Goal: Communication & Community: Answer question/provide support

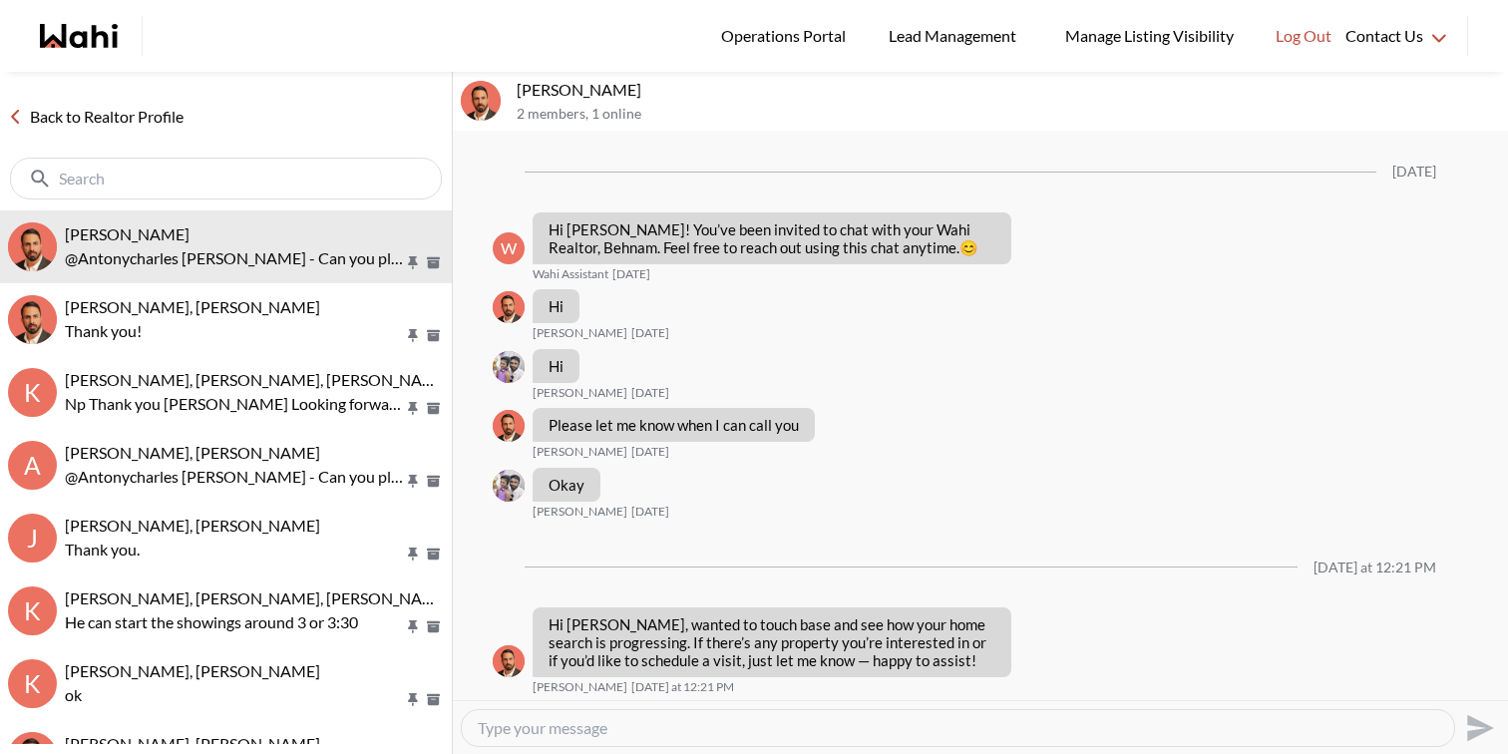
scroll to position [931, 0]
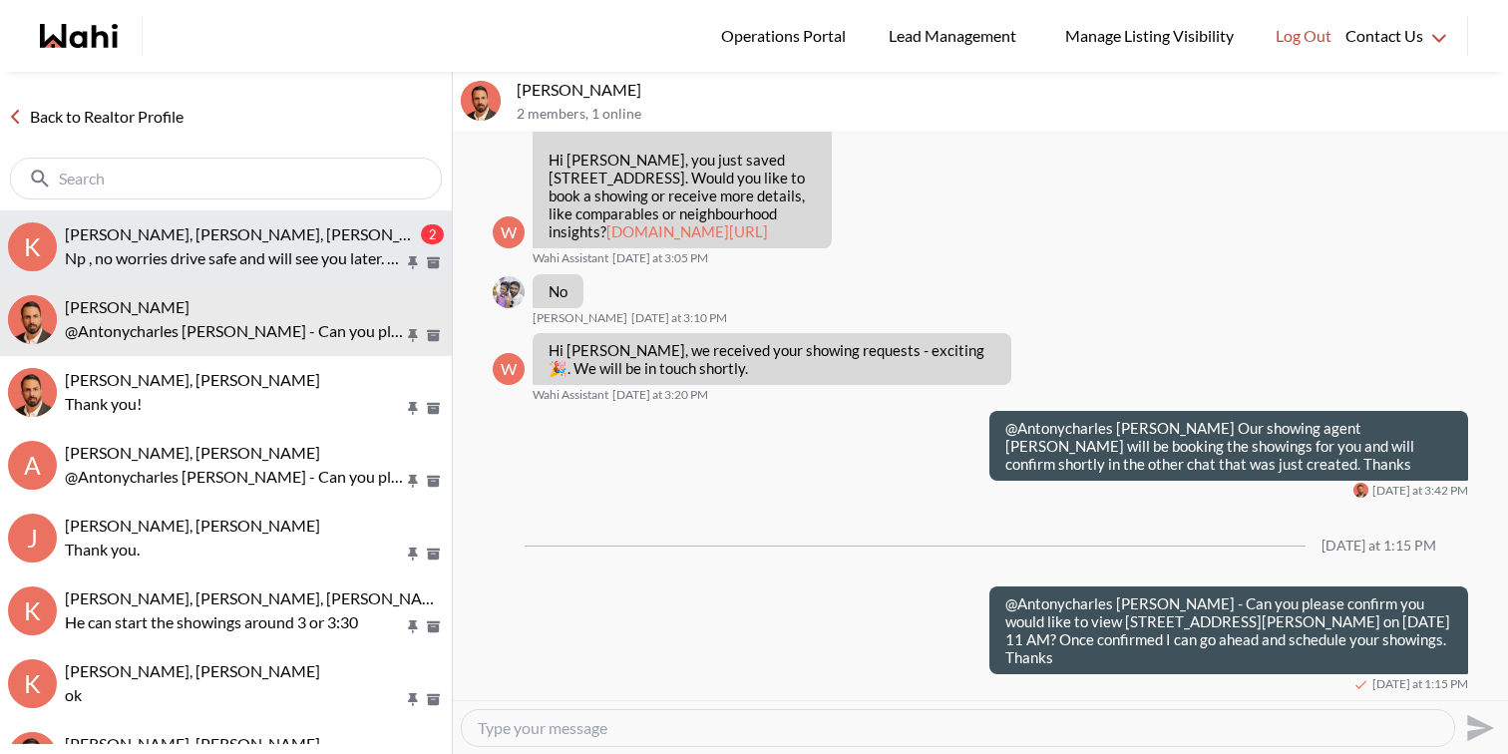
click at [291, 246] on p "Np , no worries drive safe and will see you later. Thx." at bounding box center [234, 258] width 339 height 24
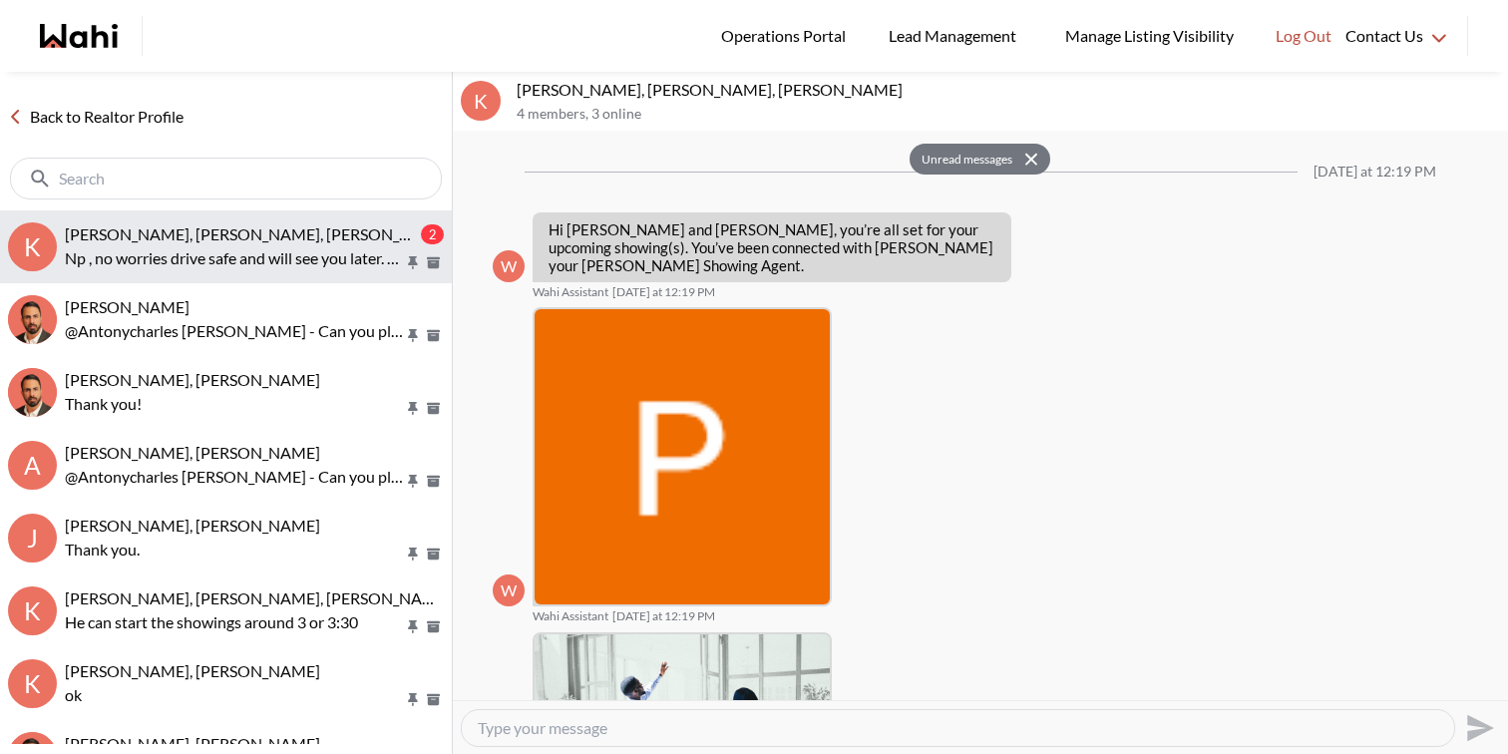
scroll to position [1479, 0]
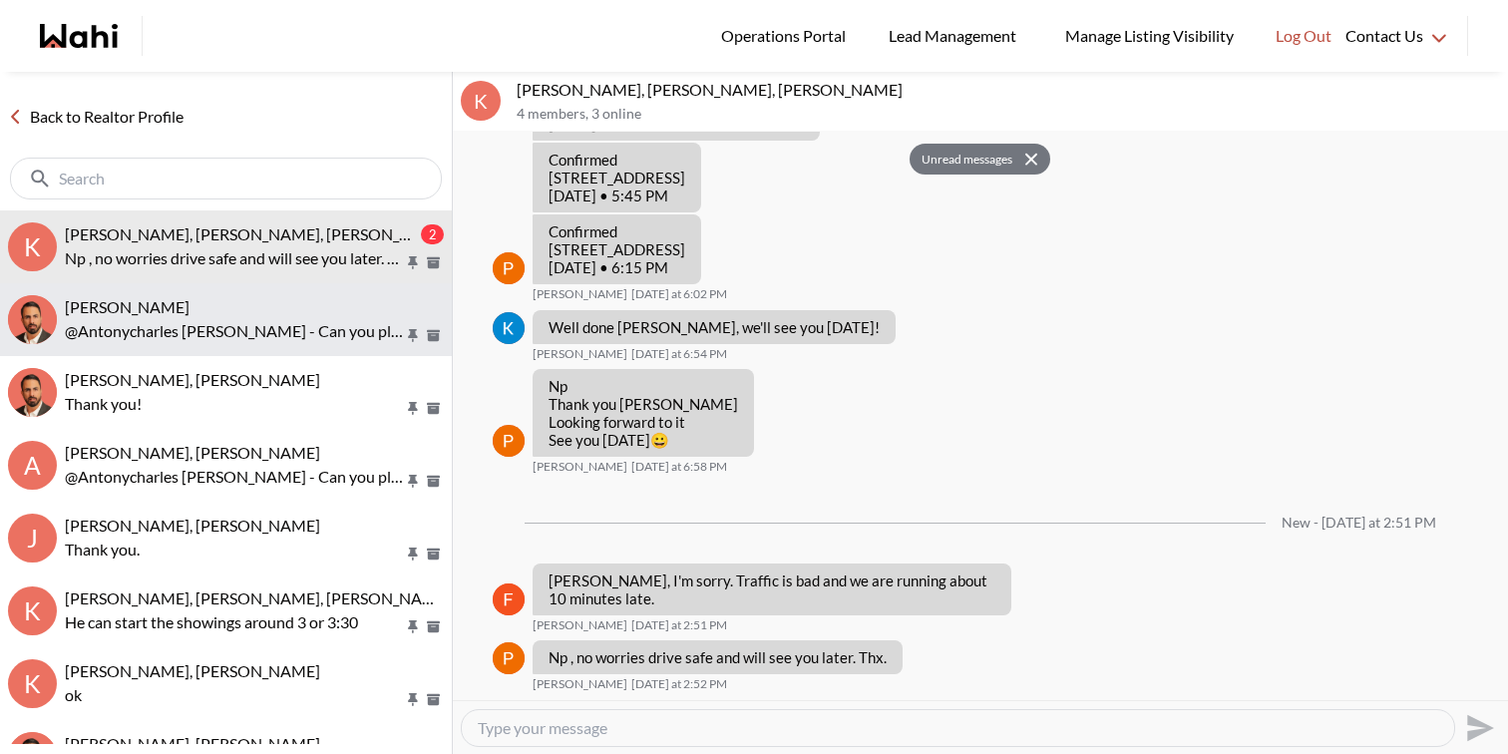
click at [292, 325] on p "@Antonycharles [PERSON_NAME] - Can you please confirm you would like to view [S…" at bounding box center [234, 331] width 339 height 24
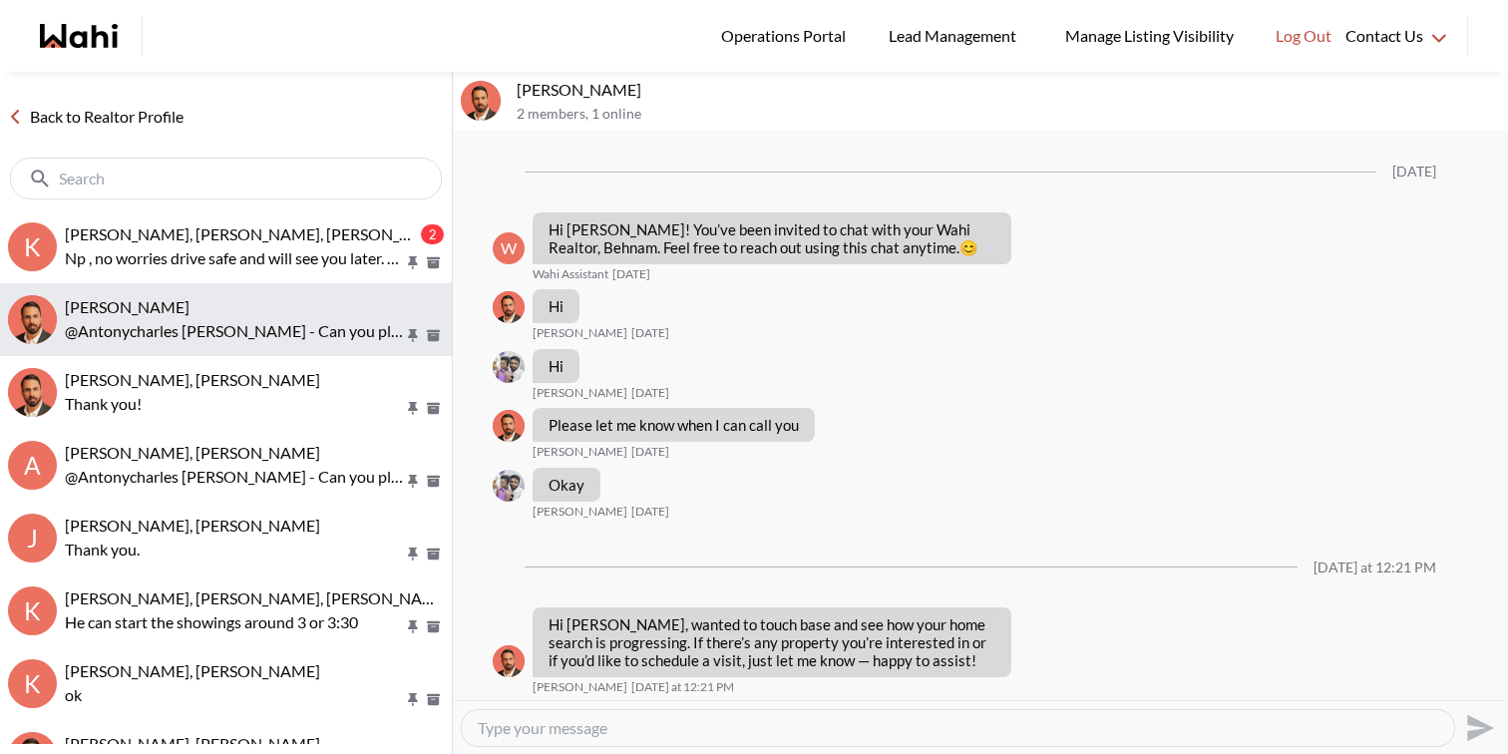
scroll to position [931, 0]
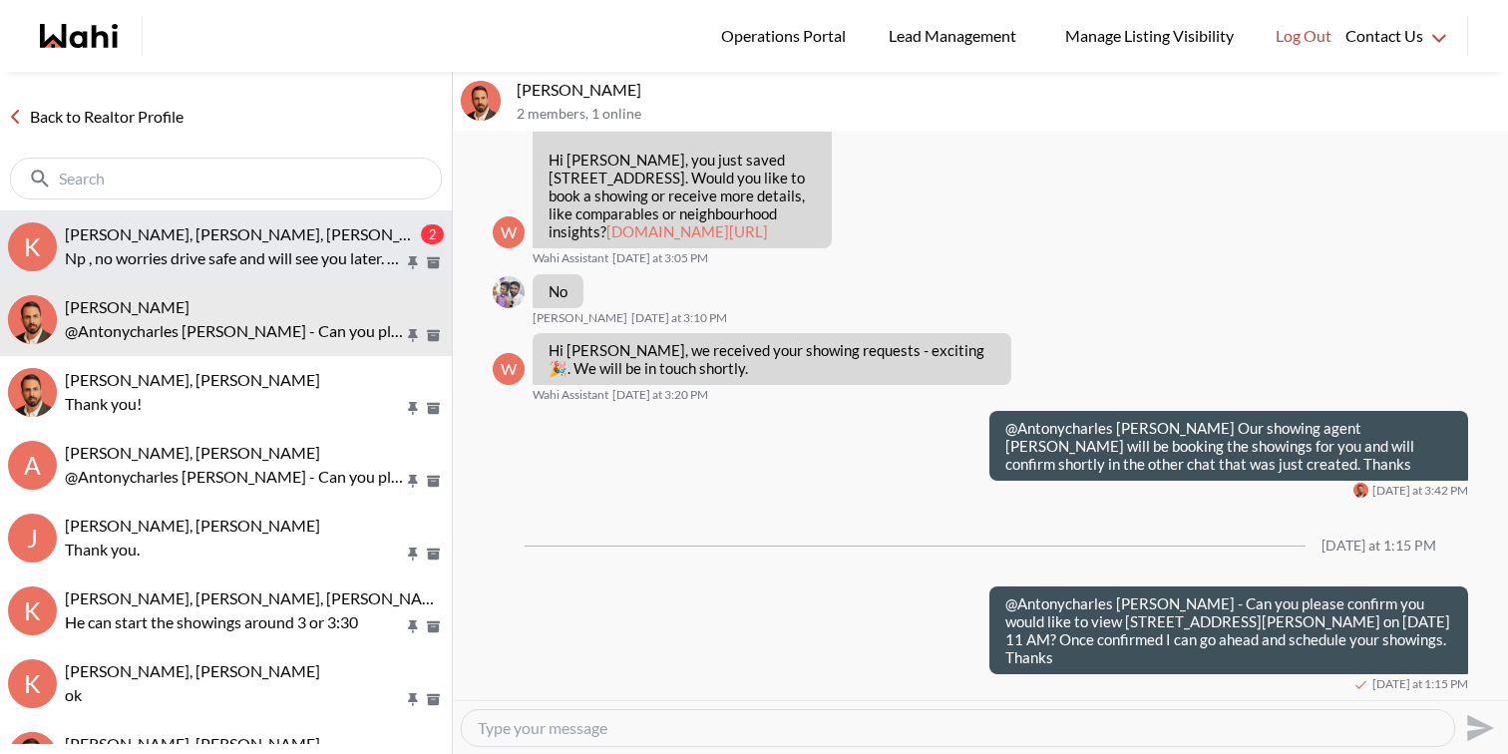
click at [325, 270] on button "K Kevin McKay, Fawzia Sheikh, Paul, Behnam 2 Np , no worries drive safe and wil…" at bounding box center [226, 246] width 452 height 73
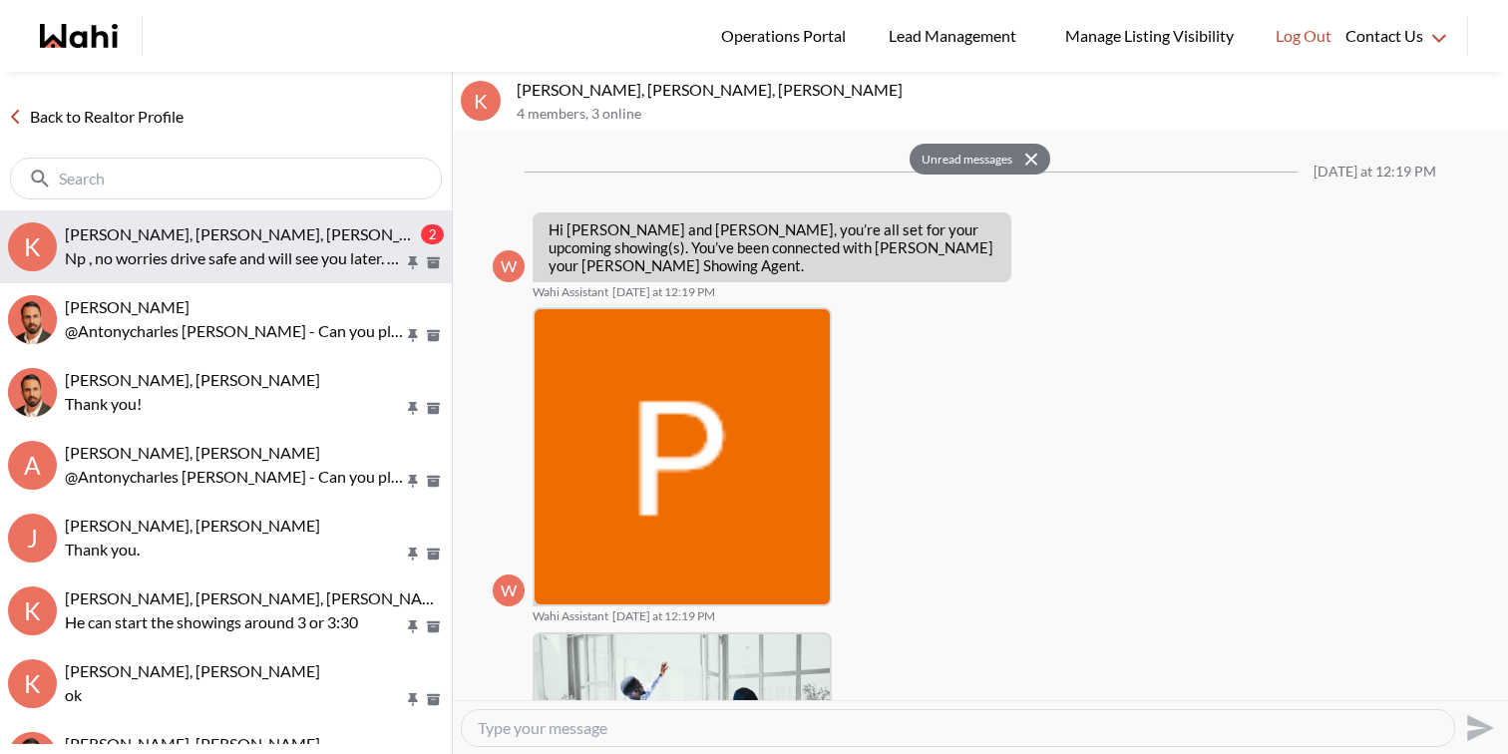
scroll to position [1479, 0]
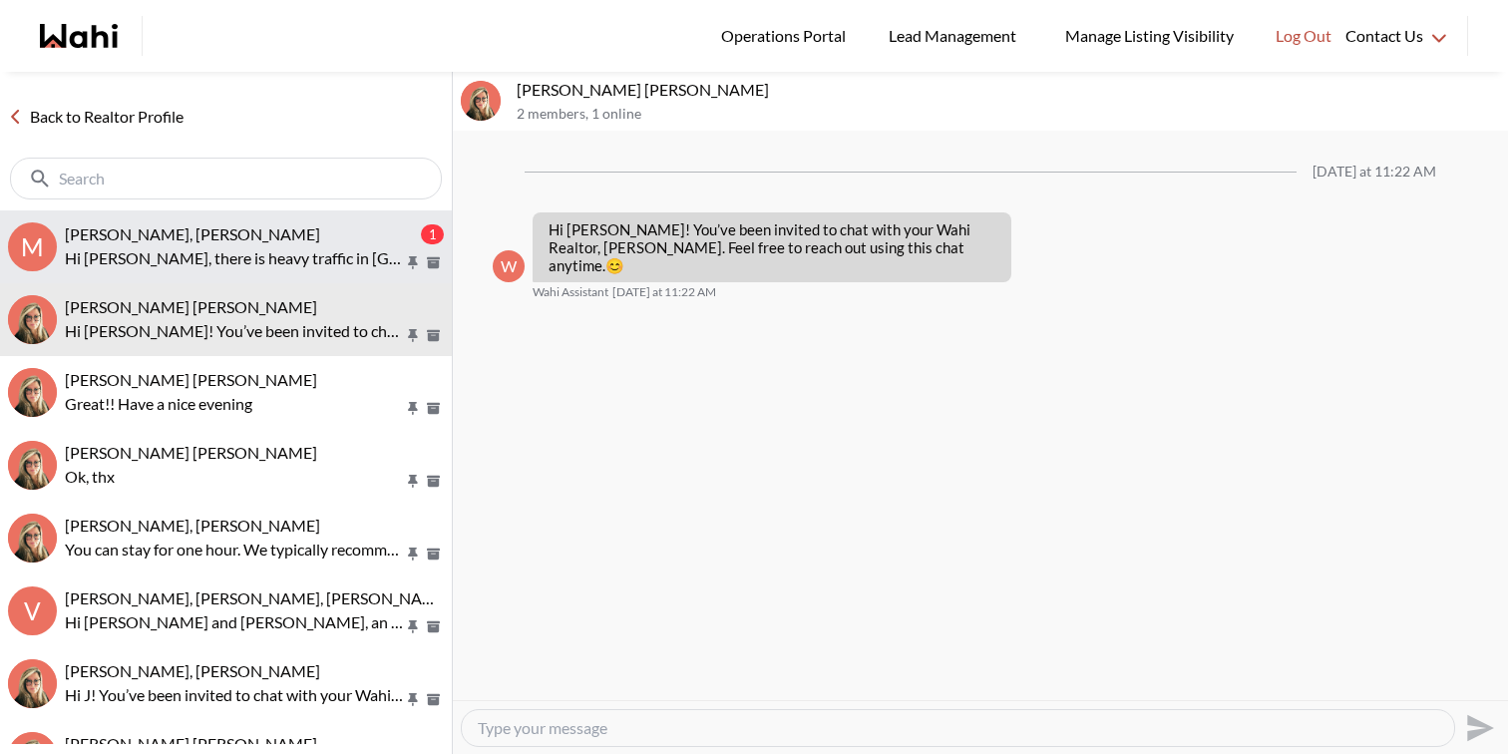
click at [249, 256] on p "Hi Meghan, there is heavy traffic in Don valley" at bounding box center [234, 258] width 339 height 24
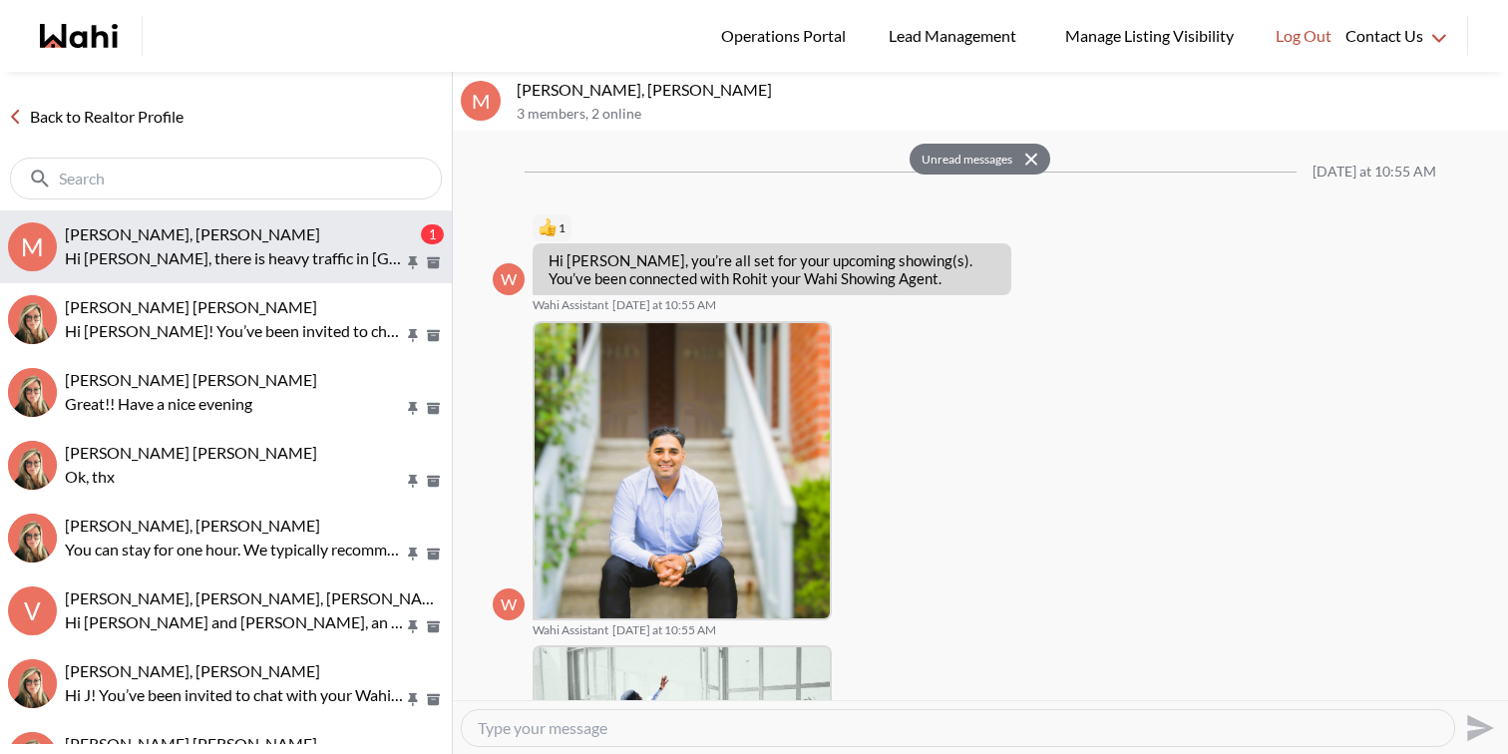
scroll to position [982, 0]
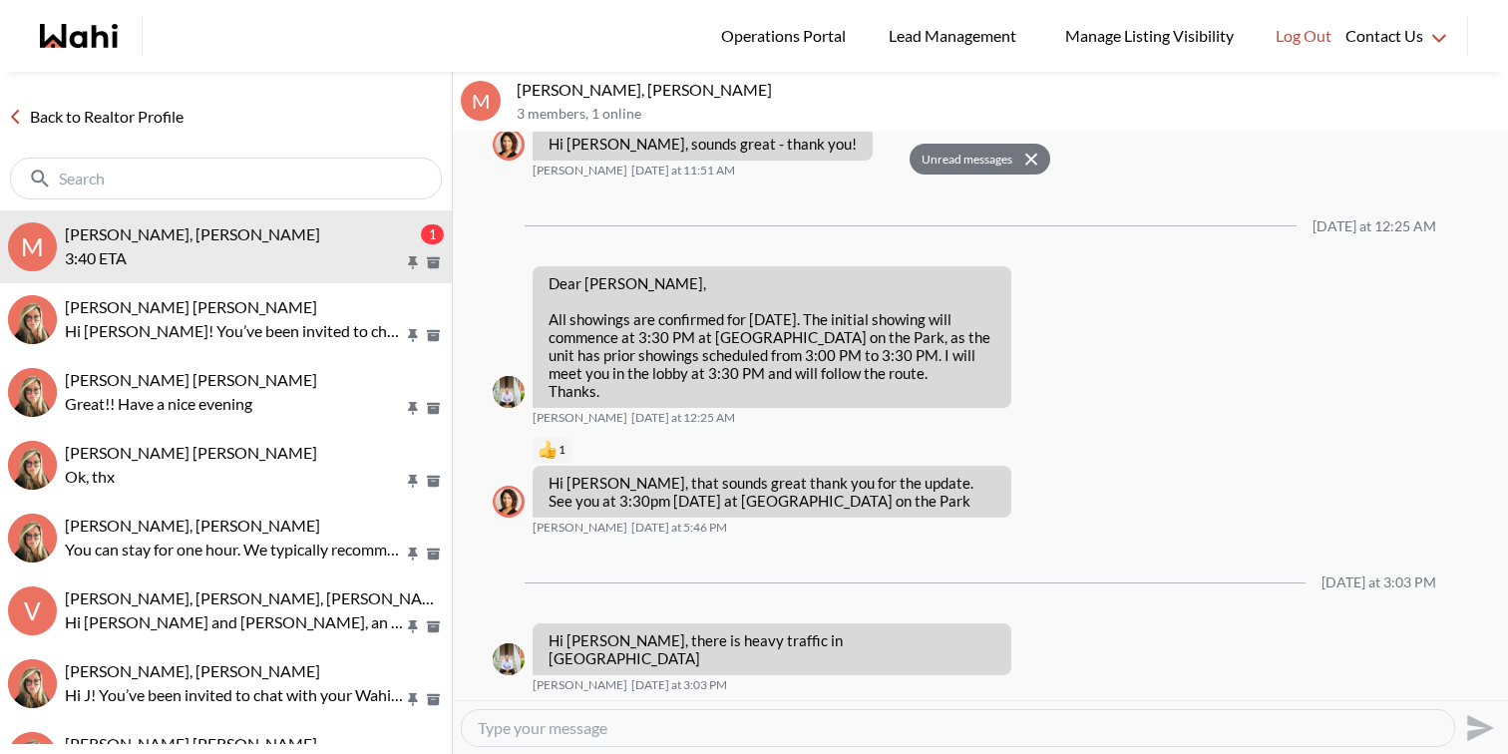
scroll to position [1123, 0]
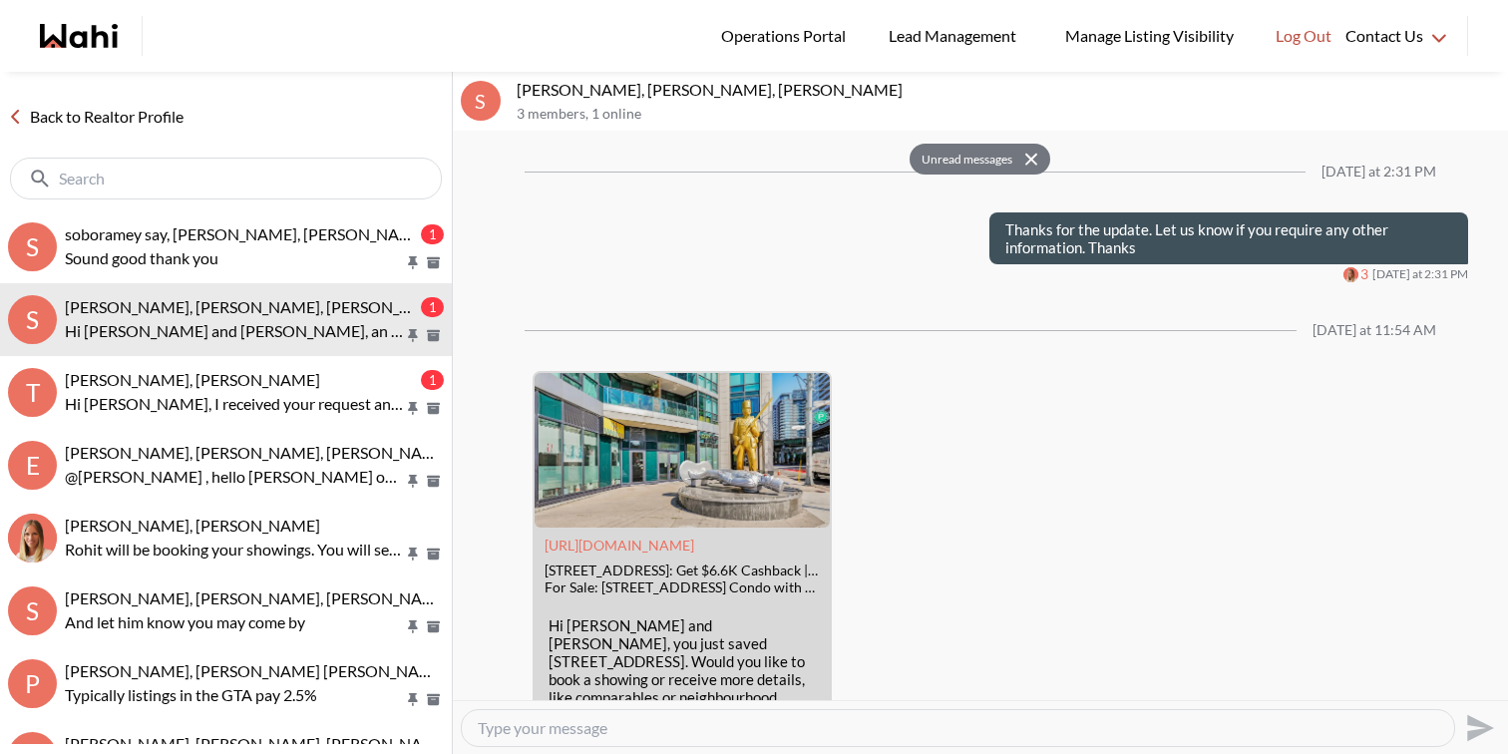
scroll to position [3687, 0]
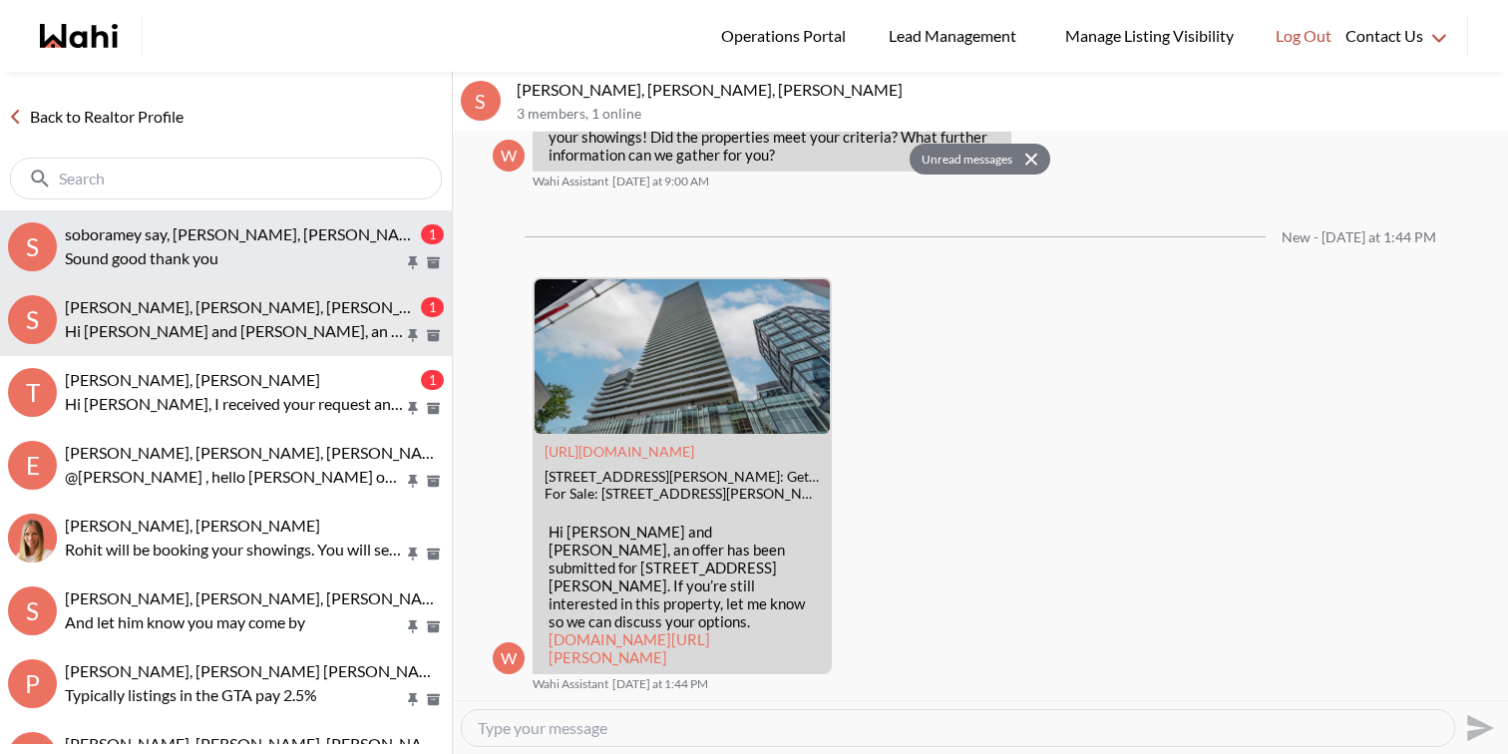
click at [186, 230] on span "soboramey say, Shannel, Michelle" at bounding box center [246, 233] width 363 height 19
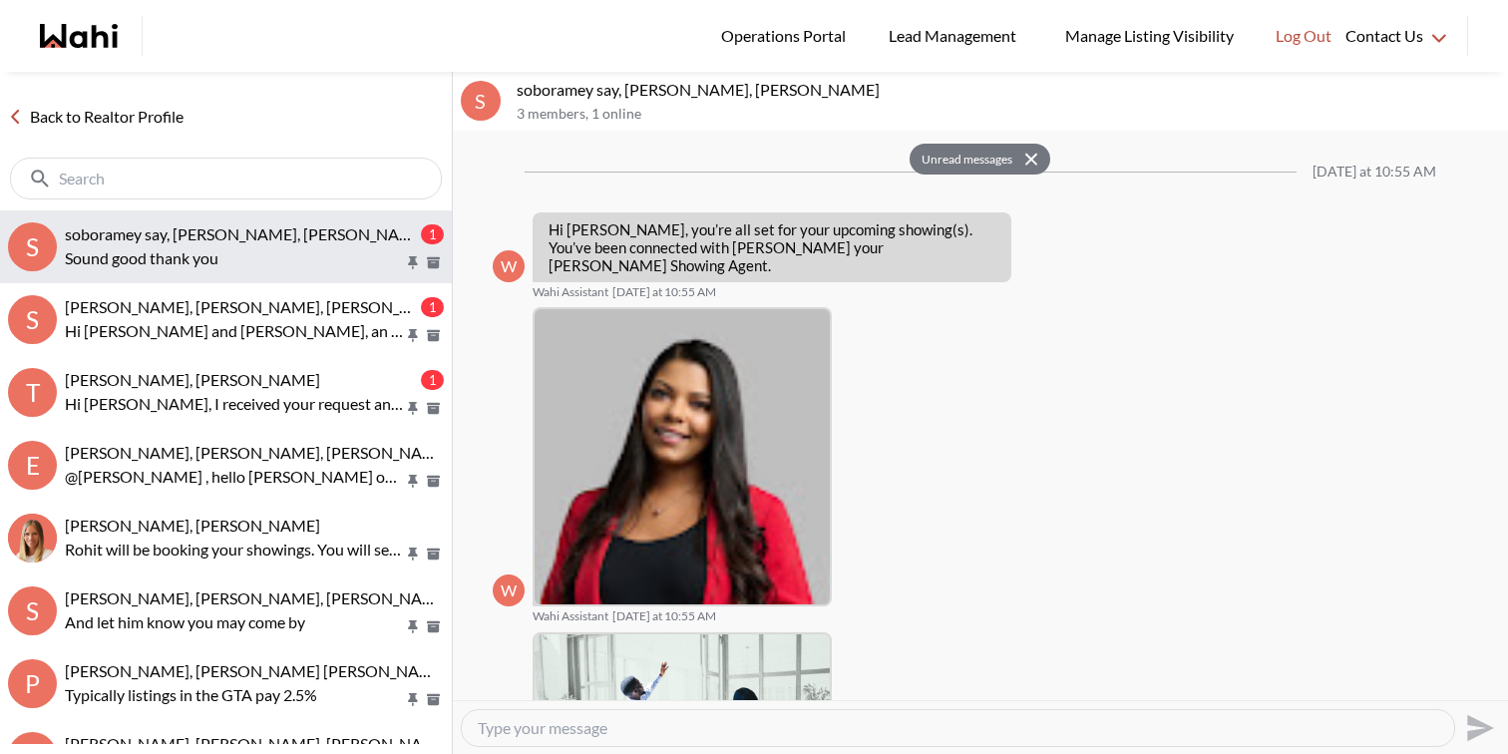
scroll to position [1166, 0]
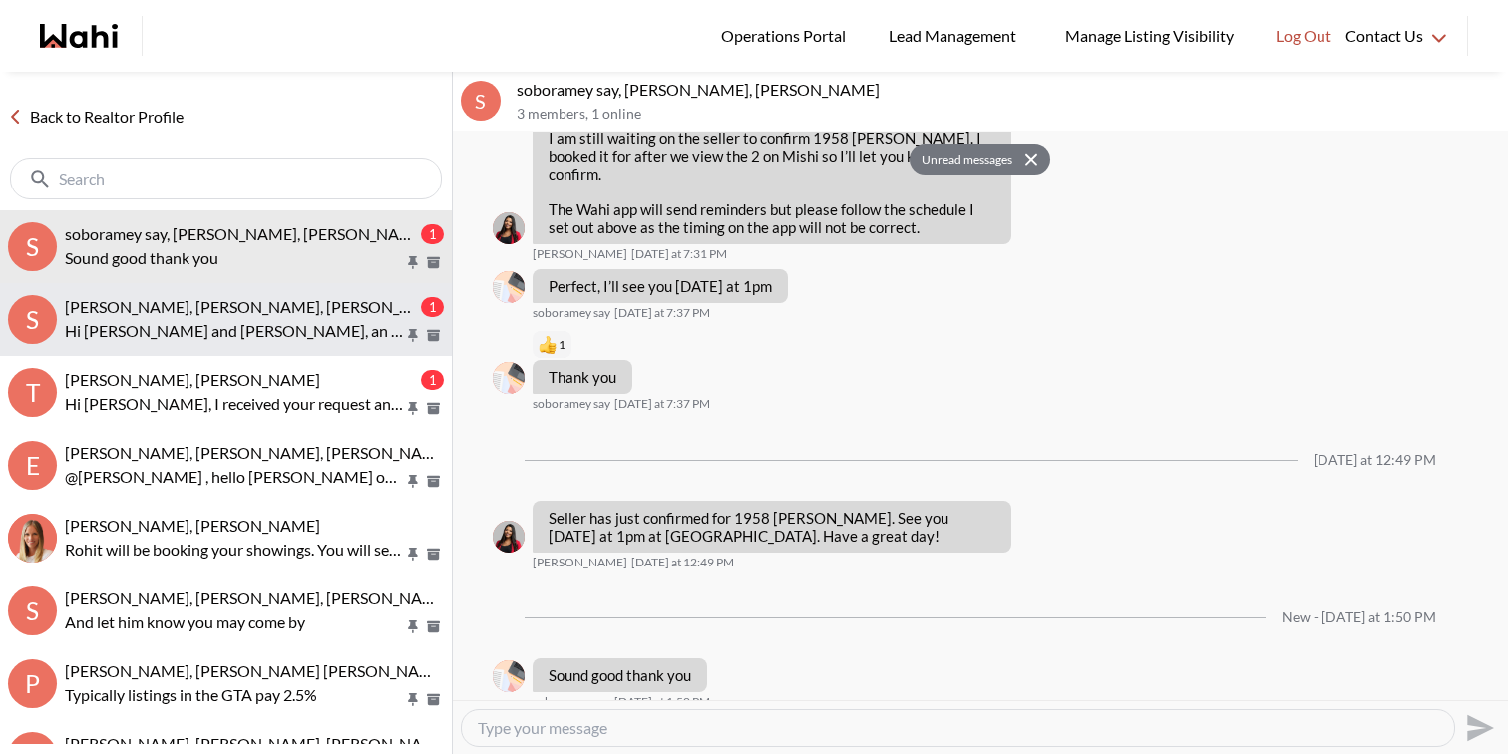
click at [204, 310] on span "Sourav Singh, Kirti Pal, Michelle" at bounding box center [258, 306] width 386 height 19
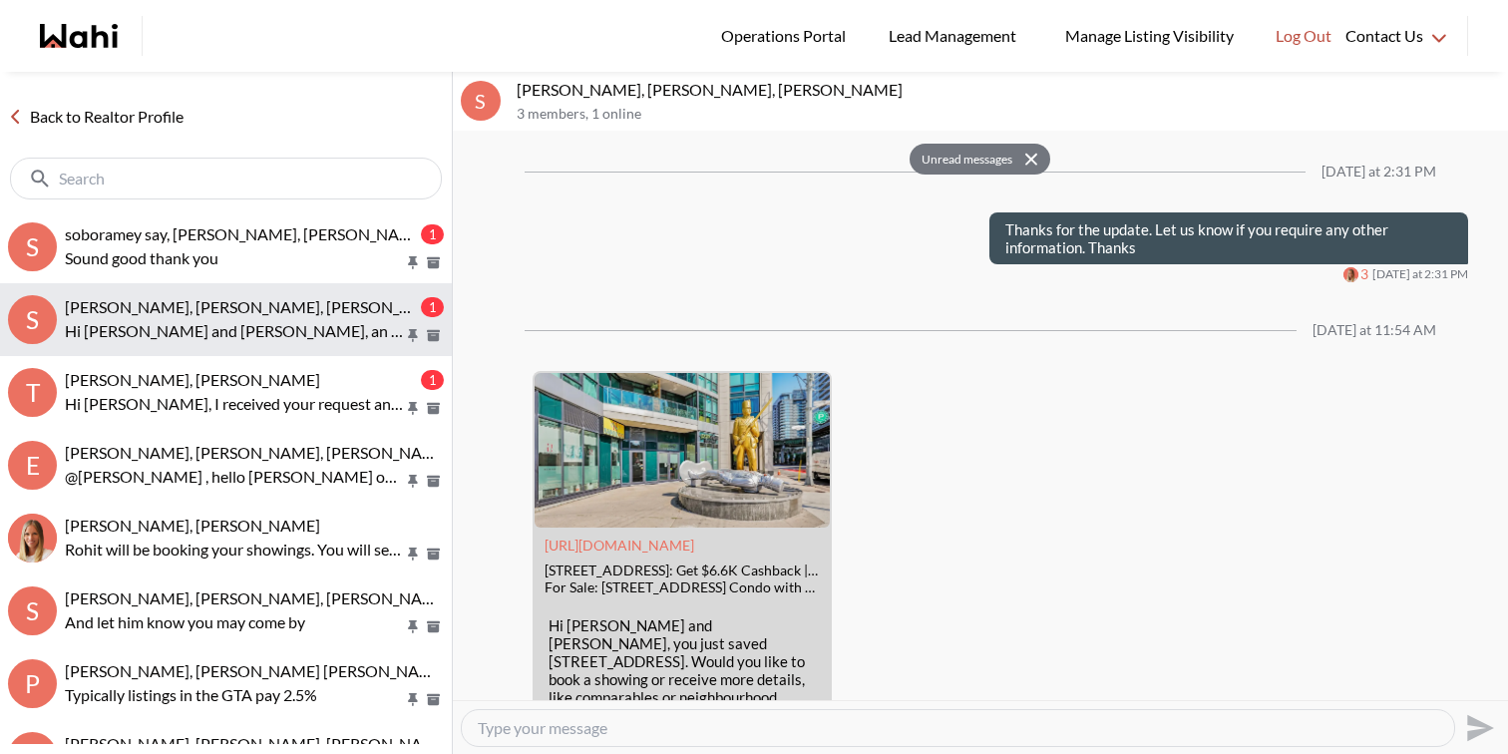
scroll to position [3687, 0]
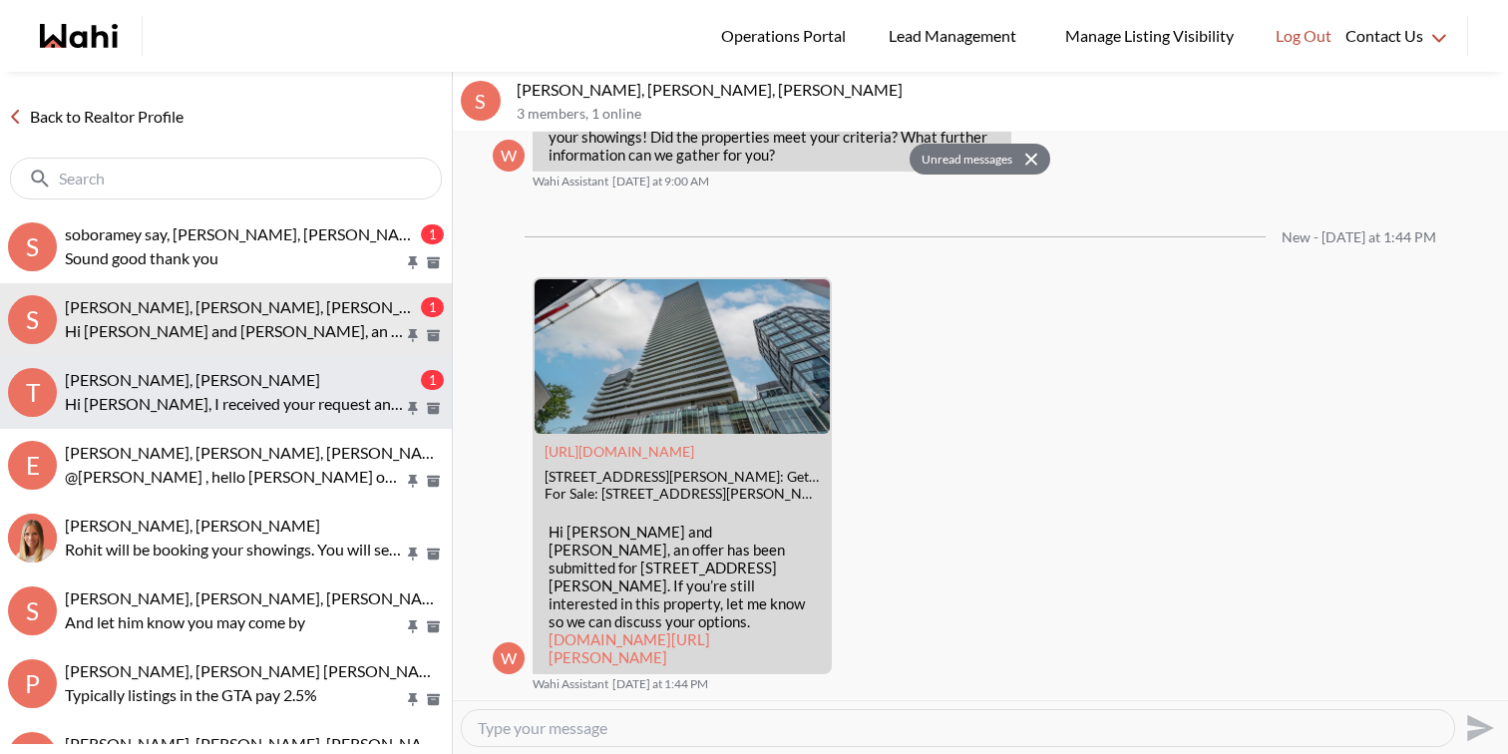
click at [224, 385] on span "Tanya Fita, Rohit, Michelle" at bounding box center [192, 379] width 255 height 19
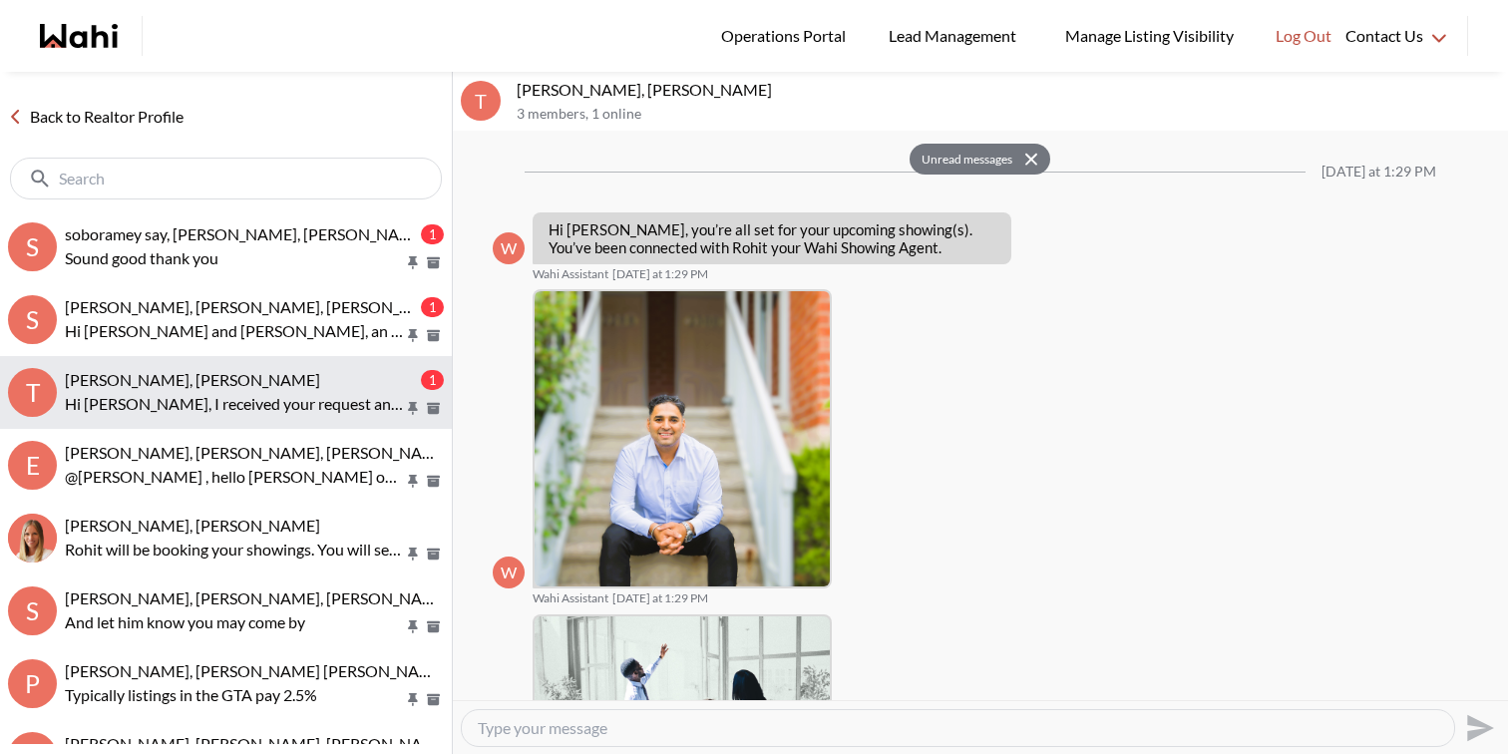
scroll to position [476, 0]
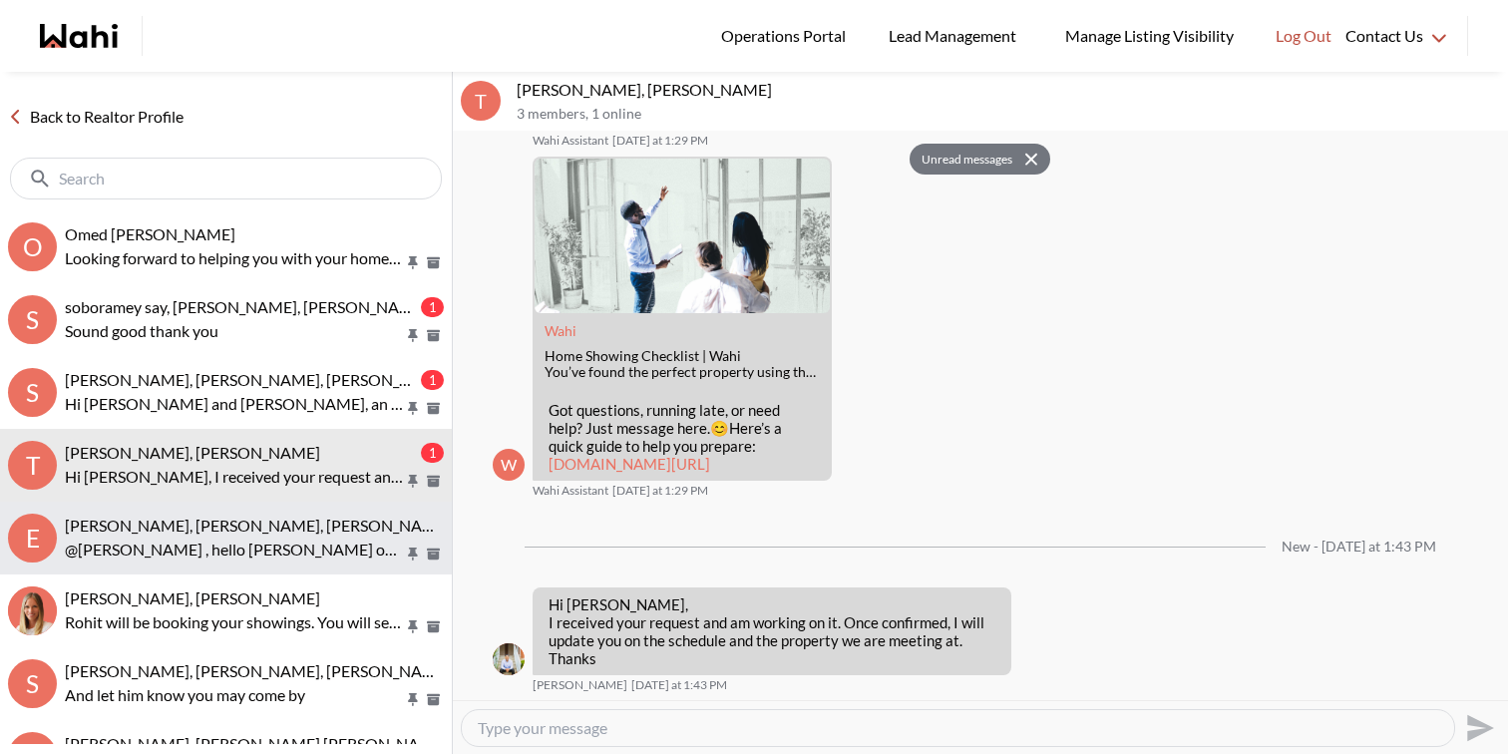
click at [293, 527] on span "Erik Odegaard, Margarita Haimov, Paul, Michelle" at bounding box center [258, 525] width 386 height 19
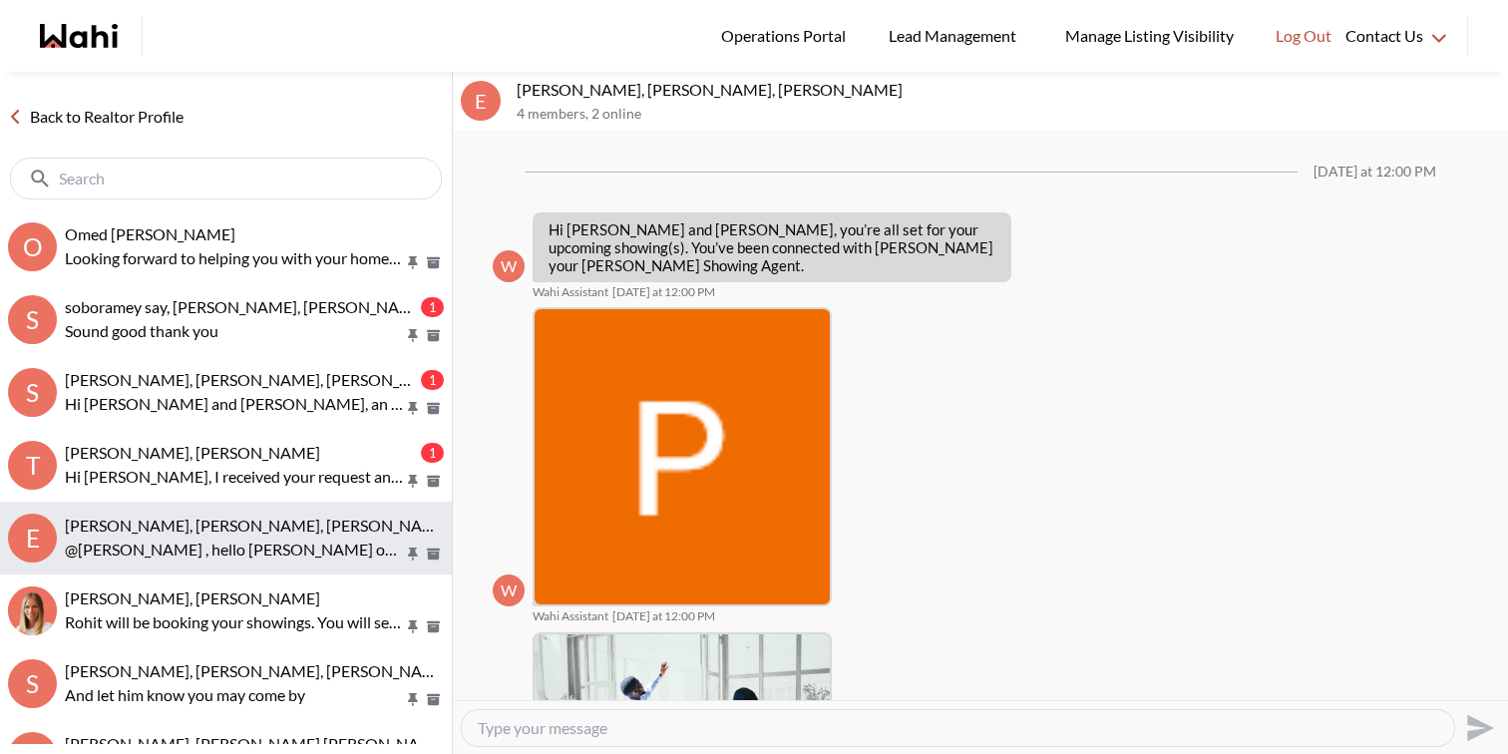
scroll to position [859, 0]
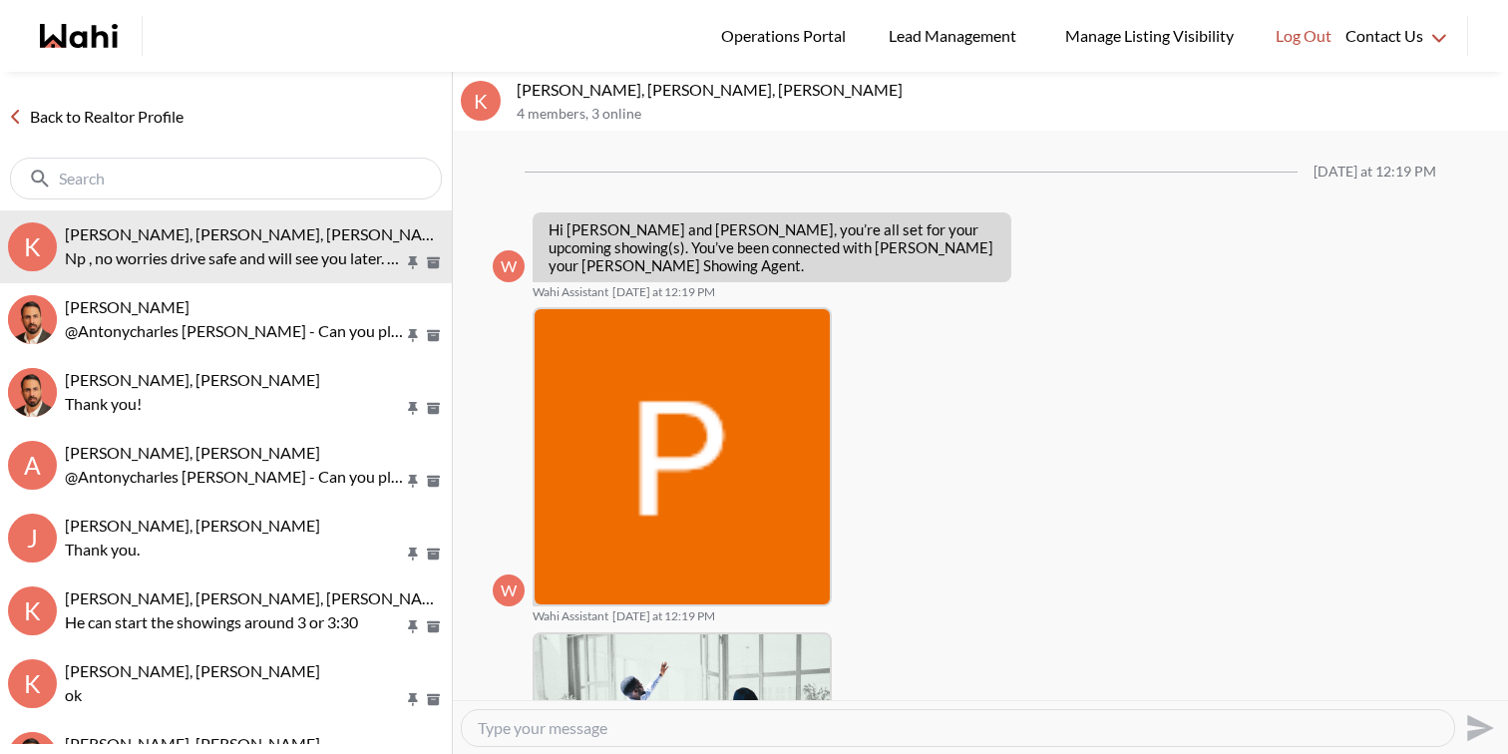
scroll to position [1479, 0]
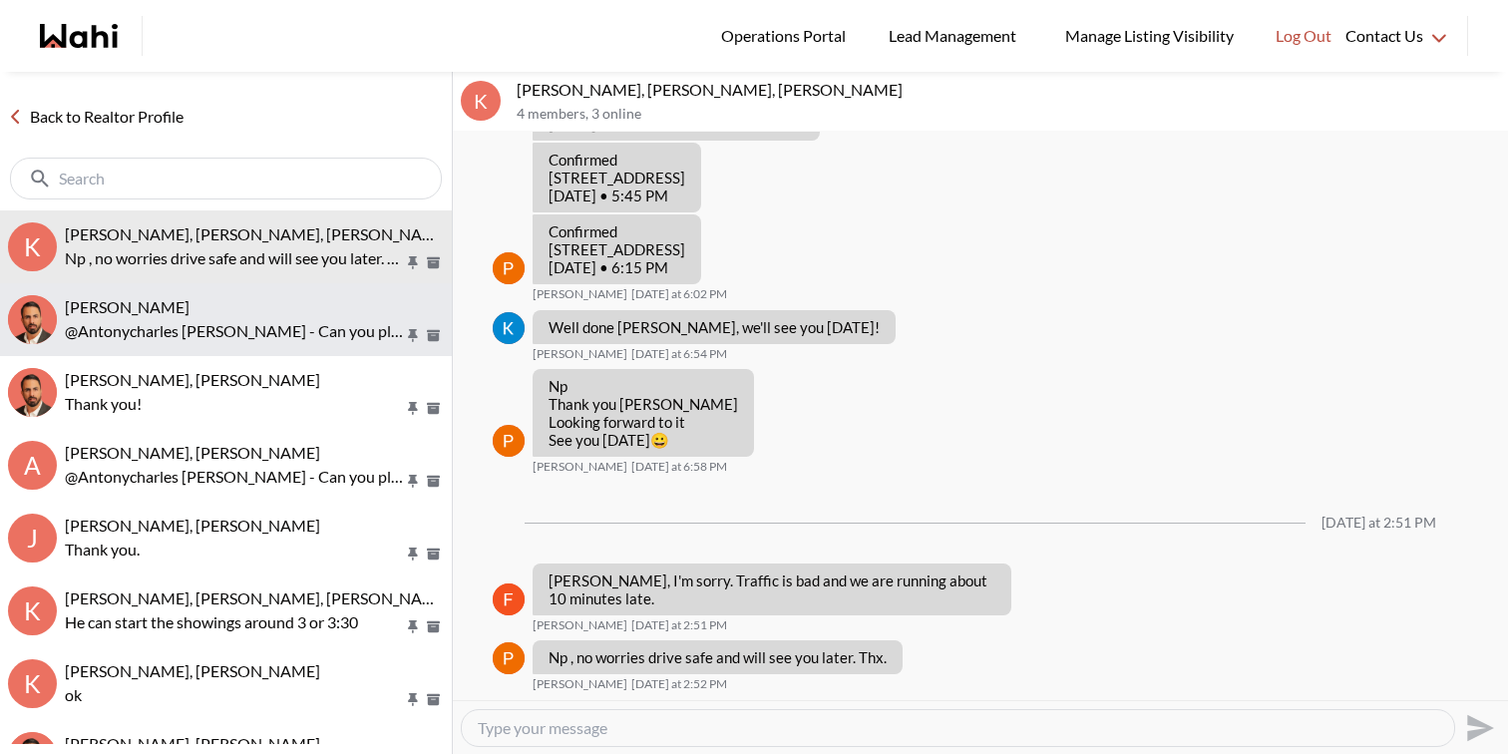
click at [240, 337] on p "@Antonycharles [PERSON_NAME] - Can you please confirm you would like to view [S…" at bounding box center [234, 331] width 339 height 24
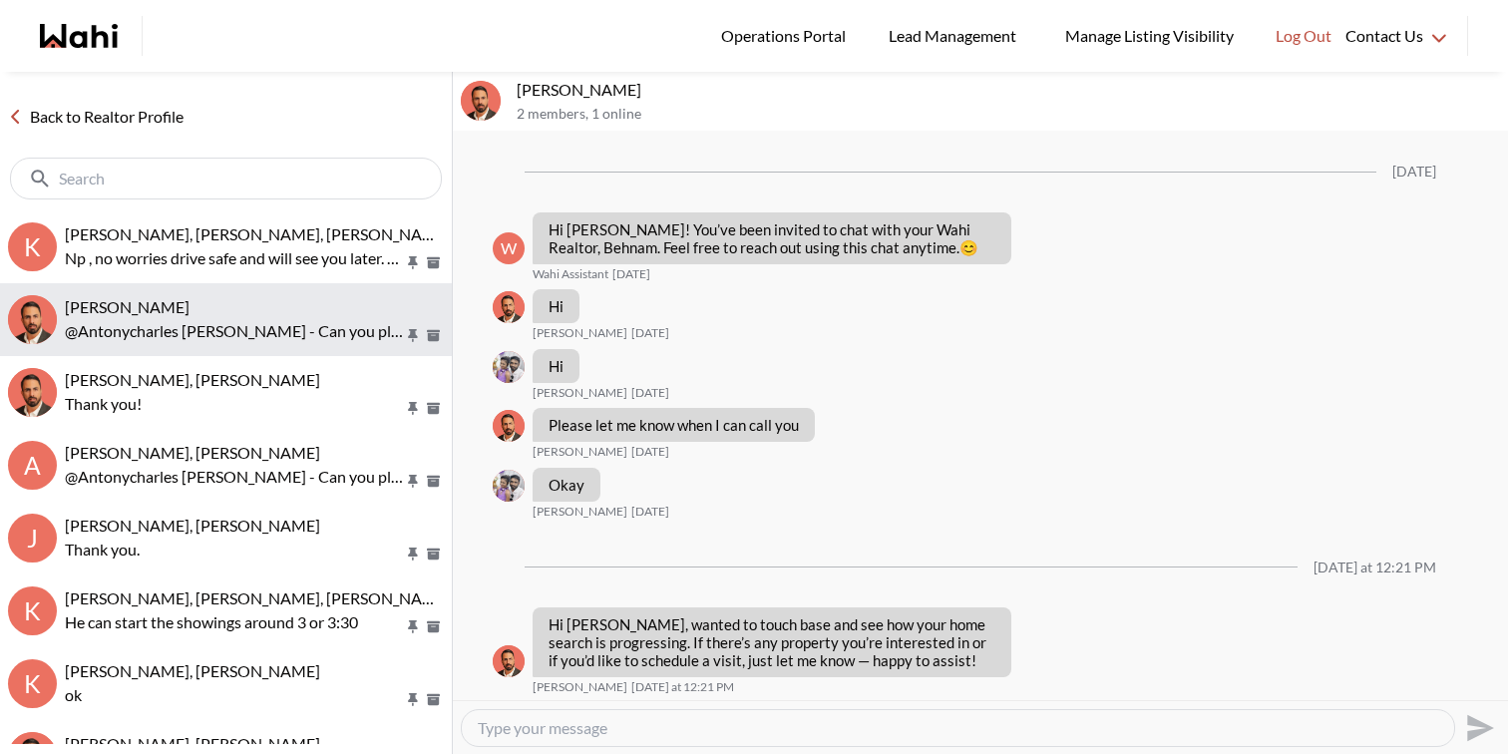
scroll to position [931, 0]
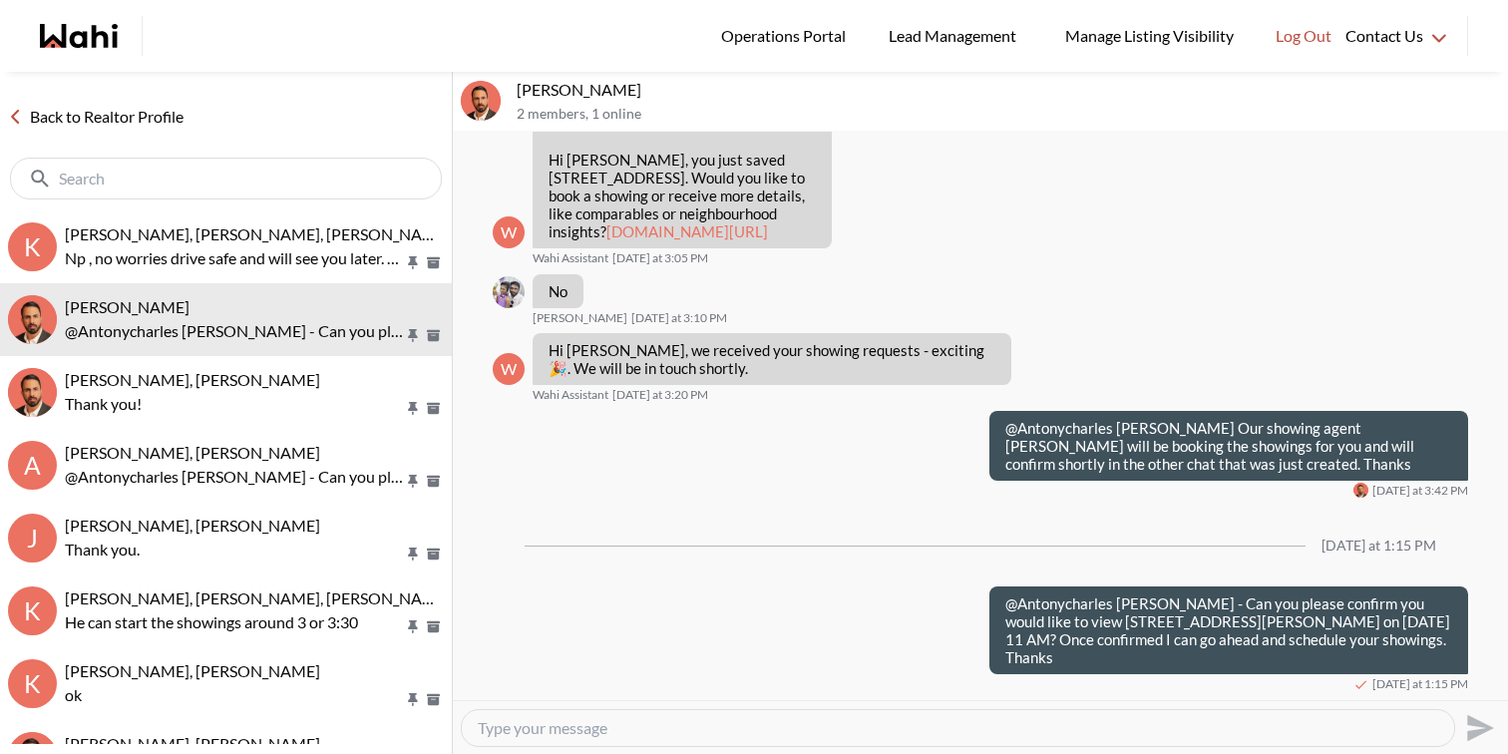
click at [664, 720] on textarea "Type your message" at bounding box center [958, 728] width 960 height 20
type textarea "@"
drag, startPoint x: 688, startPoint y: 731, endPoint x: 640, endPoint y: 725, distance: 48.2
click at [640, 725] on textarea "I just tried to reach you for the above showings. Kindly confirm so we can get …" at bounding box center [958, 728] width 960 height 20
click at [868, 726] on textarea "I just tried to reach you in regards to the above showings. Kindly confirm so w…" at bounding box center [958, 728] width 960 height 20
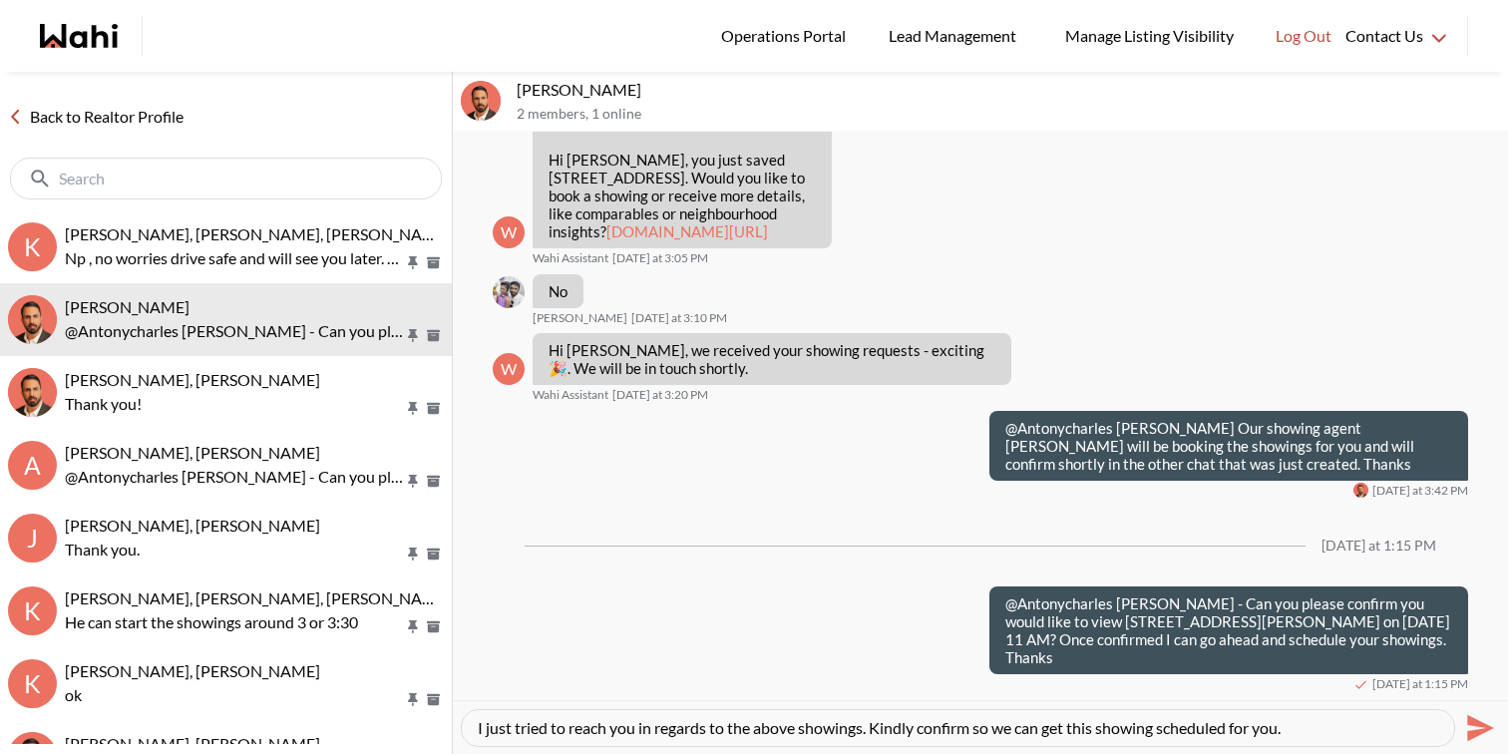
type textarea "I just tried to reach you in regards to the above showing. Kindly confirm so we…"
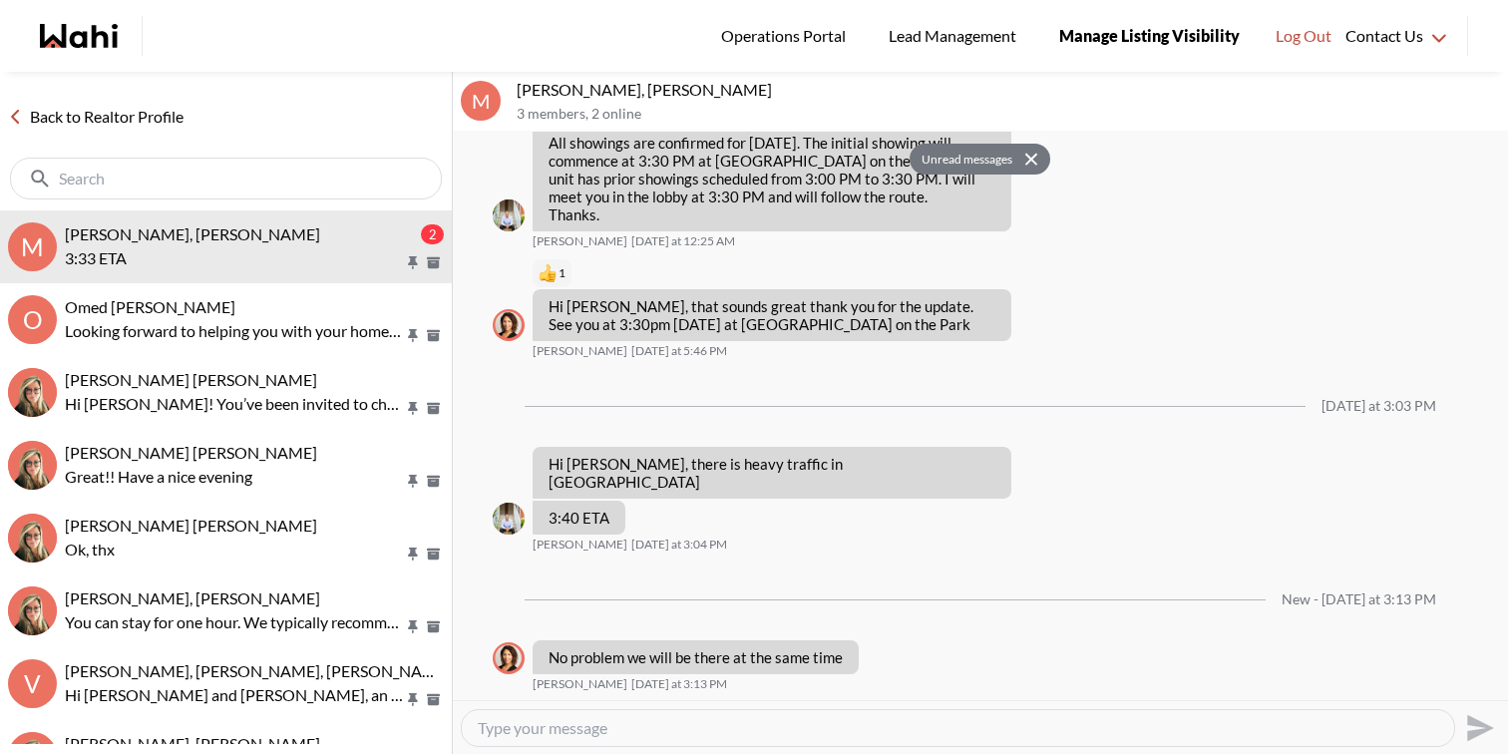
scroll to position [1218, 0]
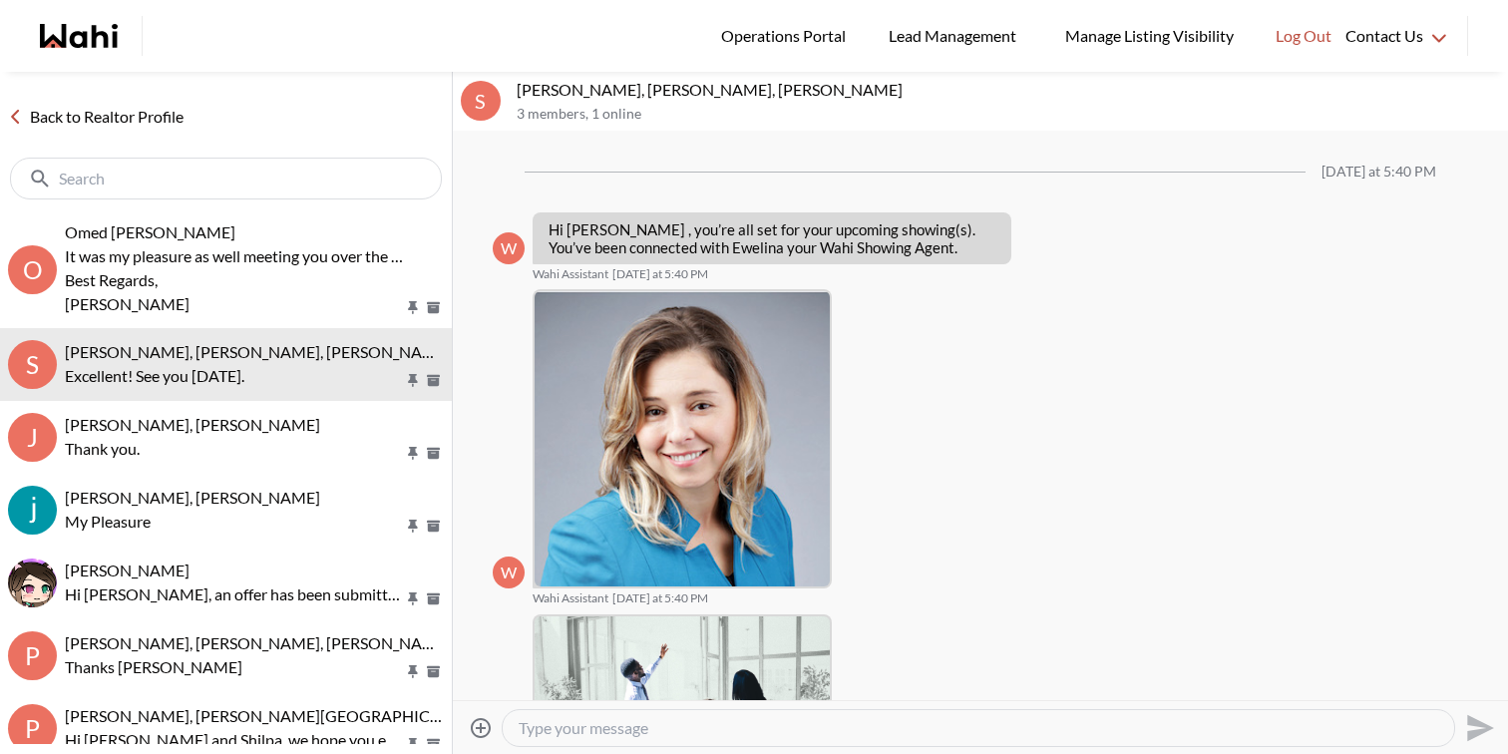
scroll to position [1831, 0]
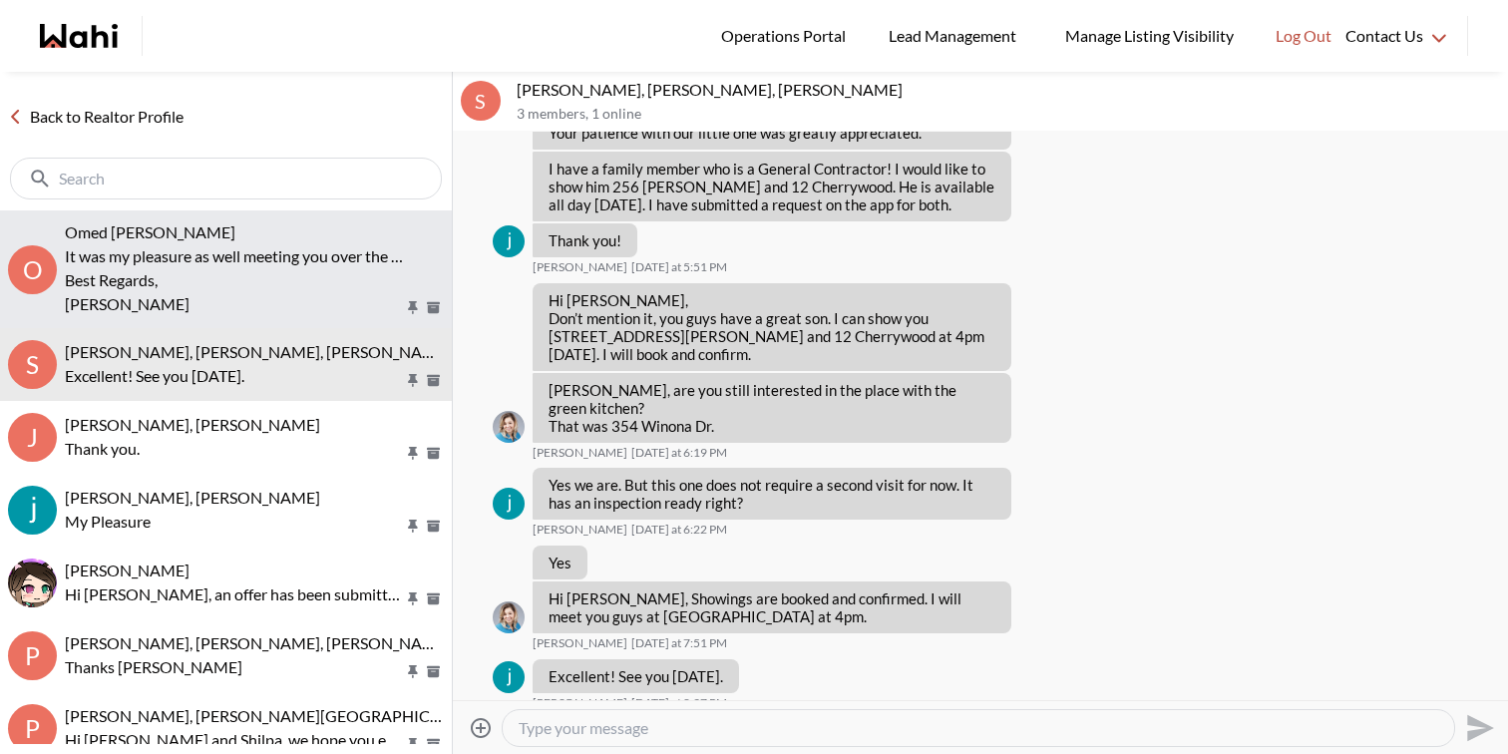
click at [192, 251] on p "It was my pleasure as well meeting you over the video chat, Your help would be …" at bounding box center [234, 256] width 339 height 24
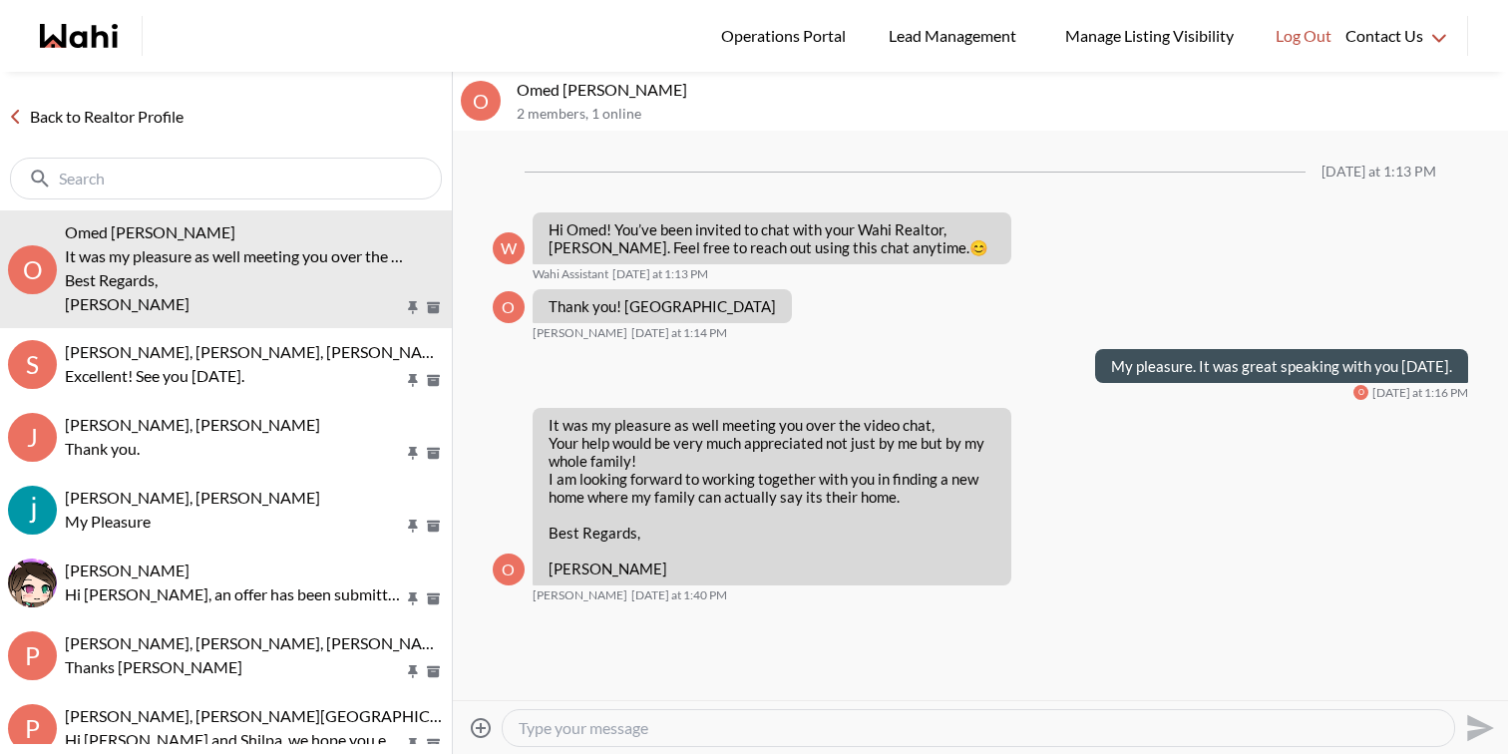
click at [852, 729] on textarea "Type your message" at bounding box center [978, 728] width 919 height 20
type textarea "Looking forward to helping you with your home buying process. Feel free to let …"
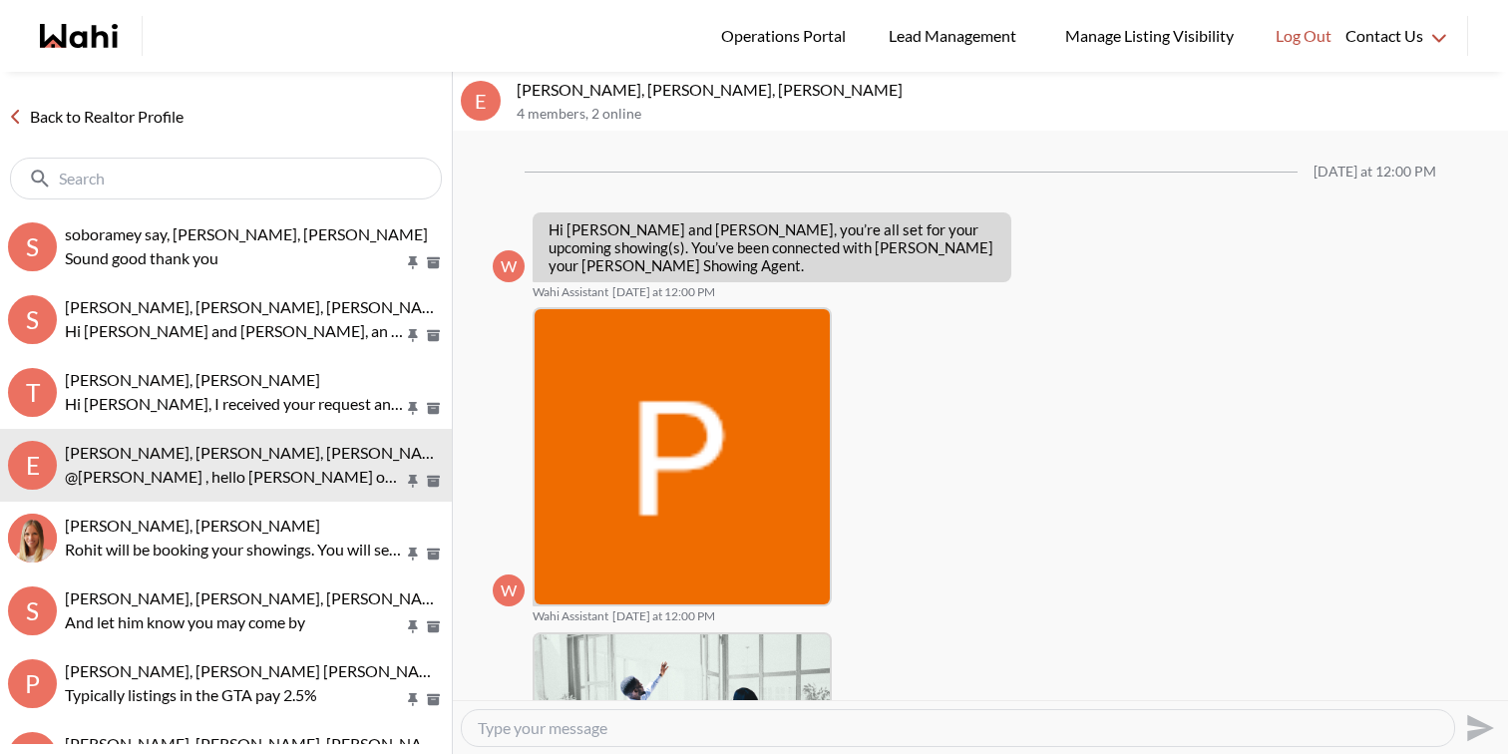
scroll to position [859, 0]
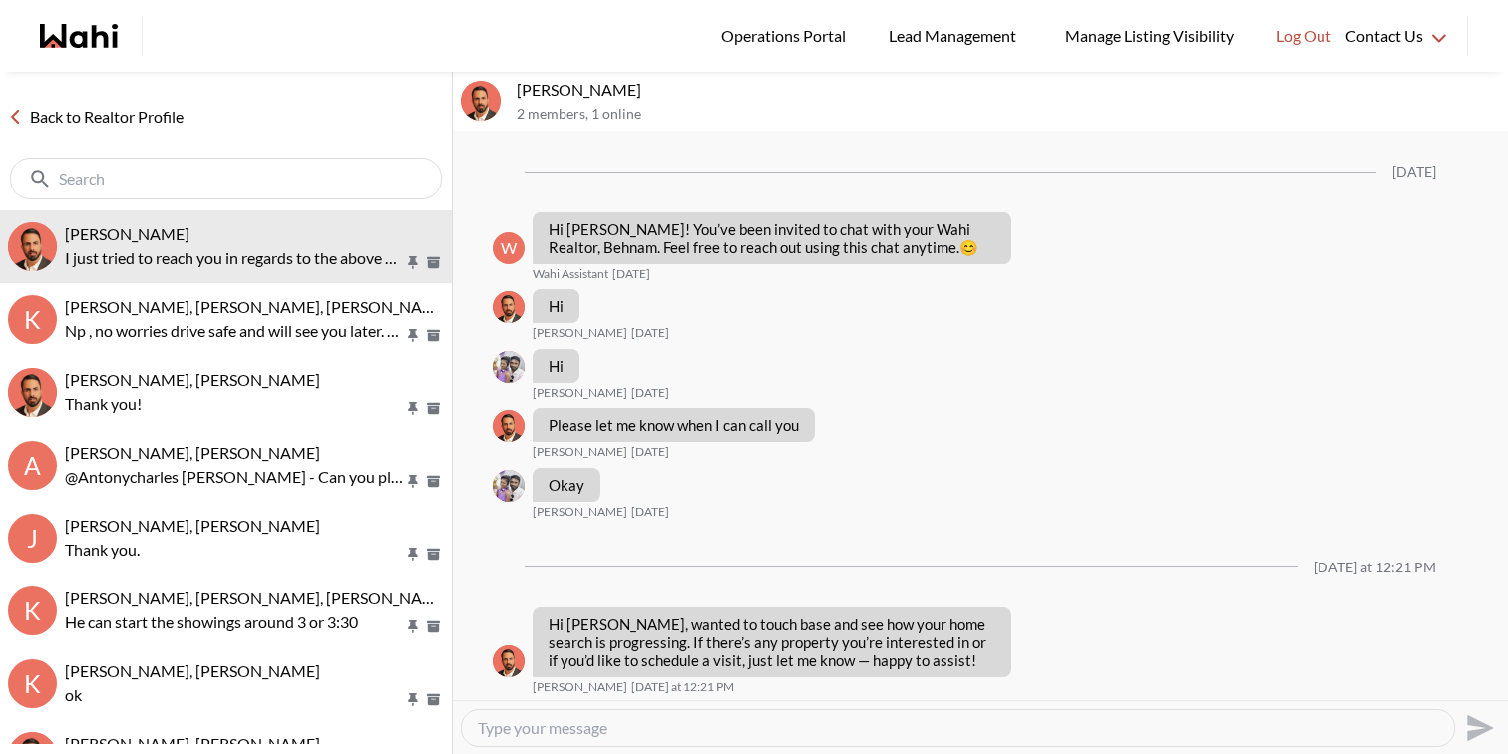
scroll to position [985, 0]
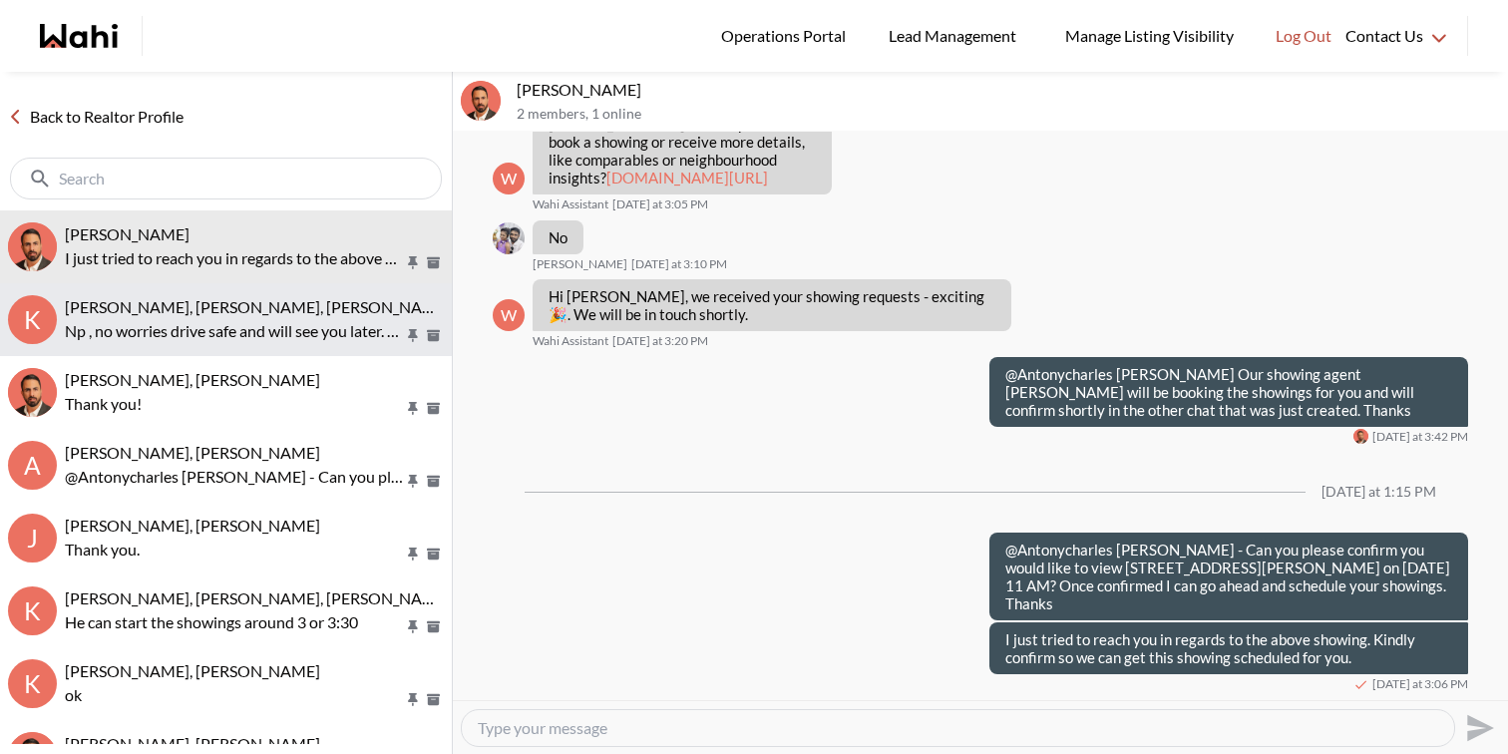
click at [284, 297] on span "[PERSON_NAME], [PERSON_NAME], [PERSON_NAME]" at bounding box center [258, 306] width 386 height 19
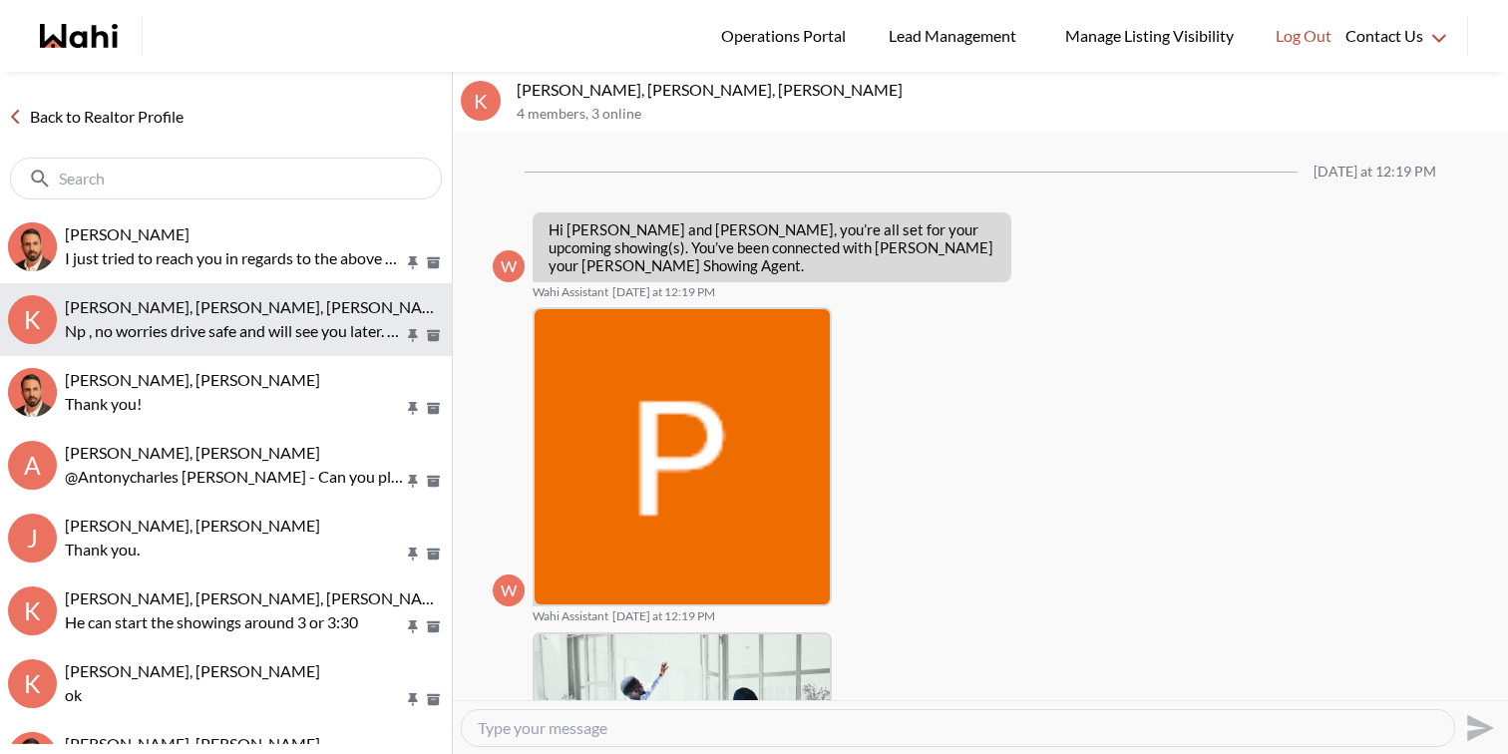
scroll to position [1479, 0]
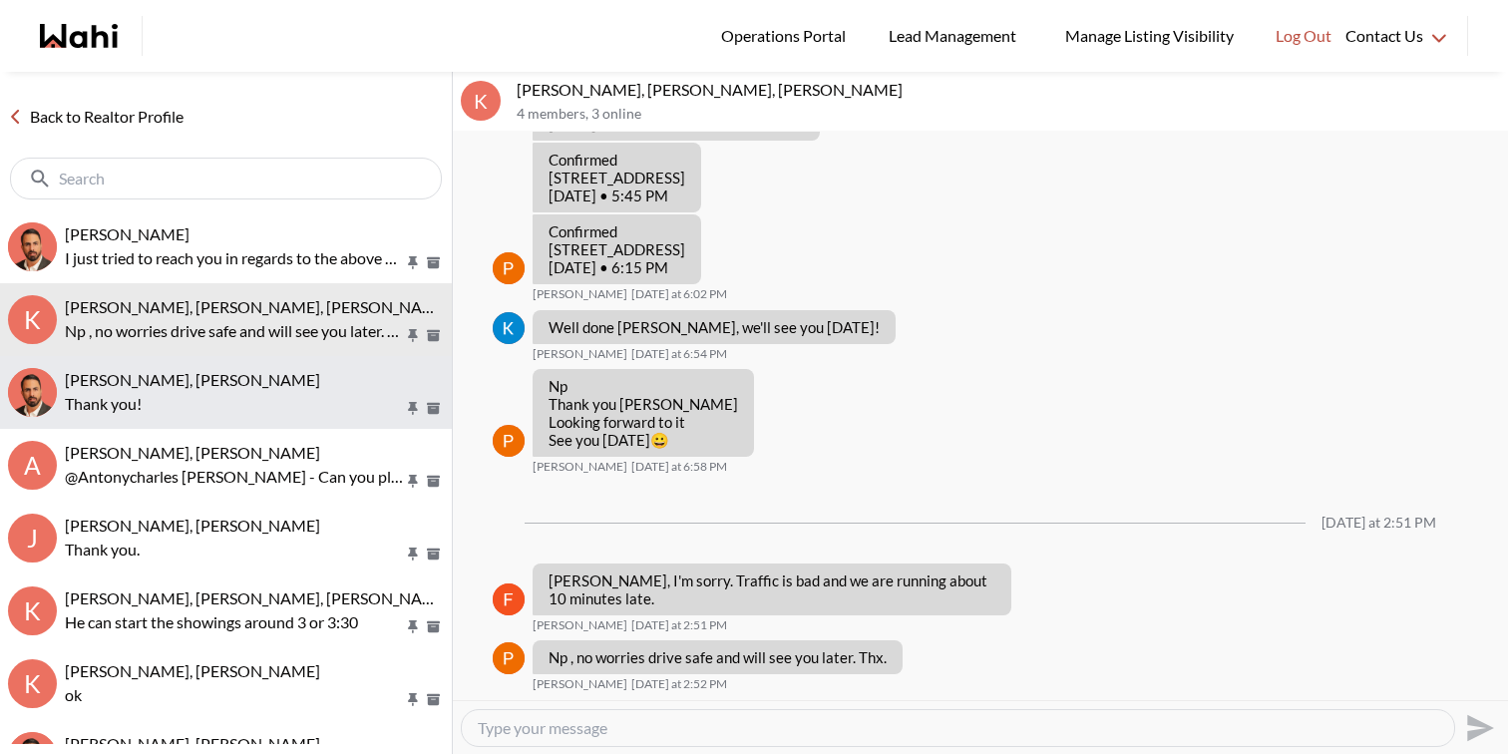
click at [260, 368] on button "[PERSON_NAME], [PERSON_NAME] Thank you!" at bounding box center [226, 392] width 452 height 73
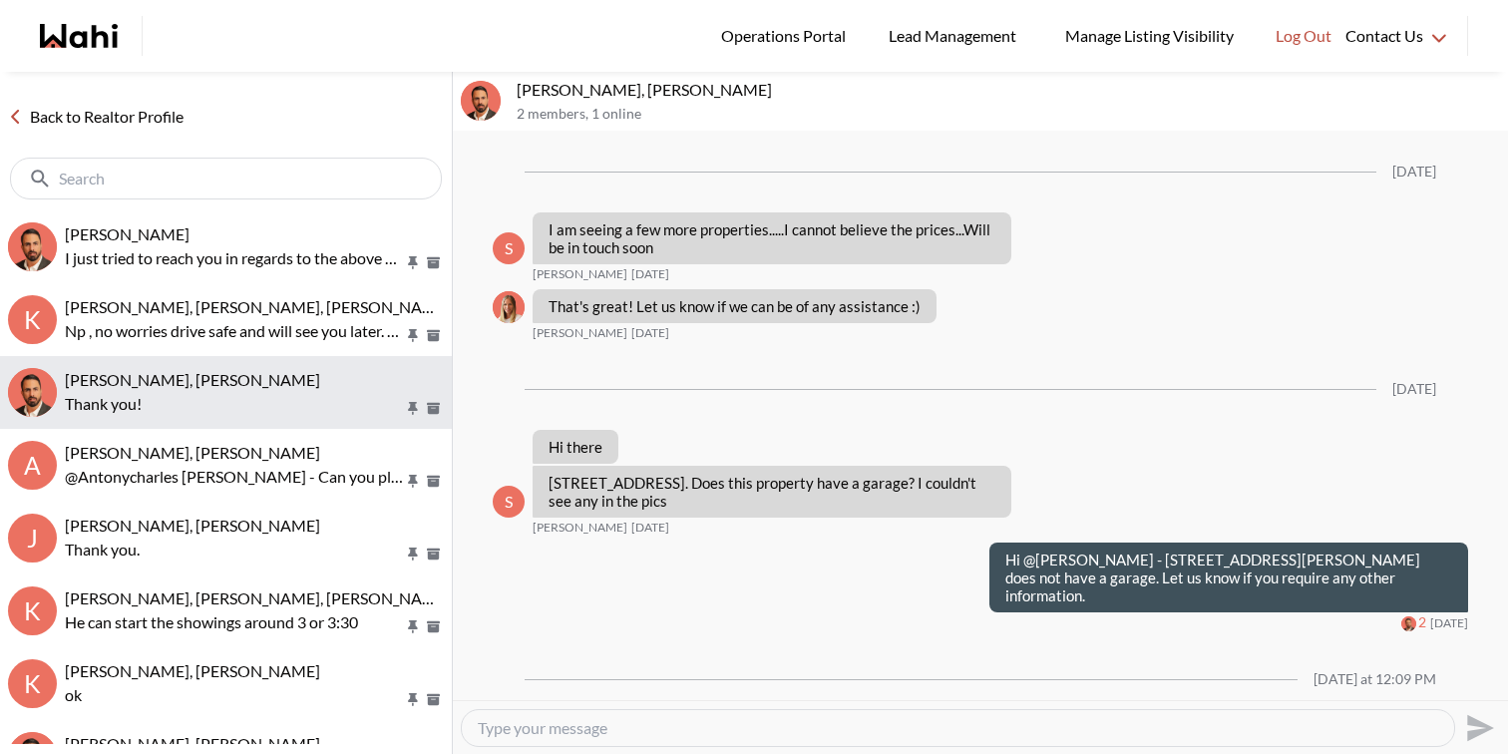
scroll to position [1499, 0]
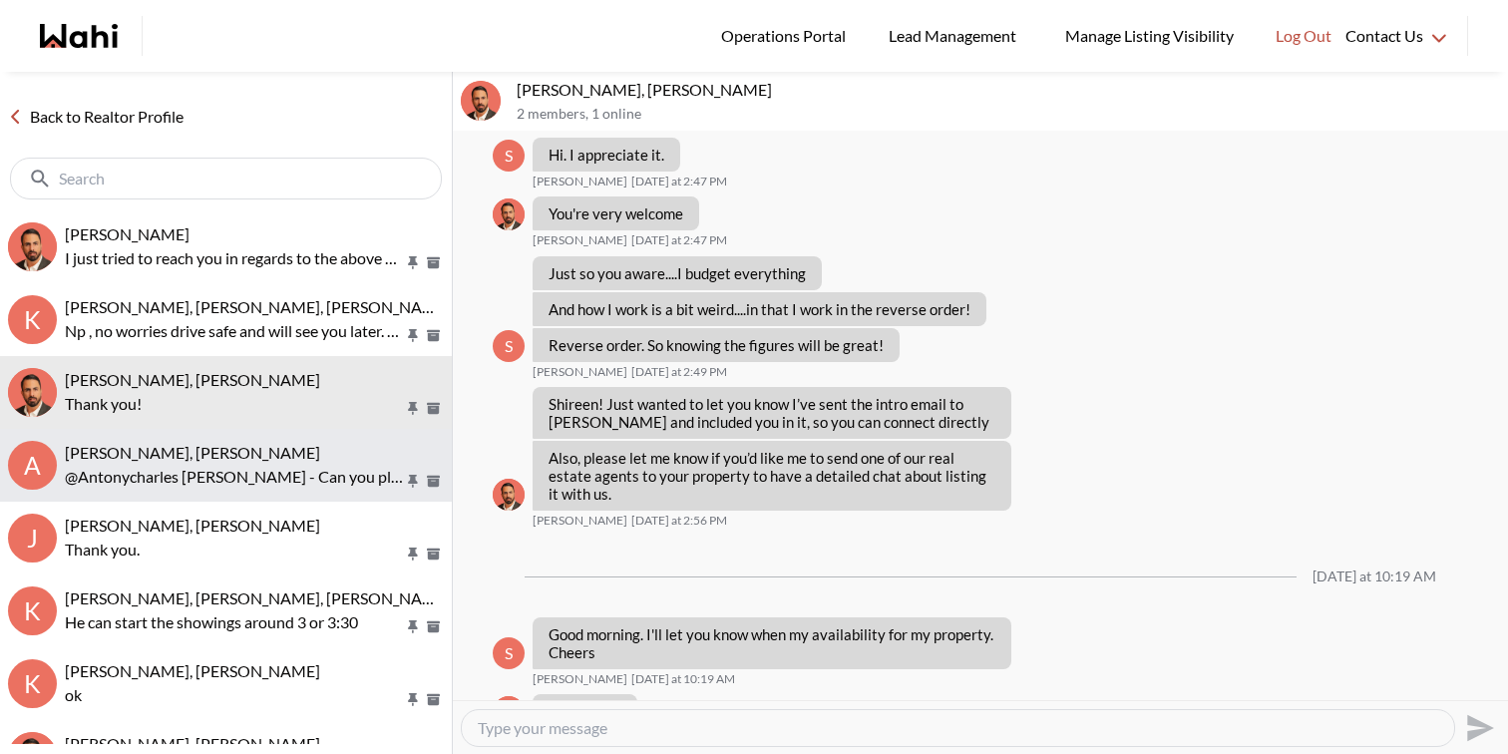
click at [268, 455] on span "[PERSON_NAME], [PERSON_NAME]" at bounding box center [192, 452] width 255 height 19
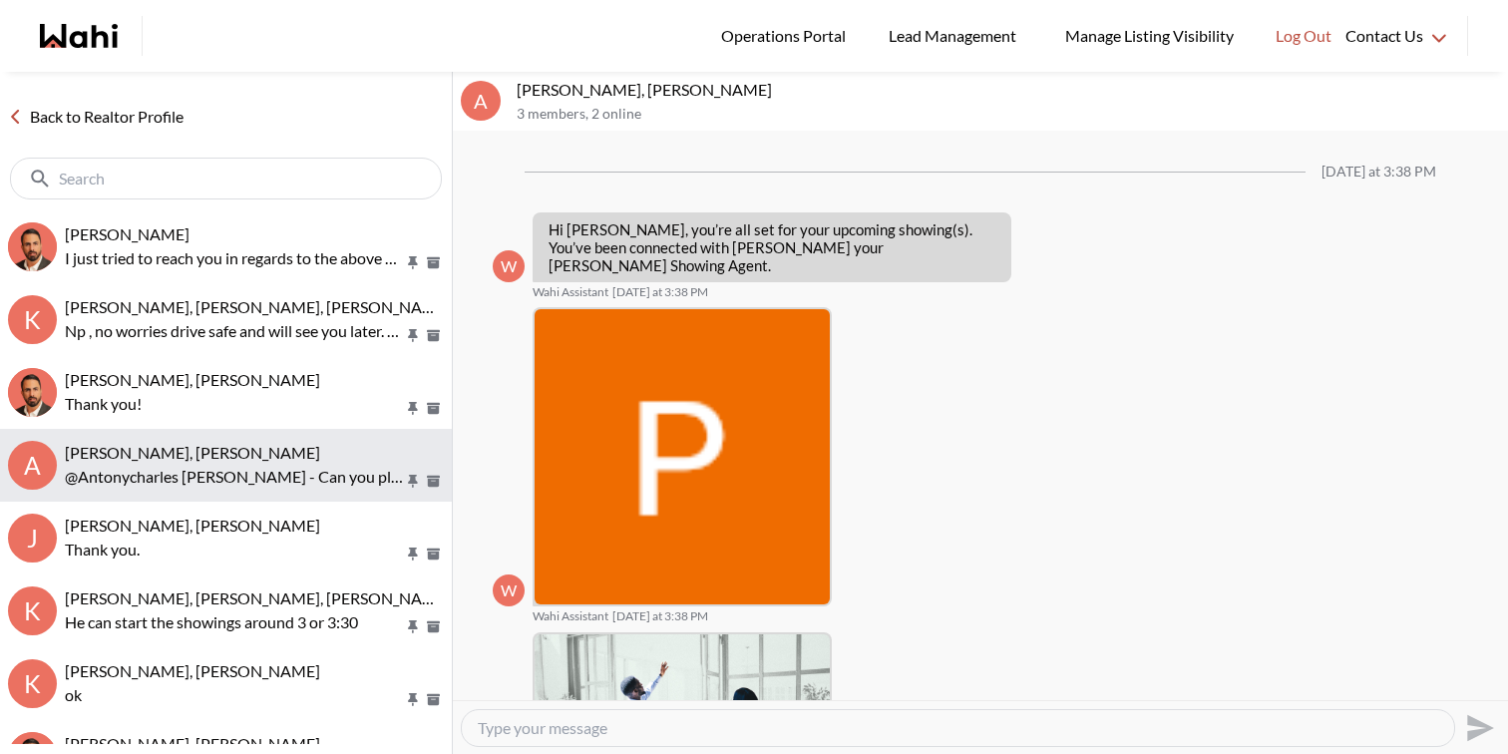
scroll to position [653, 0]
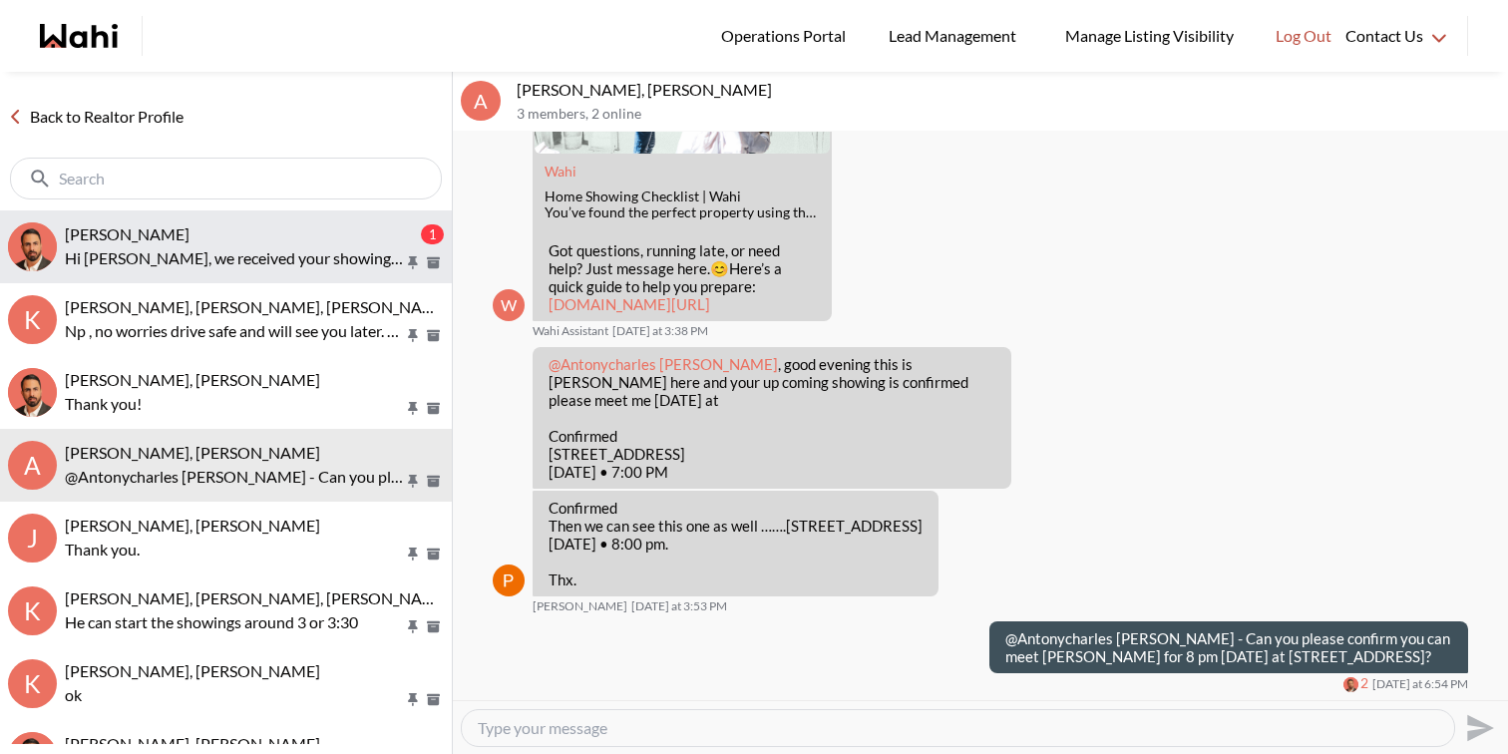
click at [284, 252] on p "Hi [PERSON_NAME], we received your showing requests - exciting 🎉 . We will be i…" at bounding box center [234, 258] width 339 height 24
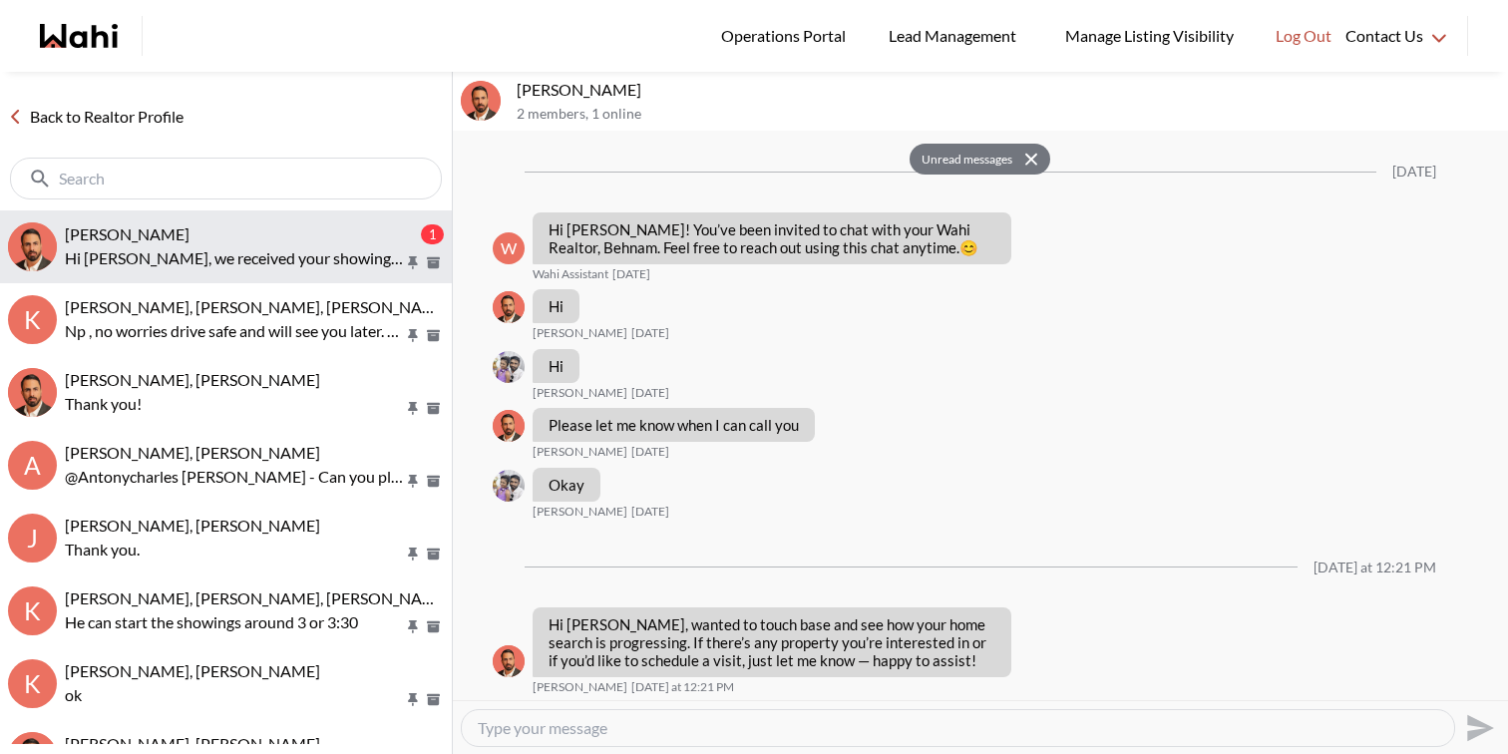
scroll to position [1143, 0]
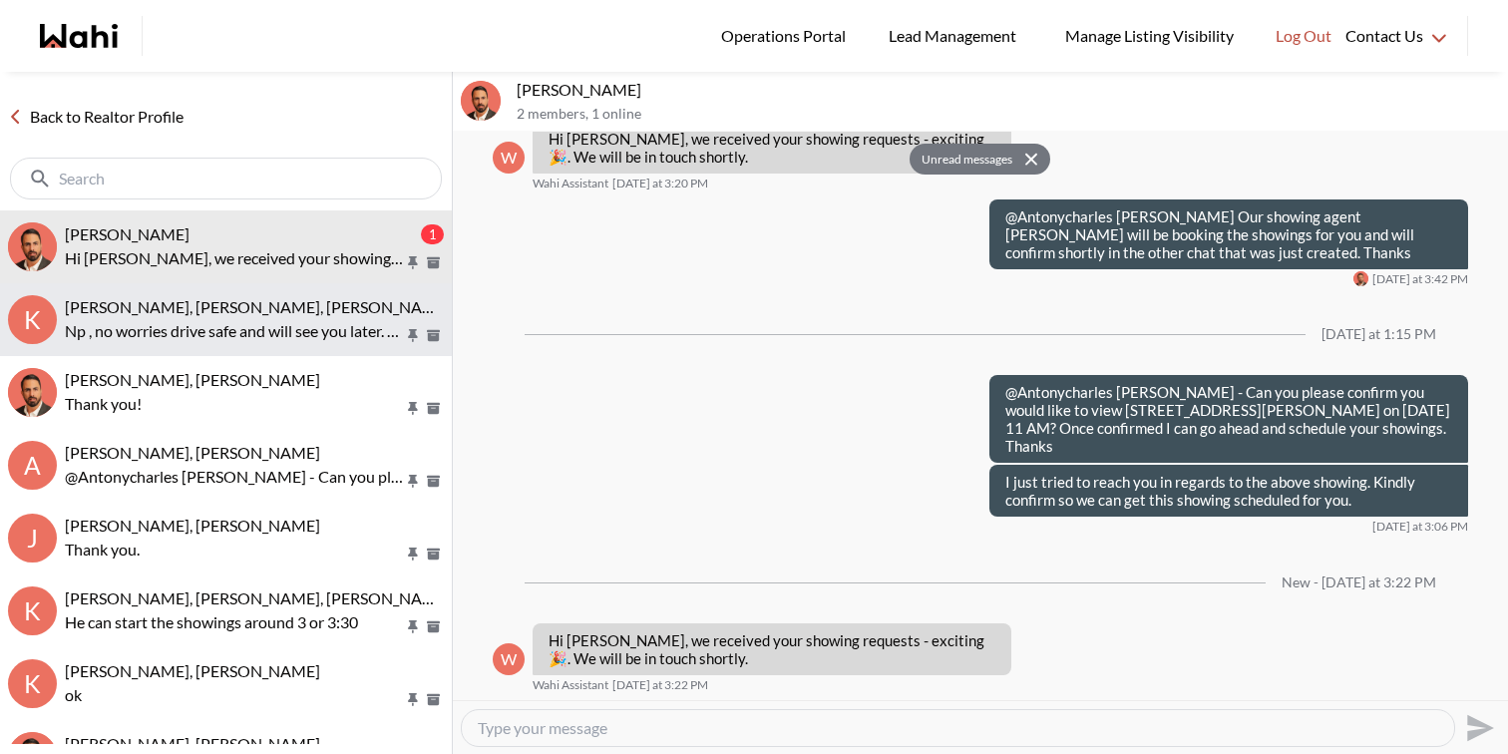
click at [277, 304] on span "[PERSON_NAME], [PERSON_NAME], [PERSON_NAME]" at bounding box center [258, 306] width 386 height 19
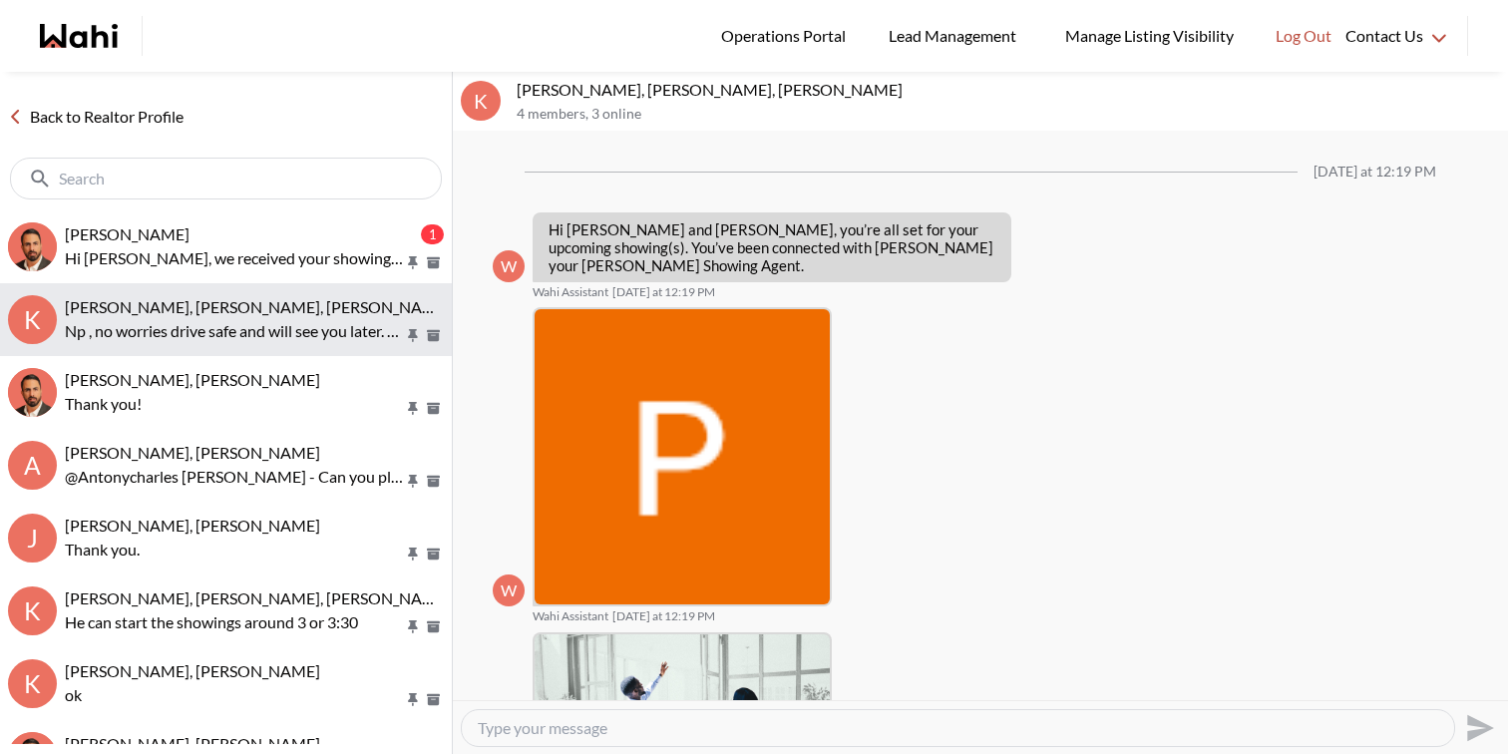
scroll to position [1479, 0]
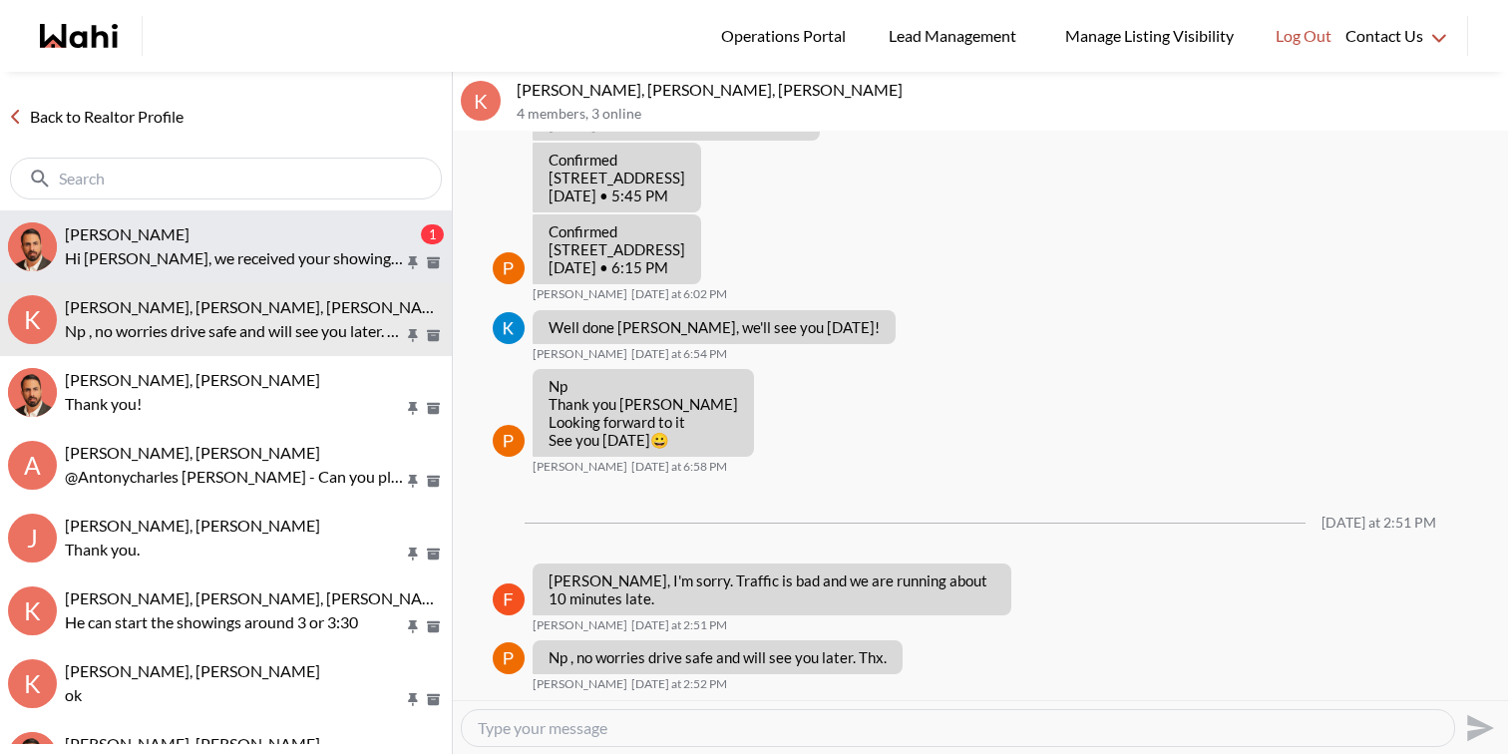
click at [277, 266] on p "Hi [PERSON_NAME], we received your showing requests - exciting 🎉 . We will be i…" at bounding box center [234, 258] width 339 height 24
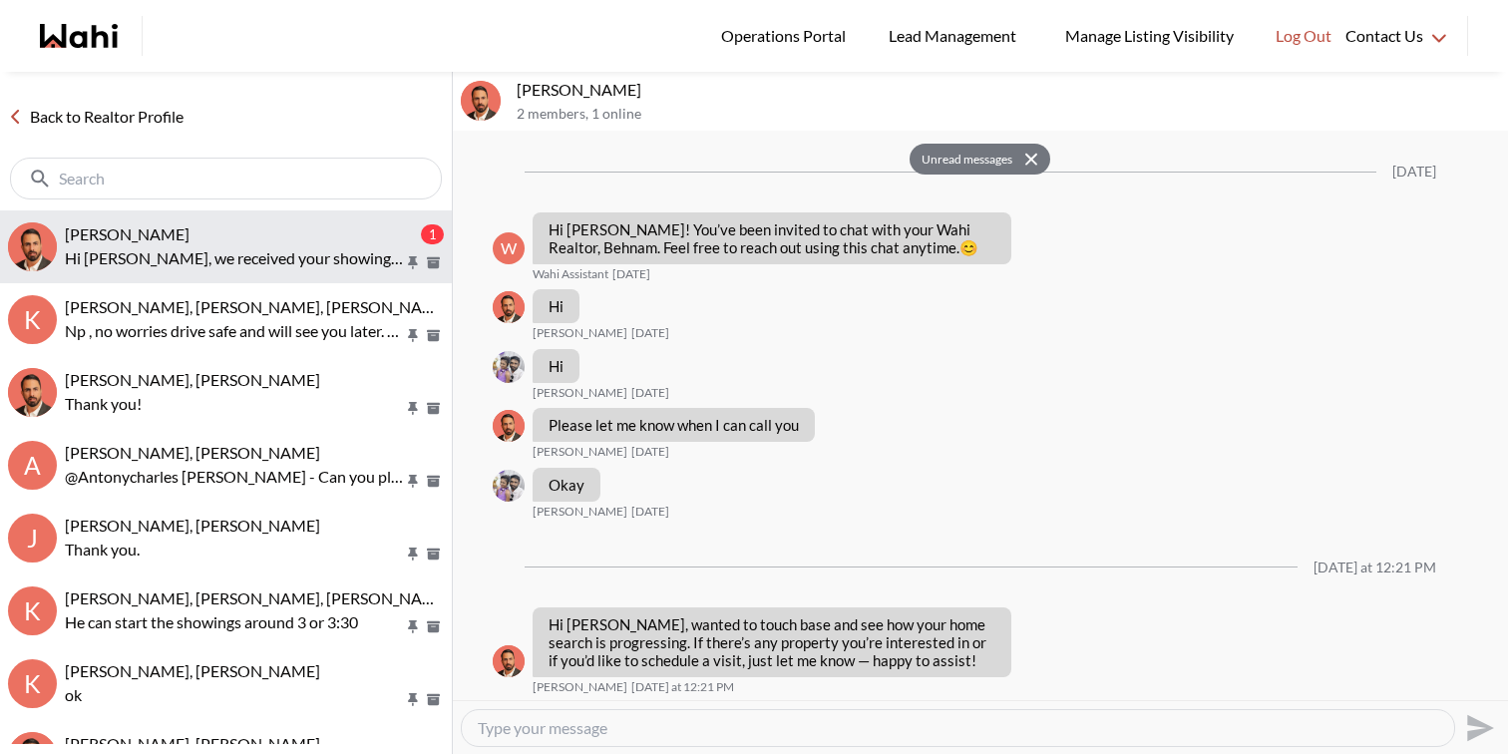
scroll to position [1143, 0]
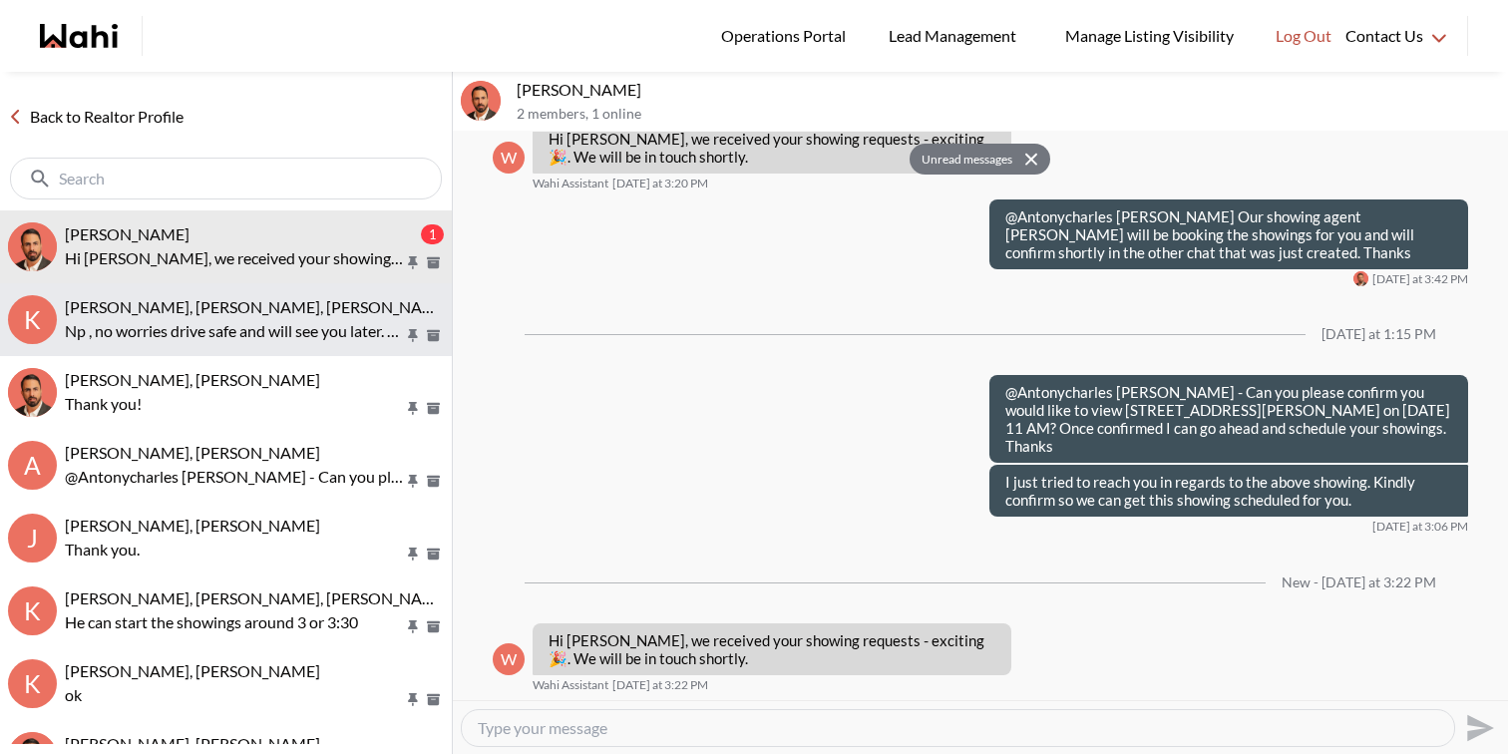
click at [314, 319] on p "Np , no worries drive safe and will see you later. Thx." at bounding box center [234, 331] width 339 height 24
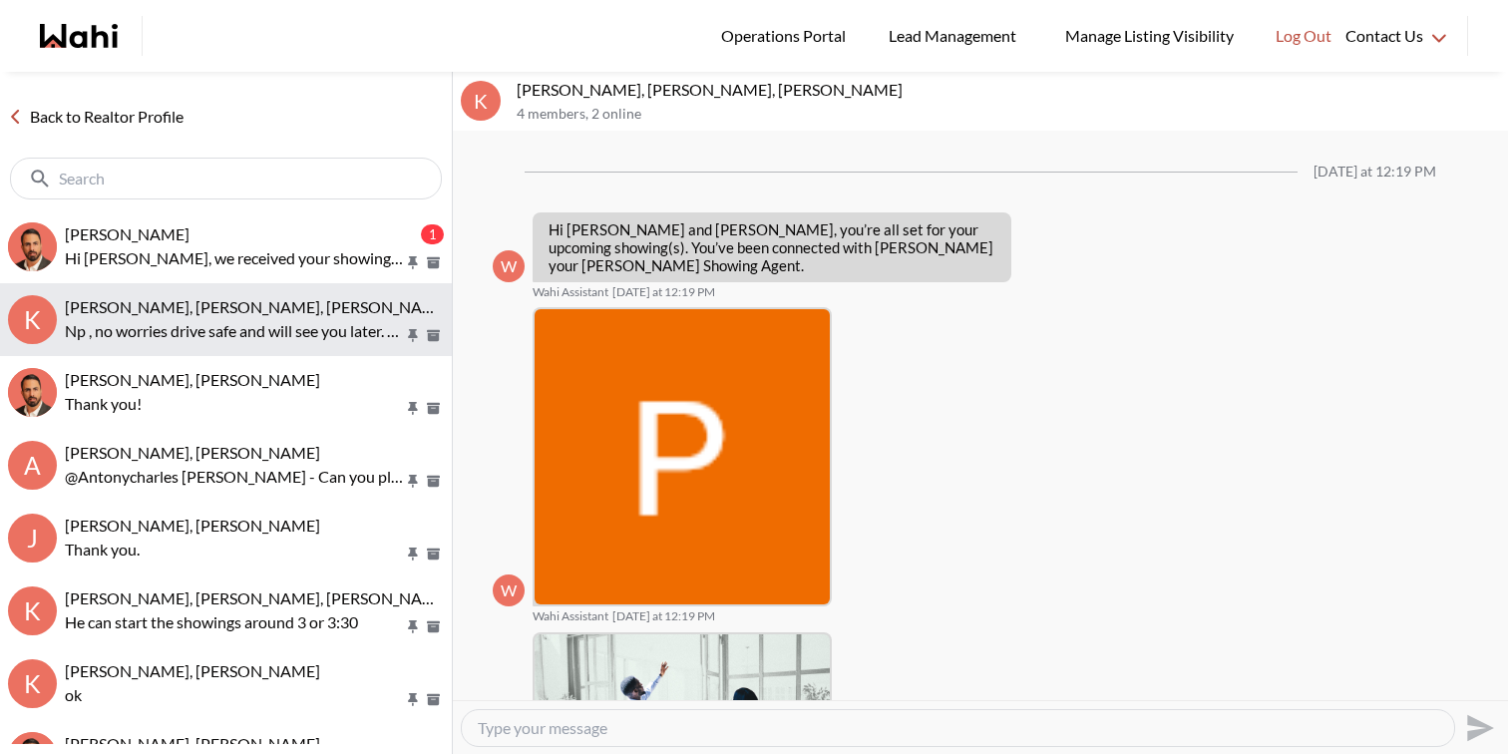
scroll to position [1479, 0]
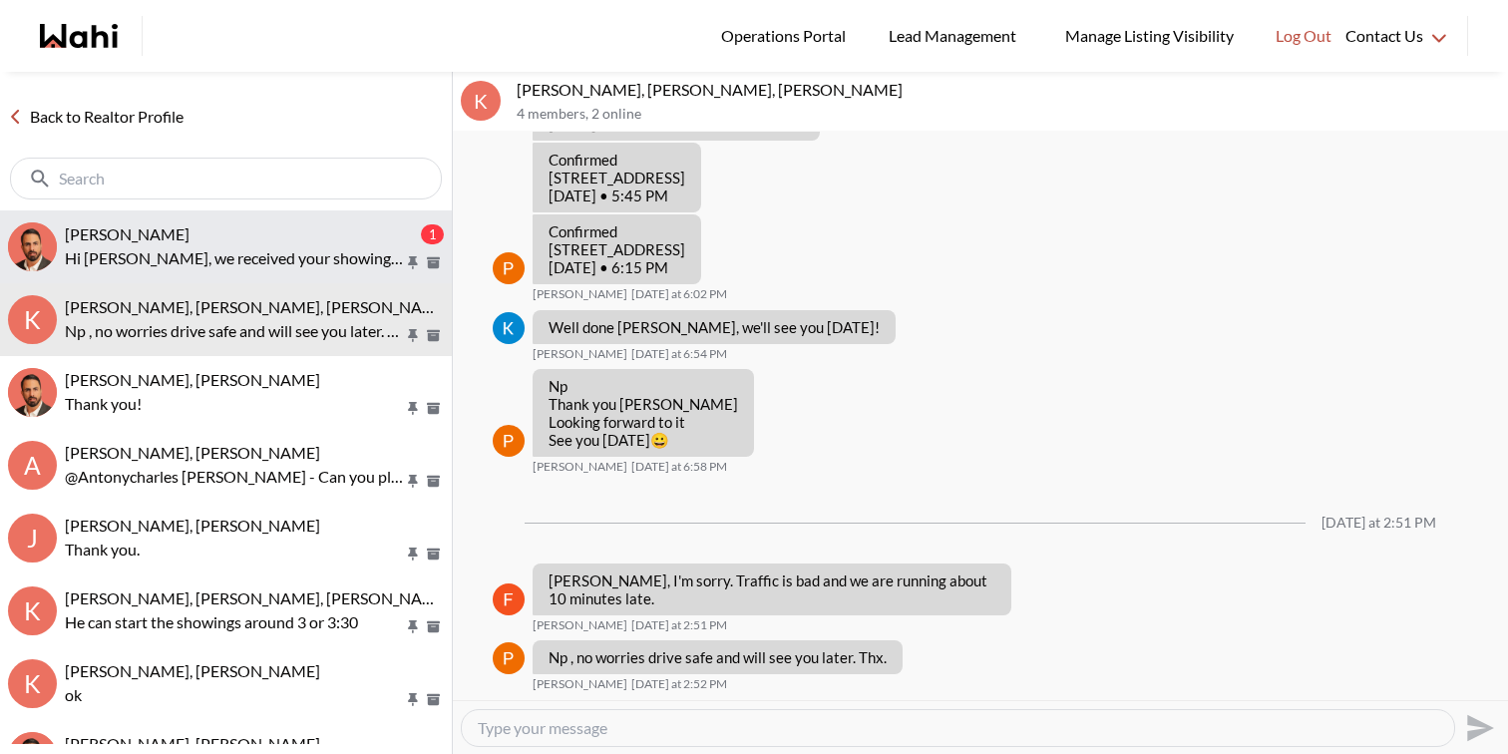
click at [310, 246] on p "Hi Antonycharles, we received your showing requests - exciting 🎉 . We will be i…" at bounding box center [234, 258] width 339 height 24
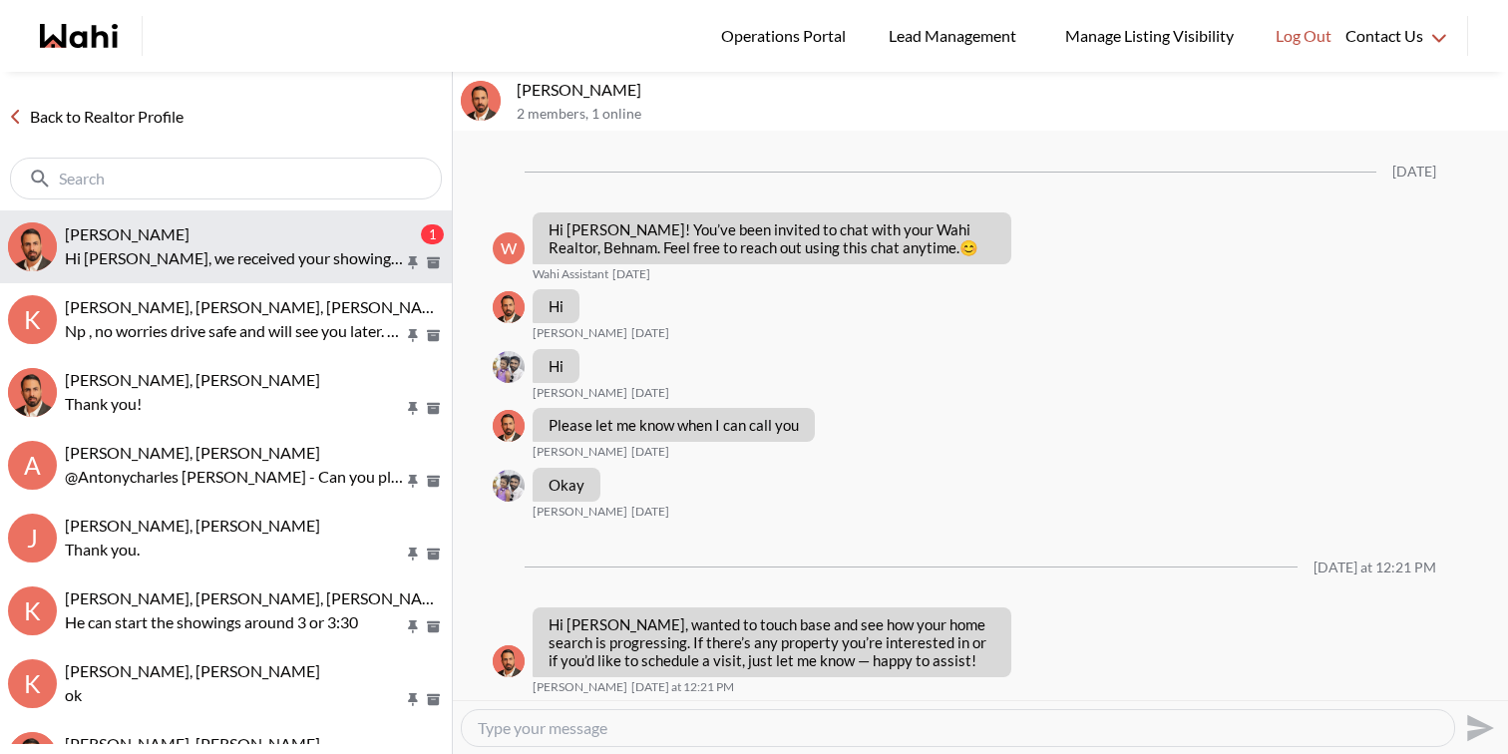
scroll to position [1062, 0]
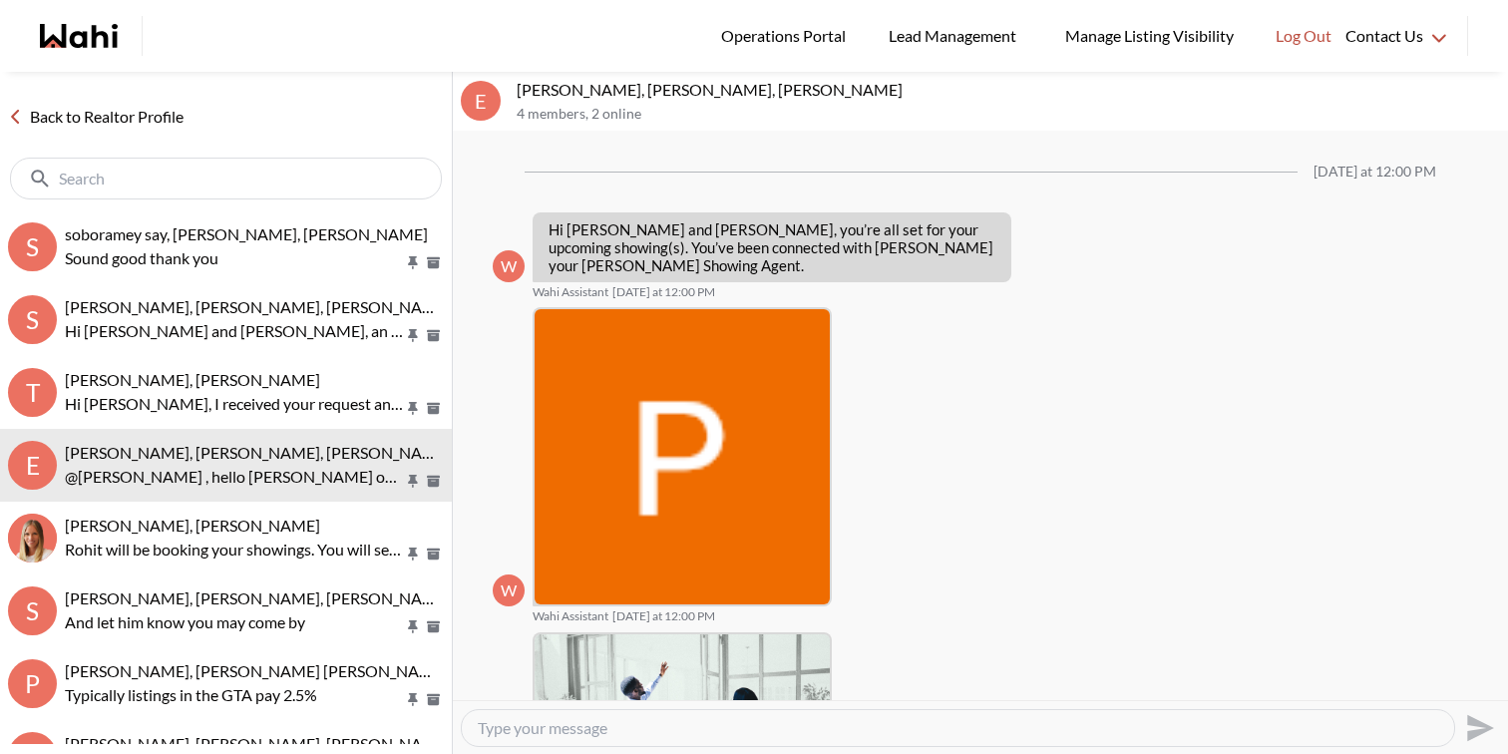
scroll to position [859, 0]
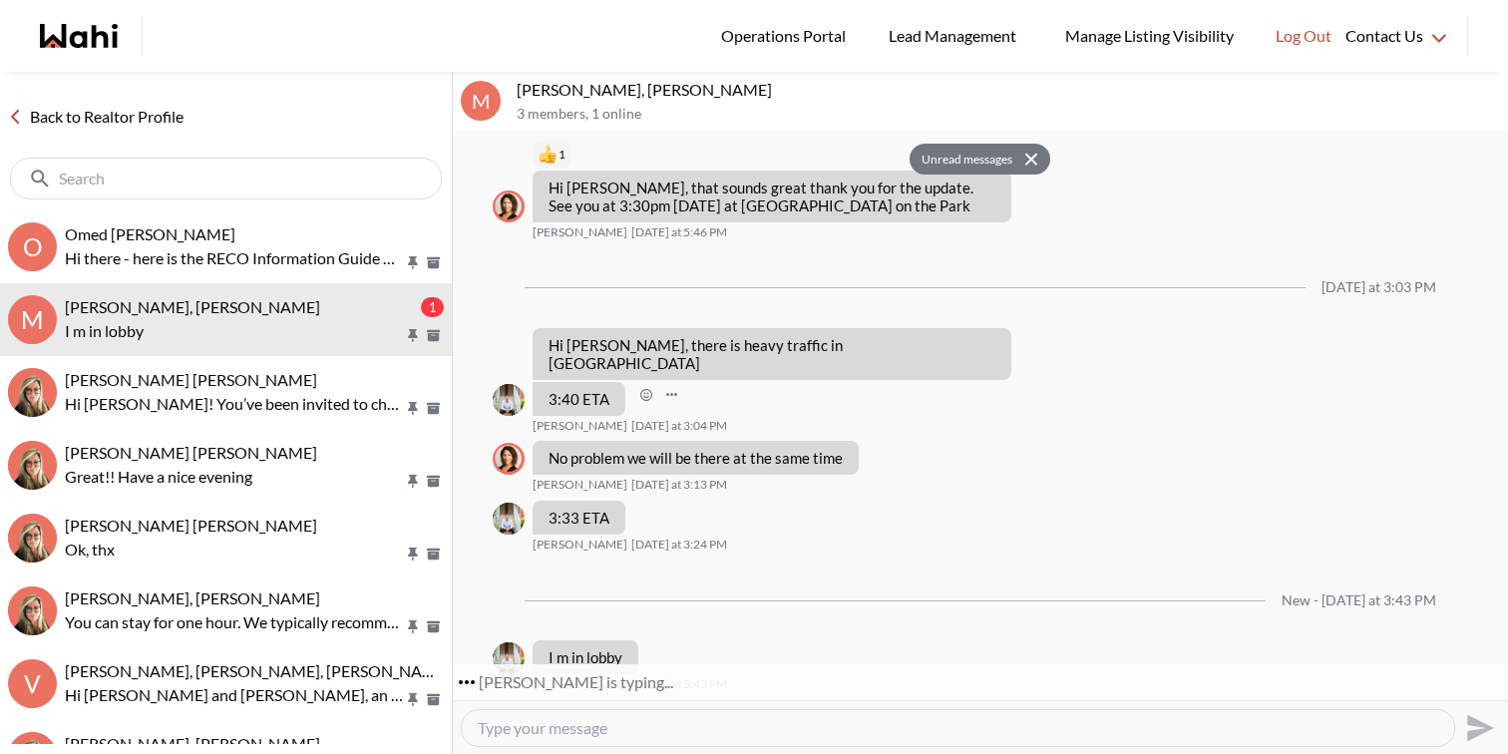
scroll to position [1336, 0]
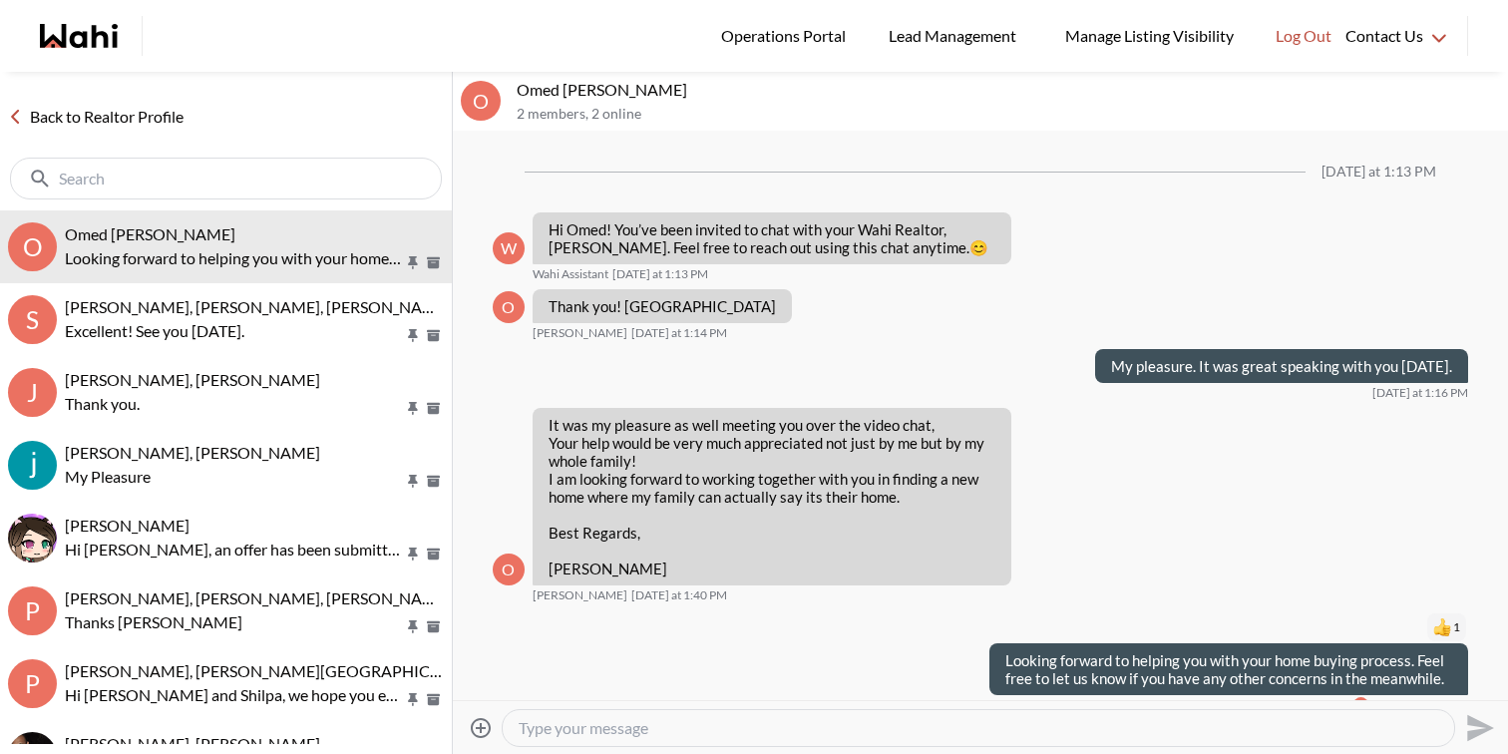
scroll to position [20, 0]
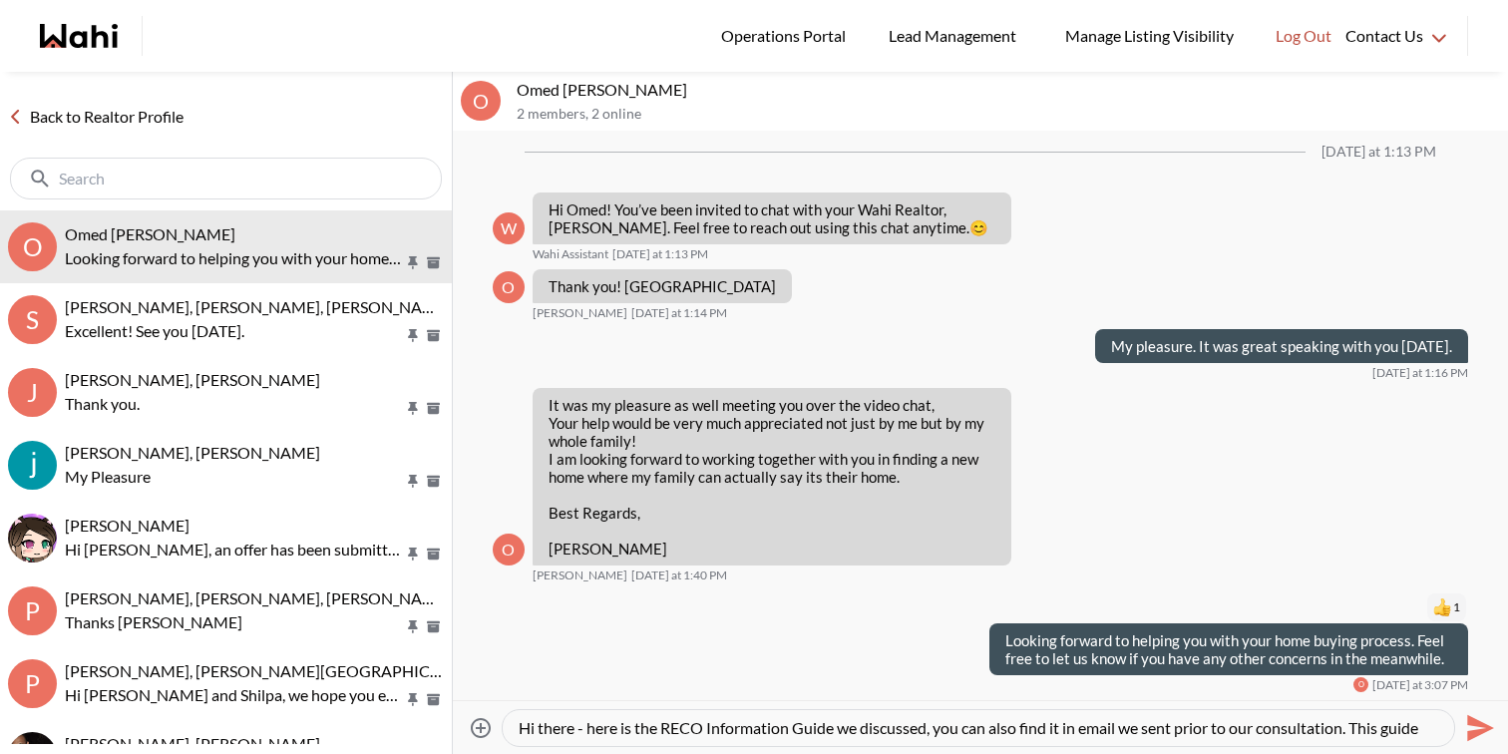
type textarea "Hi there - here is the RECO Information Guide we discussed, you can also find i…"
click at [480, 724] on icon at bounding box center [481, 727] width 20 height 20
click at [0, 0] on input "Attach files" at bounding box center [0, 0] width 0 height 0
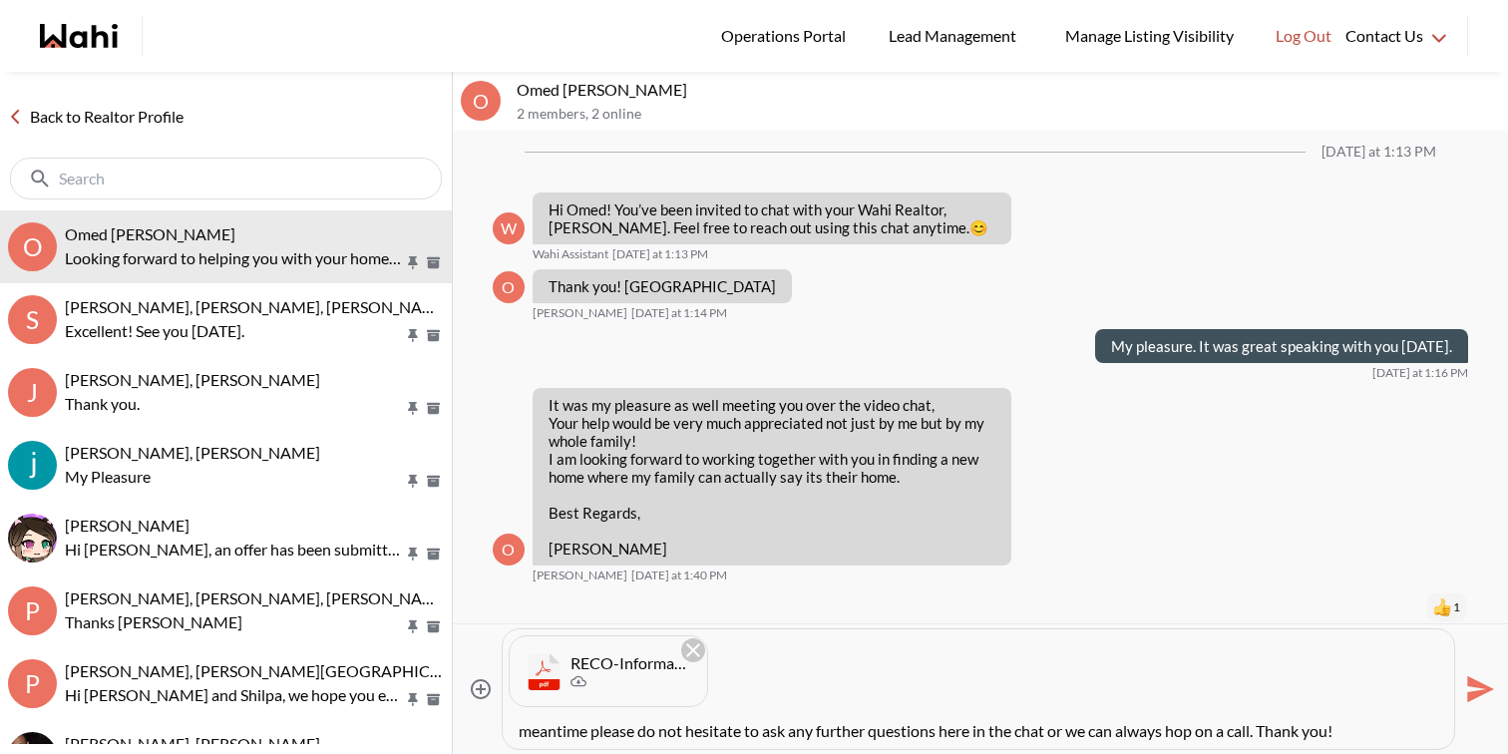
click at [1479, 690] on icon "Send" at bounding box center [1480, 689] width 27 height 27
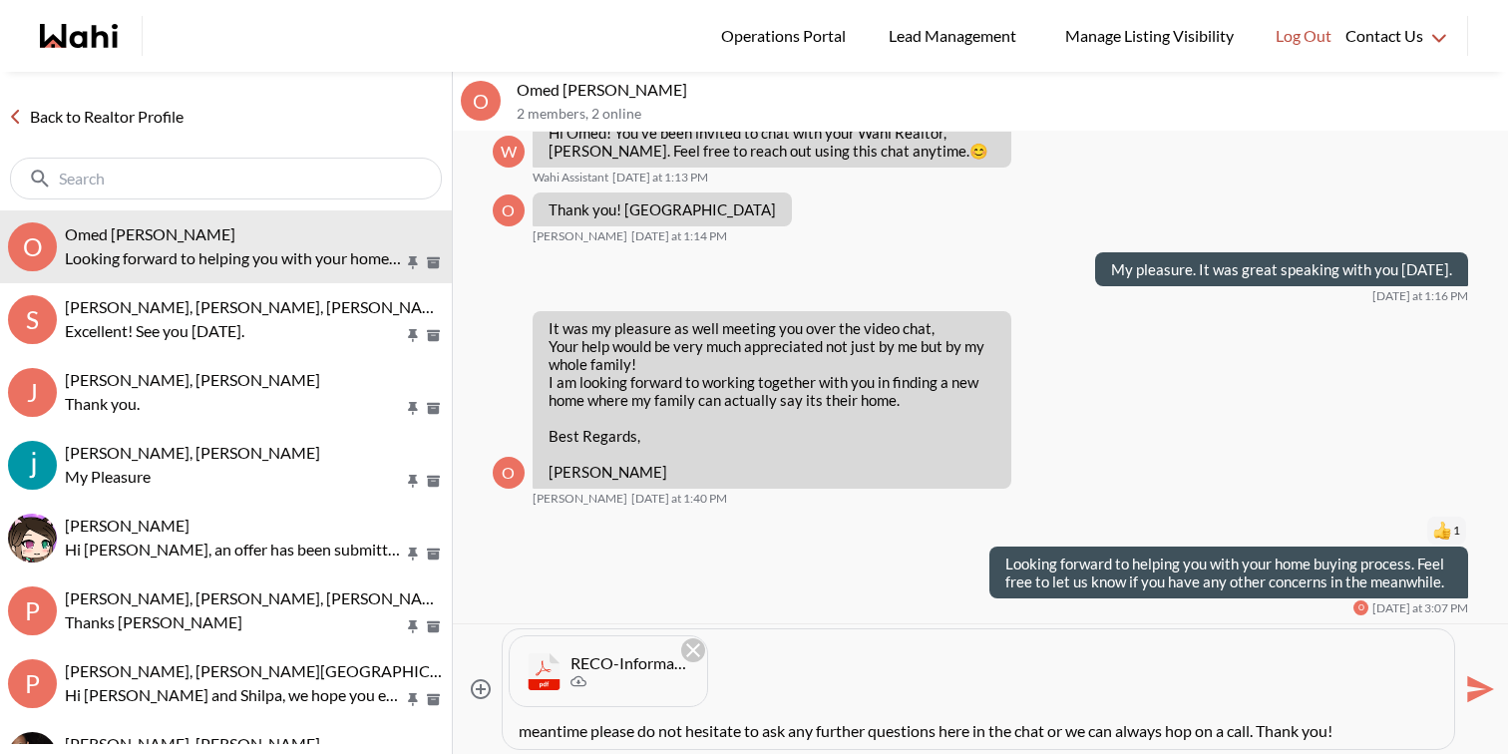
scroll to position [0, 0]
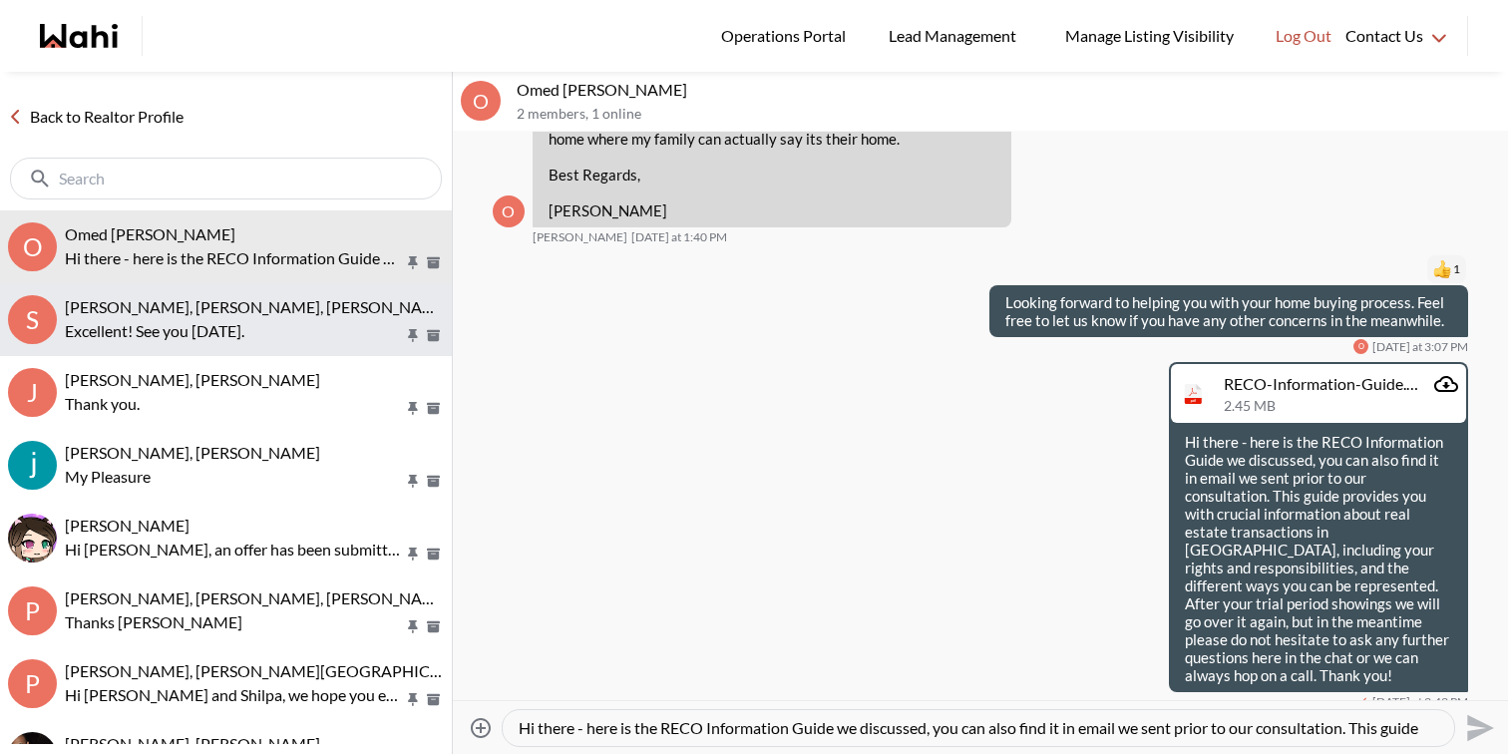
click at [119, 341] on p "Excellent! See you tomorrow." at bounding box center [234, 331] width 339 height 24
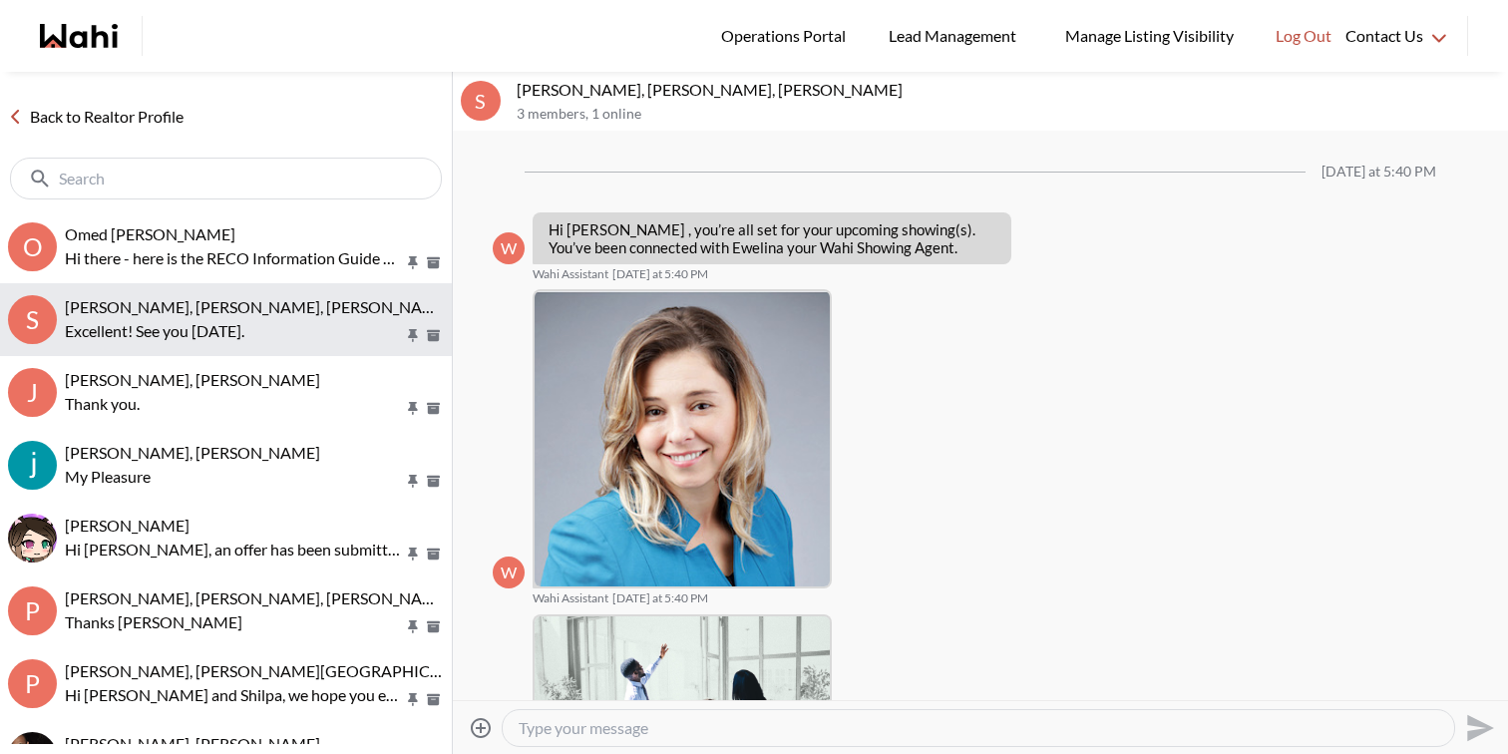
scroll to position [1831, 0]
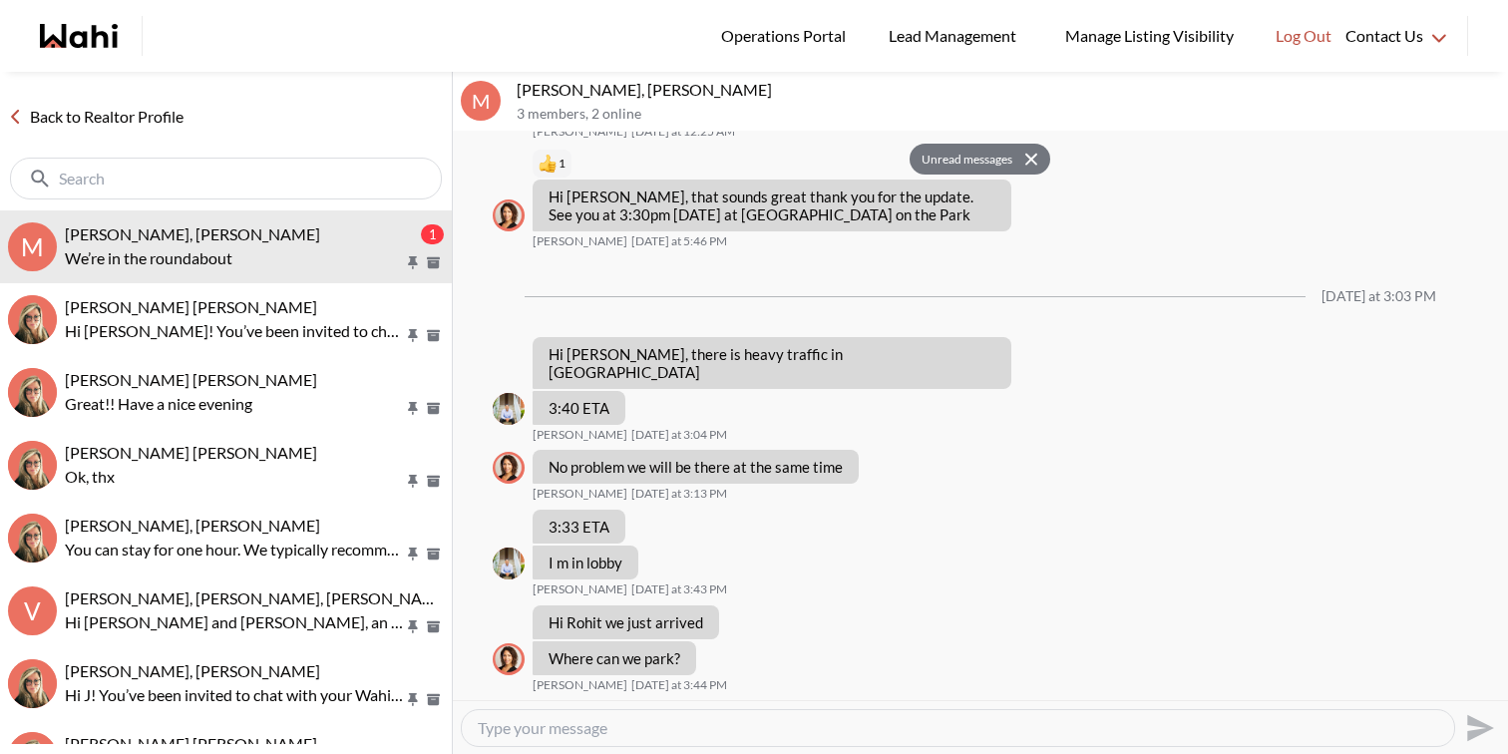
scroll to position [1409, 0]
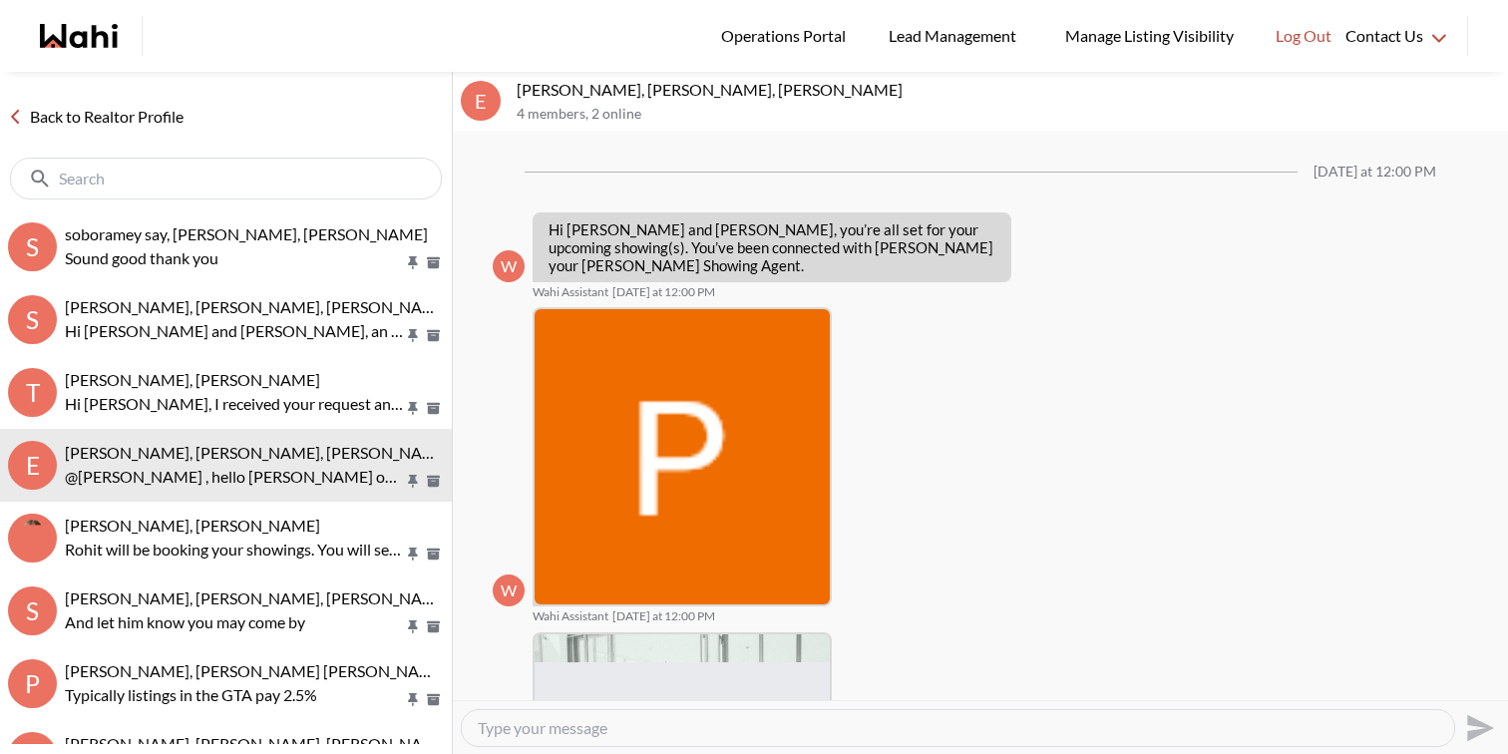
scroll to position [859, 0]
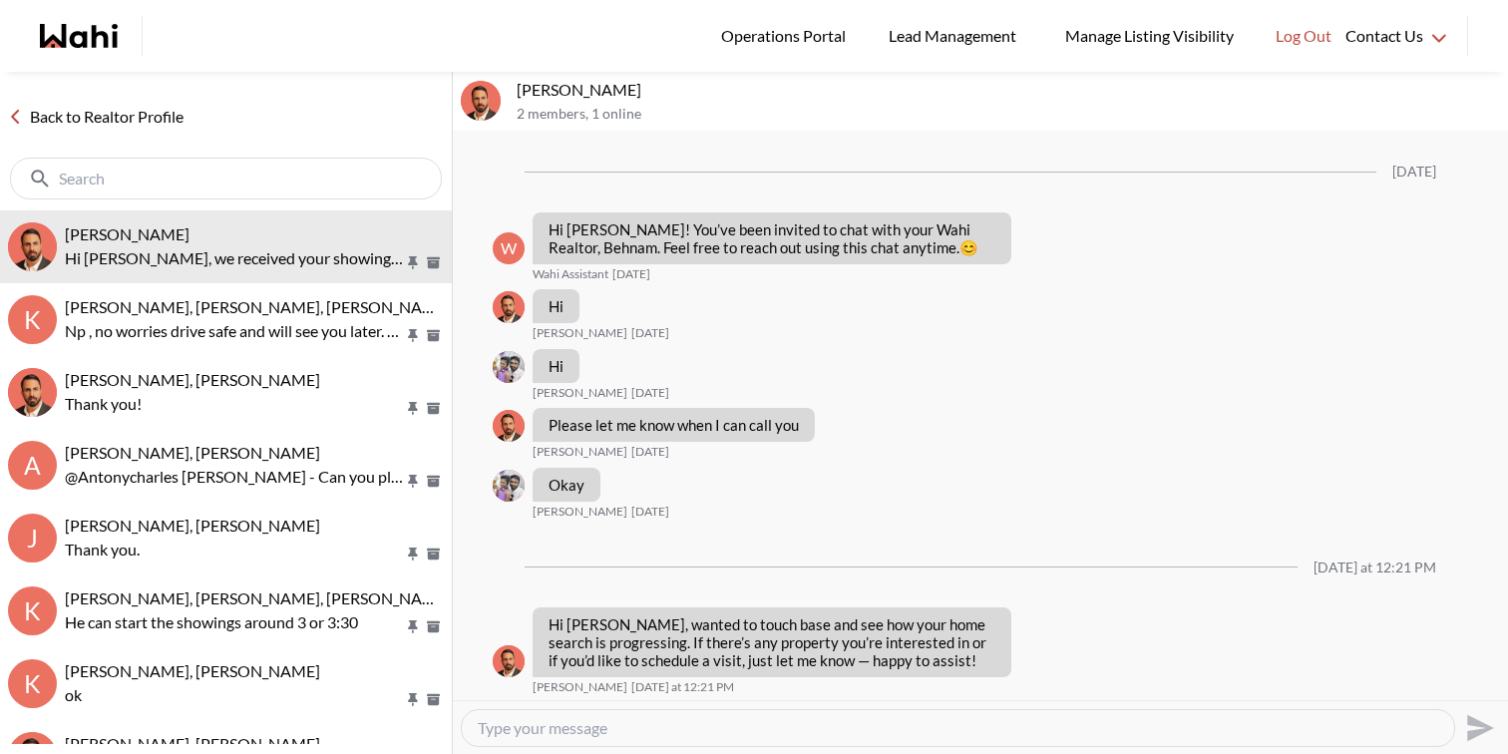
scroll to position [1062, 0]
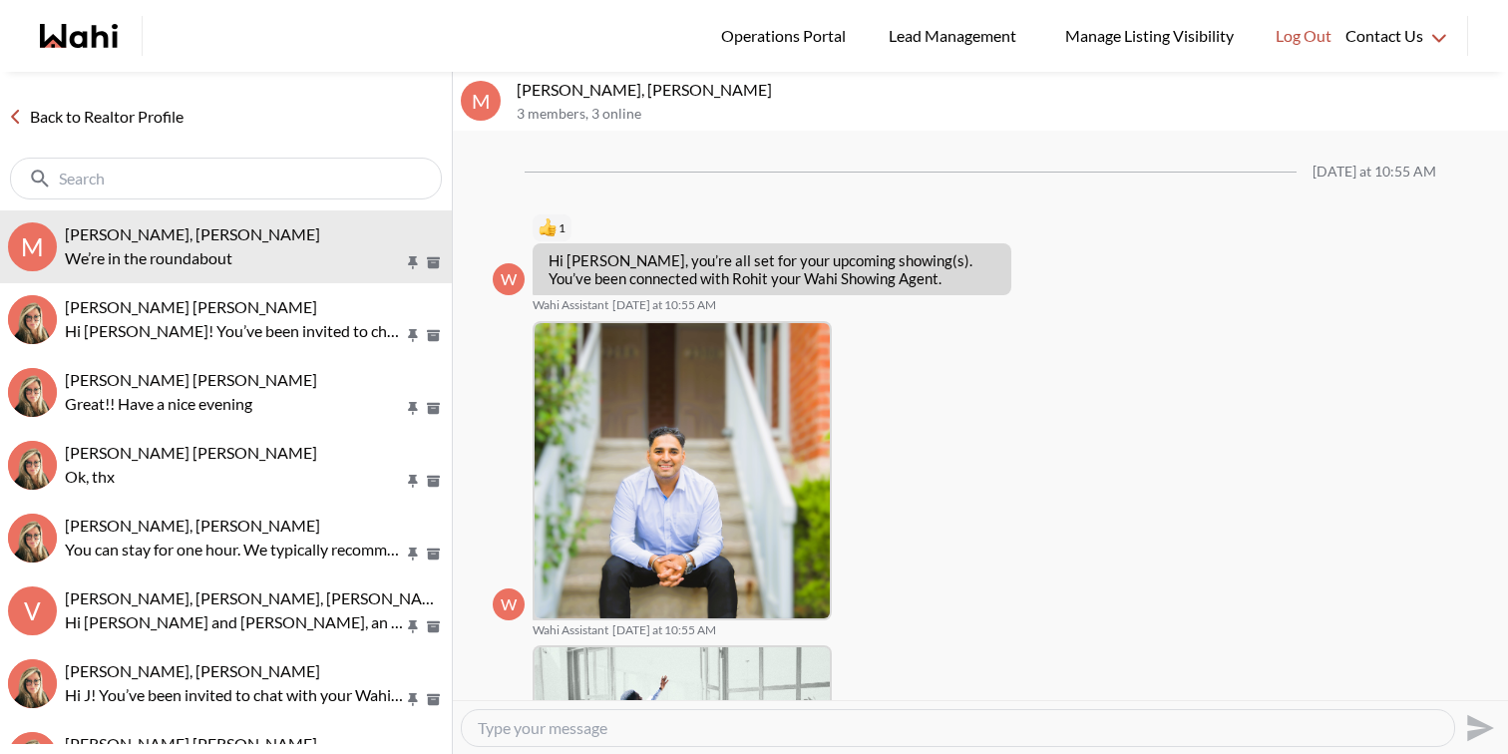
scroll to position [1304, 0]
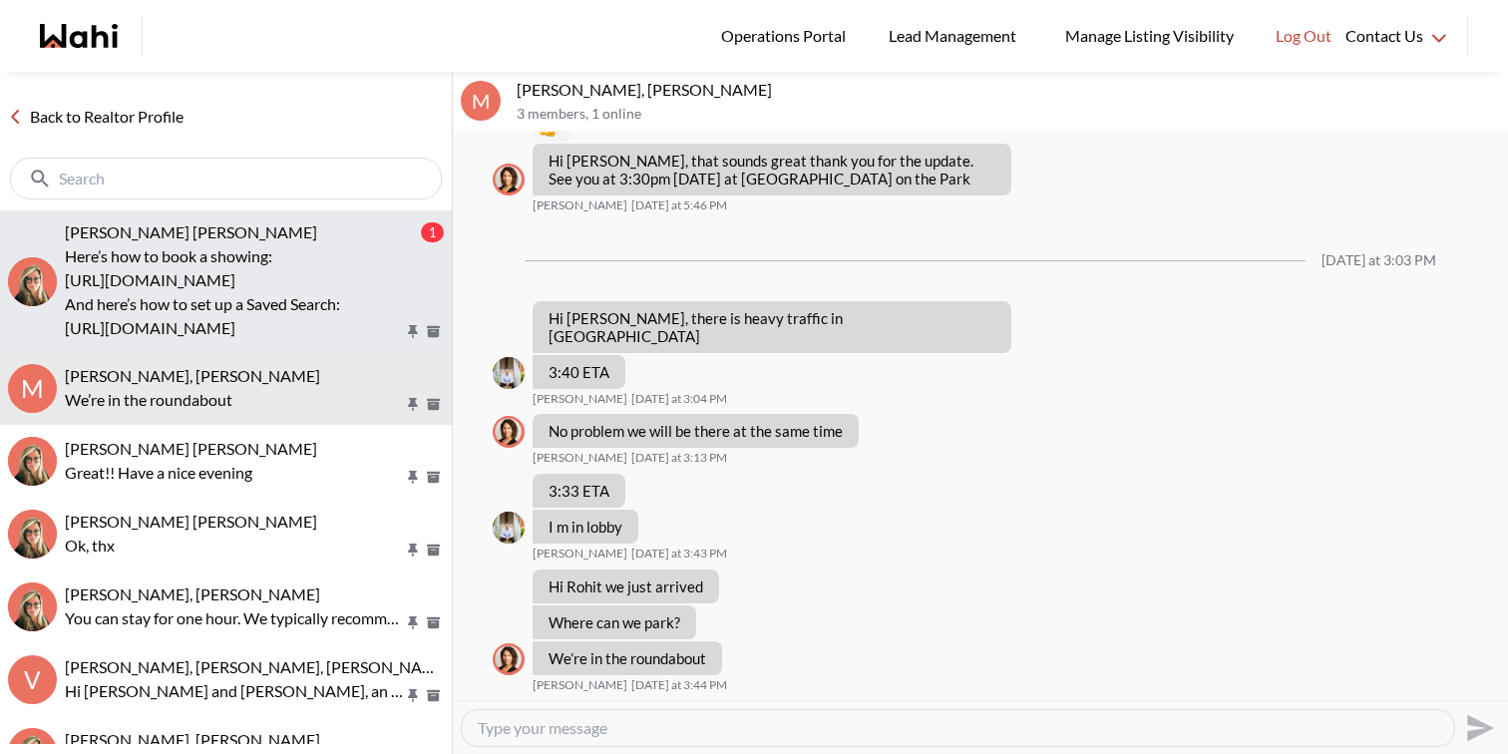
click at [301, 224] on div "Hannan Hussen, Barbara" at bounding box center [241, 232] width 352 height 20
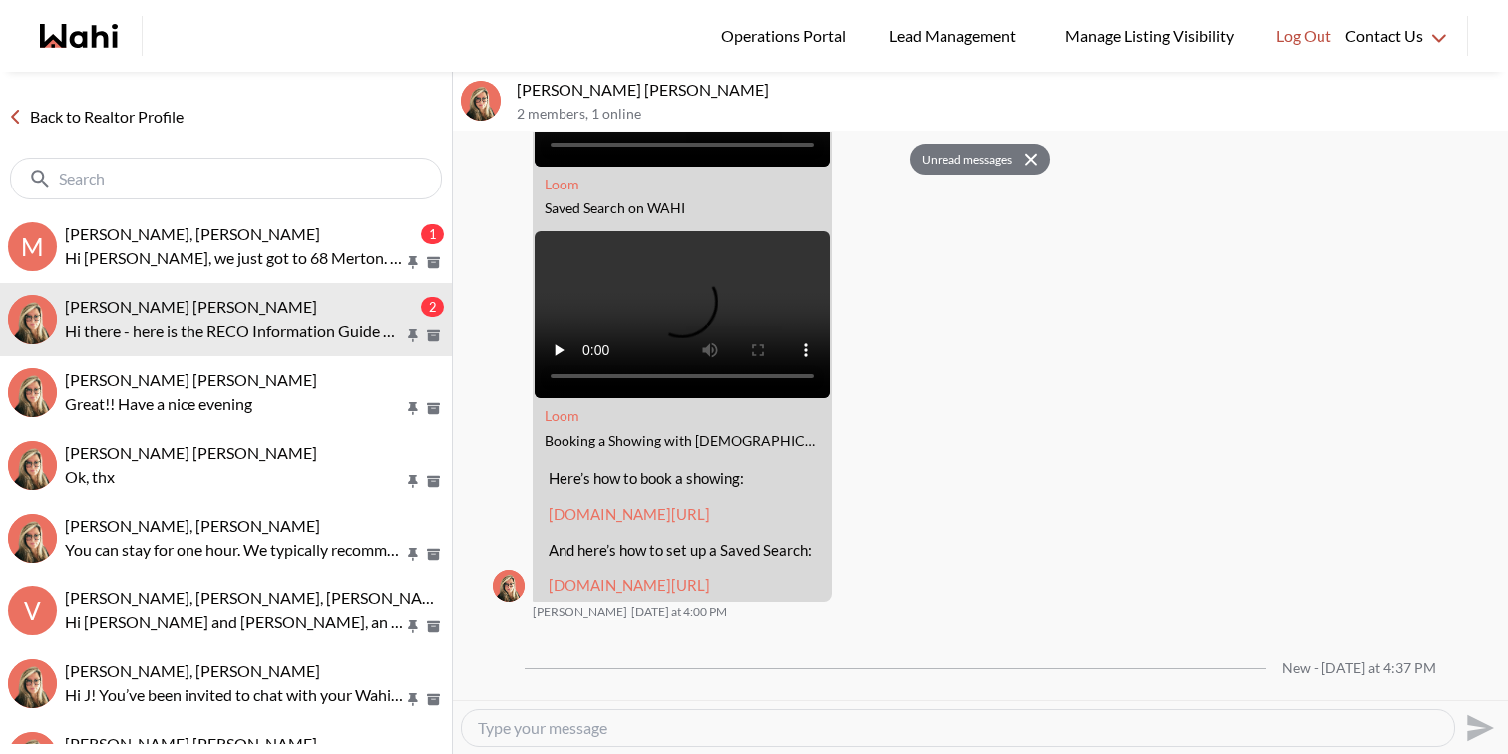
scroll to position [727, 0]
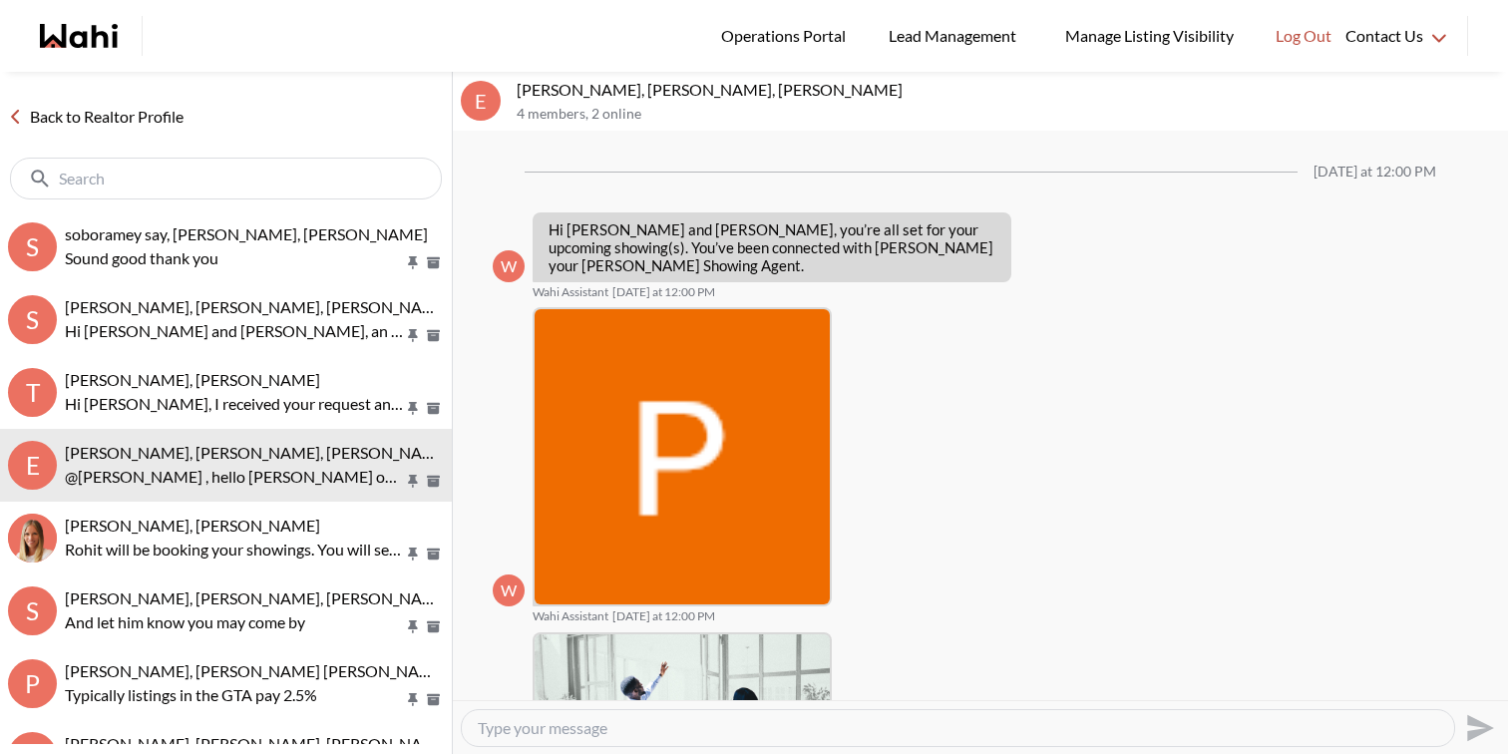
scroll to position [859, 0]
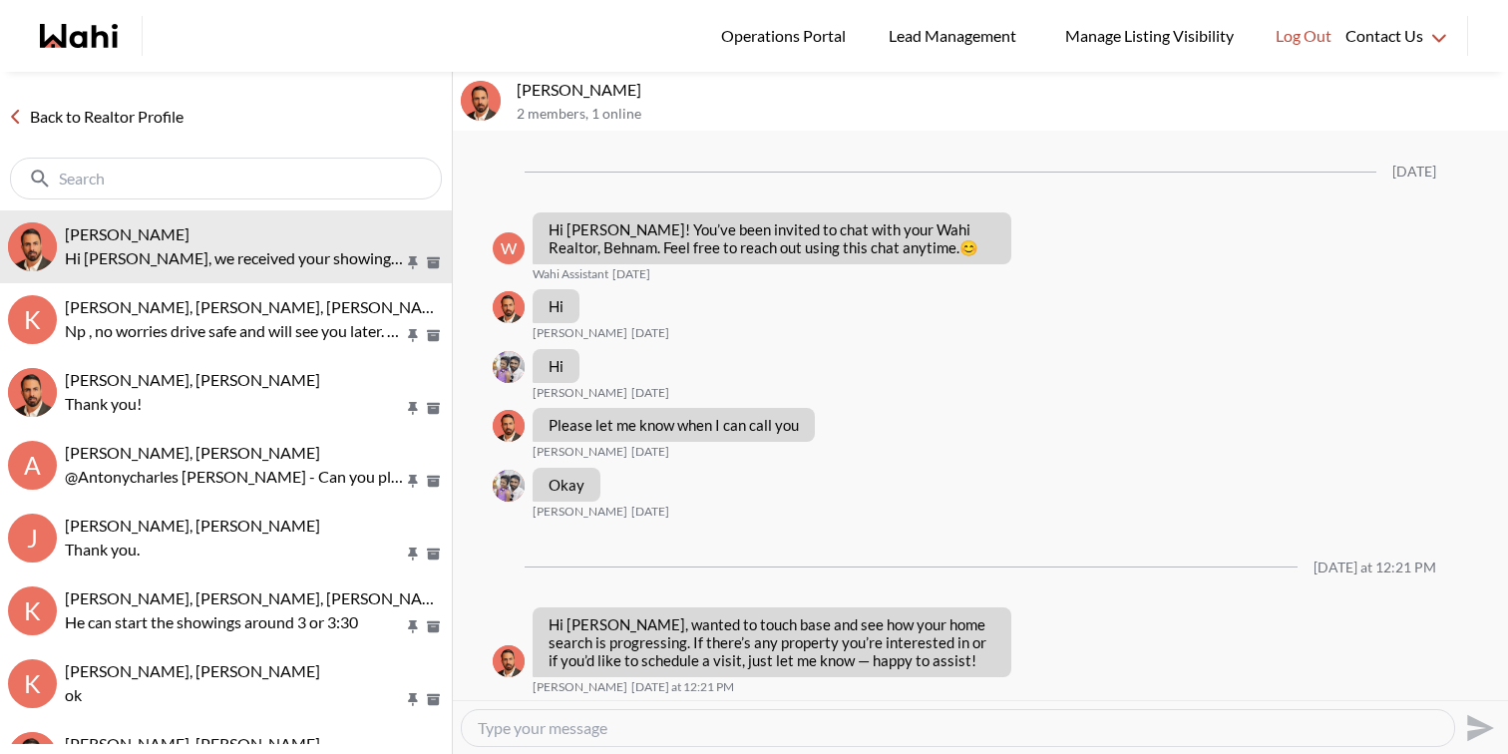
scroll to position [1062, 0]
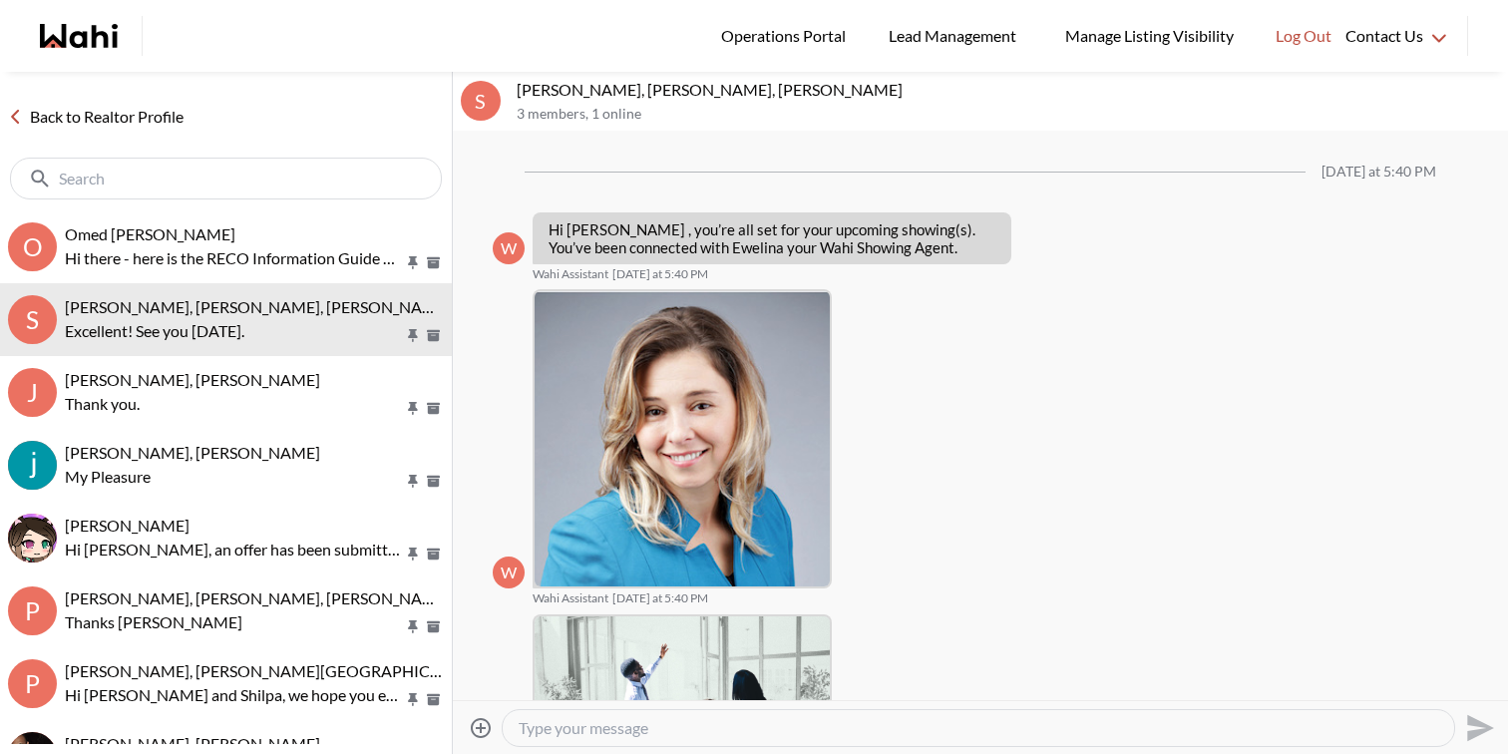
scroll to position [1831, 0]
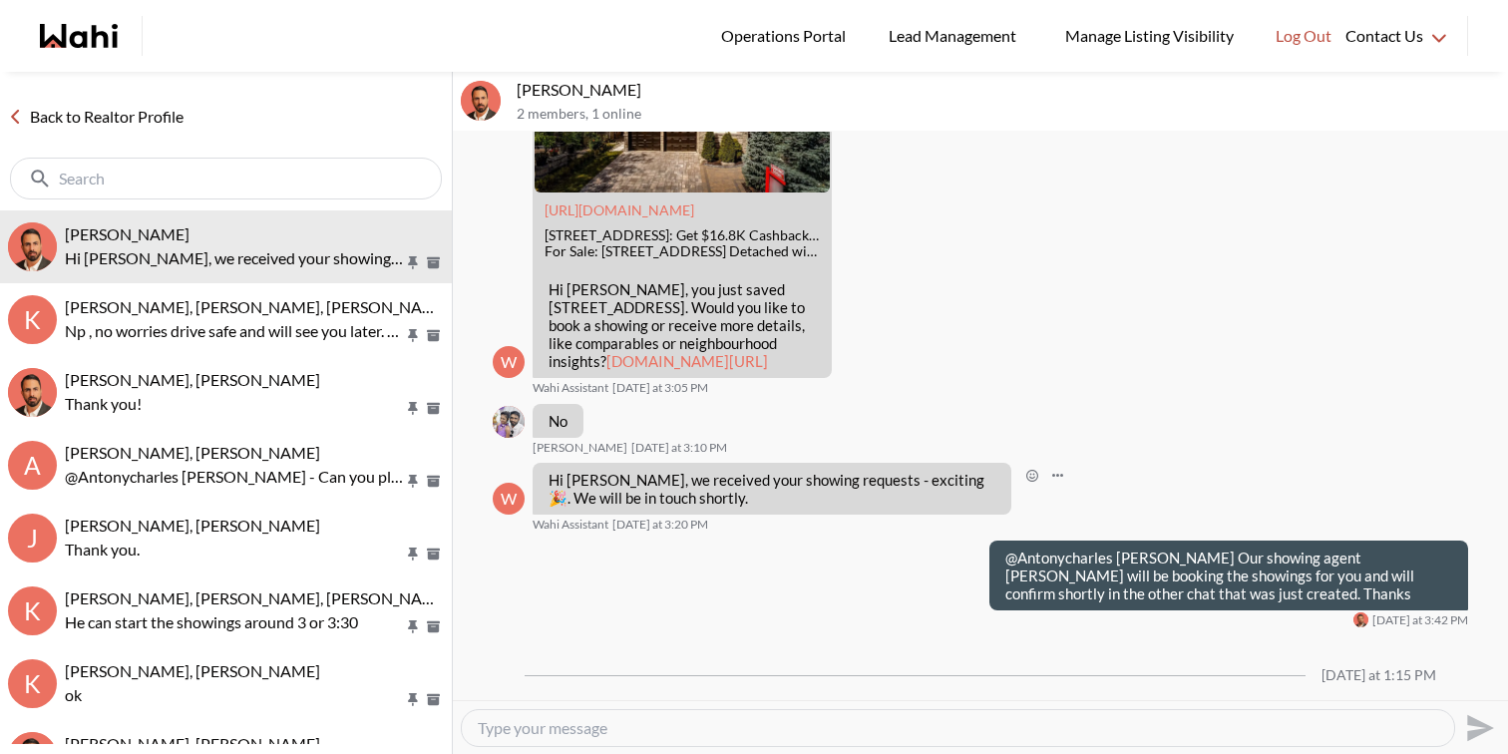
scroll to position [692, 0]
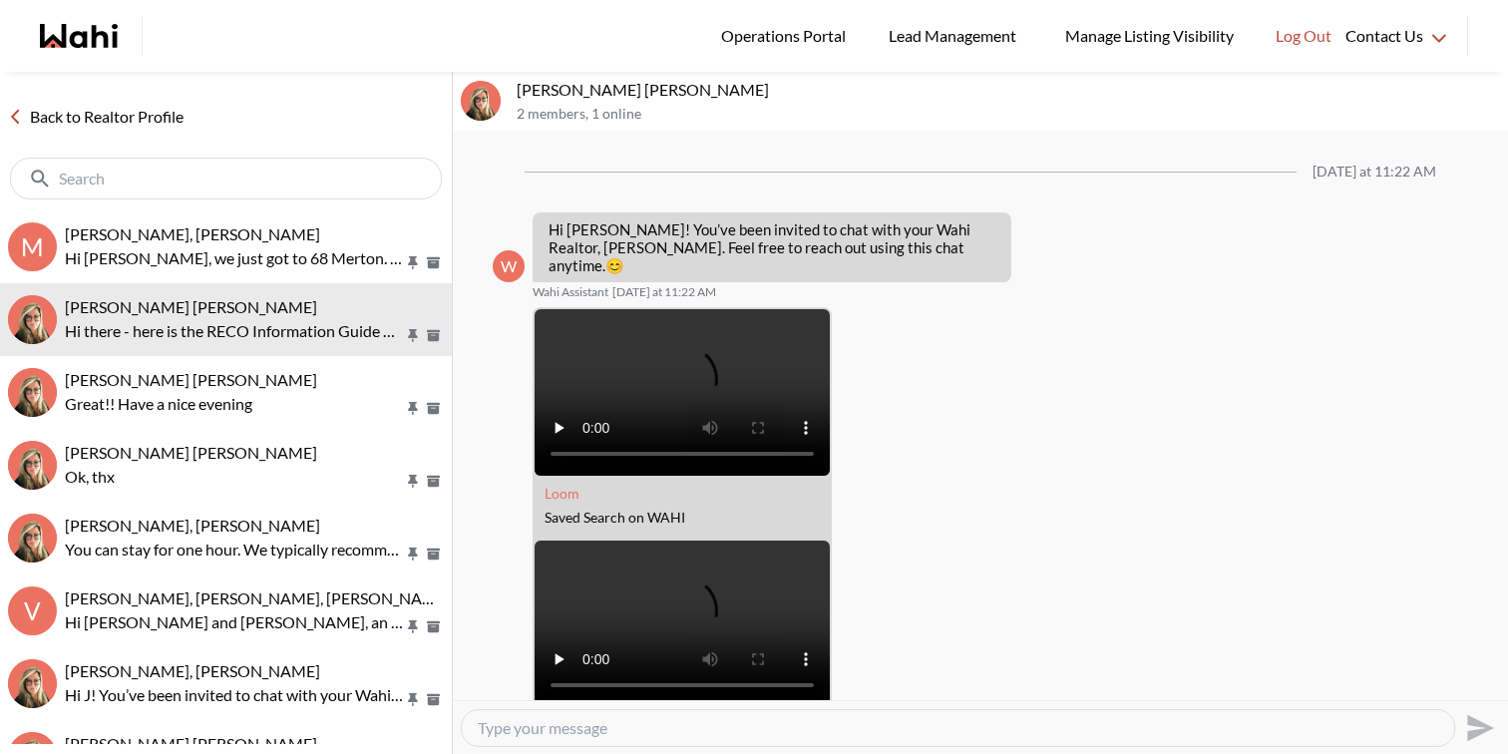
scroll to position [646, 0]
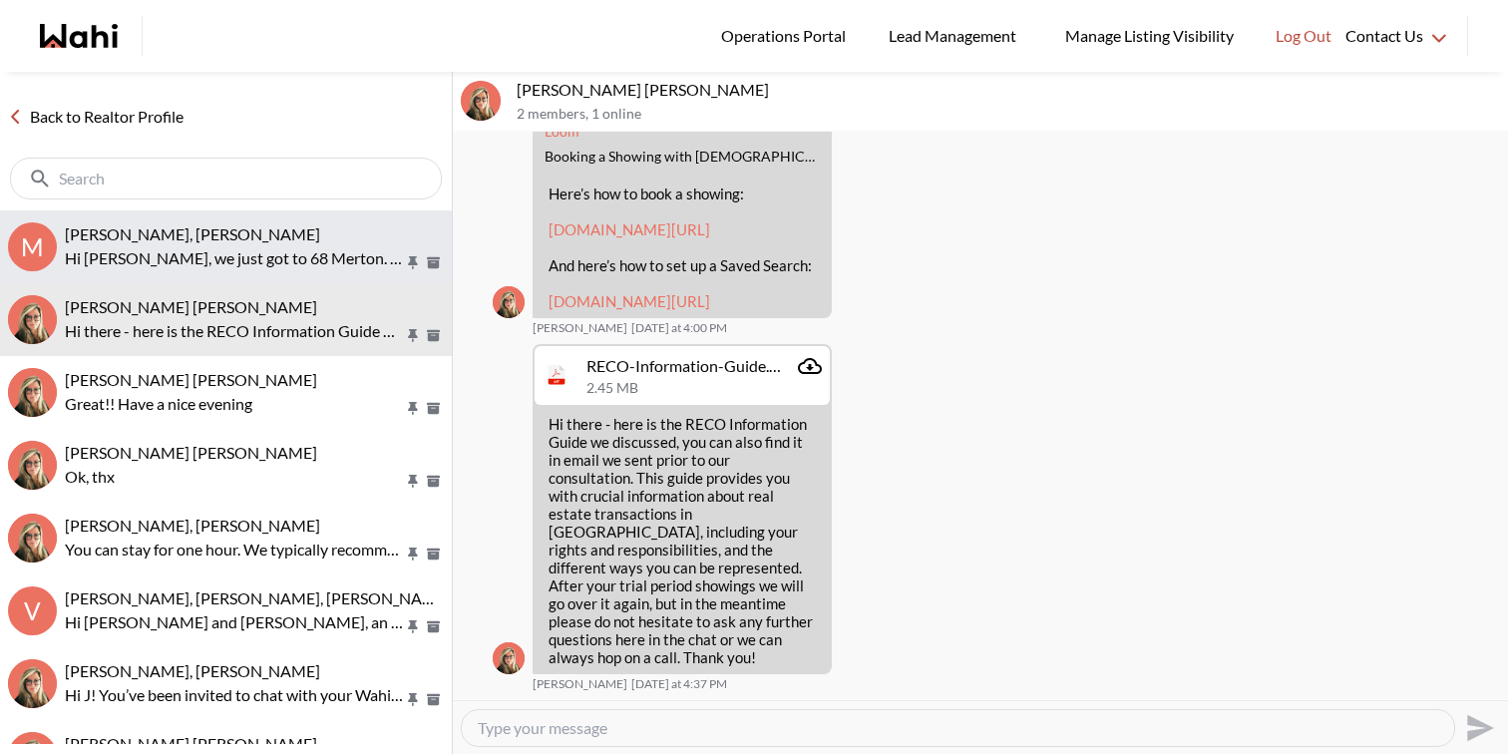
click at [192, 250] on p "Hi Rohit, we just got to 68 Merton. I think we’re prefer to prioritize seeing t…" at bounding box center [234, 258] width 339 height 24
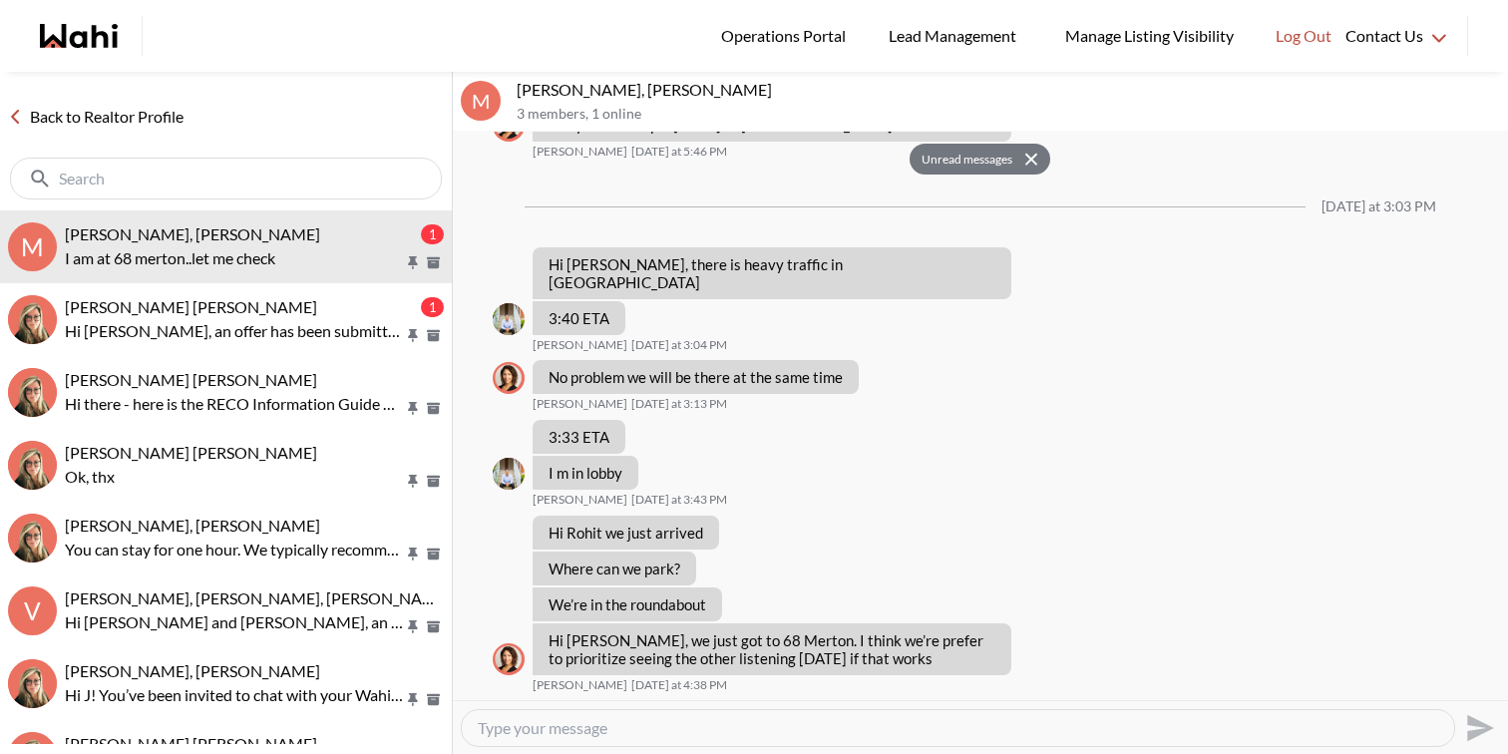
scroll to position [1499, 0]
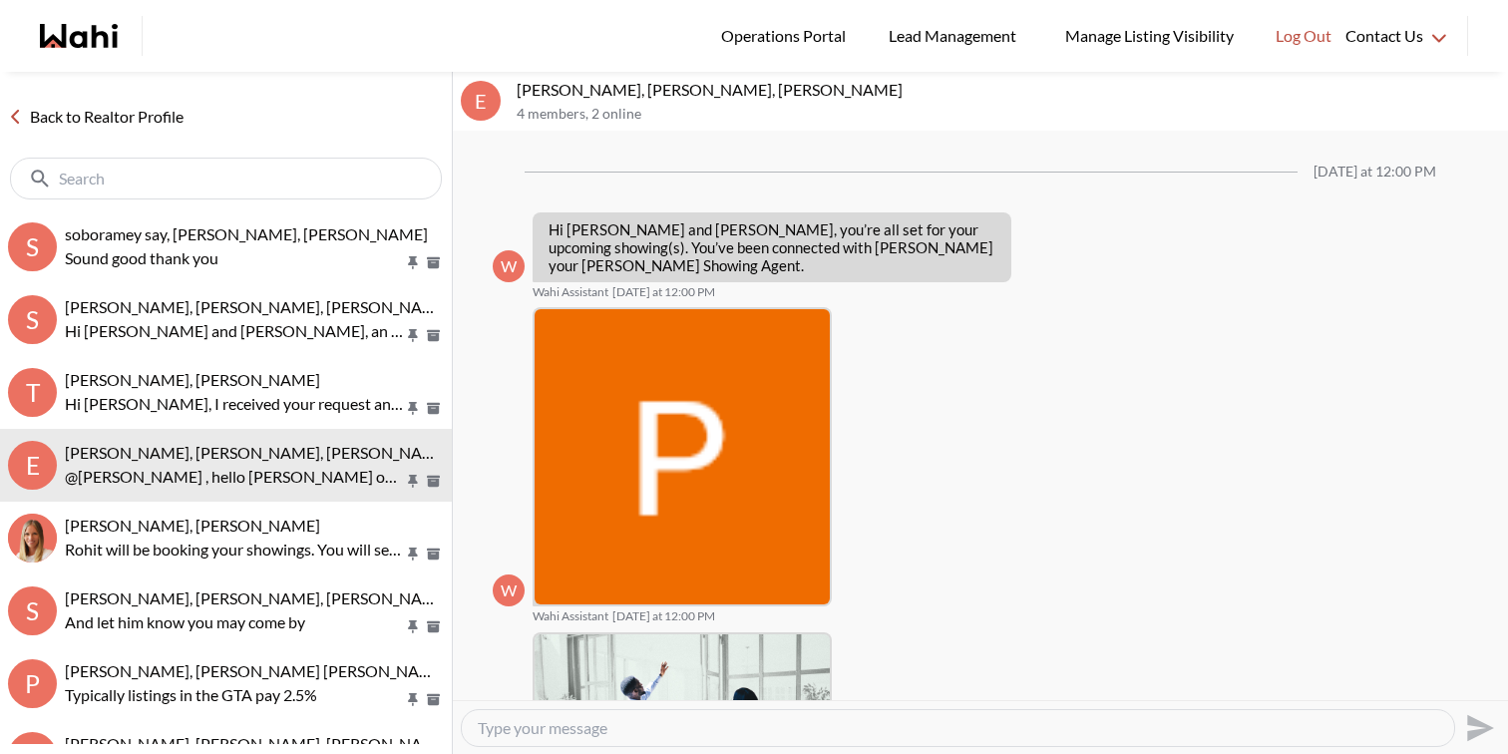
scroll to position [859, 0]
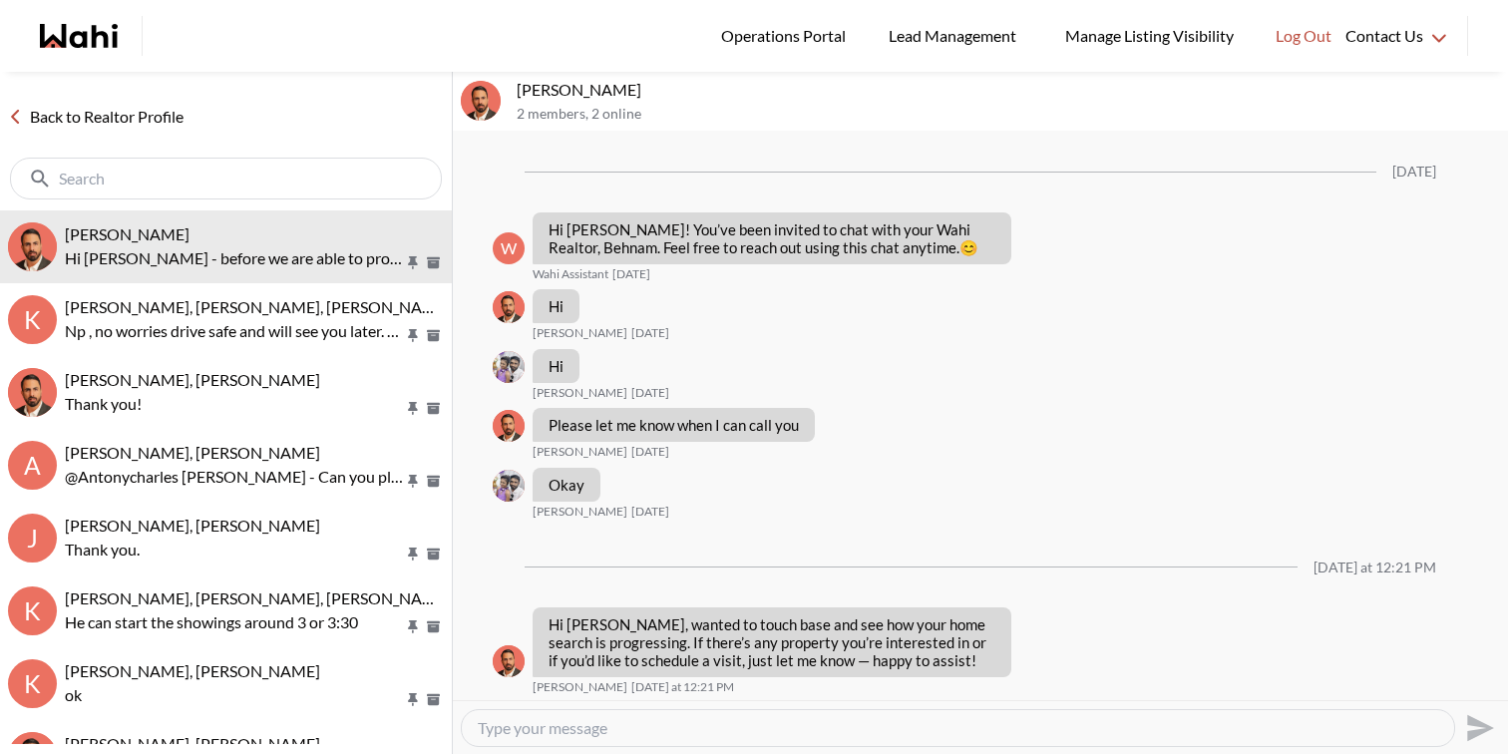
scroll to position [1158, 0]
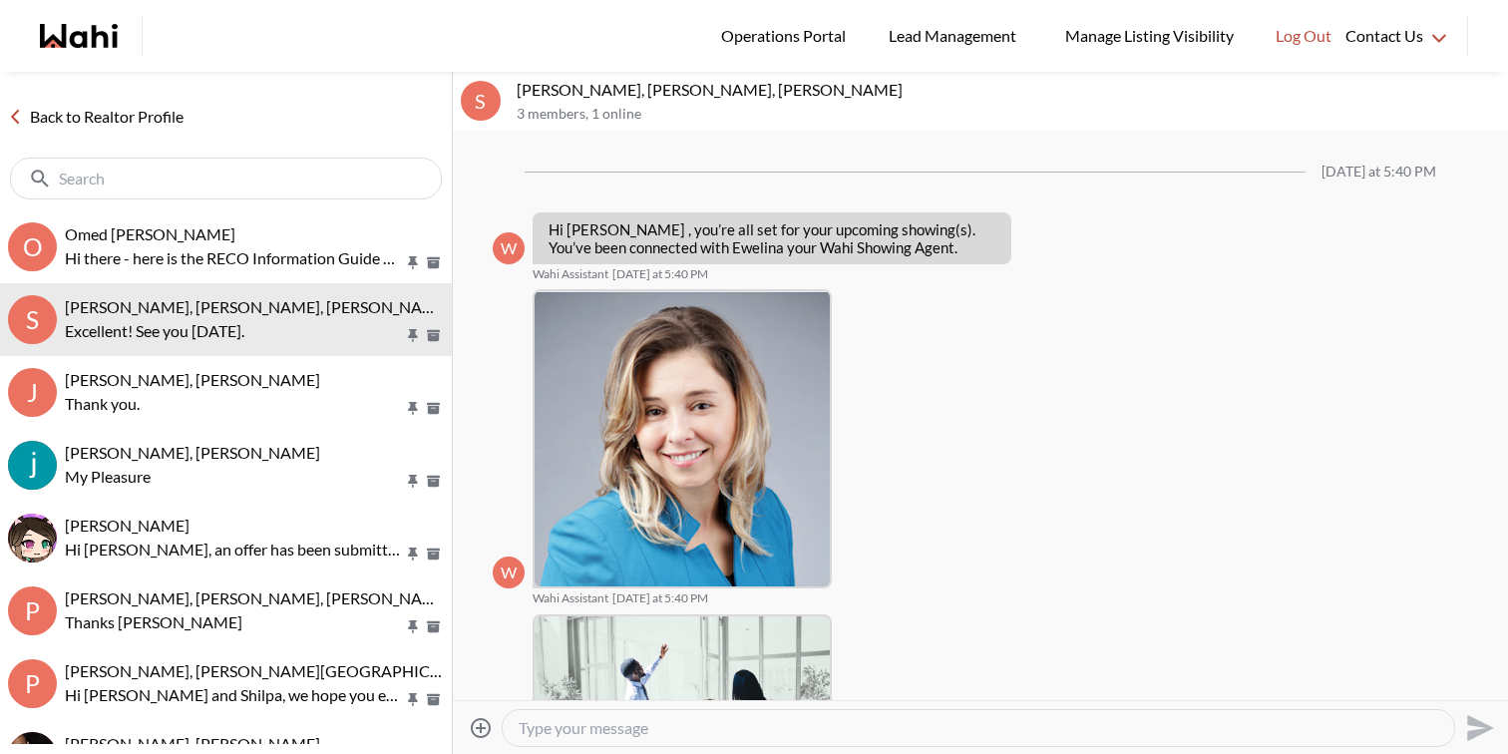
scroll to position [1831, 0]
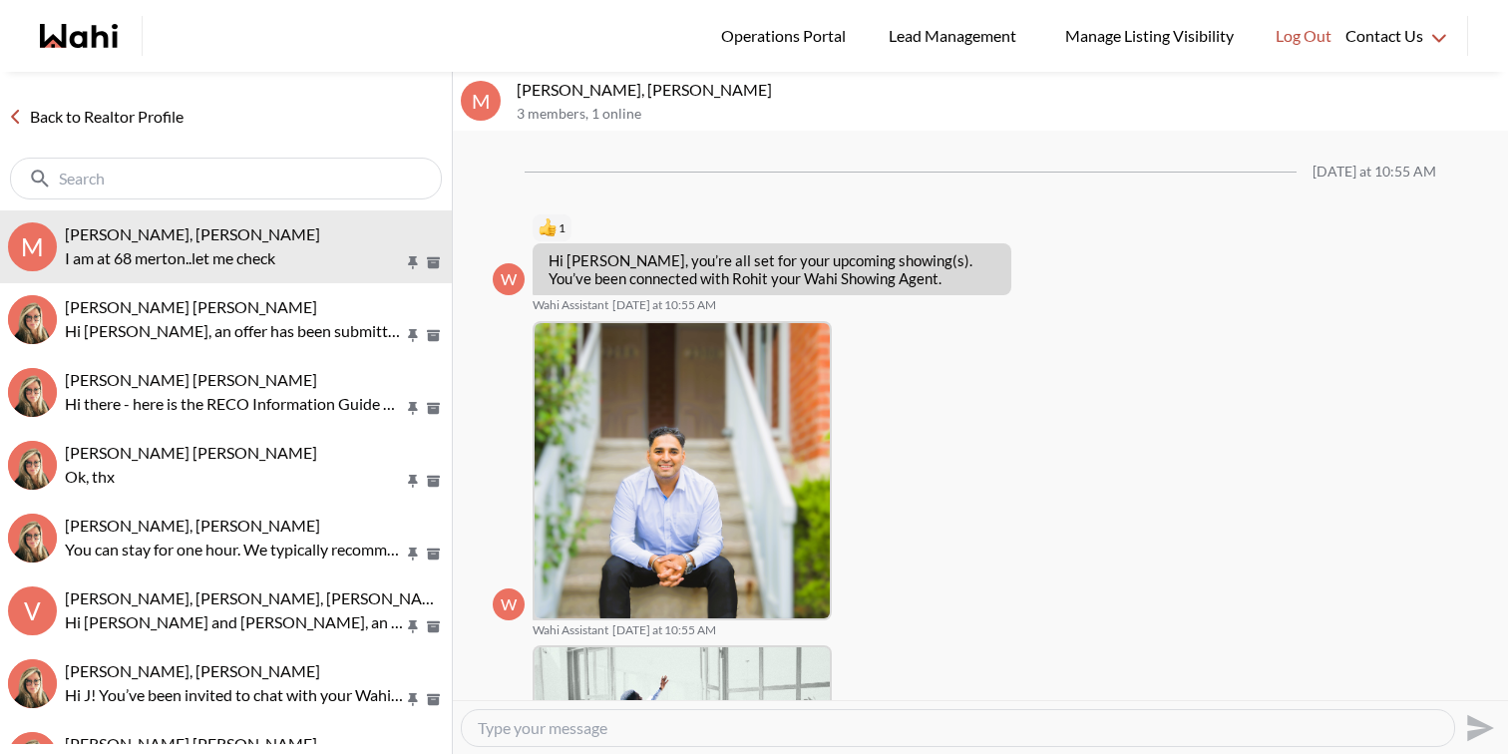
scroll to position [1418, 0]
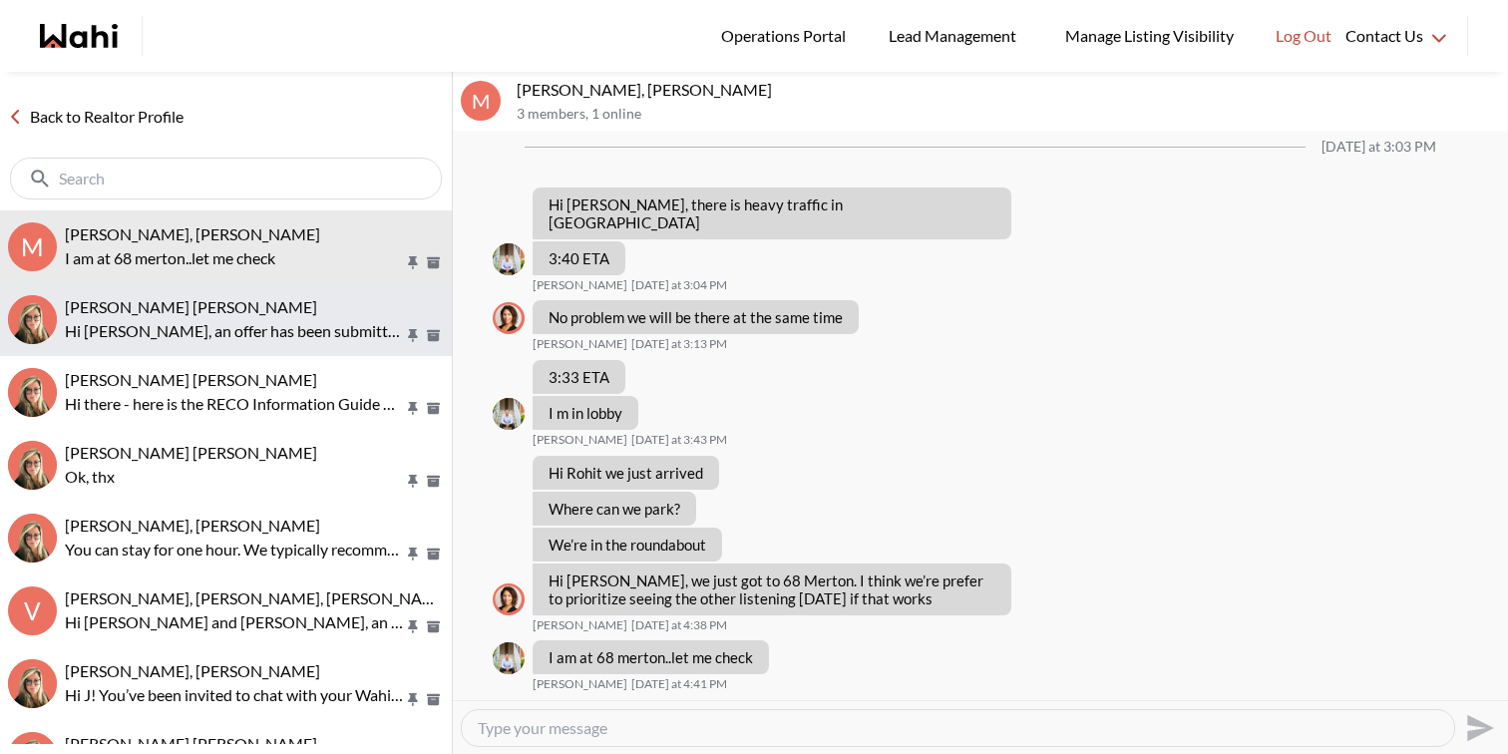
click at [248, 312] on div "Meghan DuCille, Barbara" at bounding box center [254, 307] width 379 height 20
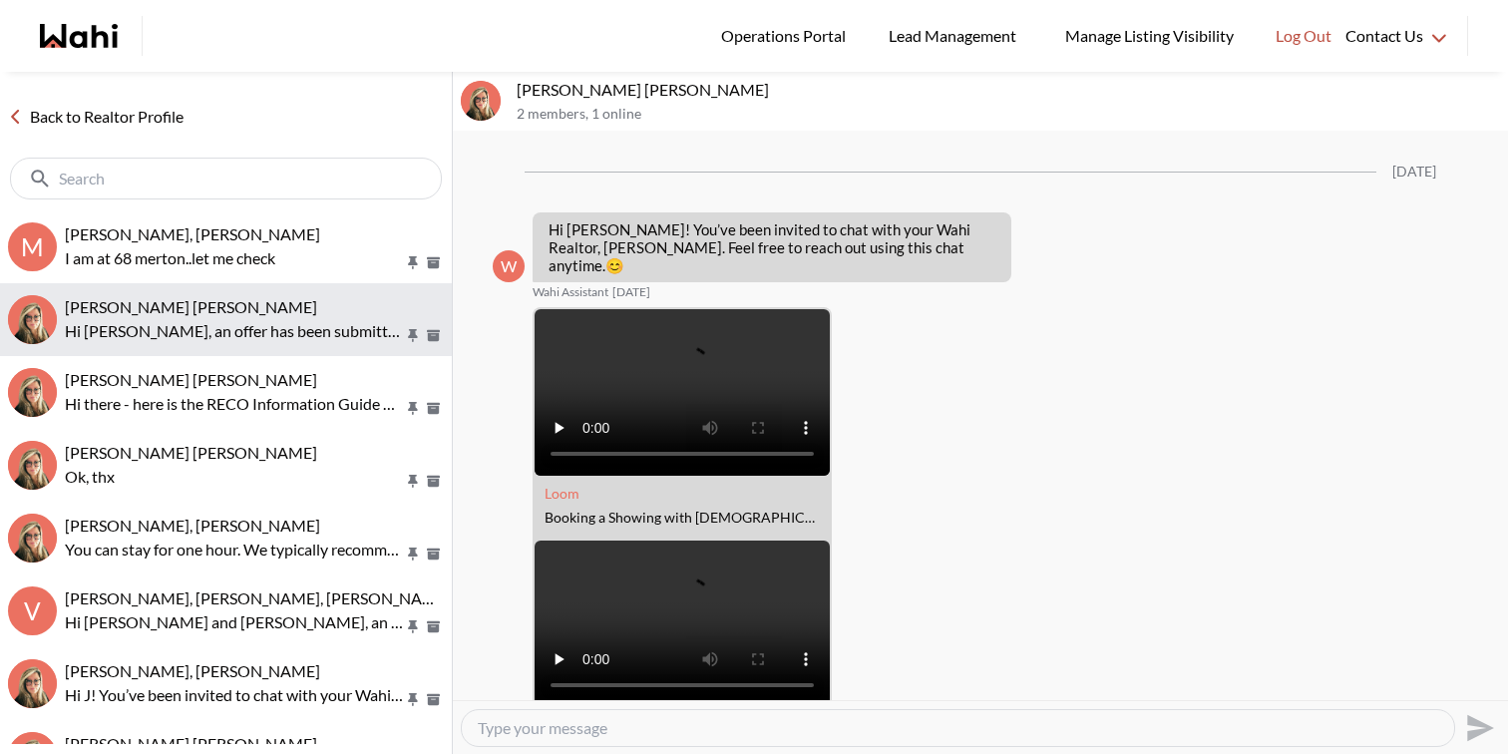
scroll to position [2333, 0]
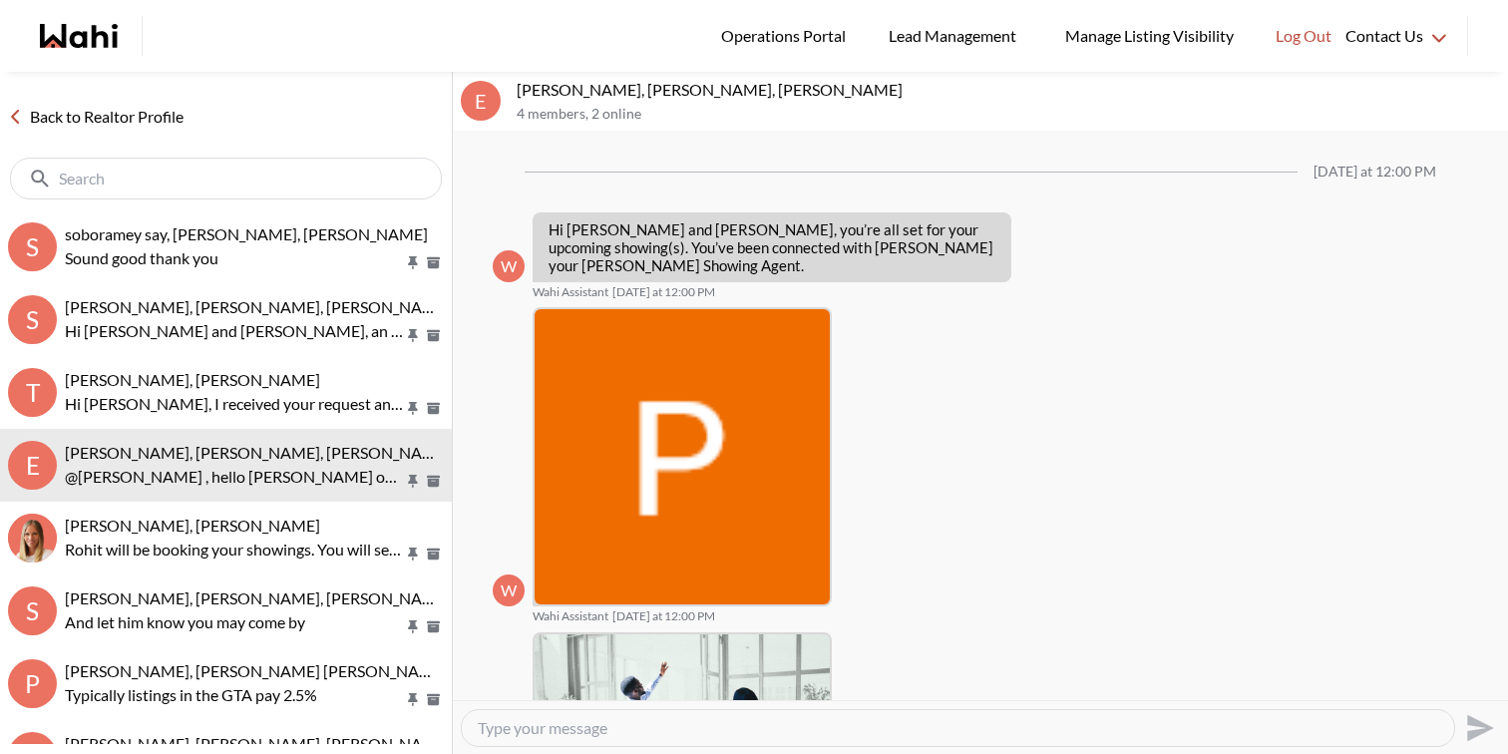
scroll to position [859, 0]
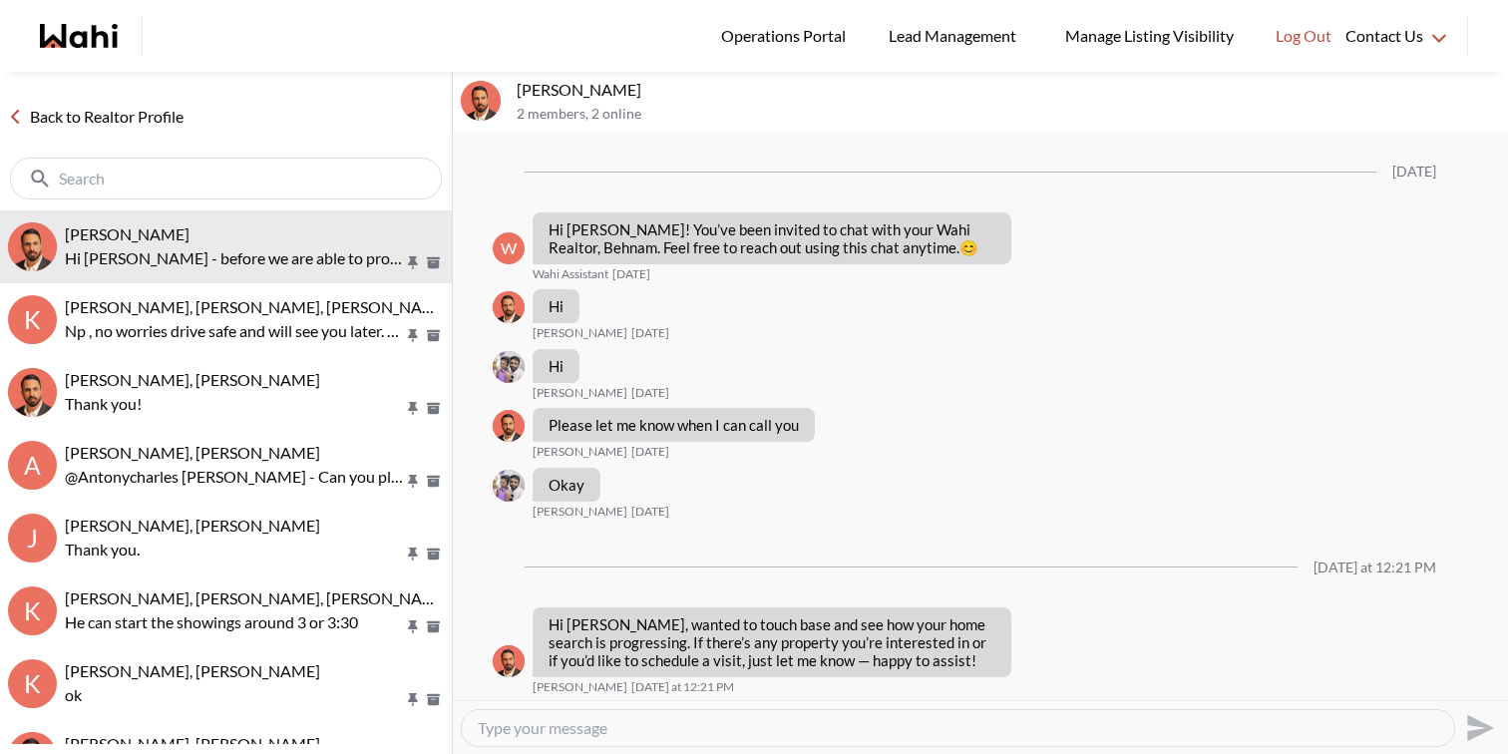
scroll to position [1158, 0]
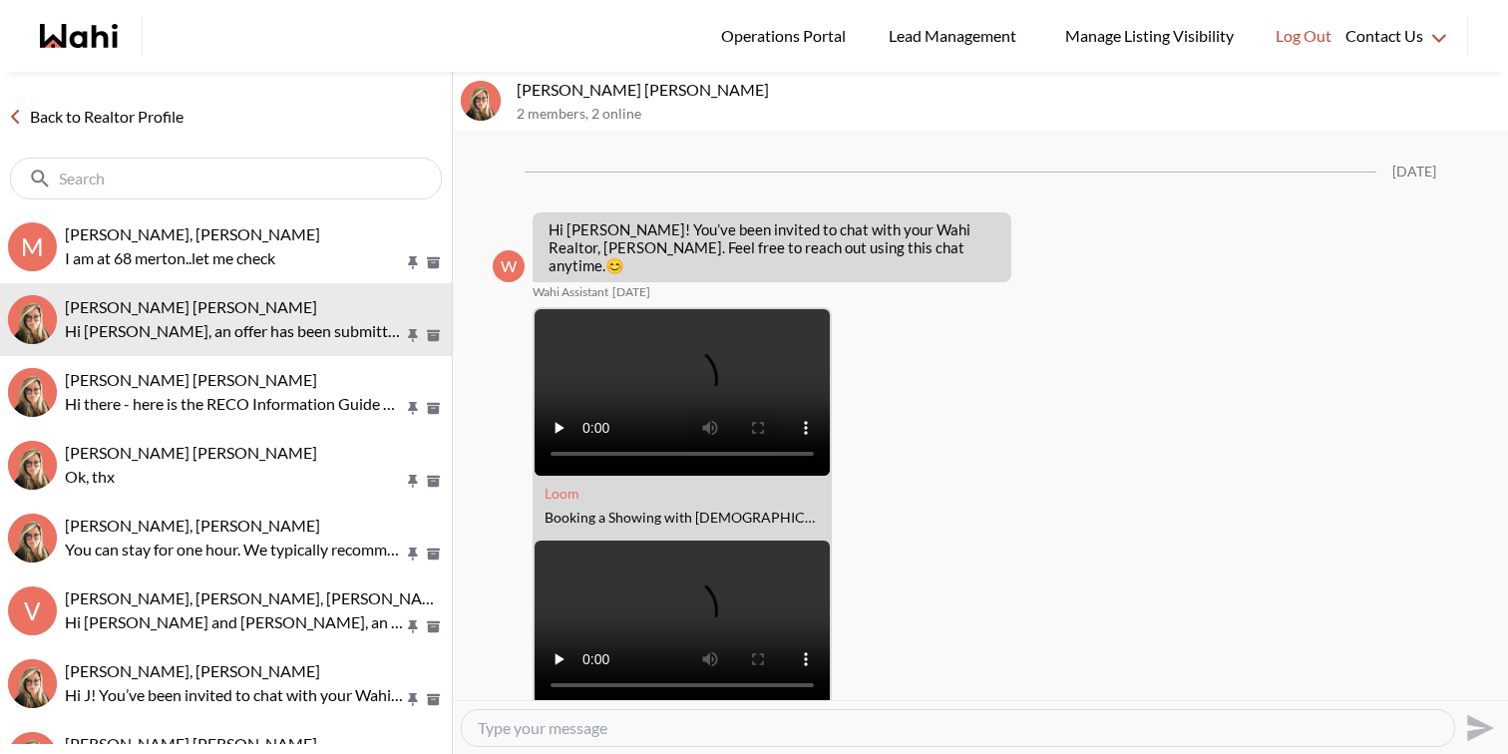
scroll to position [2333, 0]
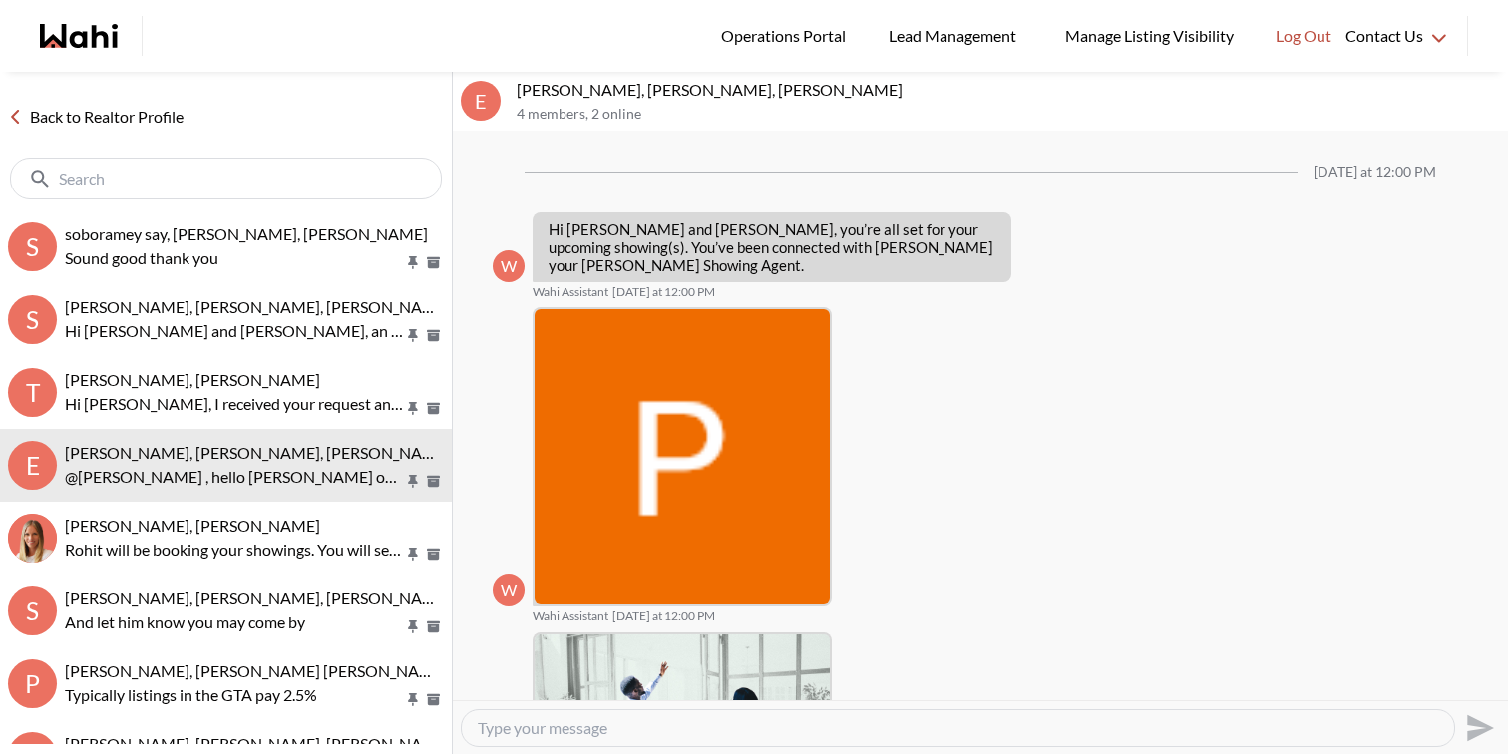
scroll to position [859, 0]
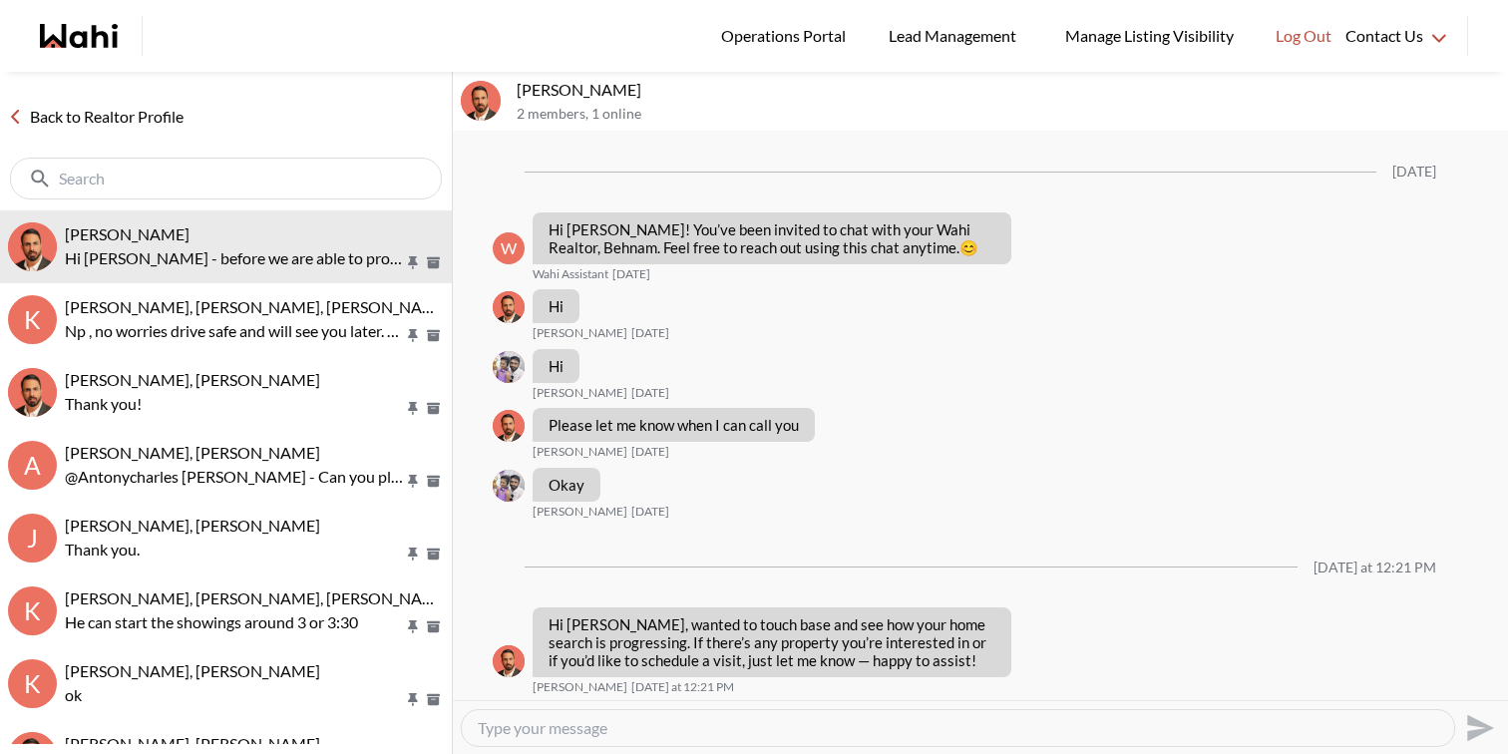
scroll to position [1158, 0]
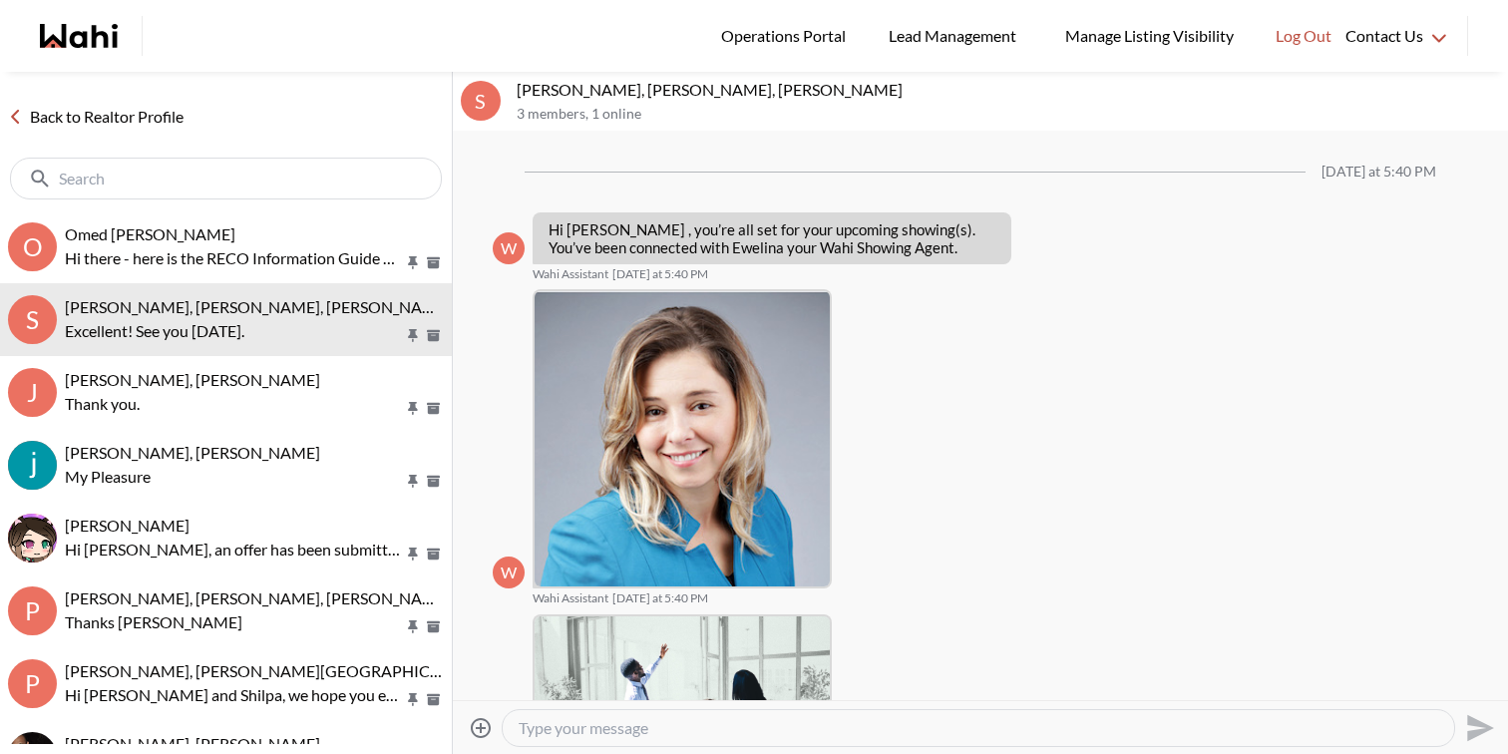
scroll to position [1831, 0]
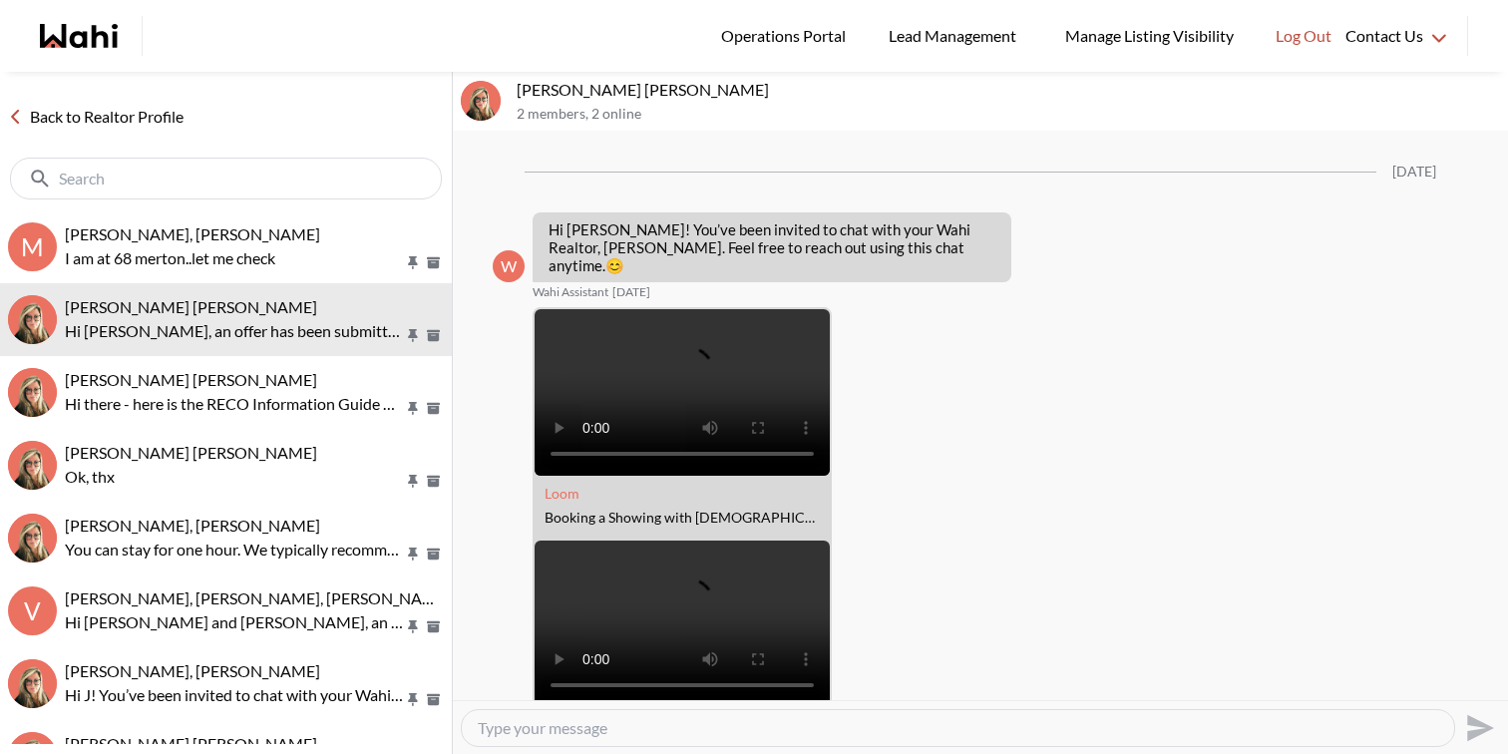
scroll to position [2333, 0]
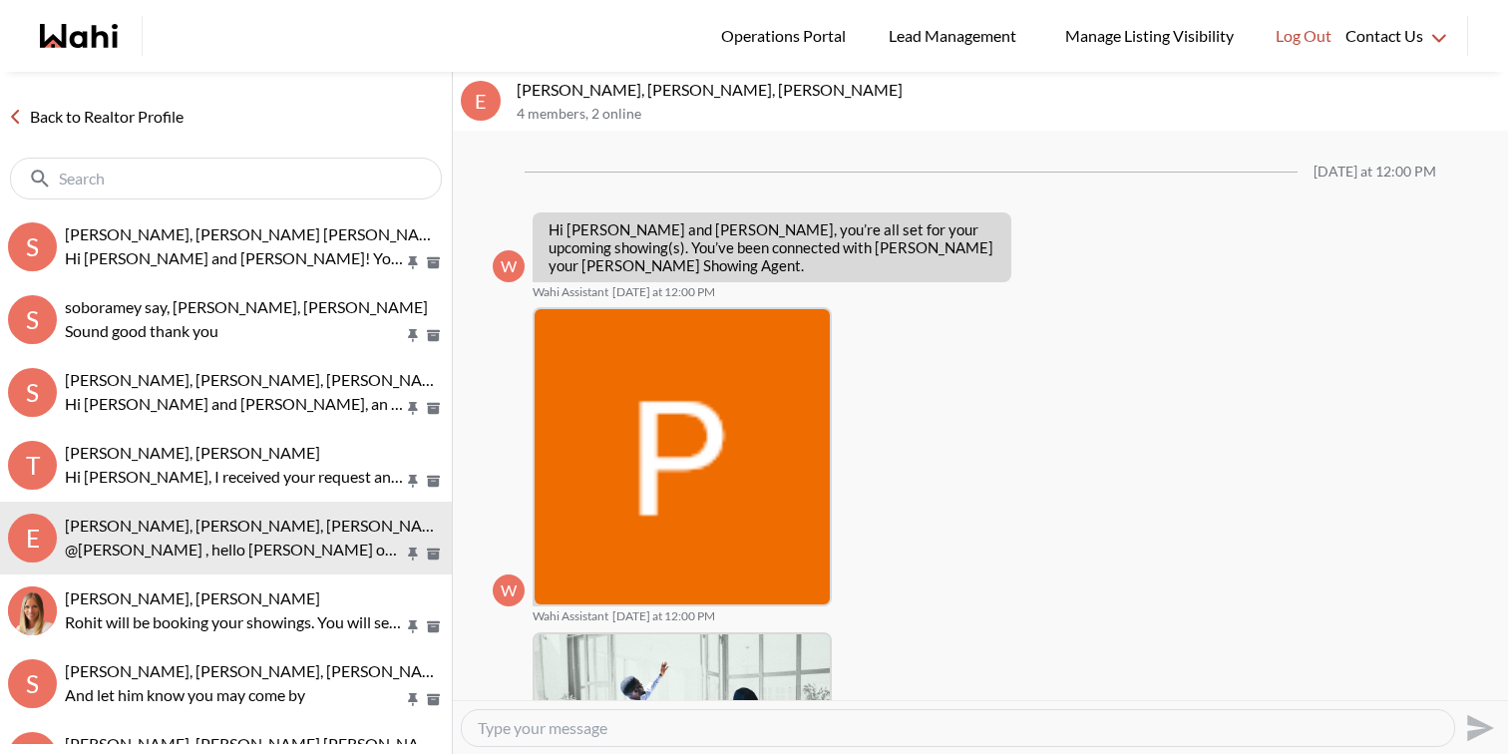
scroll to position [859, 0]
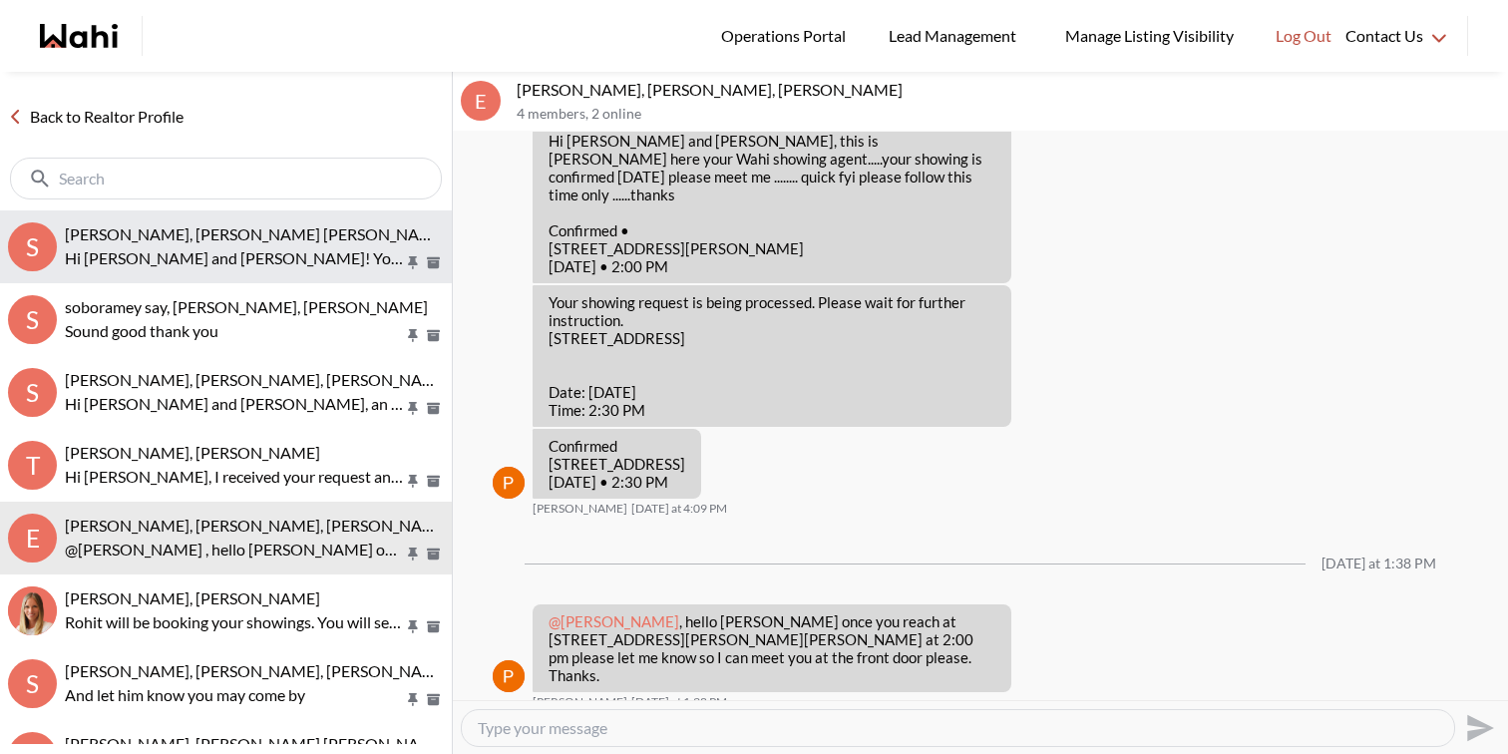
click at [326, 260] on p "Hi Sakshi and Ashish! You’ve been invited to chat with your Wahi Realtor, Miche…" at bounding box center [234, 258] width 339 height 24
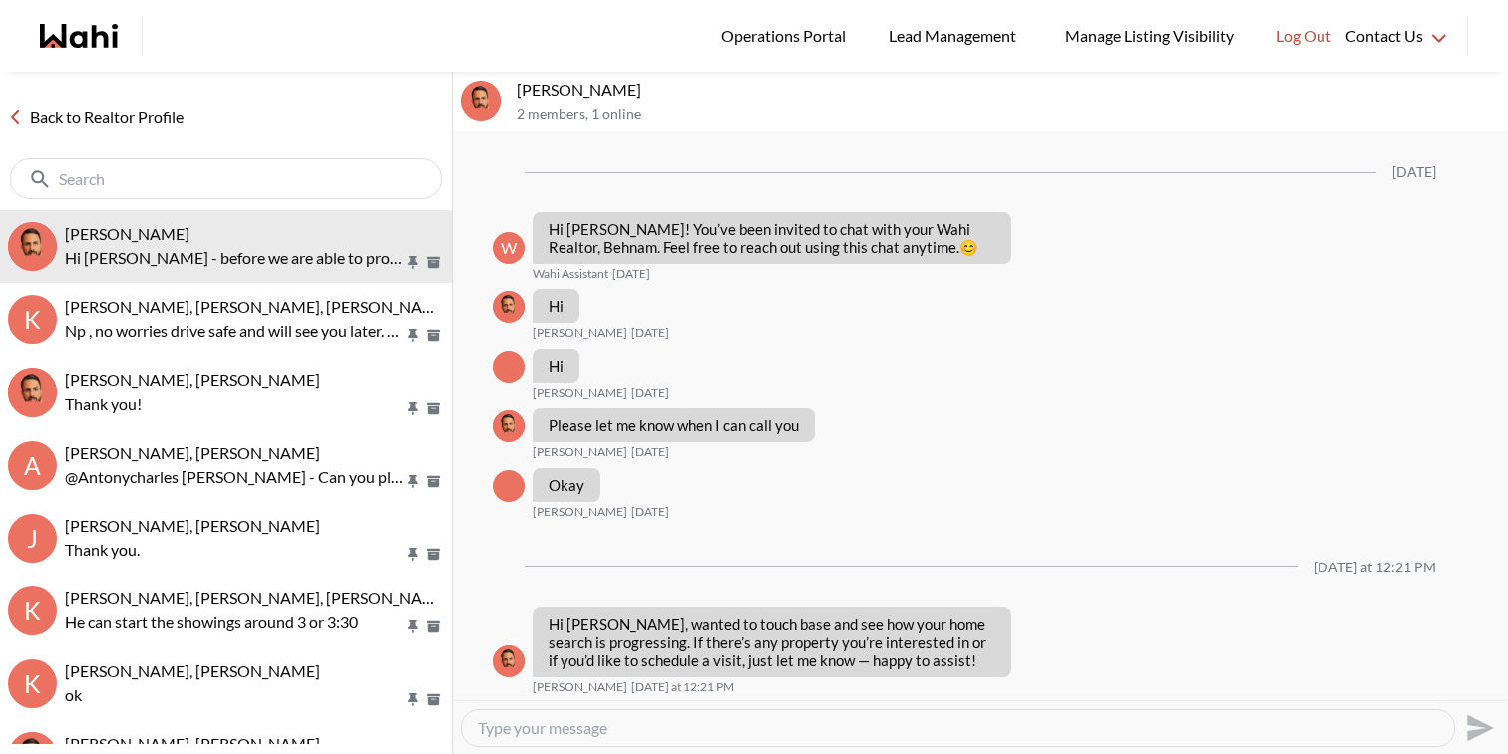
scroll to position [1158, 0]
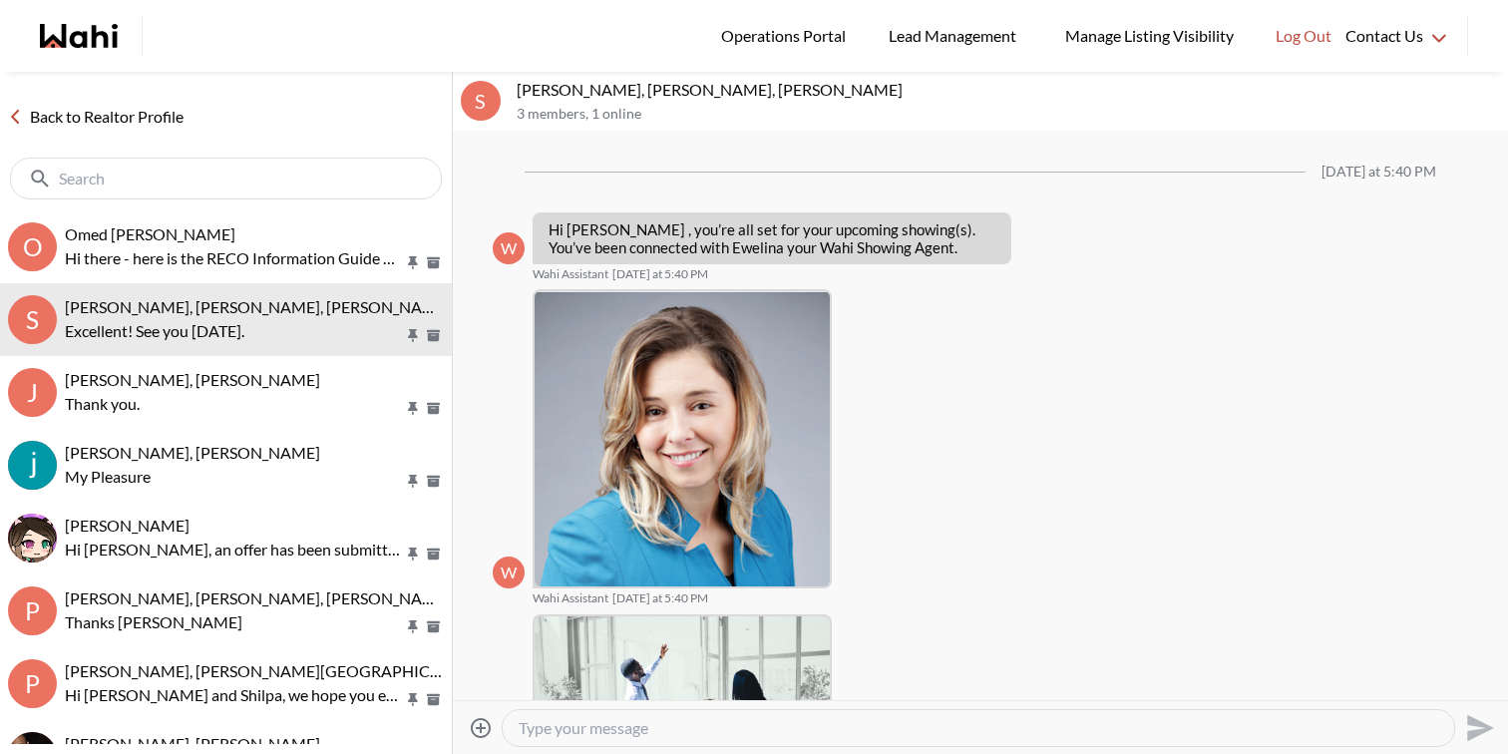
scroll to position [1831, 0]
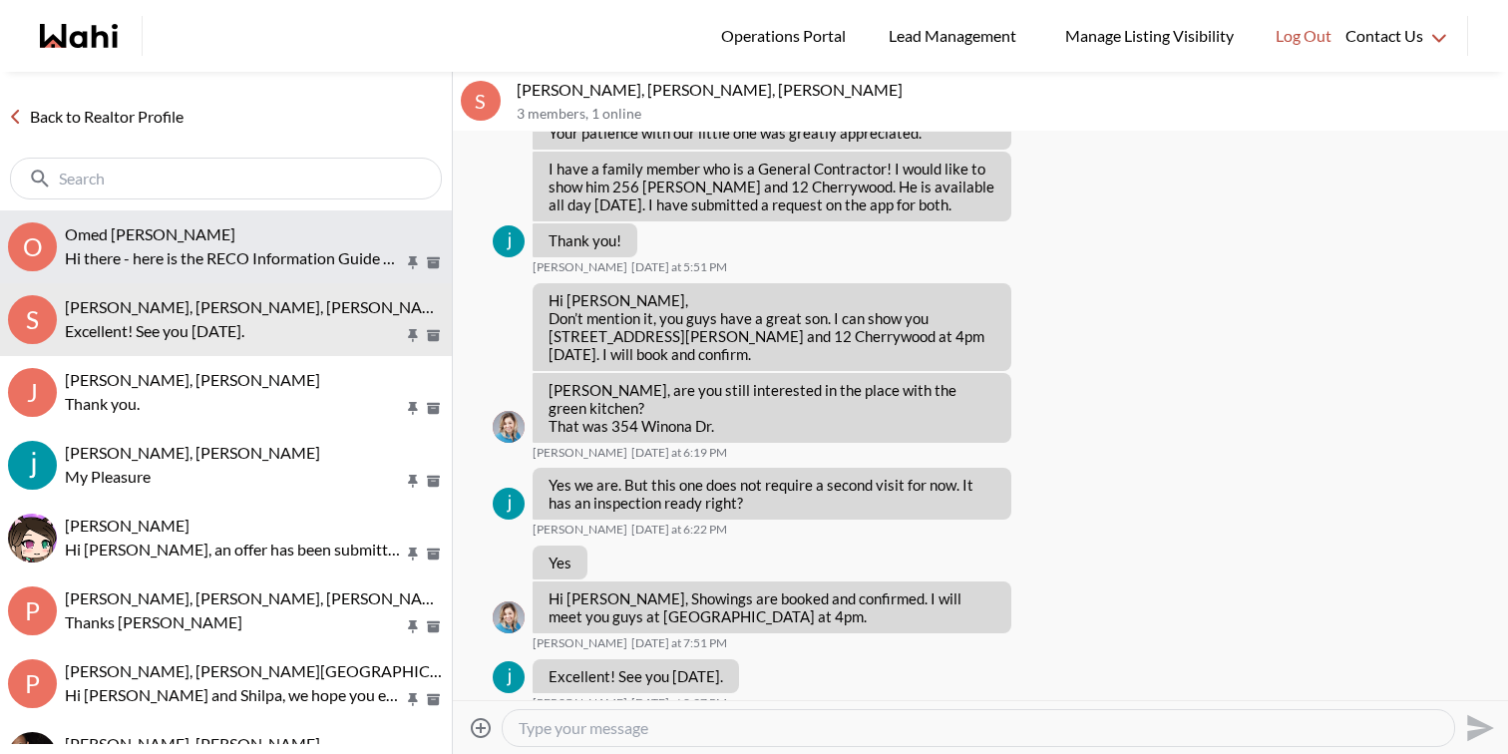
click at [290, 241] on div "Omed Wahab, Faraz" at bounding box center [254, 234] width 379 height 20
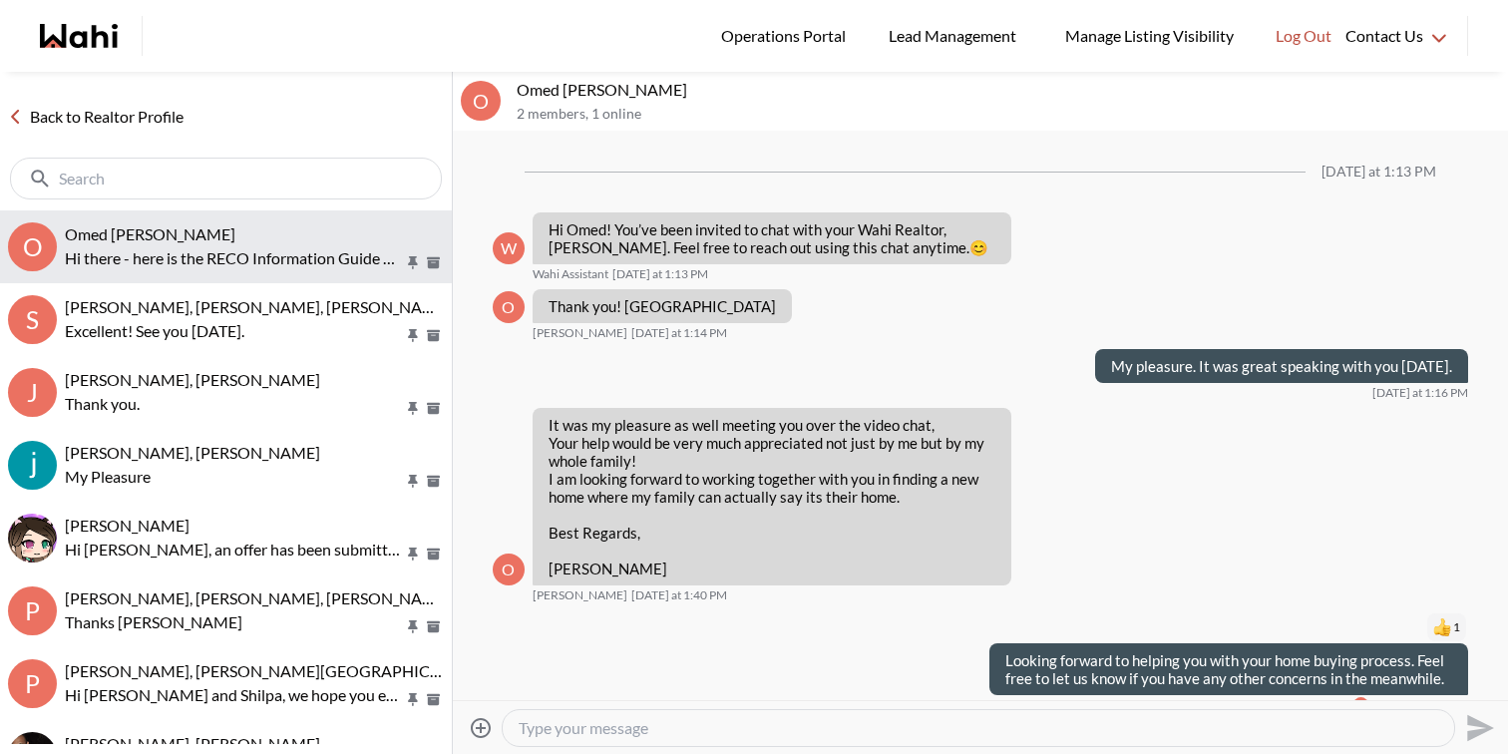
scroll to position [358, 0]
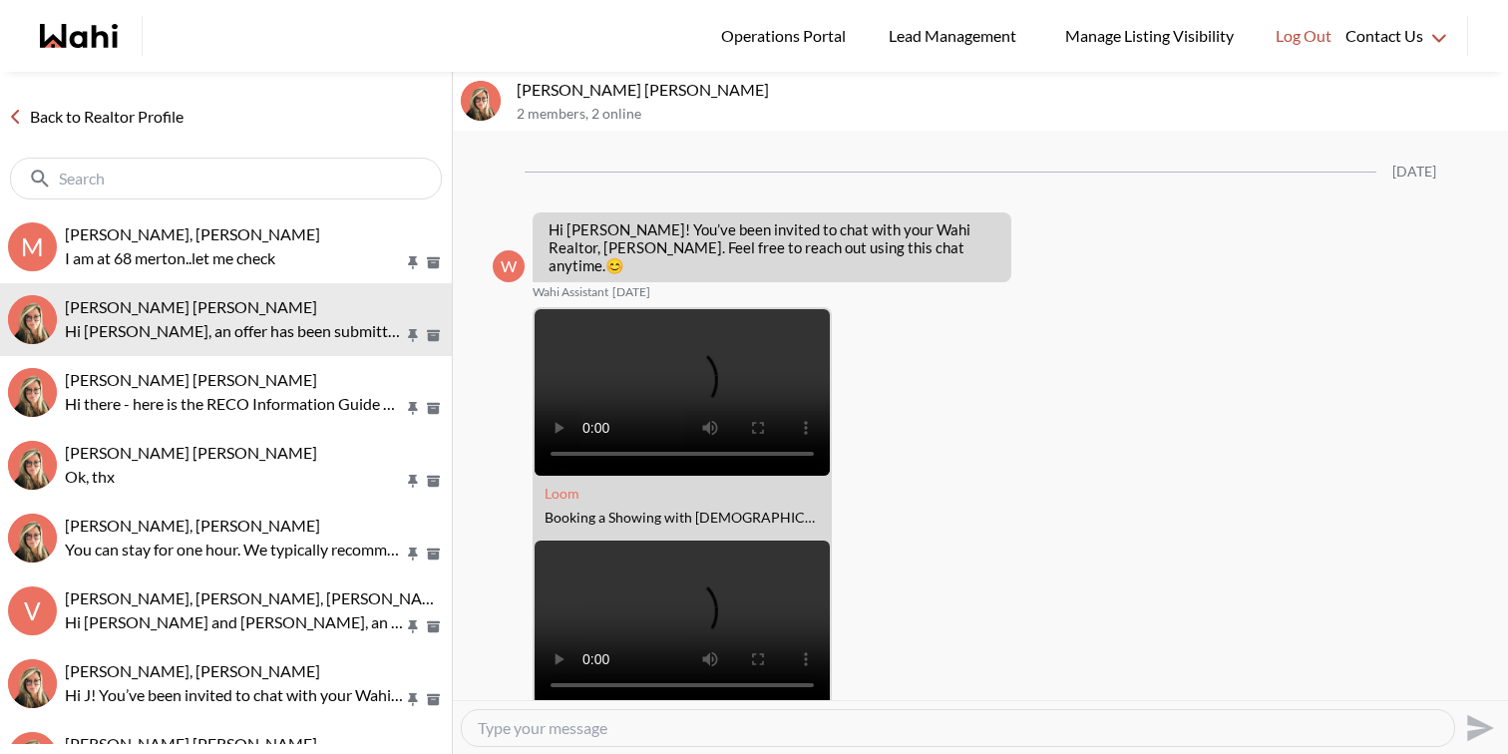
scroll to position [2333, 0]
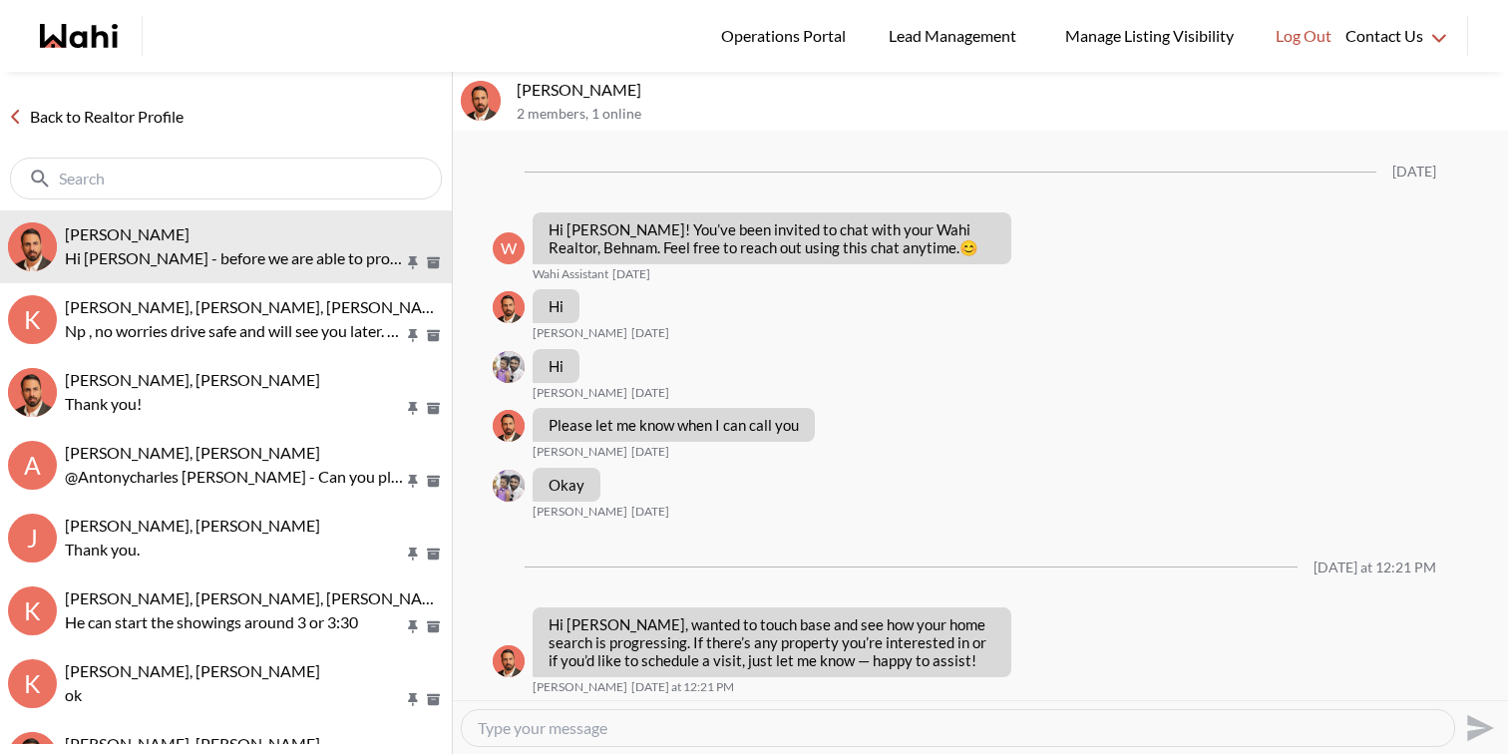
scroll to position [1158, 0]
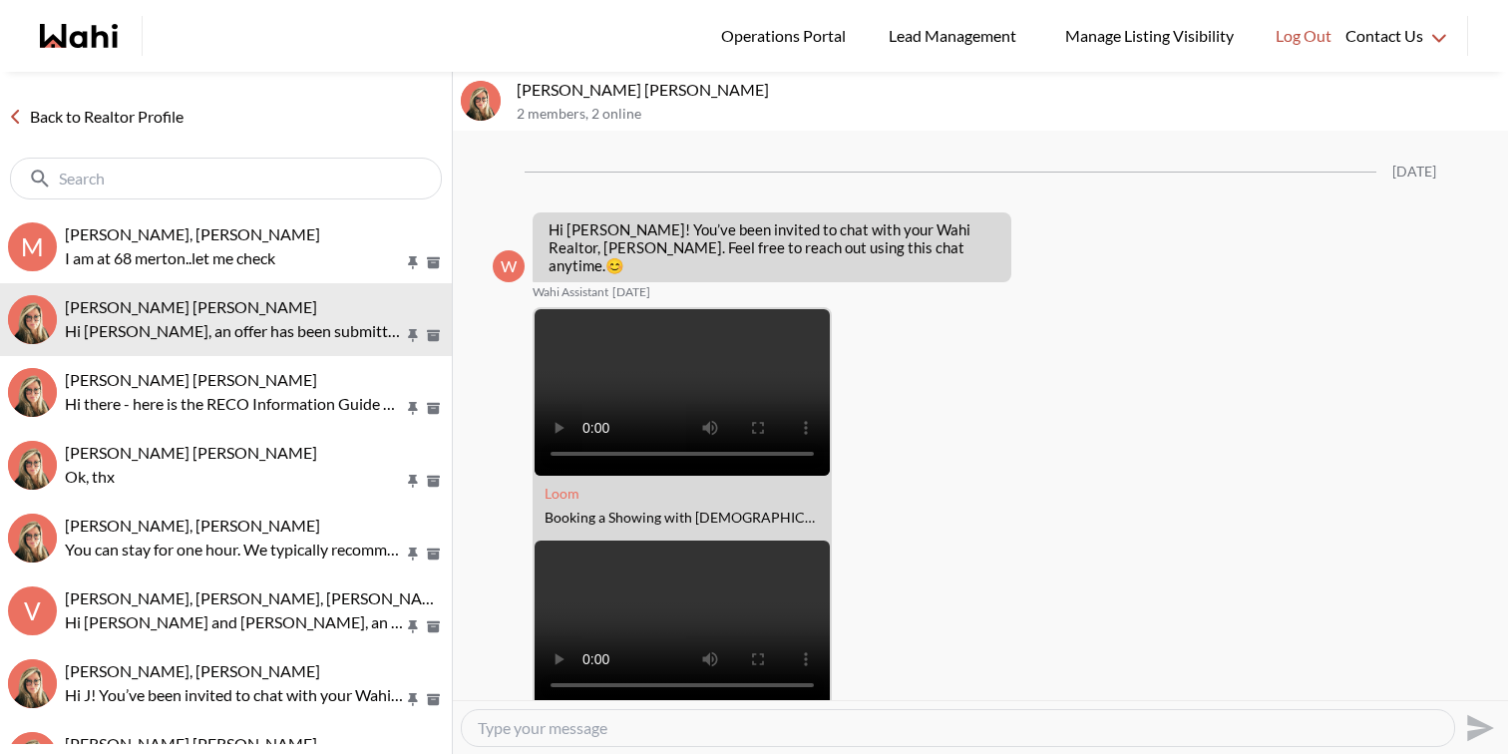
scroll to position [2333, 0]
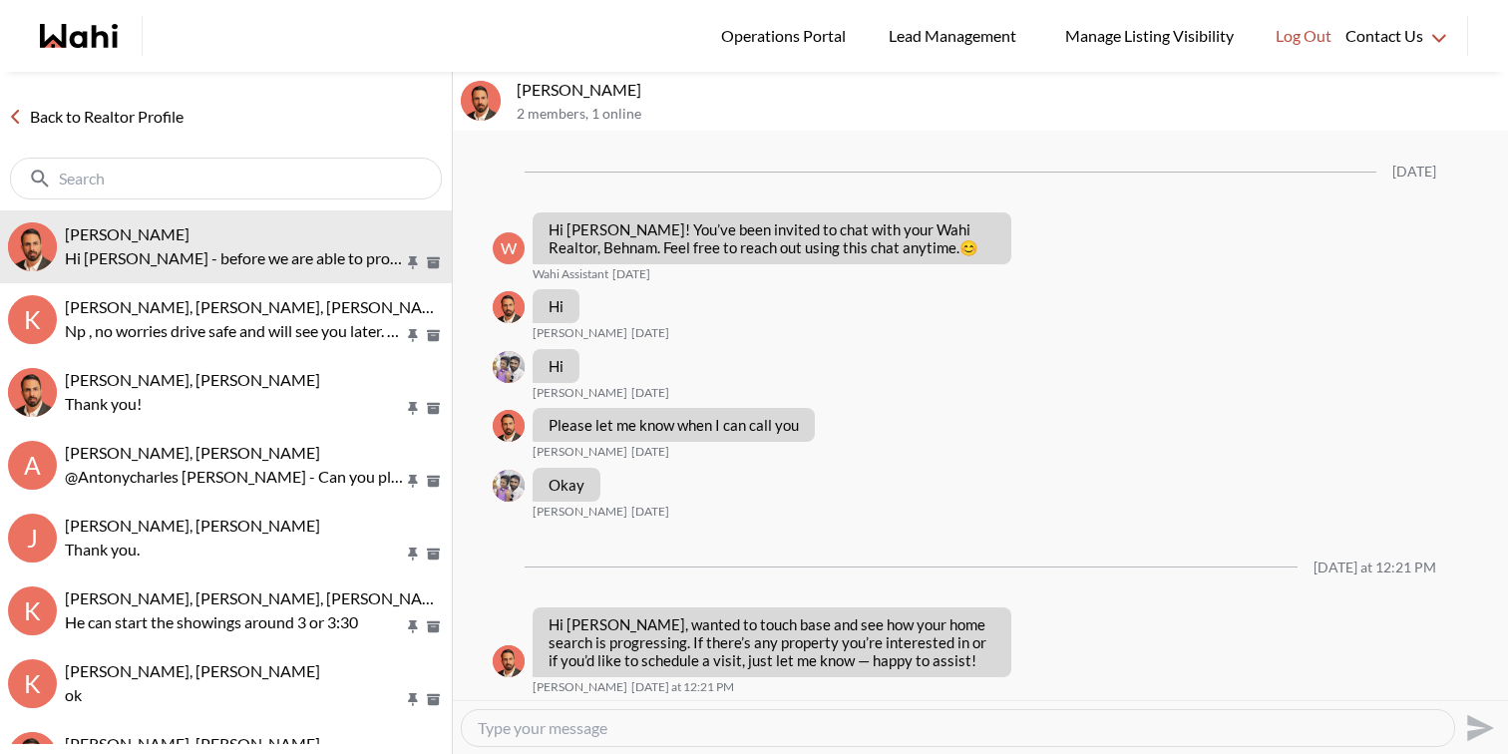
scroll to position [1158, 0]
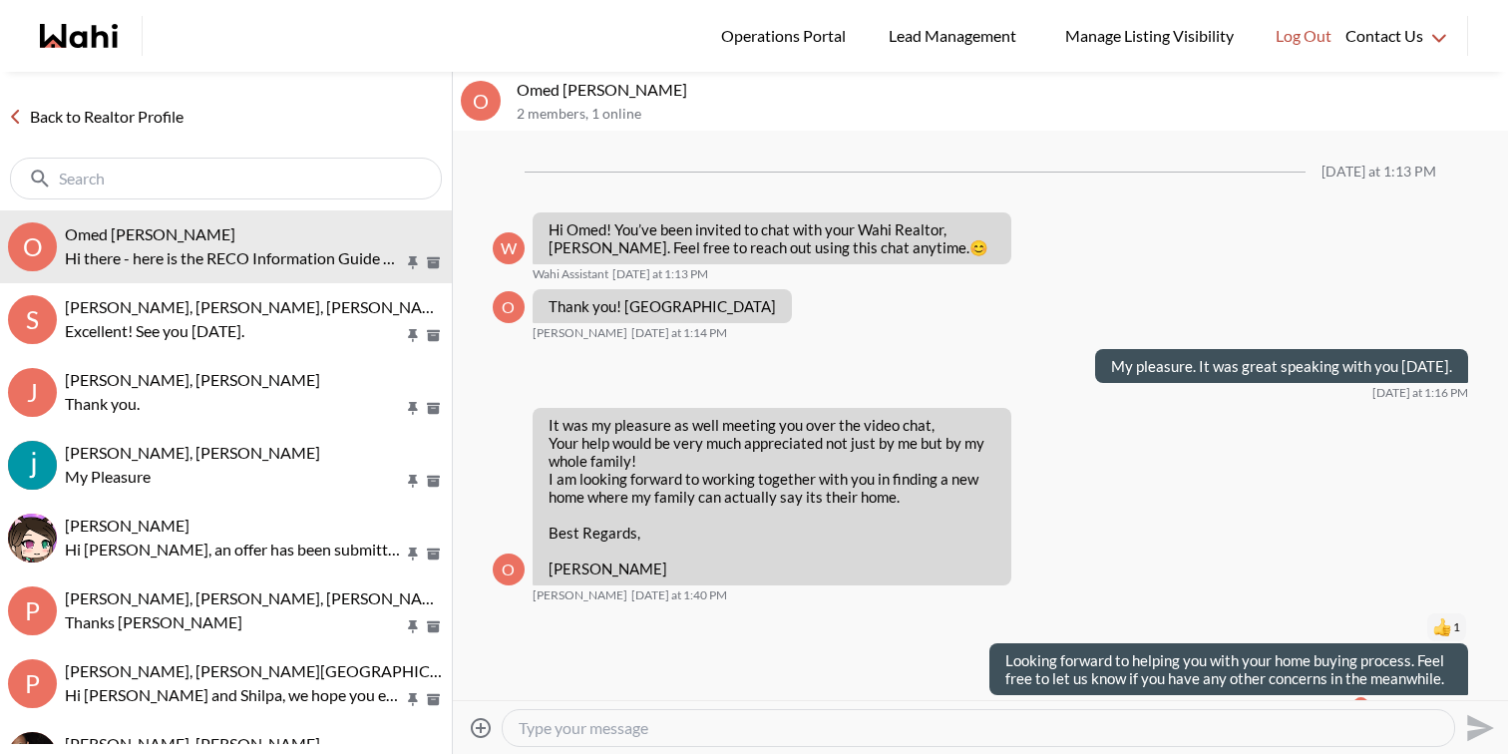
scroll to position [358, 0]
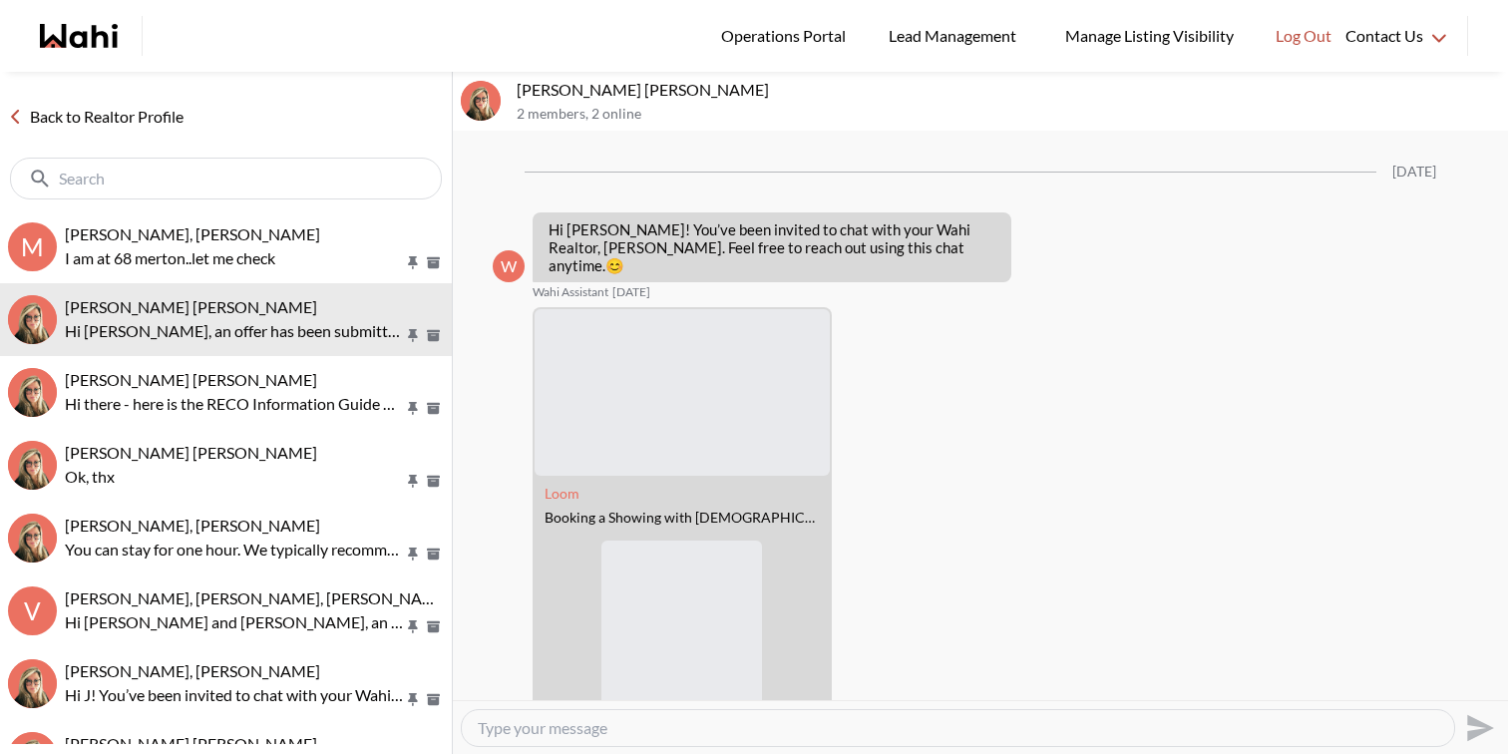
scroll to position [2333, 0]
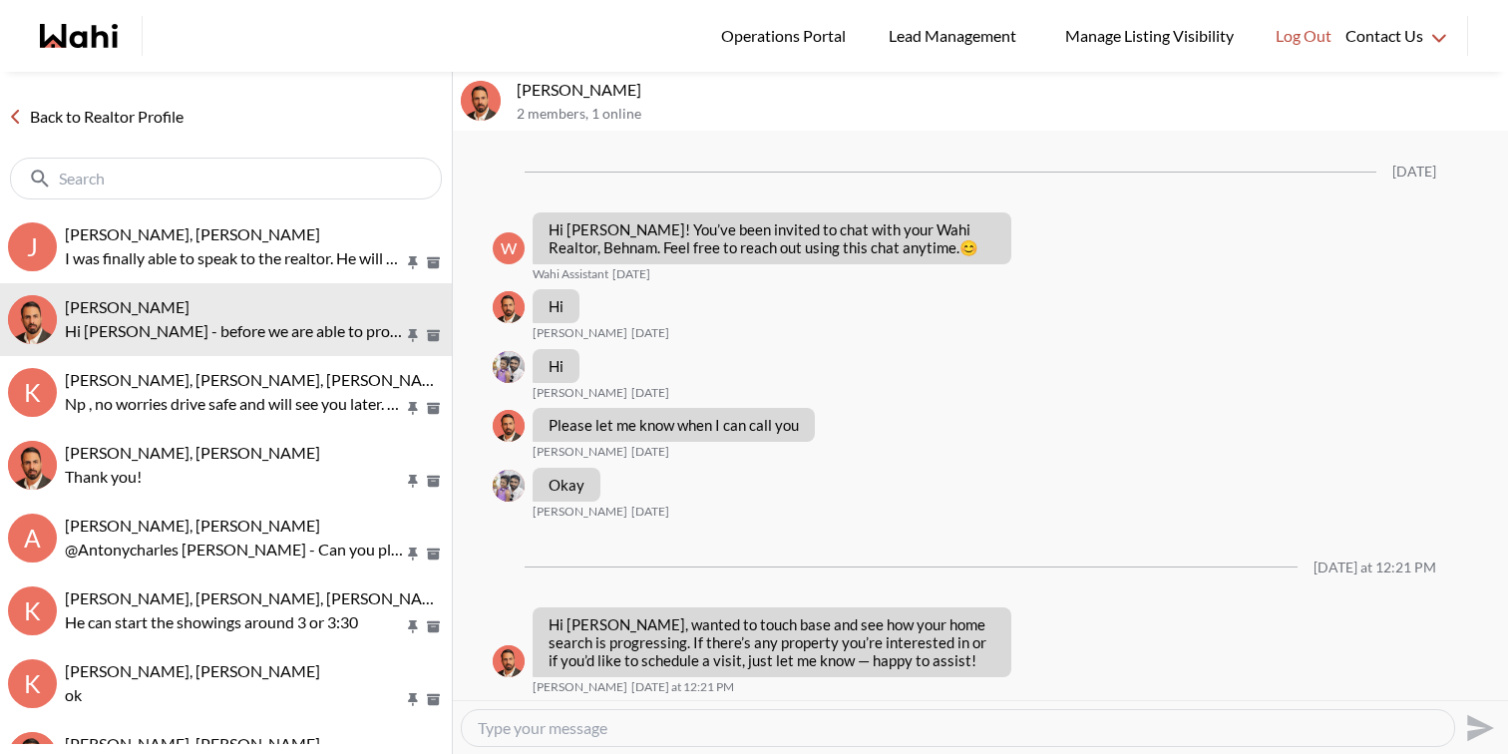
scroll to position [1158, 0]
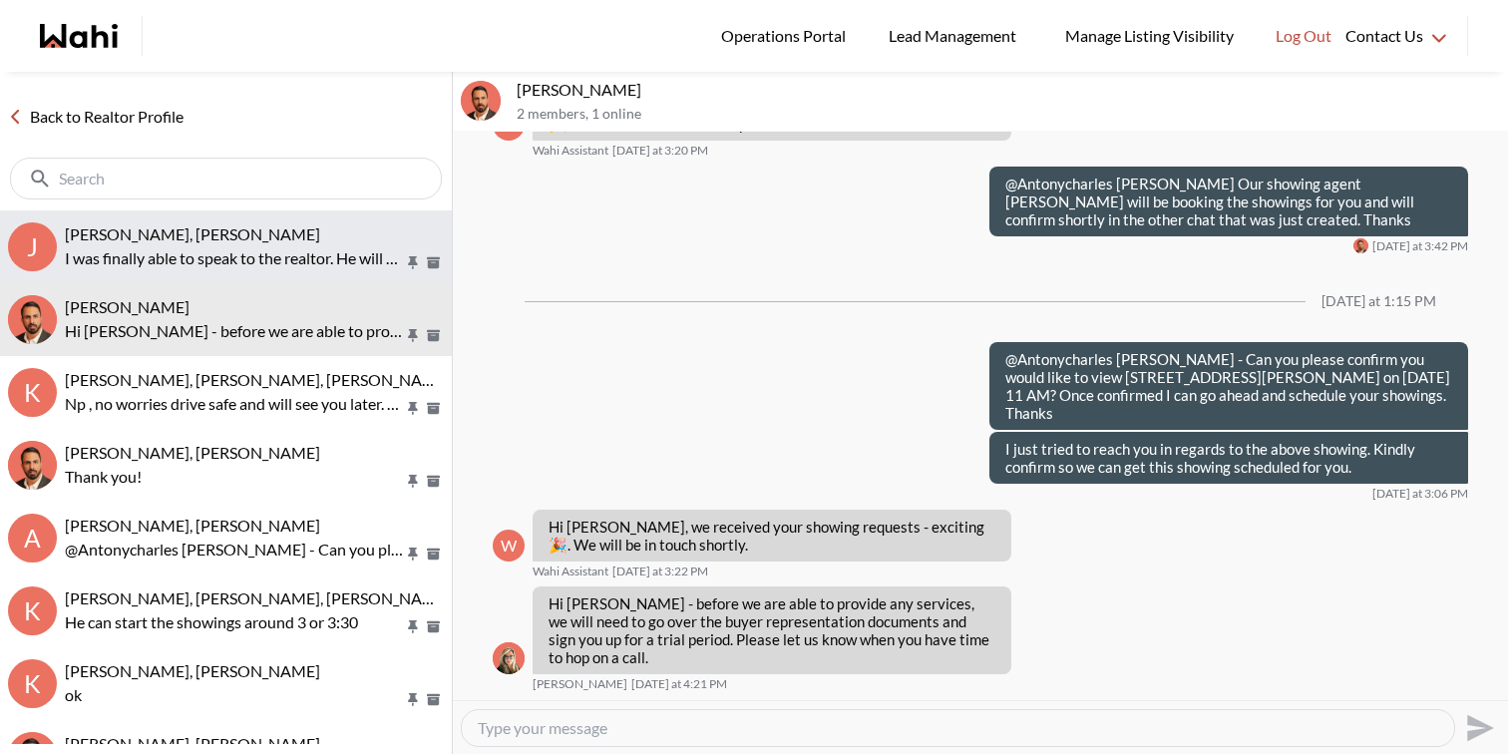
click at [277, 236] on span "[PERSON_NAME], [PERSON_NAME]" at bounding box center [192, 233] width 255 height 19
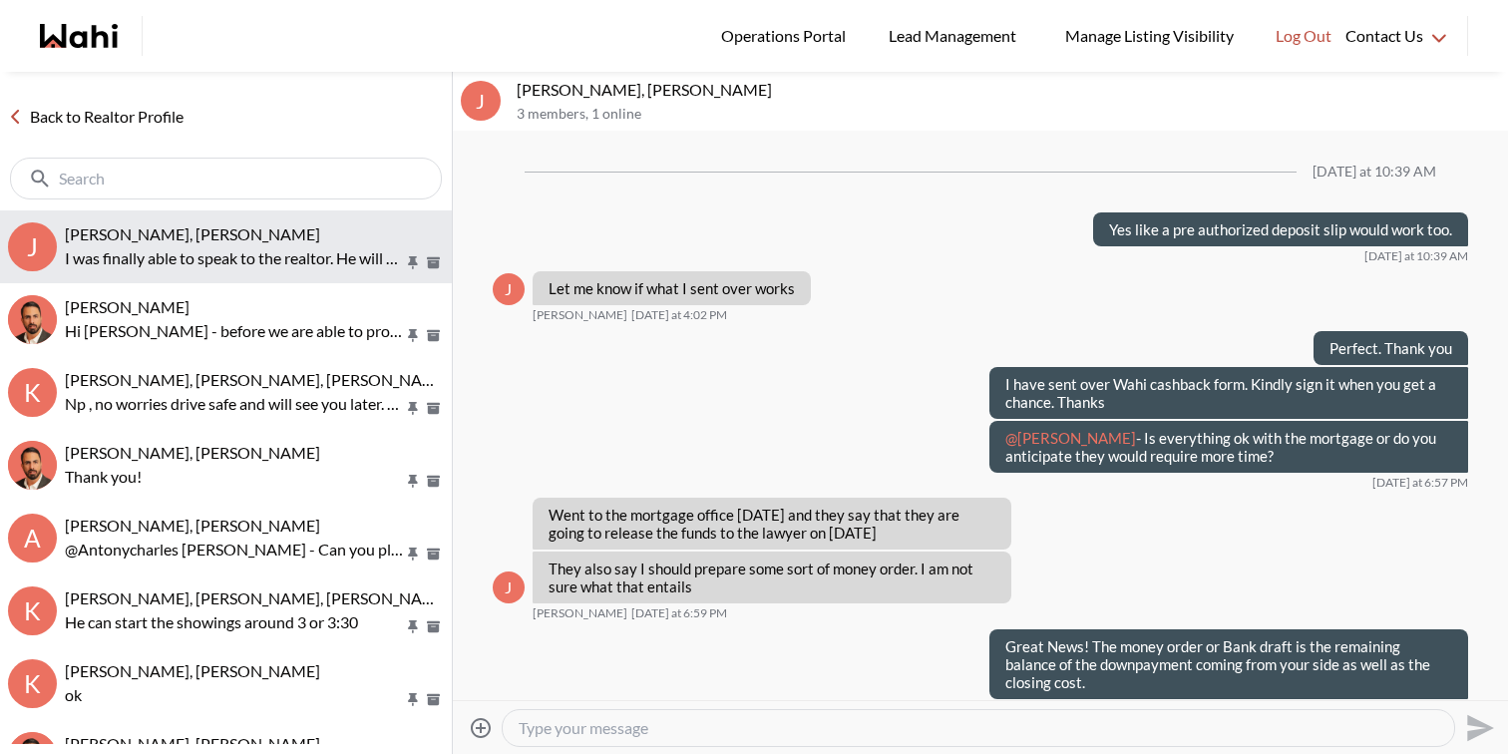
scroll to position [1548, 0]
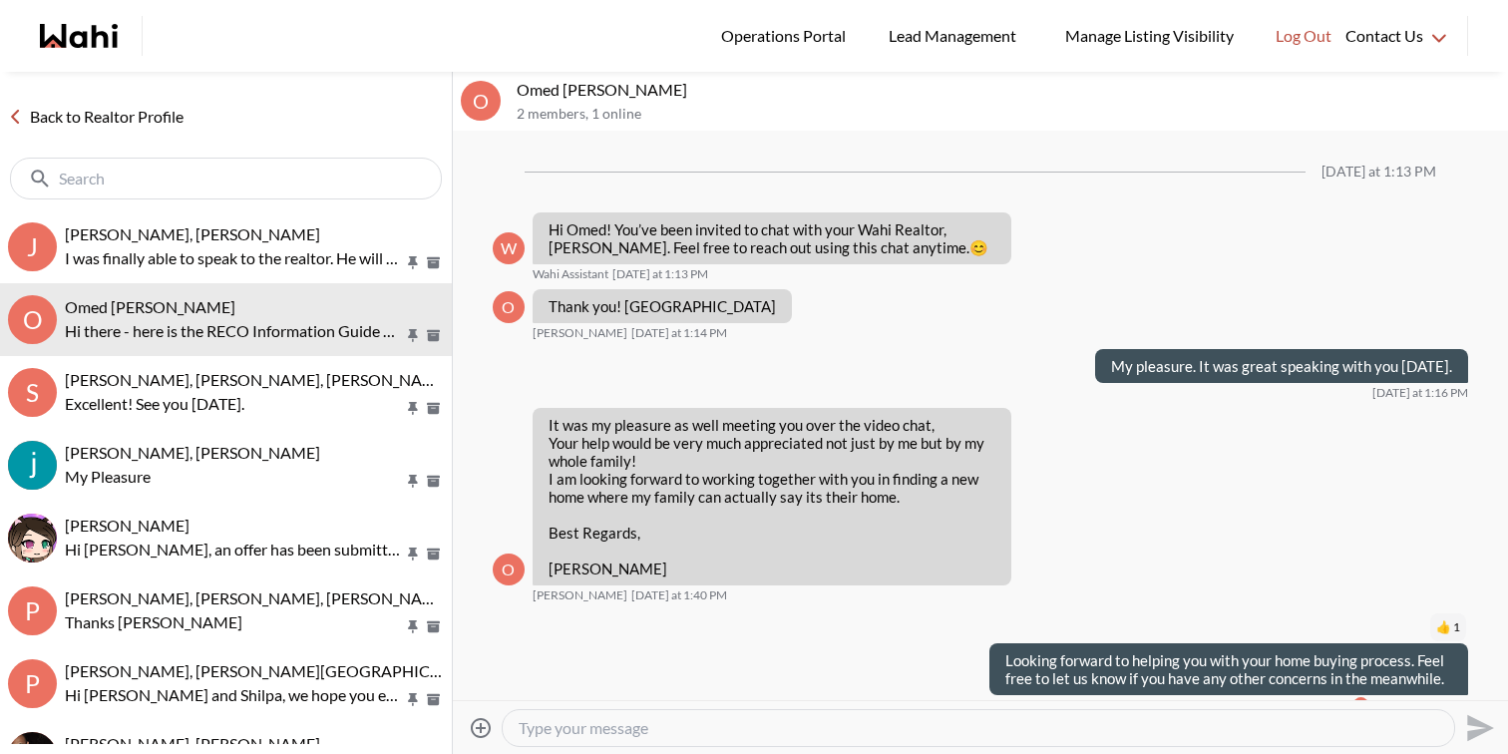
scroll to position [358, 0]
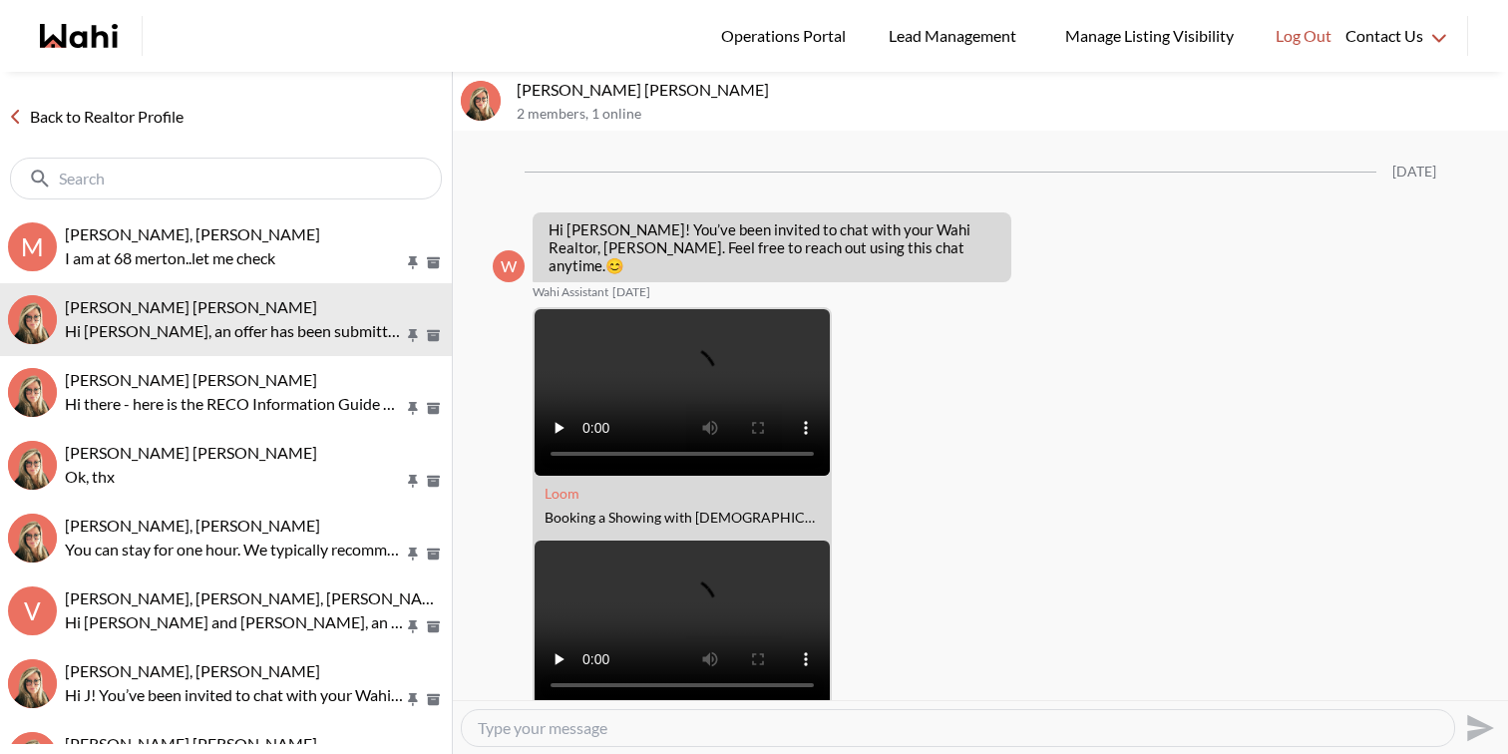
scroll to position [2333, 0]
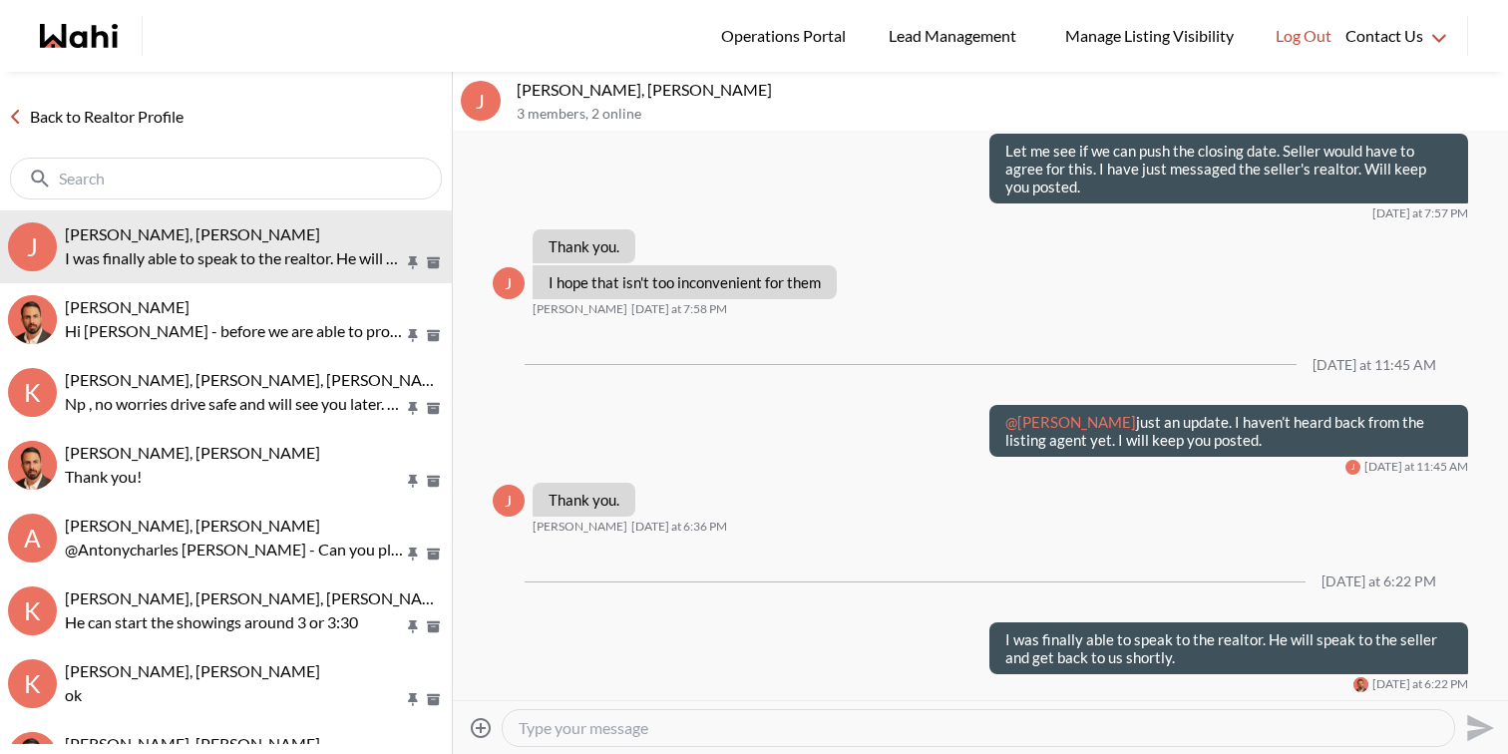
scroll to position [1547, 0]
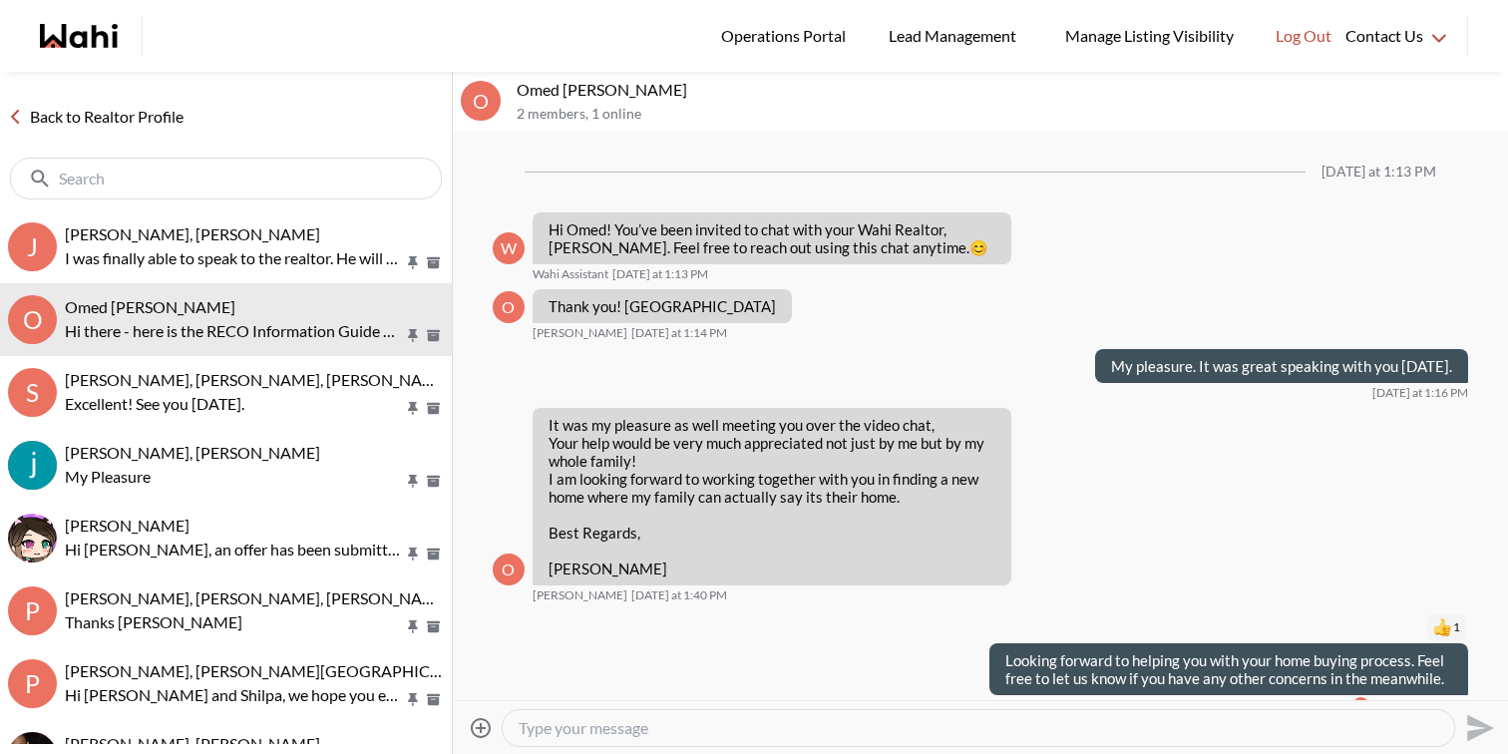
scroll to position [358, 0]
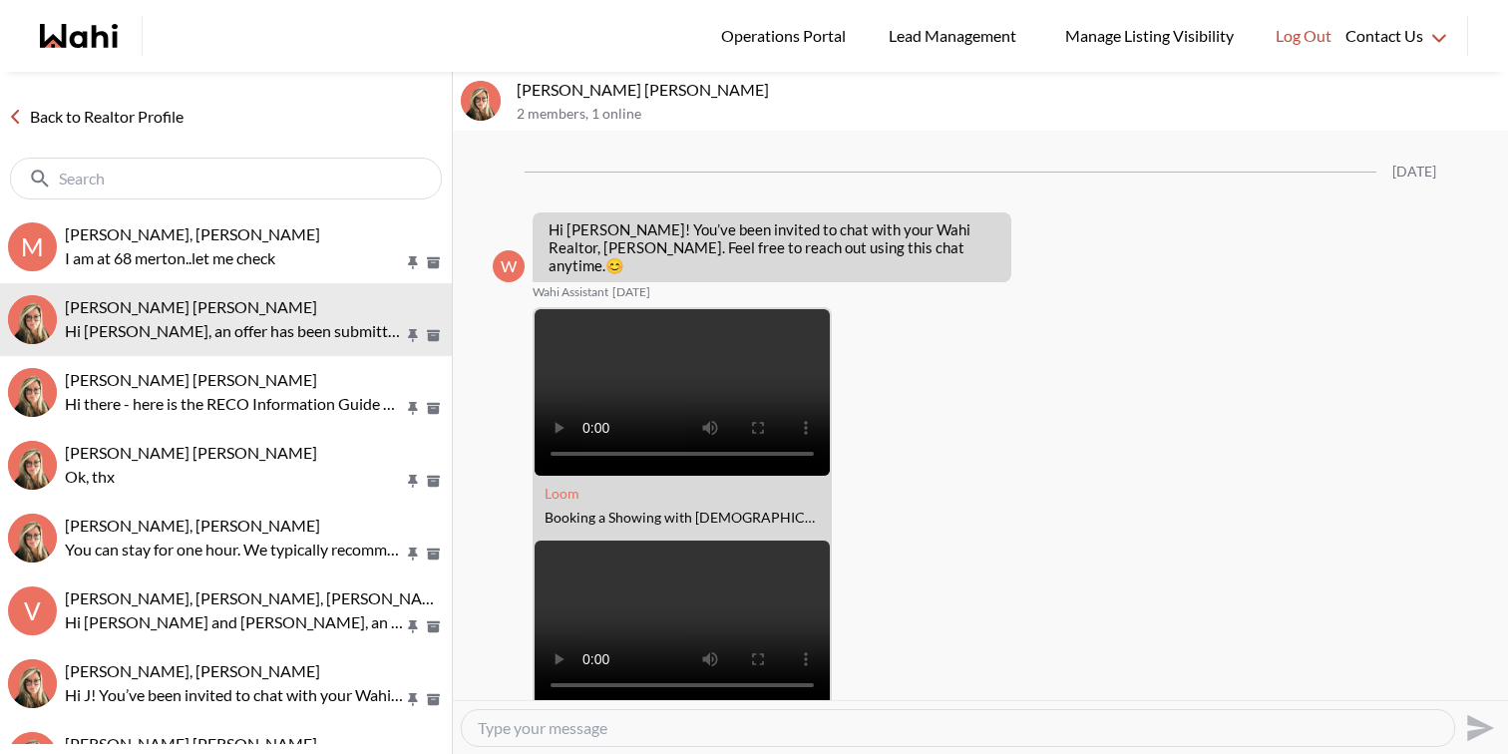
scroll to position [2333, 0]
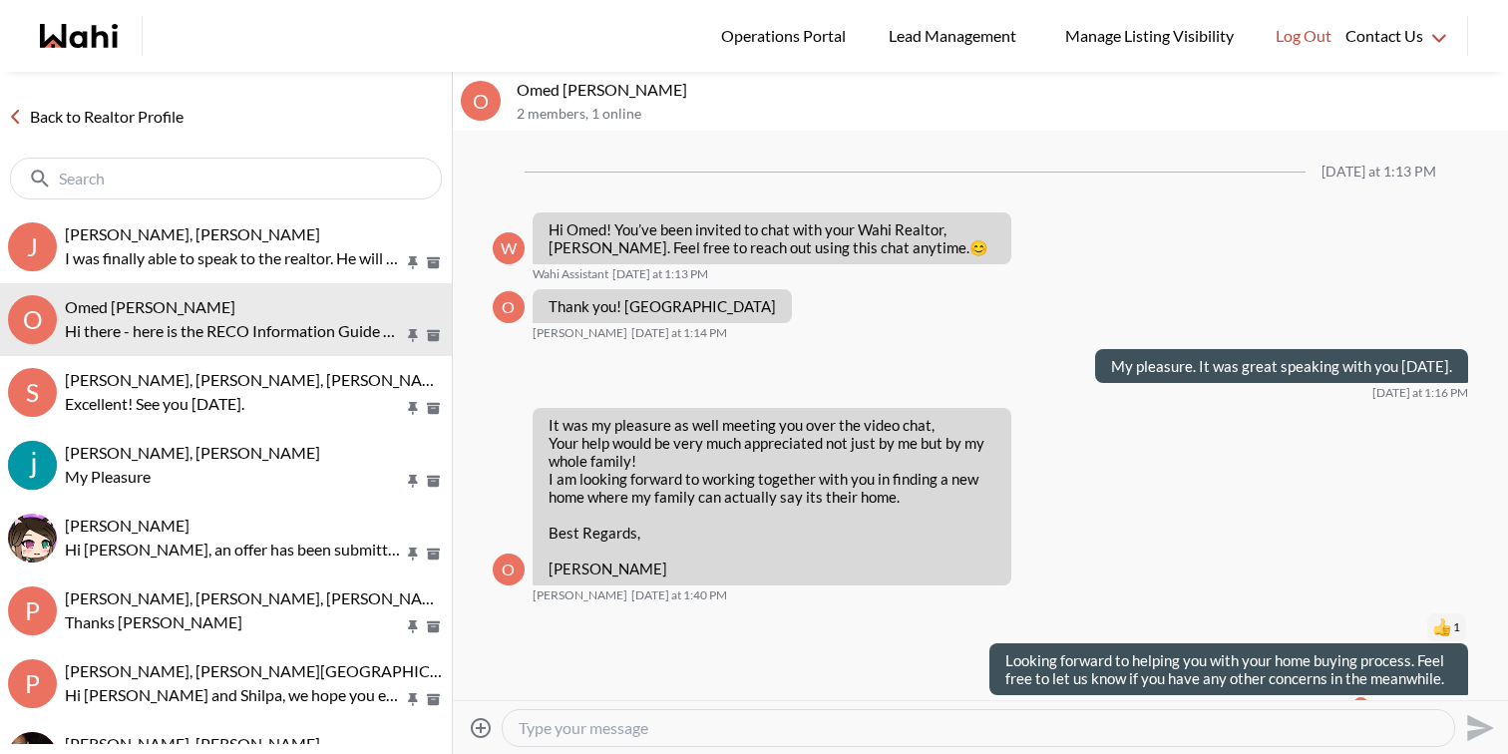
scroll to position [358, 0]
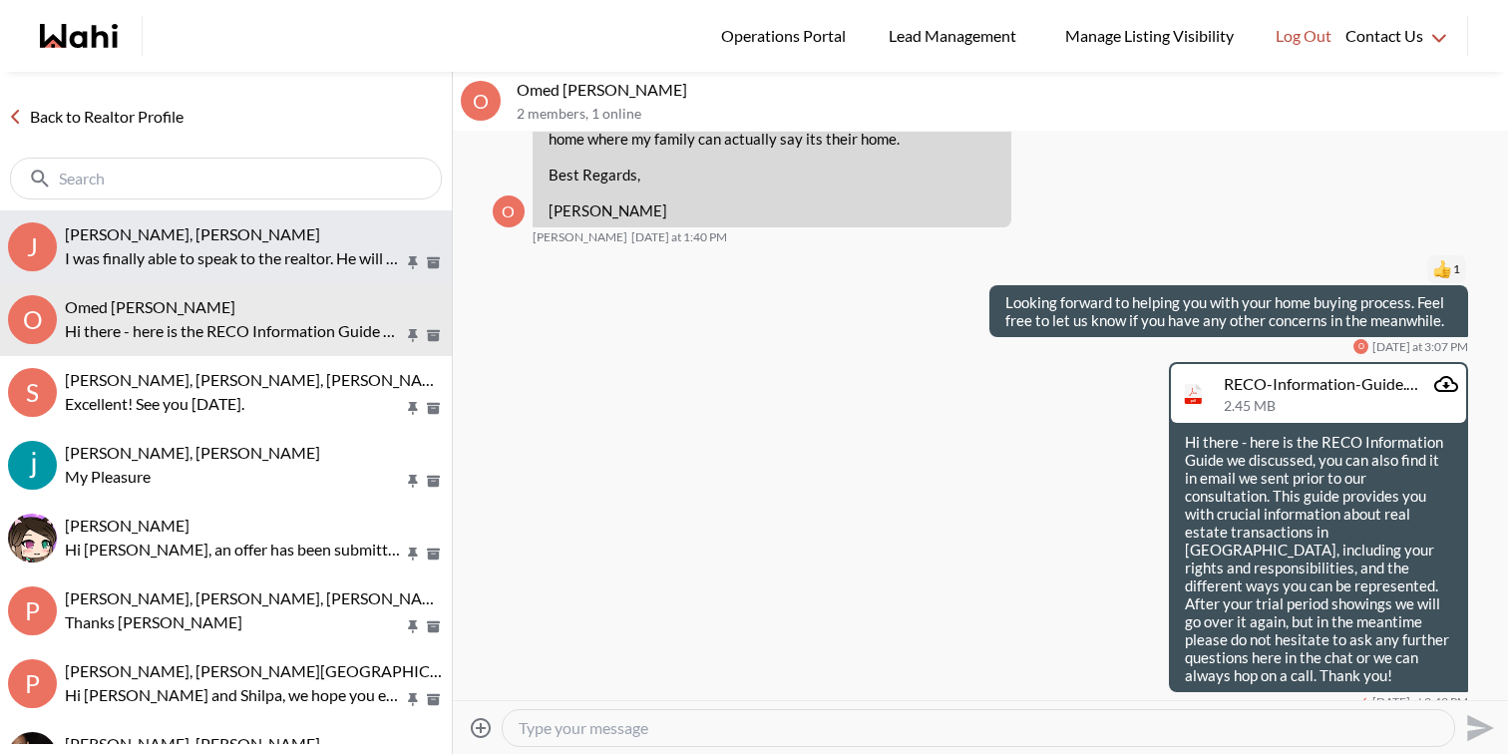
click at [161, 237] on span "Josh Hortaleza, Faraz, Behnam" at bounding box center [192, 233] width 255 height 19
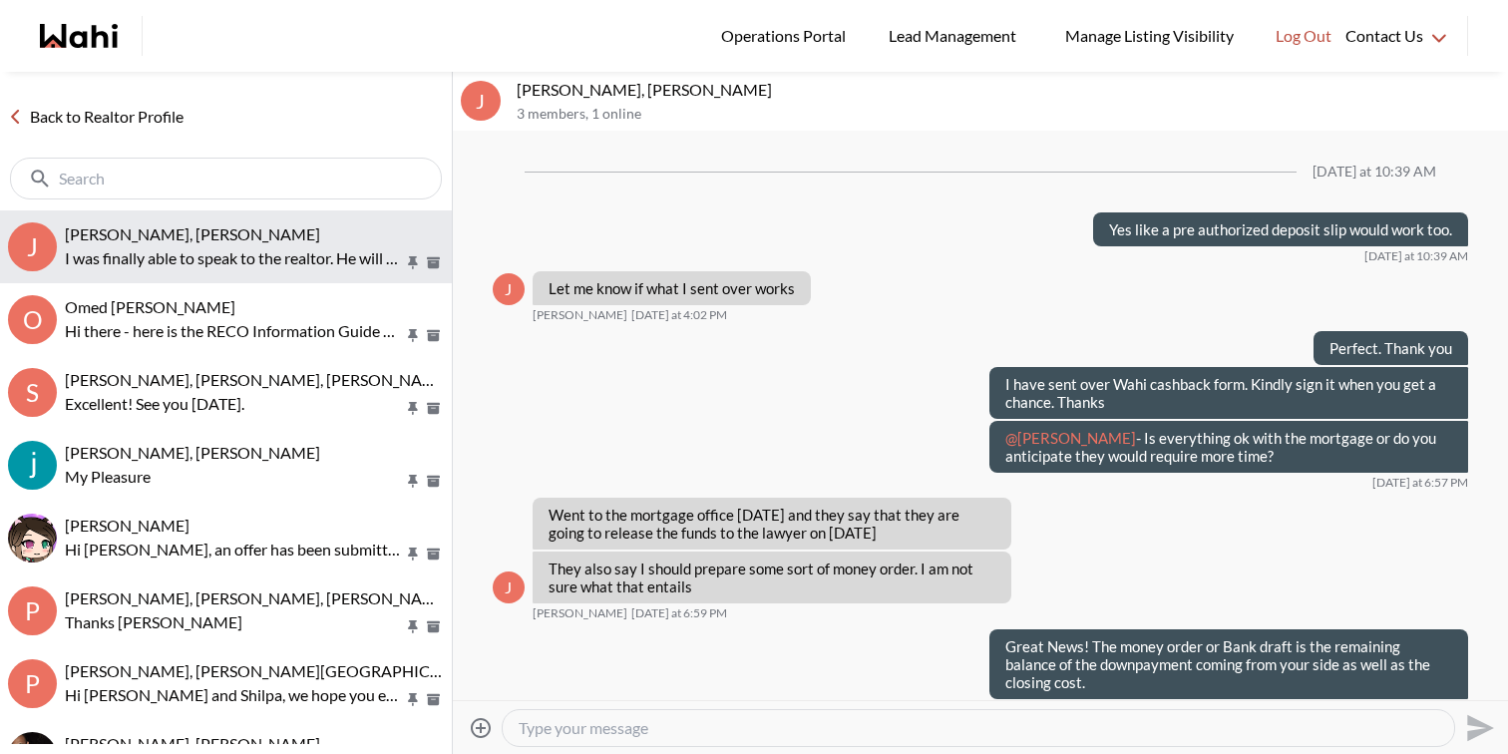
scroll to position [1548, 0]
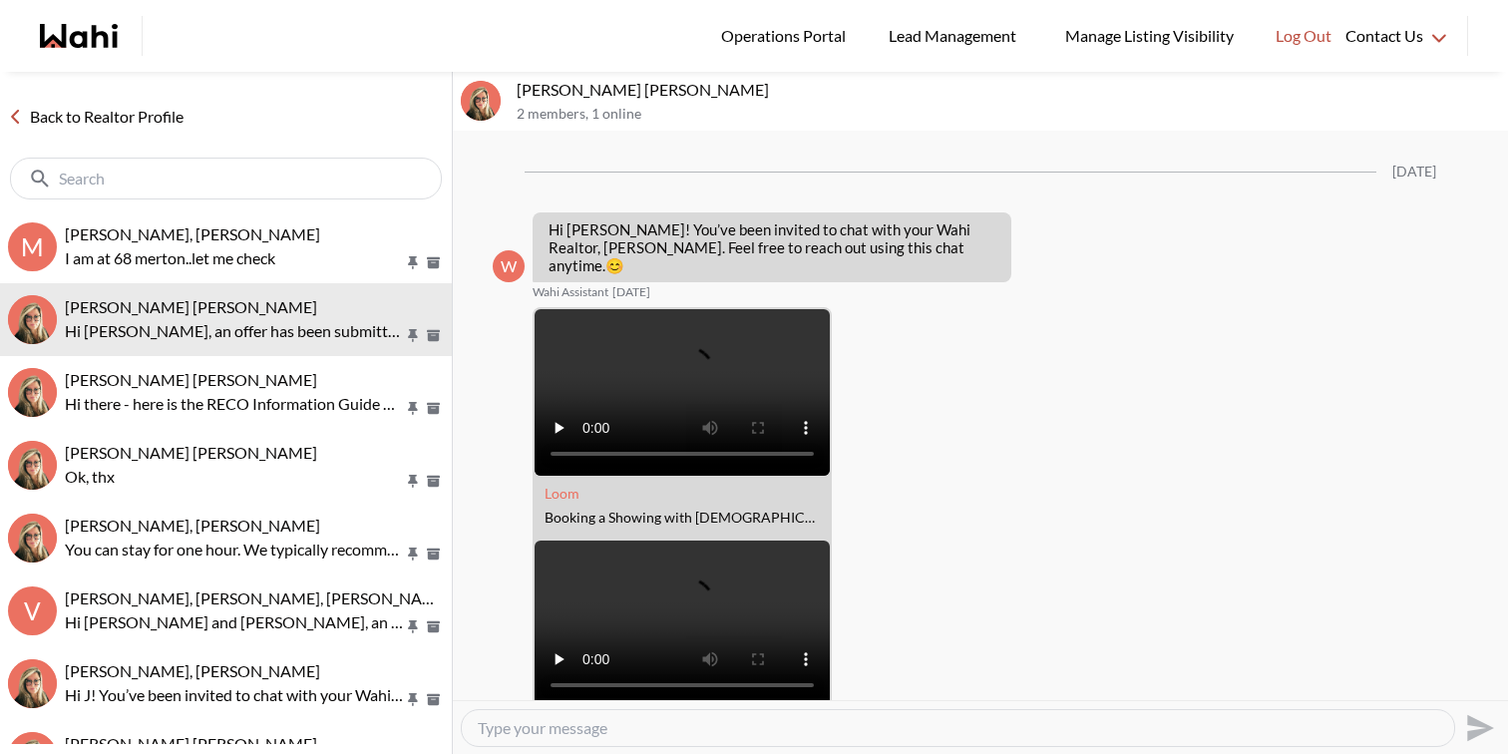
scroll to position [2333, 0]
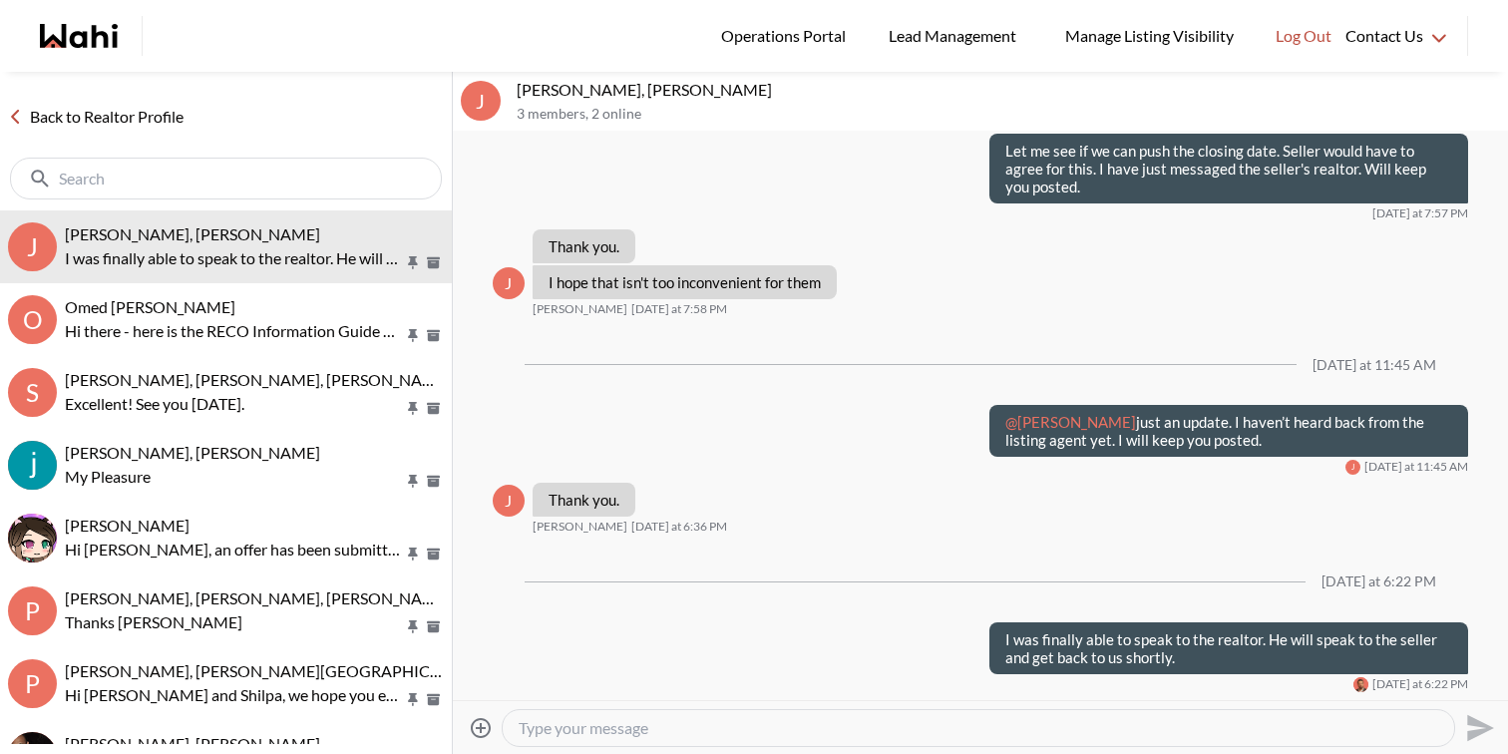
scroll to position [1547, 0]
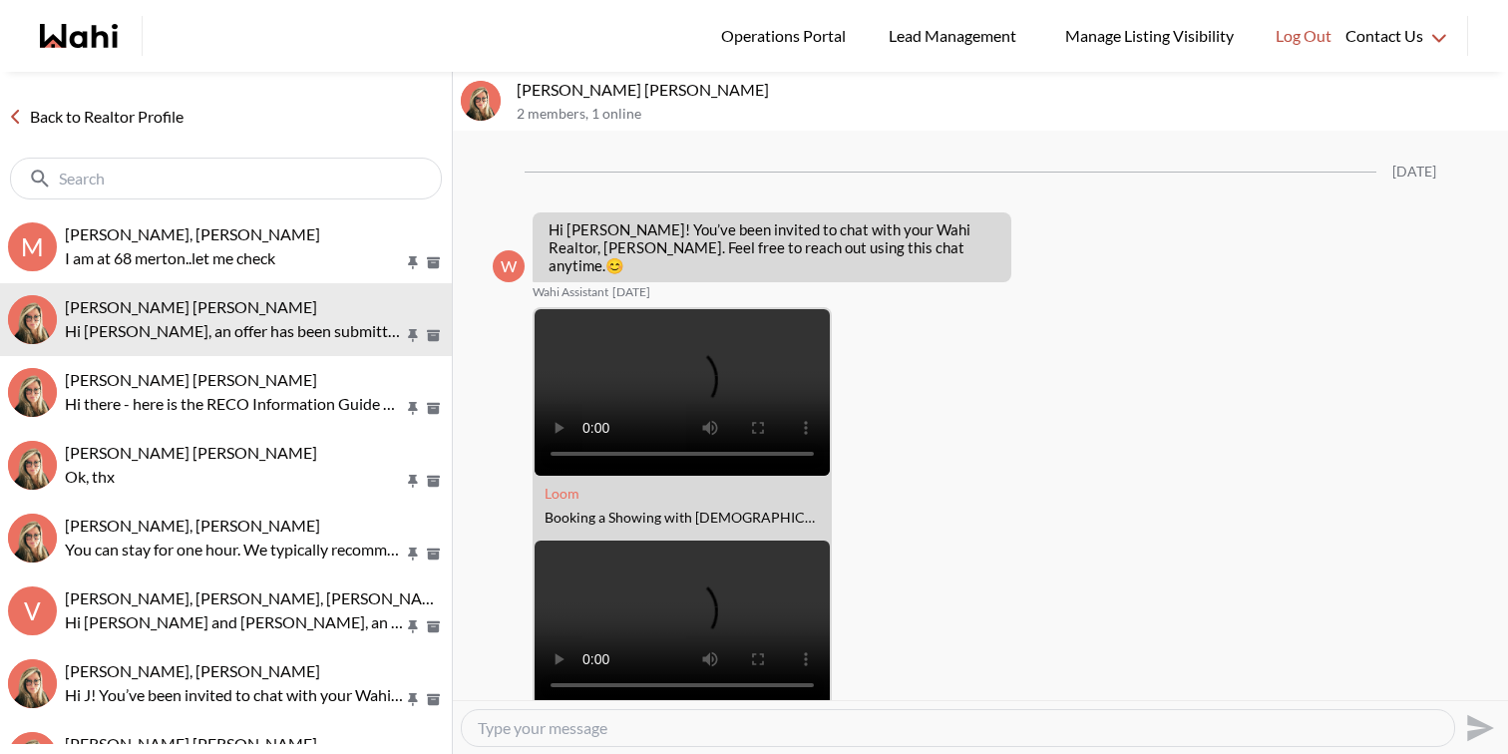
scroll to position [2333, 0]
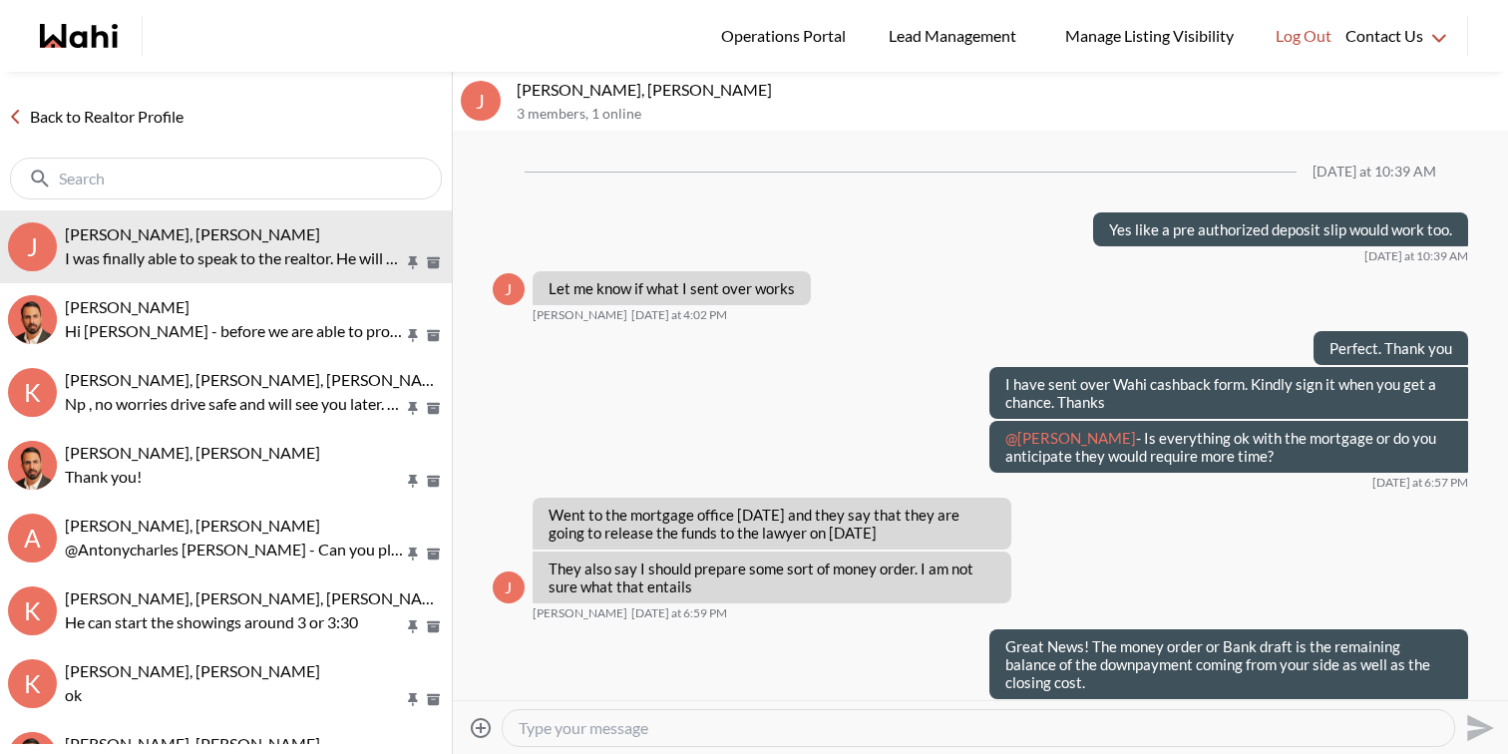
scroll to position [1547, 0]
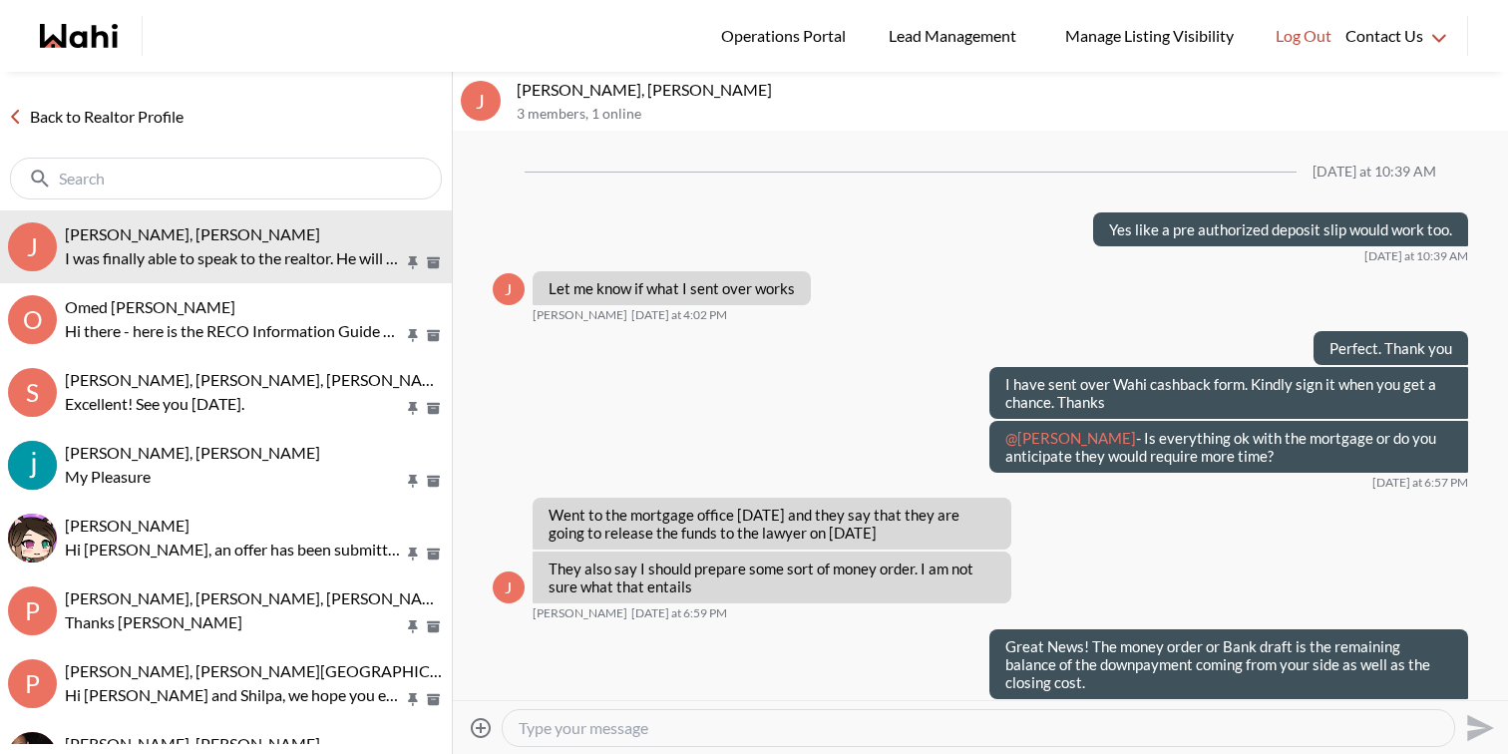
scroll to position [1547, 0]
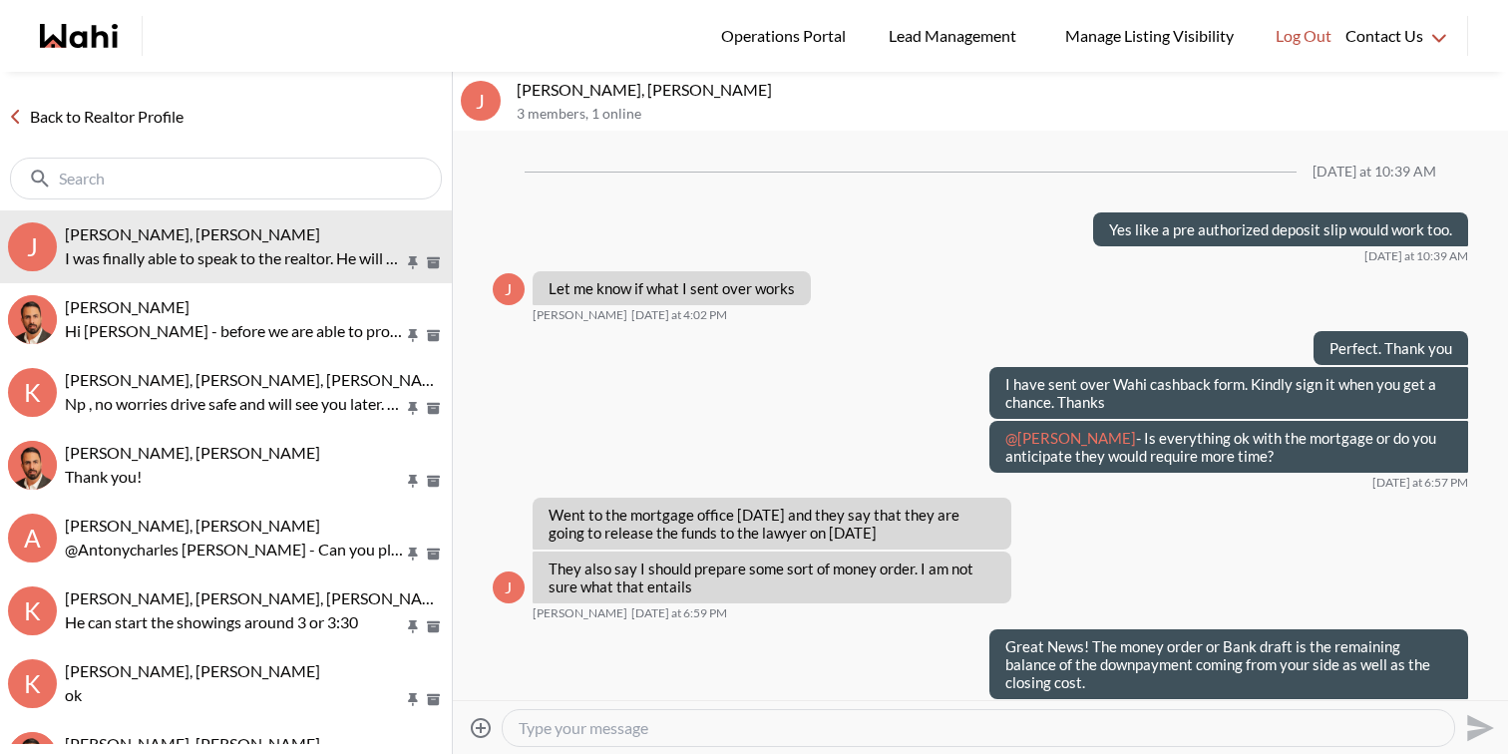
scroll to position [1547, 0]
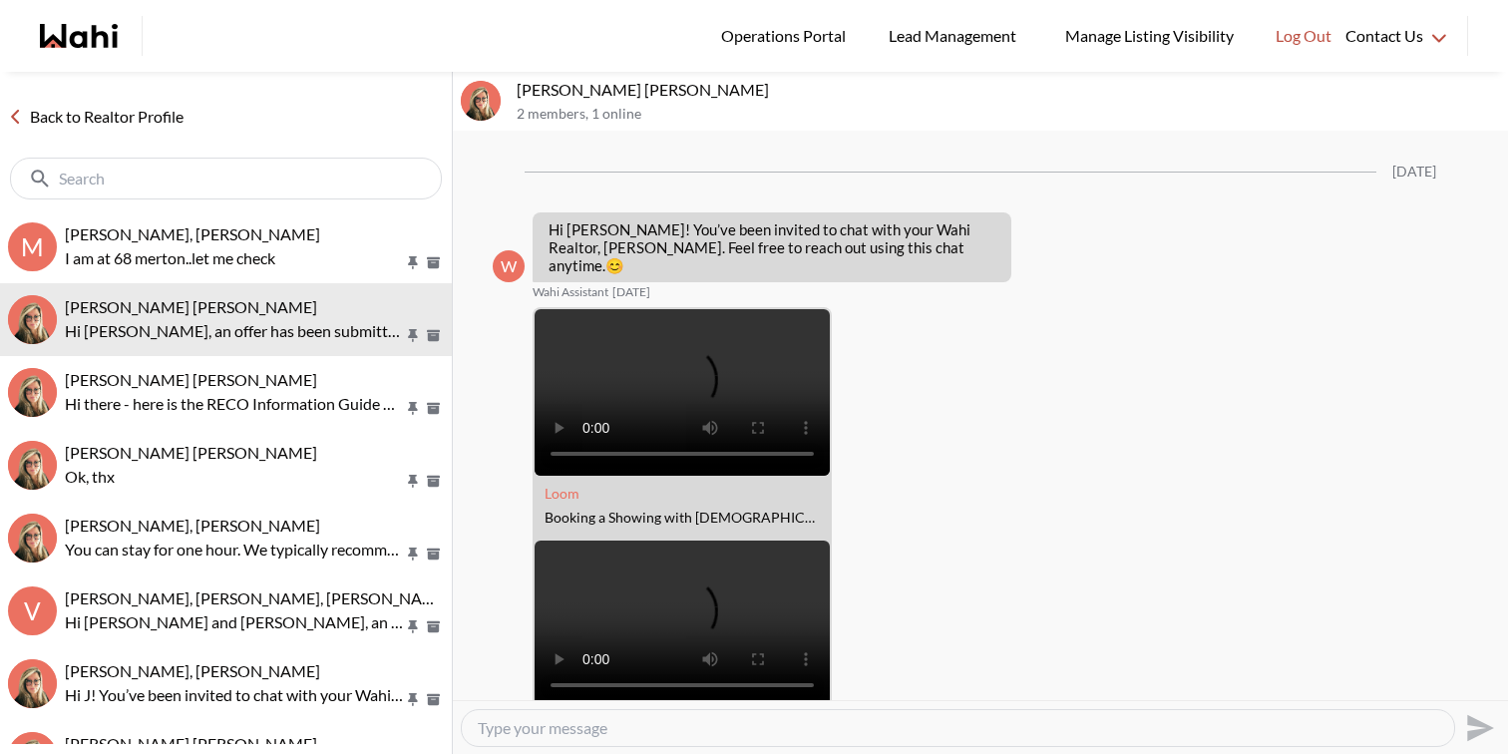
scroll to position [2333, 0]
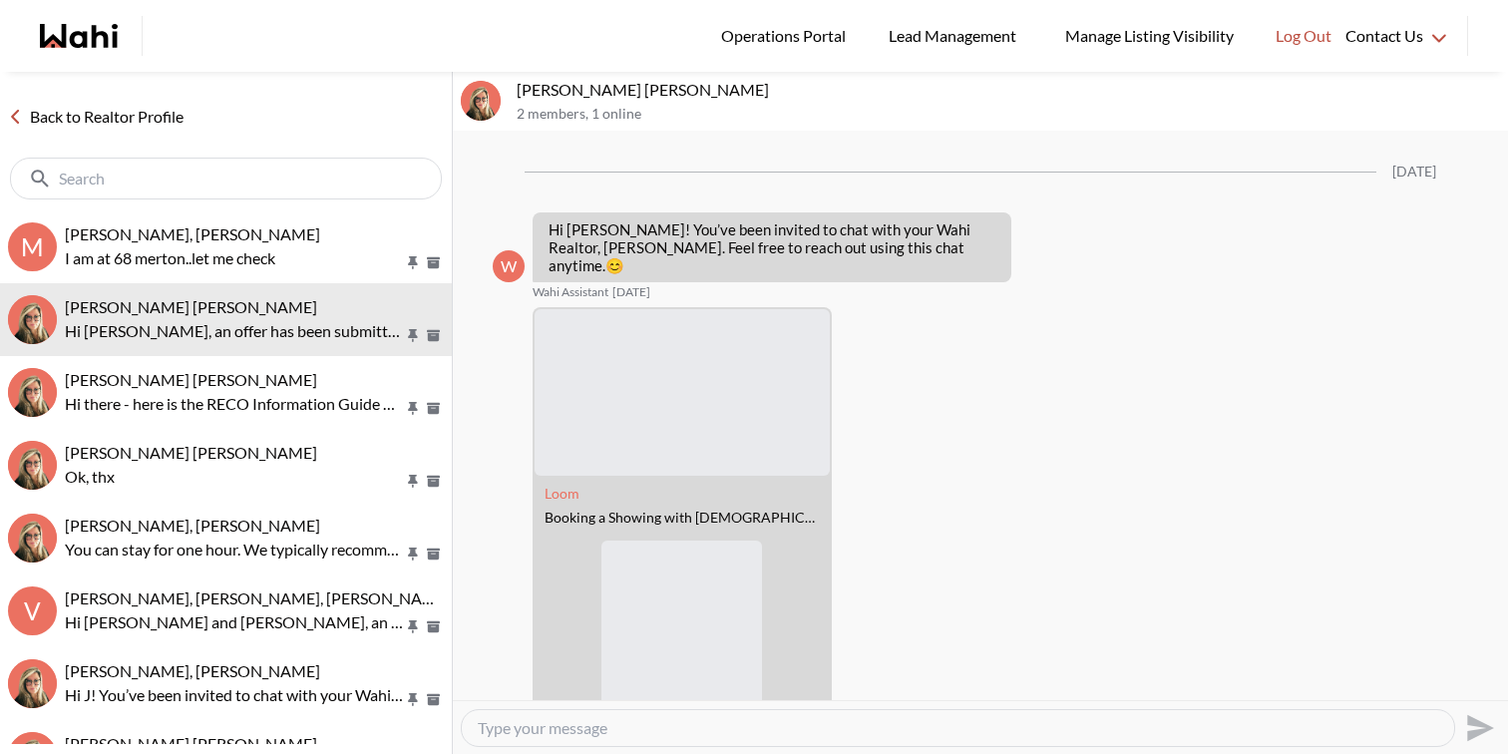
scroll to position [2333, 0]
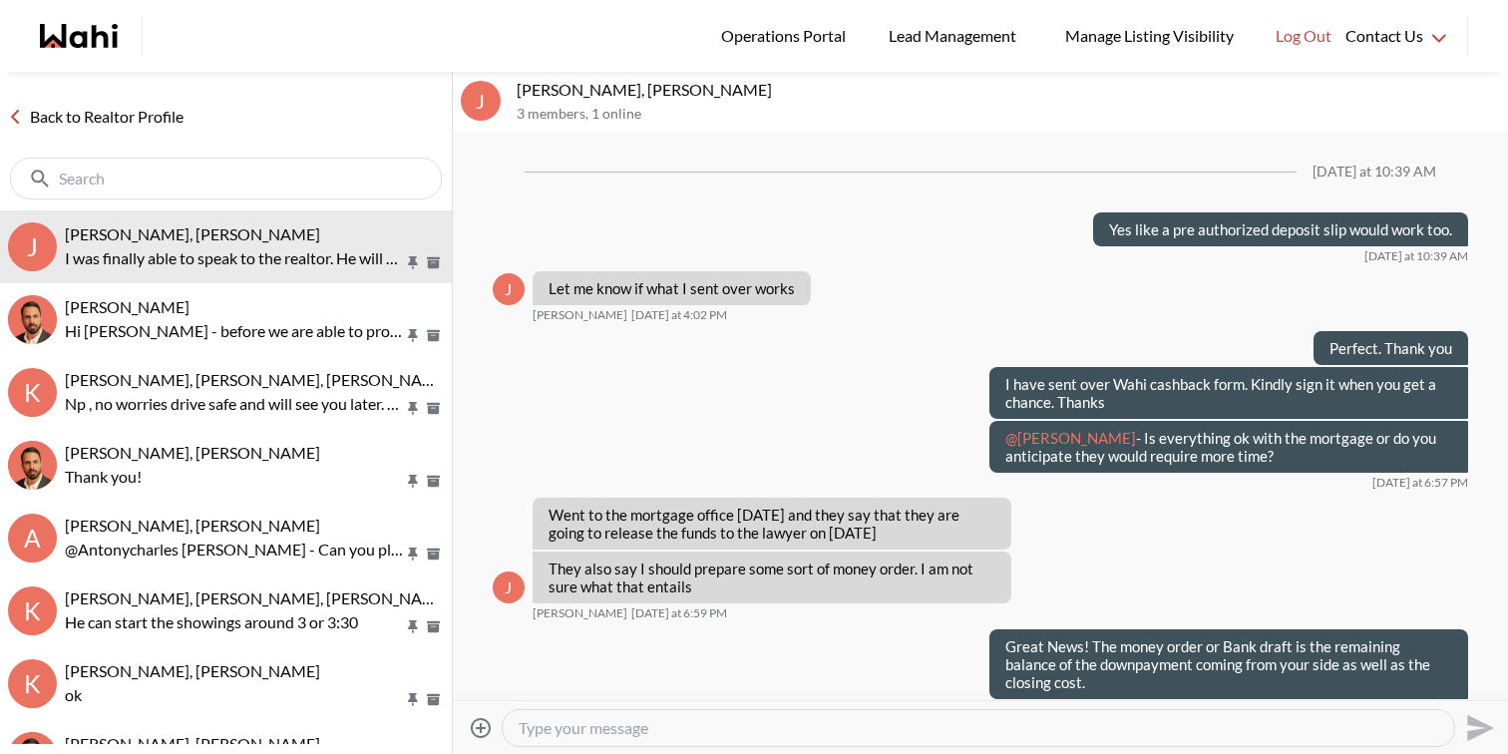
scroll to position [1547, 0]
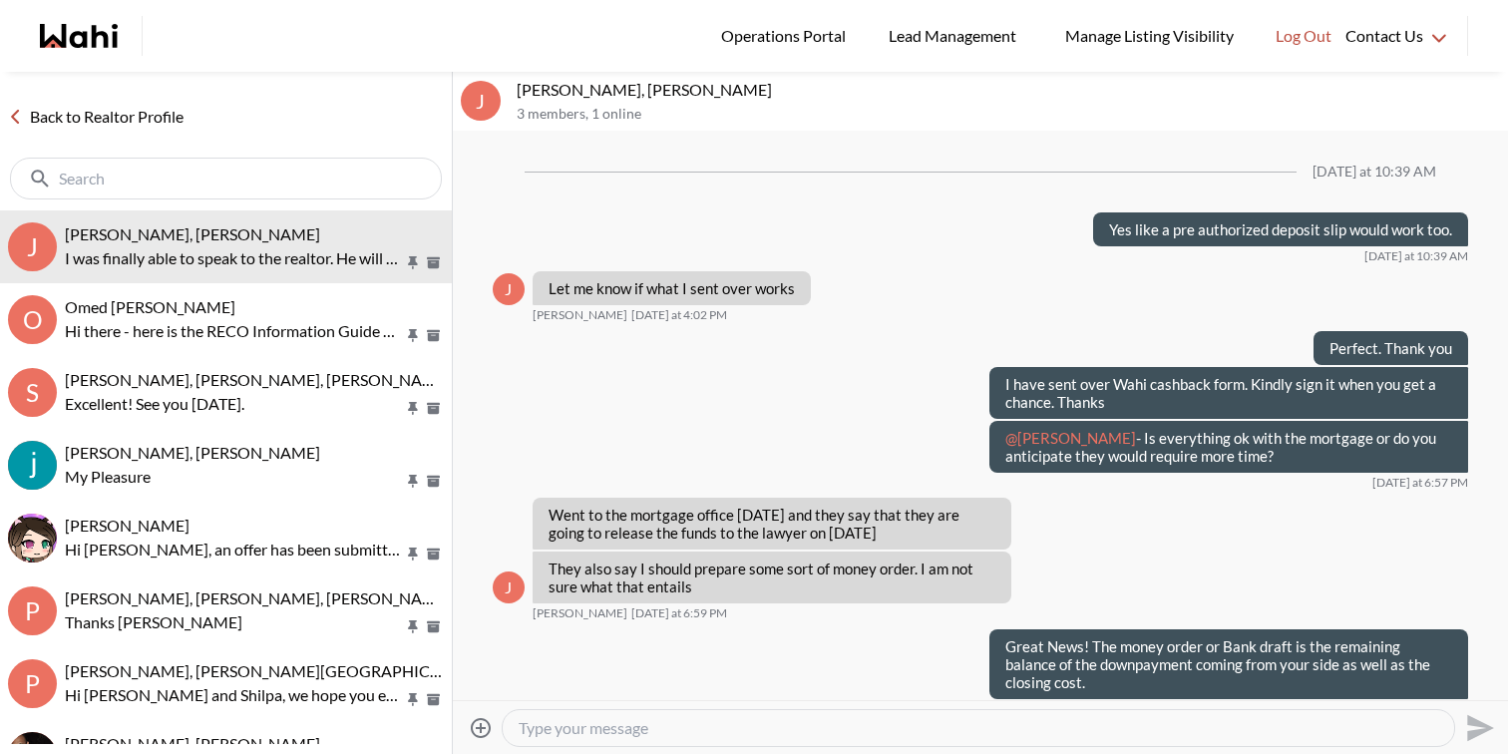
scroll to position [1547, 0]
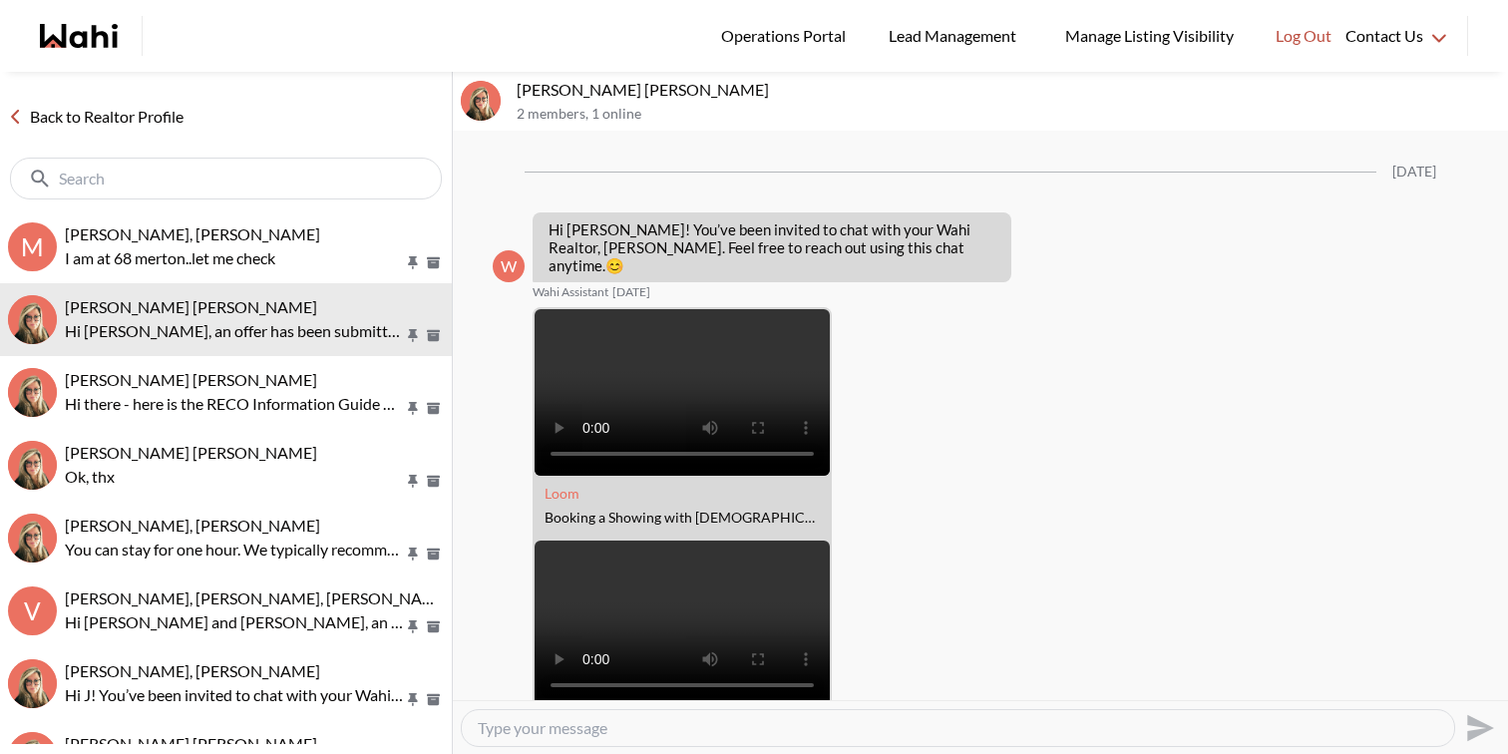
scroll to position [2333, 0]
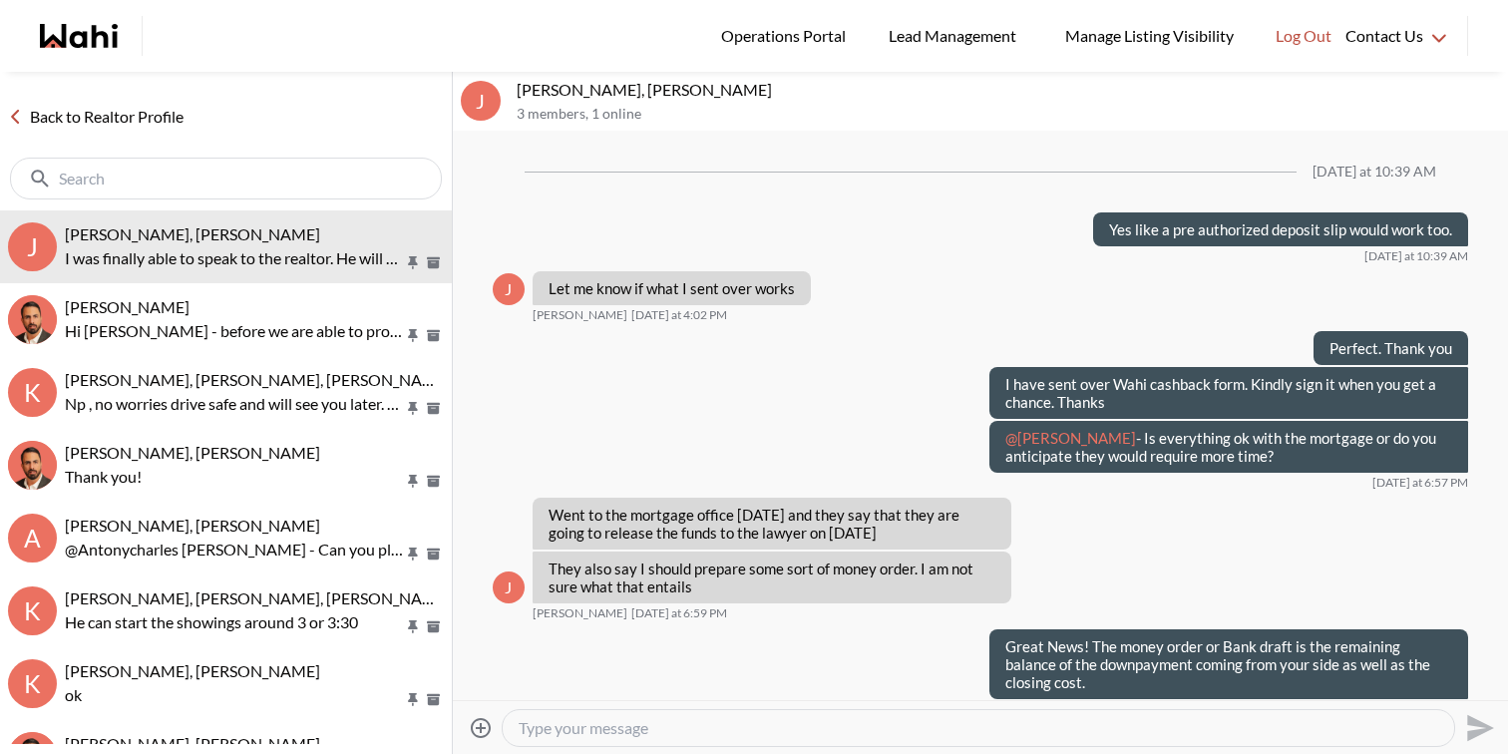
scroll to position [1547, 0]
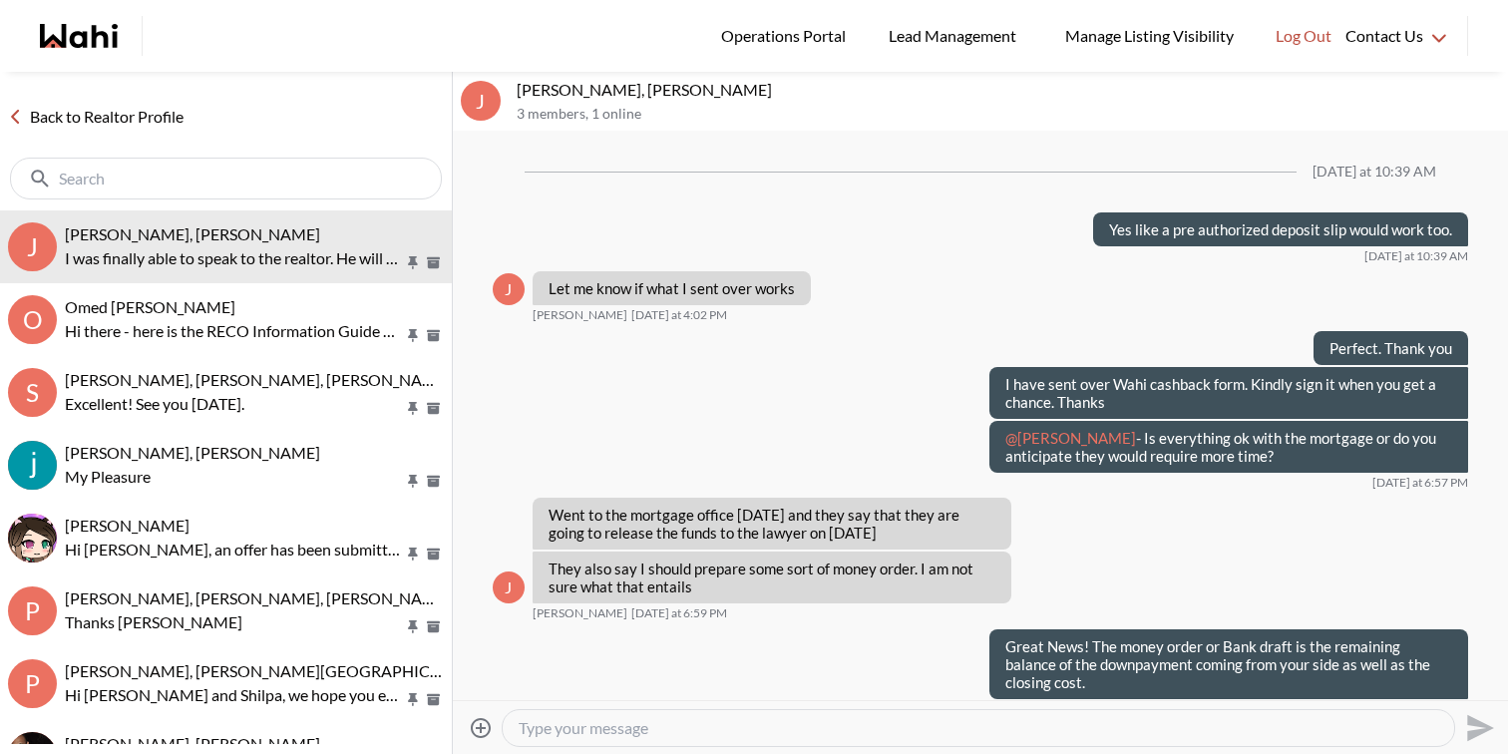
scroll to position [1547, 0]
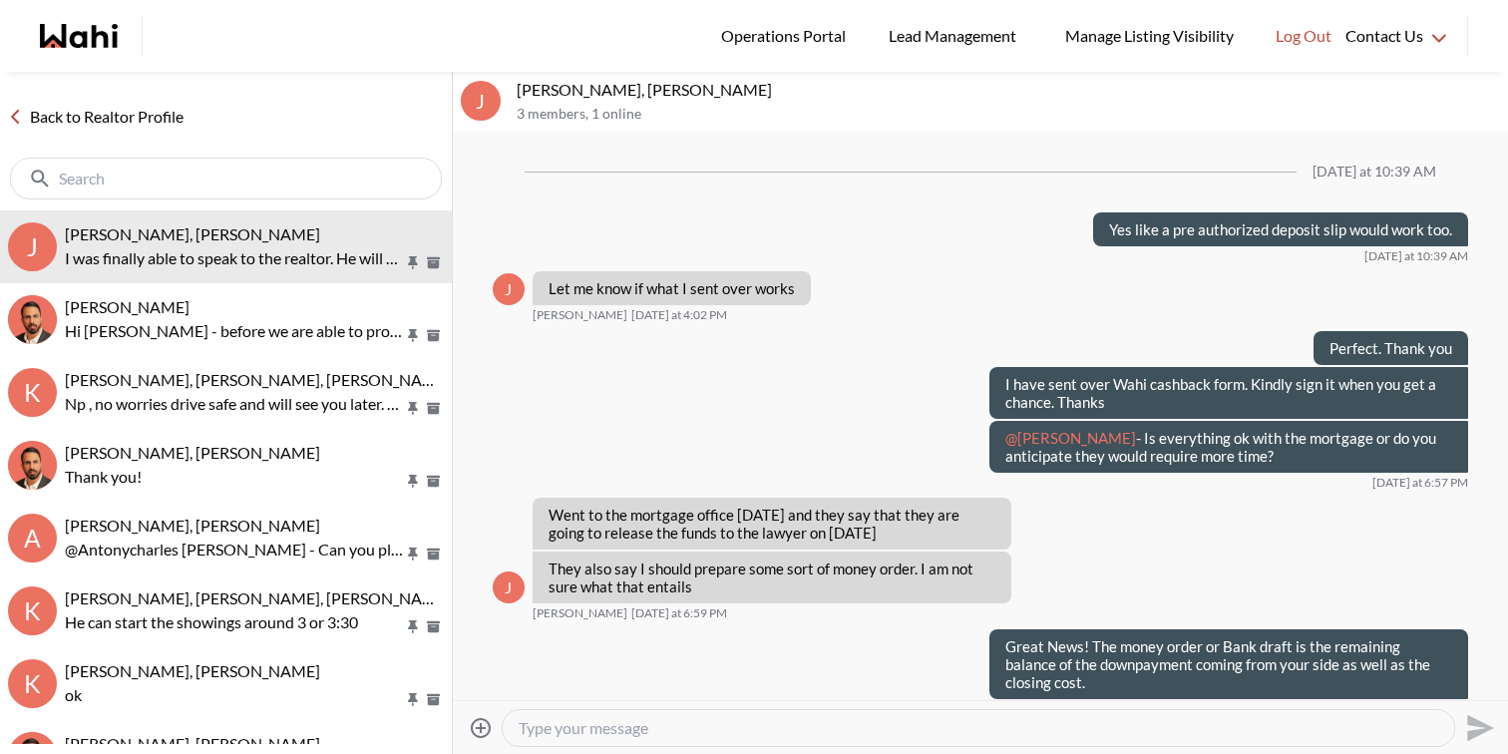
scroll to position [1547, 0]
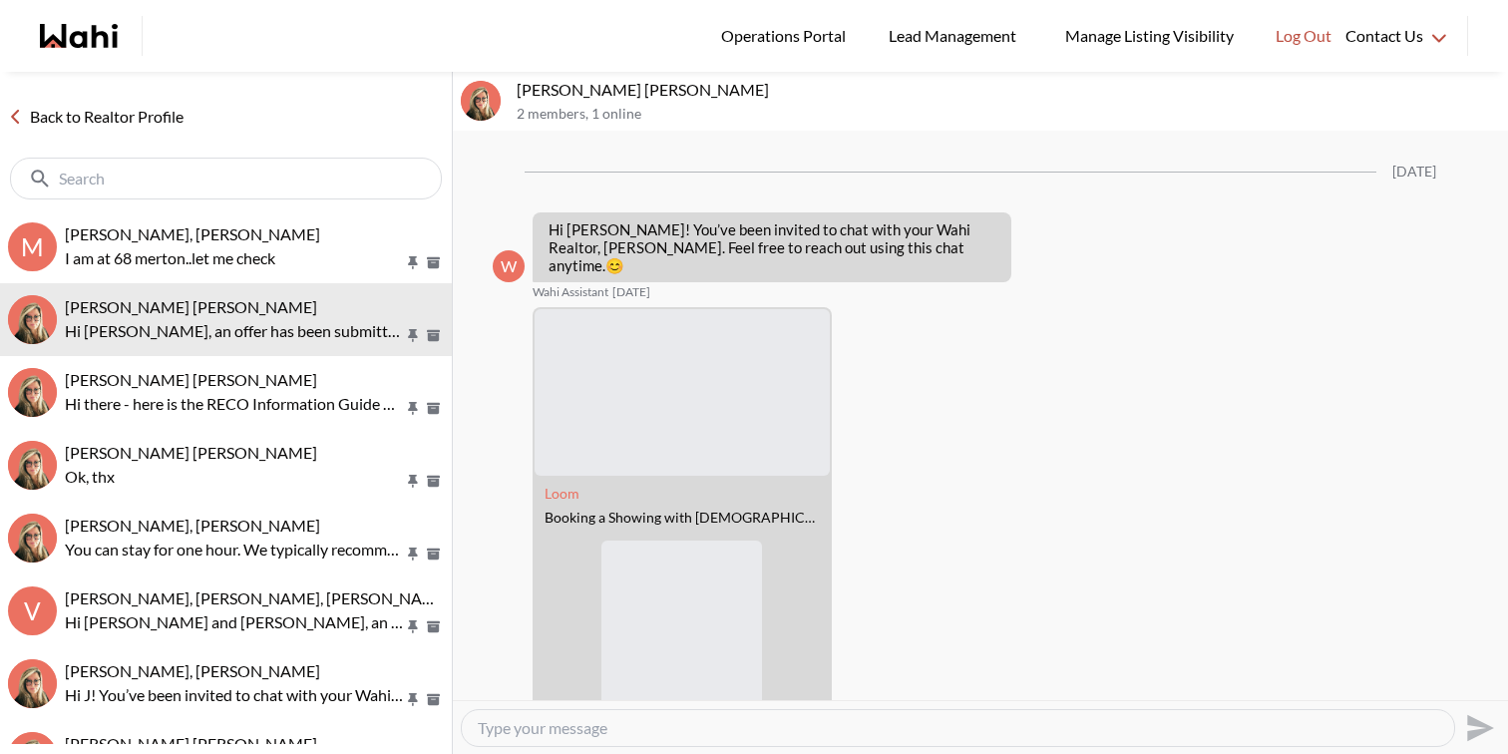
scroll to position [2333, 0]
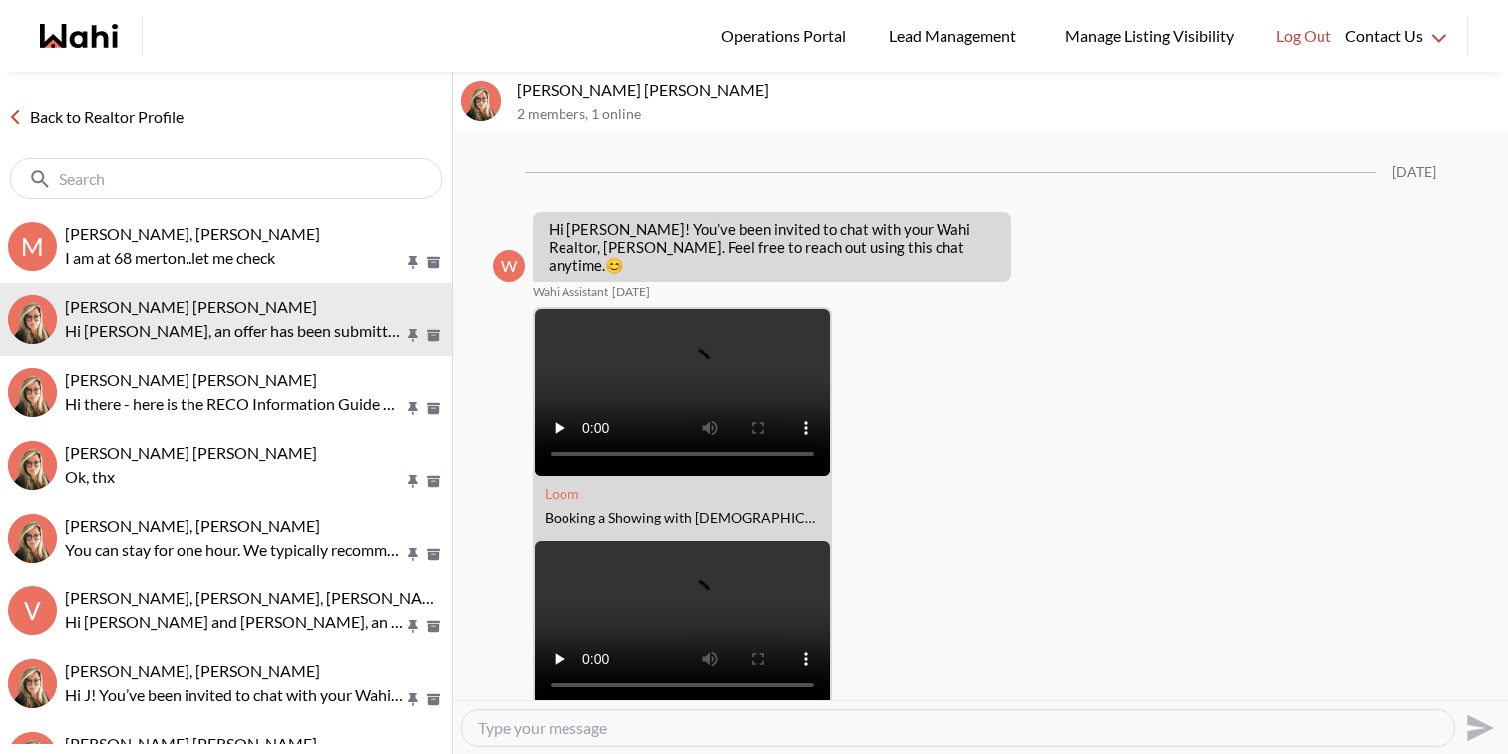
scroll to position [2333, 0]
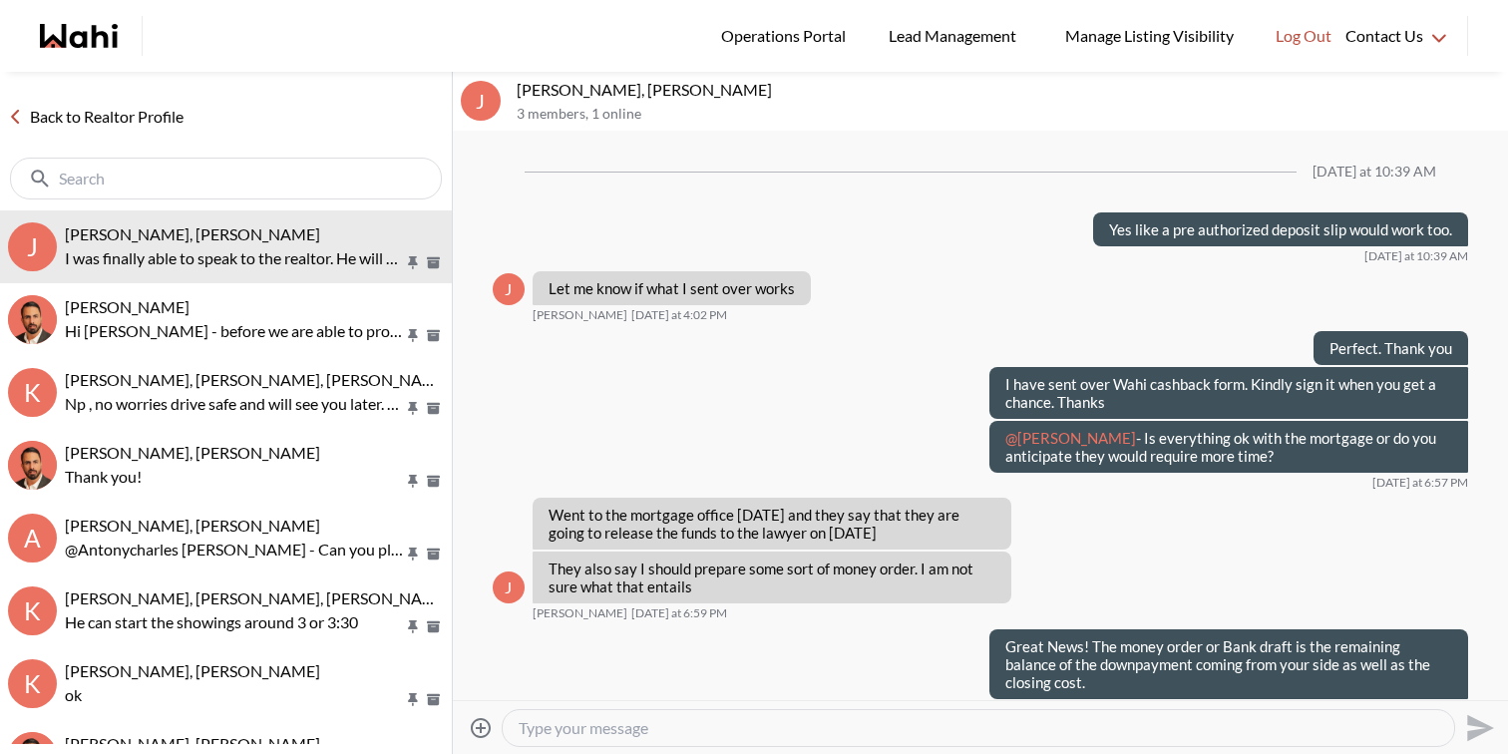
scroll to position [1547, 0]
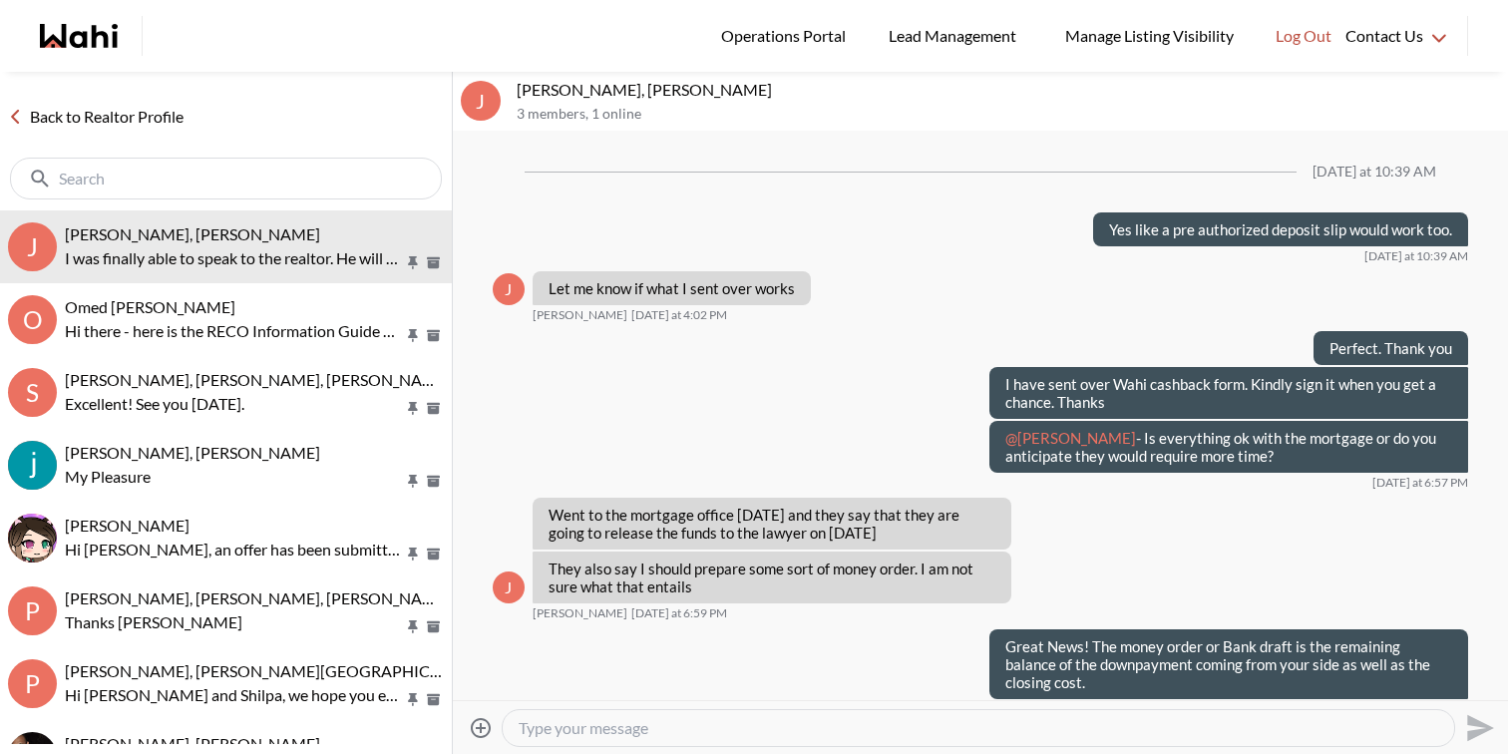
scroll to position [1547, 0]
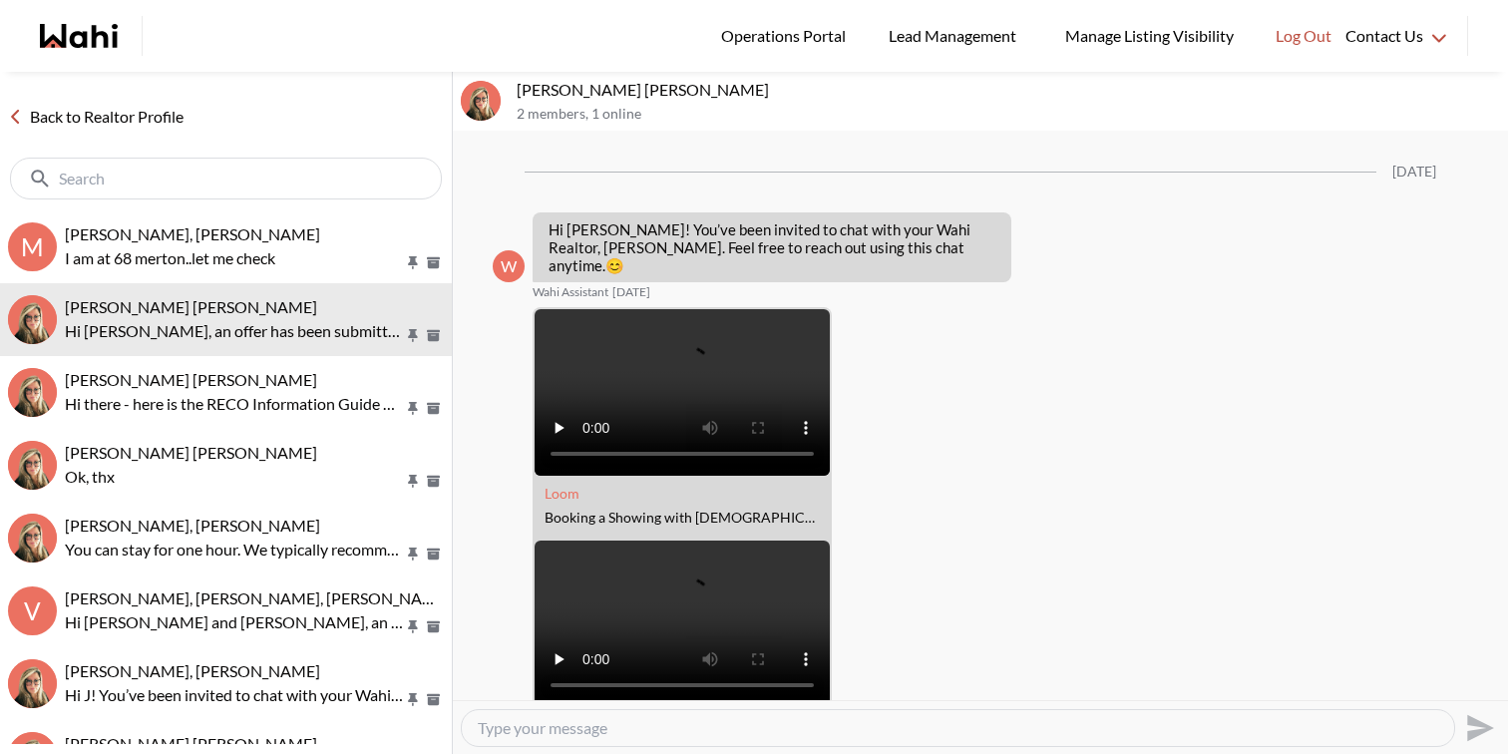
scroll to position [2333, 0]
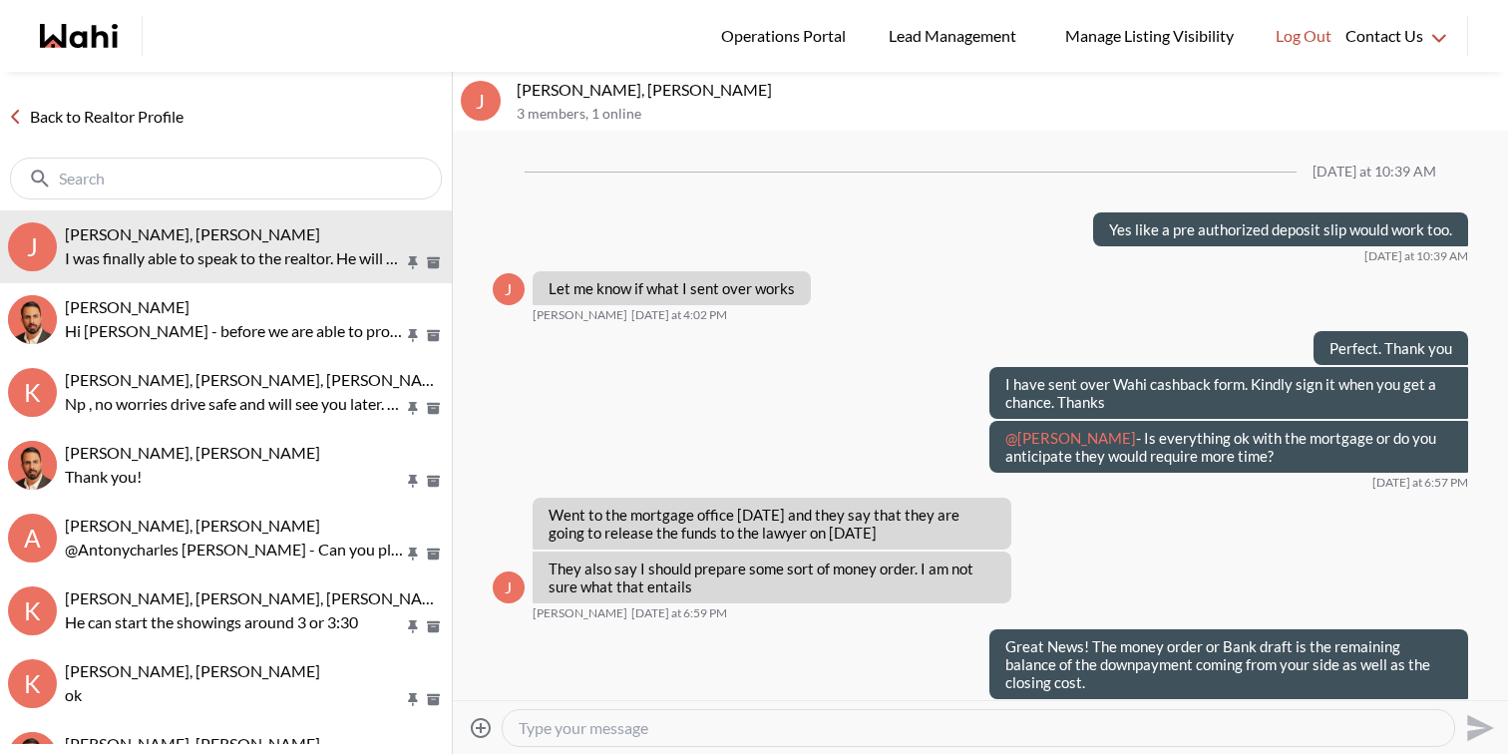
scroll to position [1547, 0]
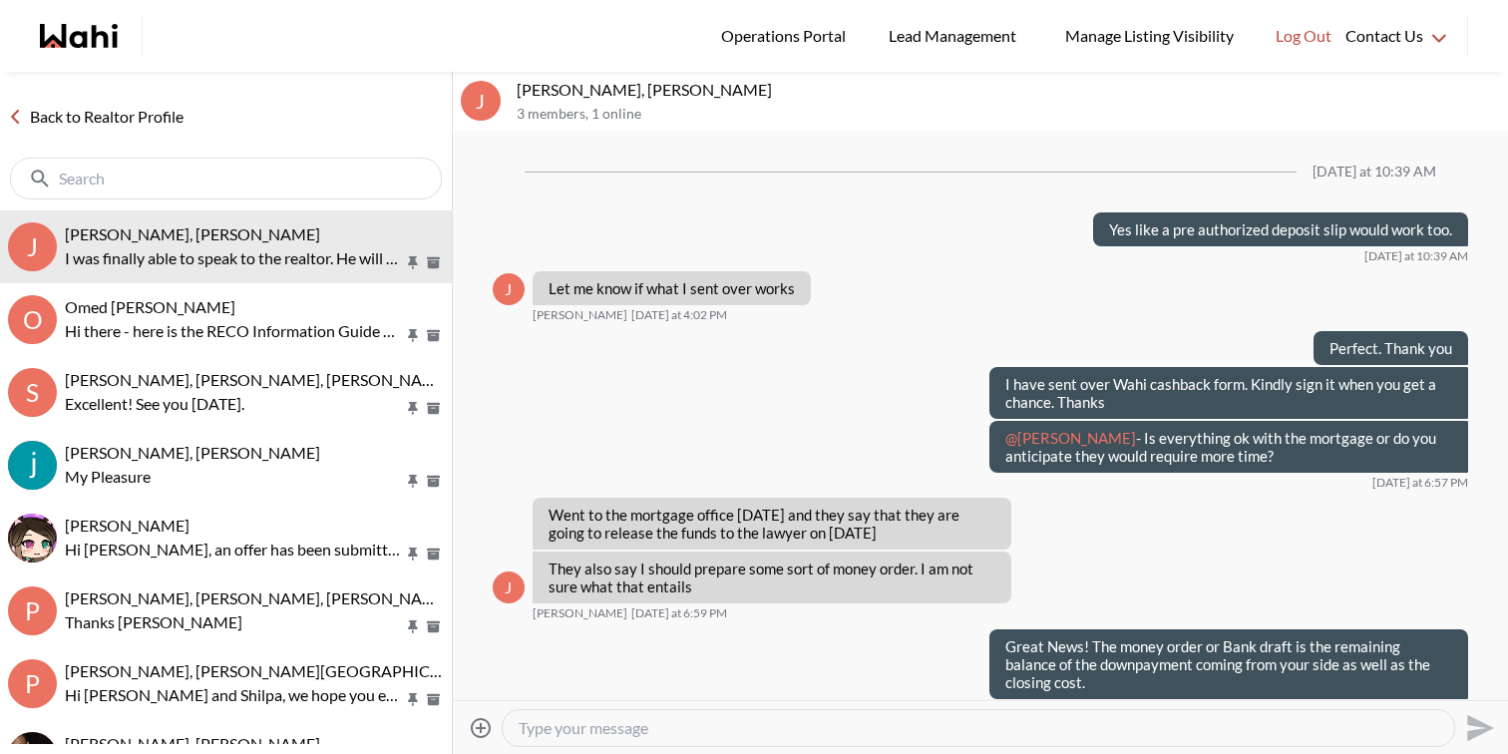
scroll to position [1547, 0]
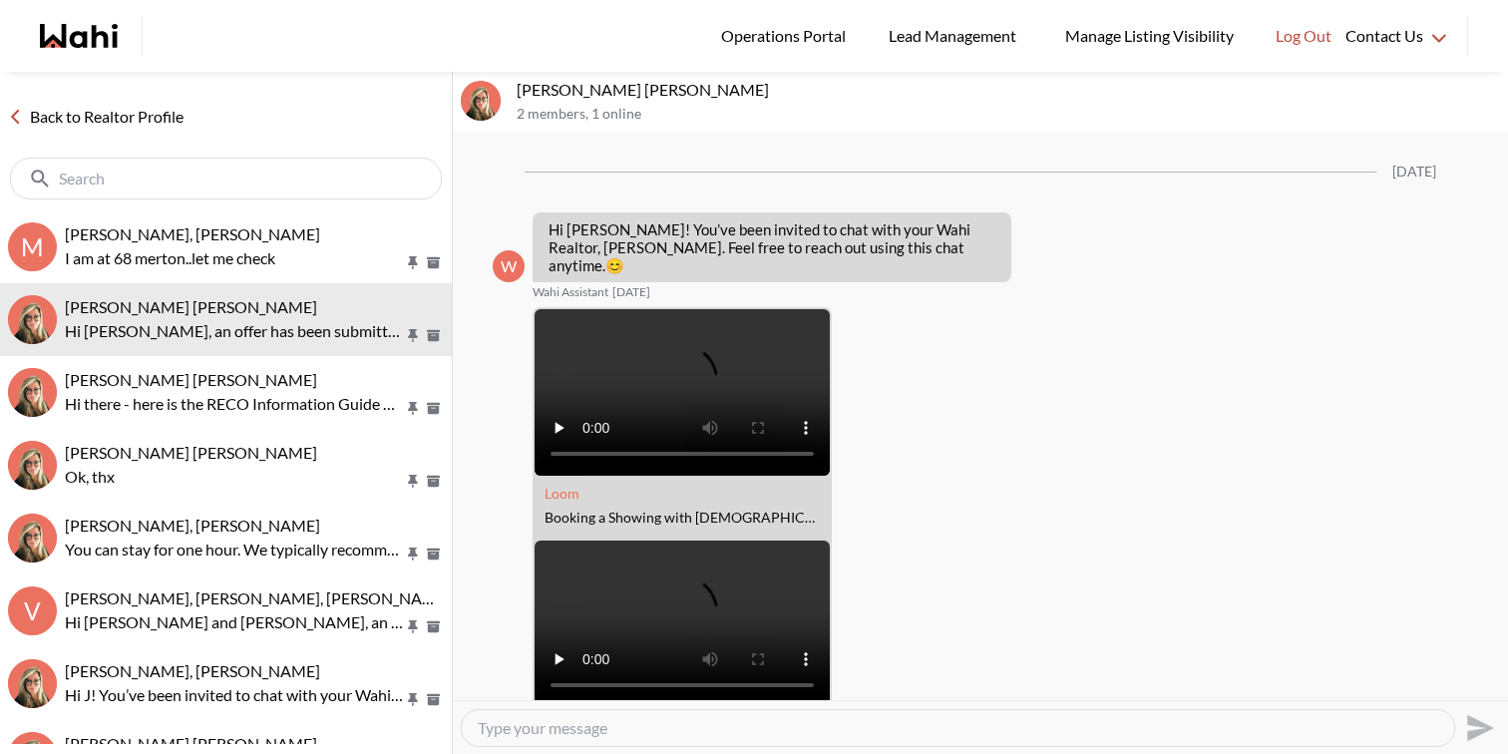
scroll to position [2333, 0]
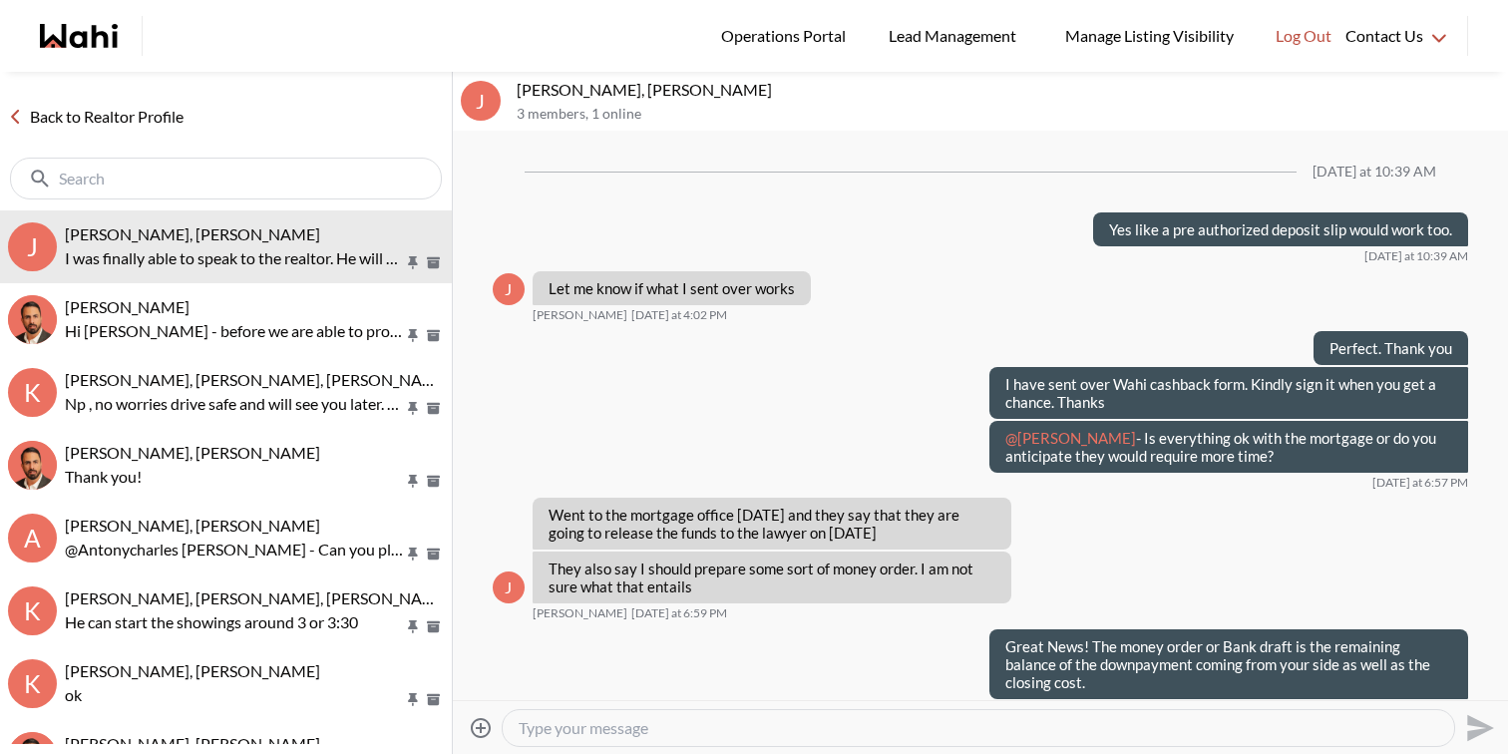
scroll to position [1547, 0]
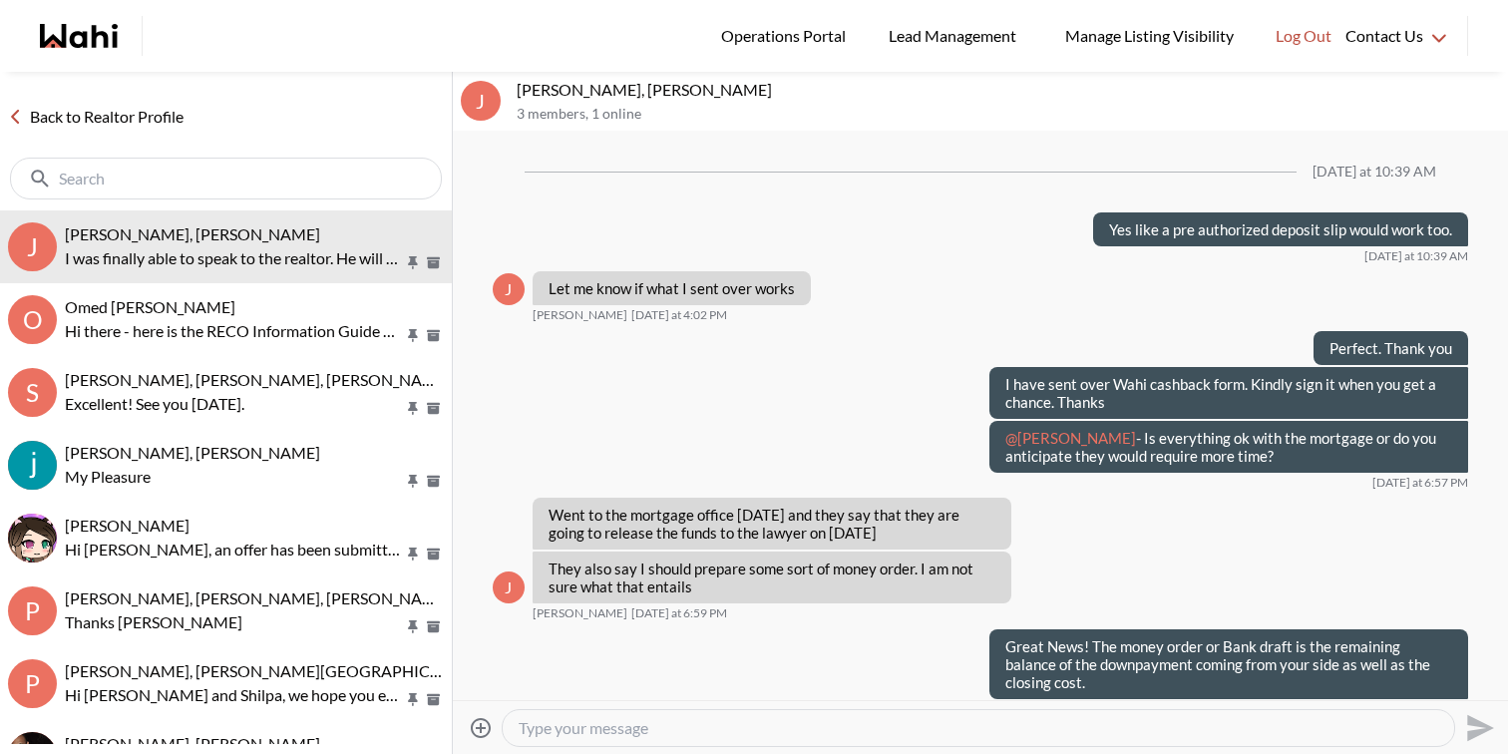
scroll to position [1547, 0]
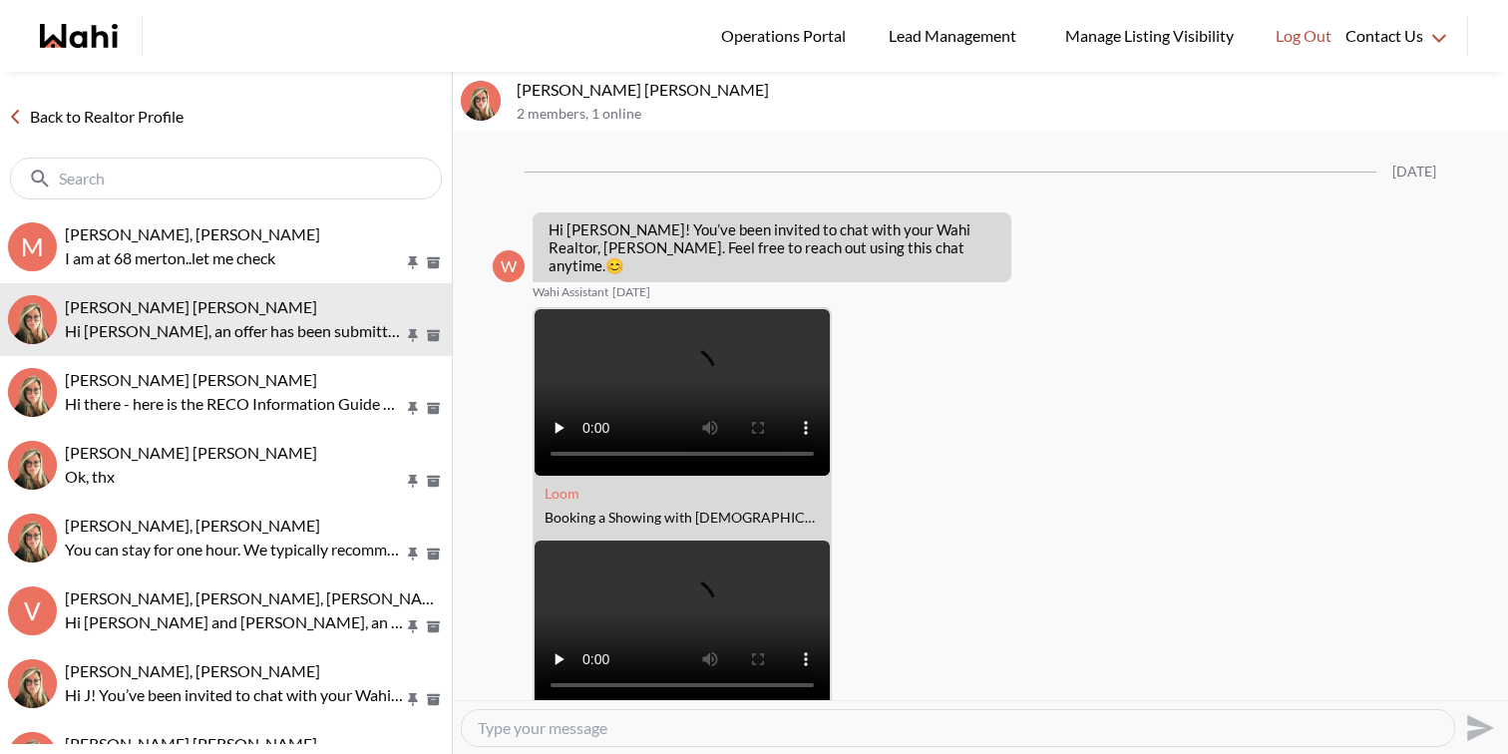
scroll to position [2333, 0]
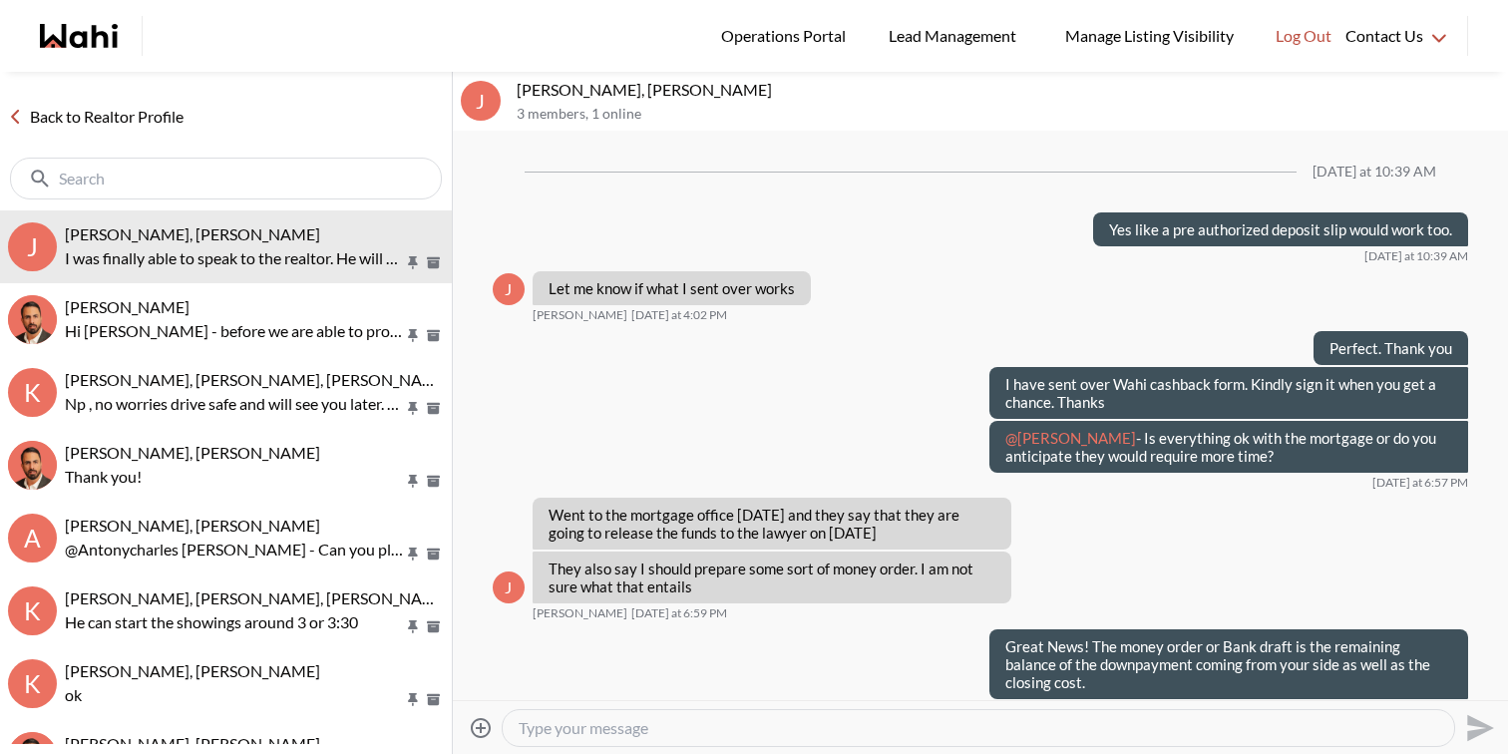
scroll to position [1547, 0]
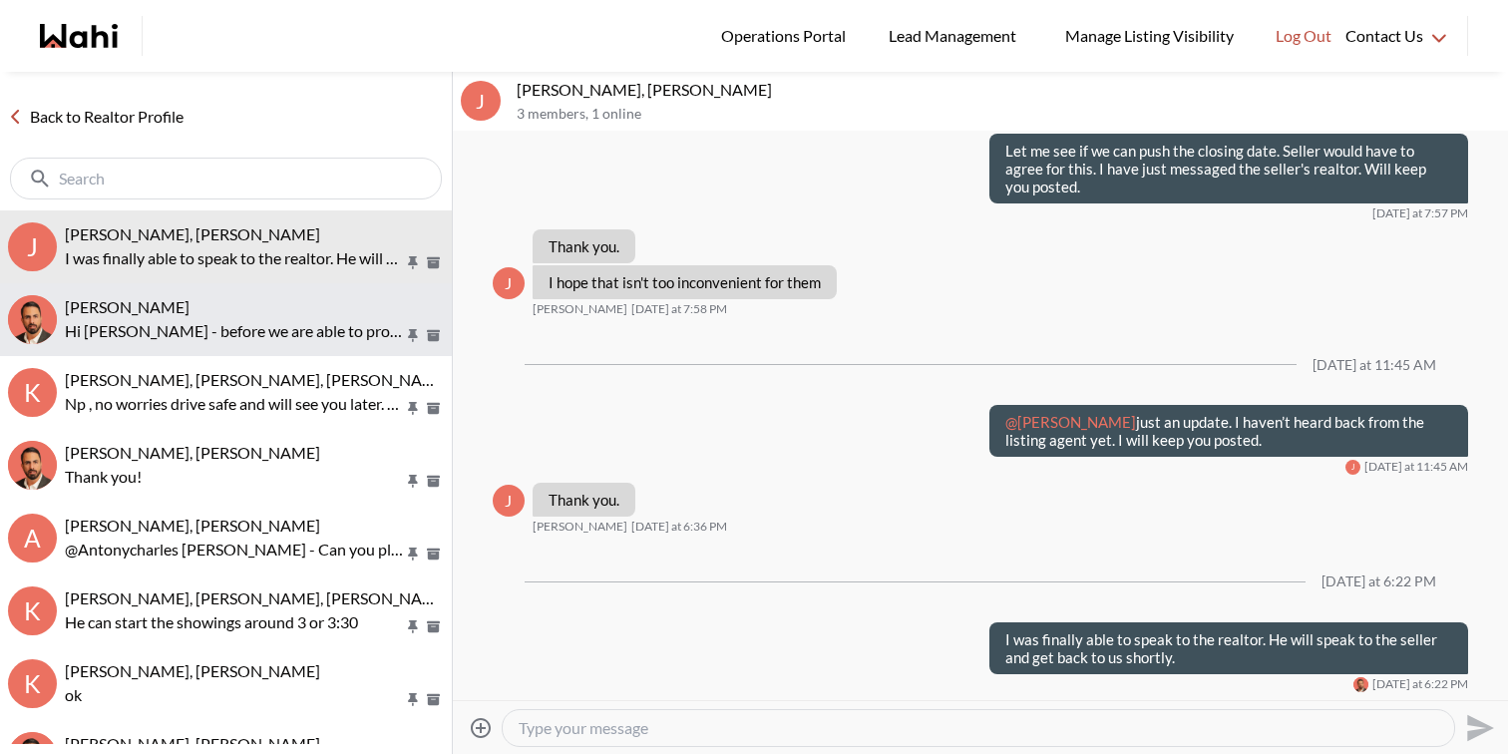
click at [189, 303] on span "[PERSON_NAME]" at bounding box center [127, 306] width 125 height 19
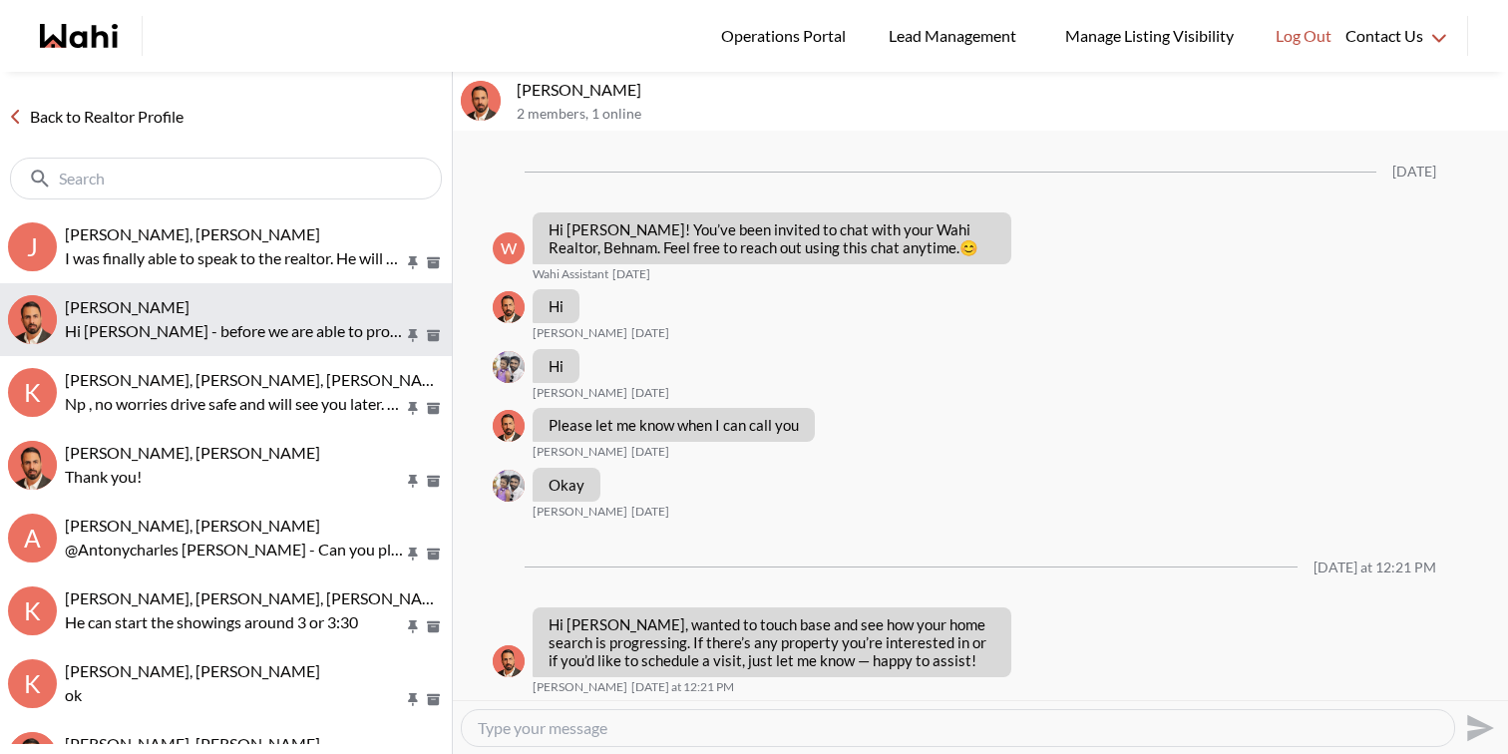
scroll to position [1158, 0]
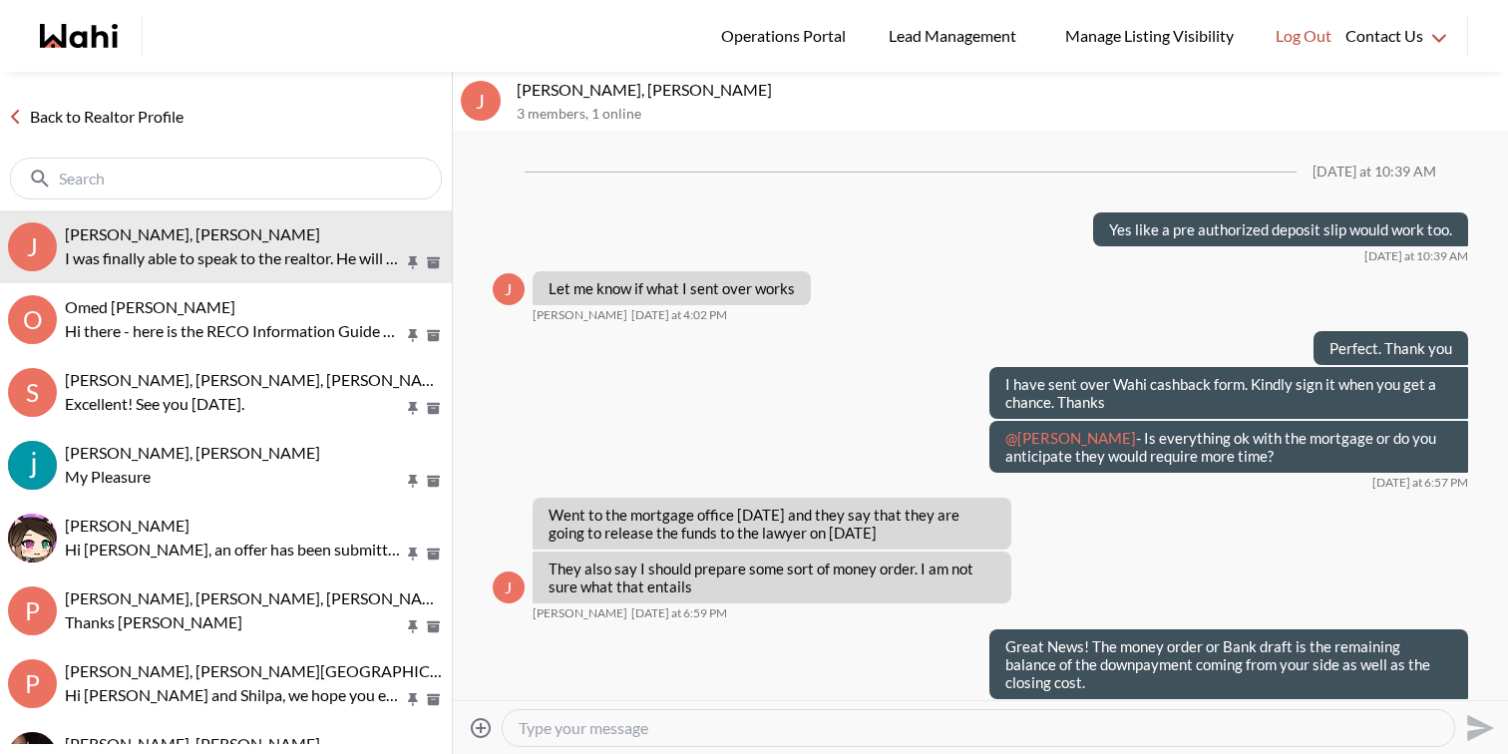
scroll to position [1547, 0]
